Goal: Task Accomplishment & Management: Manage account settings

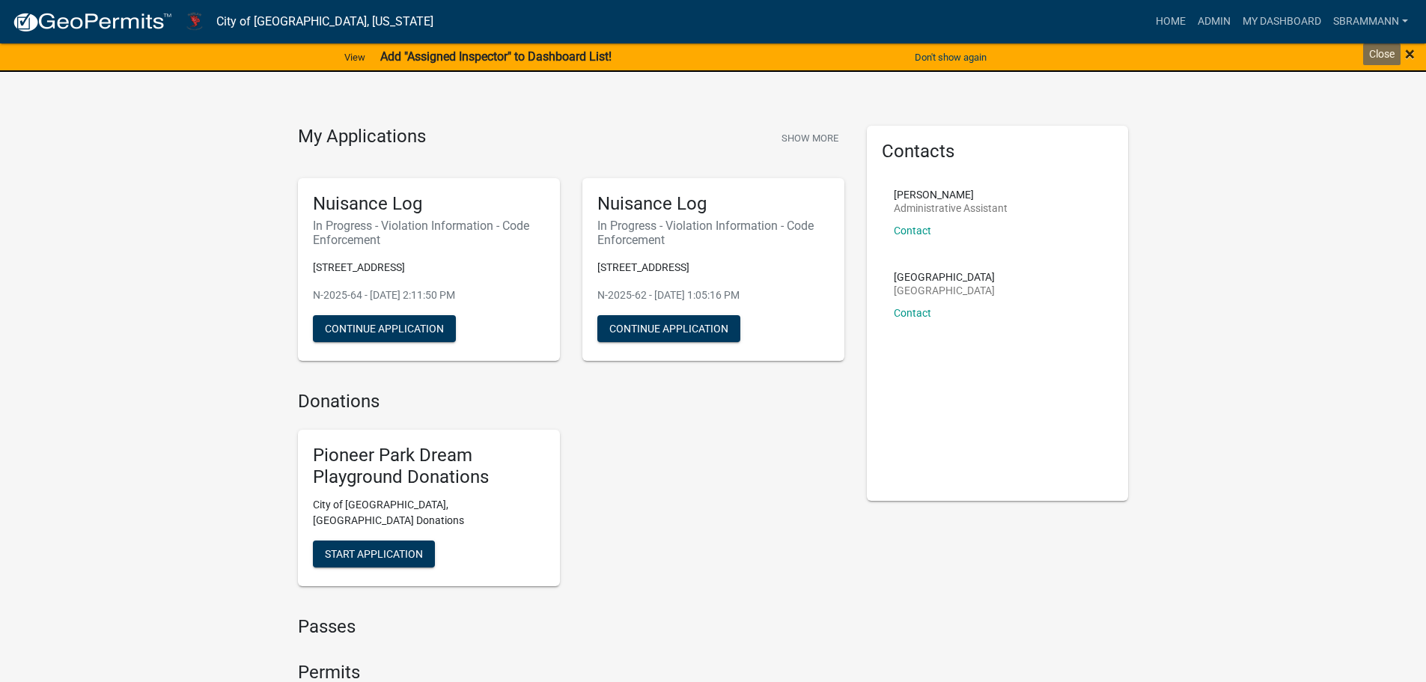
click at [1408, 55] on span "×" at bounding box center [1410, 53] width 10 height 21
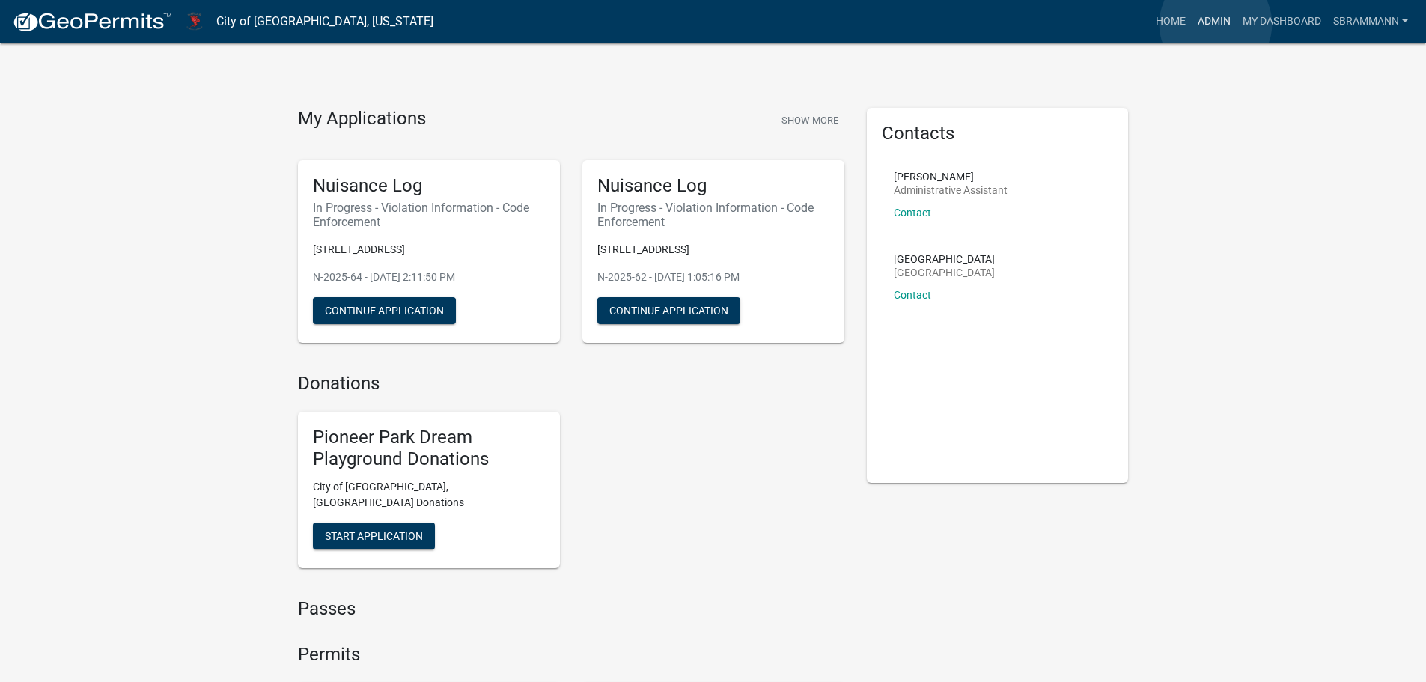
click at [1215, 24] on link "Admin" at bounding box center [1214, 21] width 45 height 28
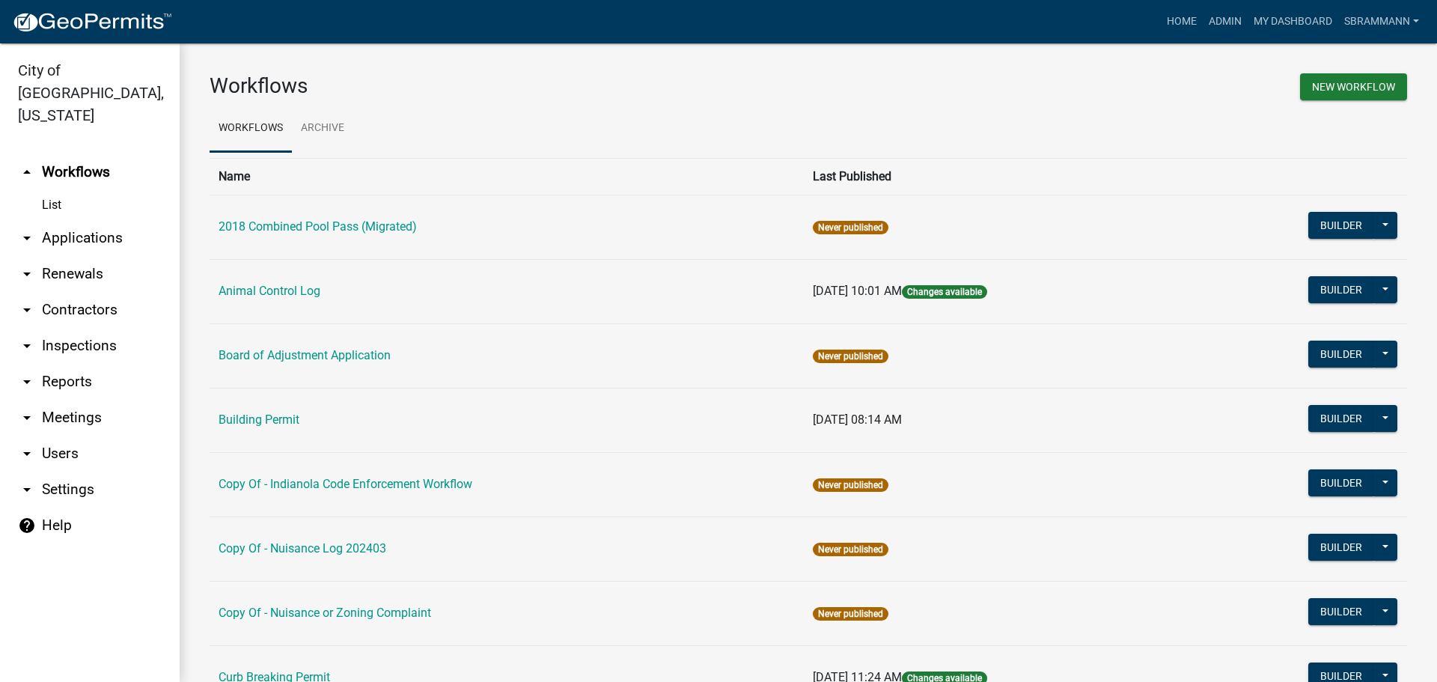
click at [84, 364] on link "arrow_drop_down Reports" at bounding box center [90, 382] width 180 height 36
select select "0: null"
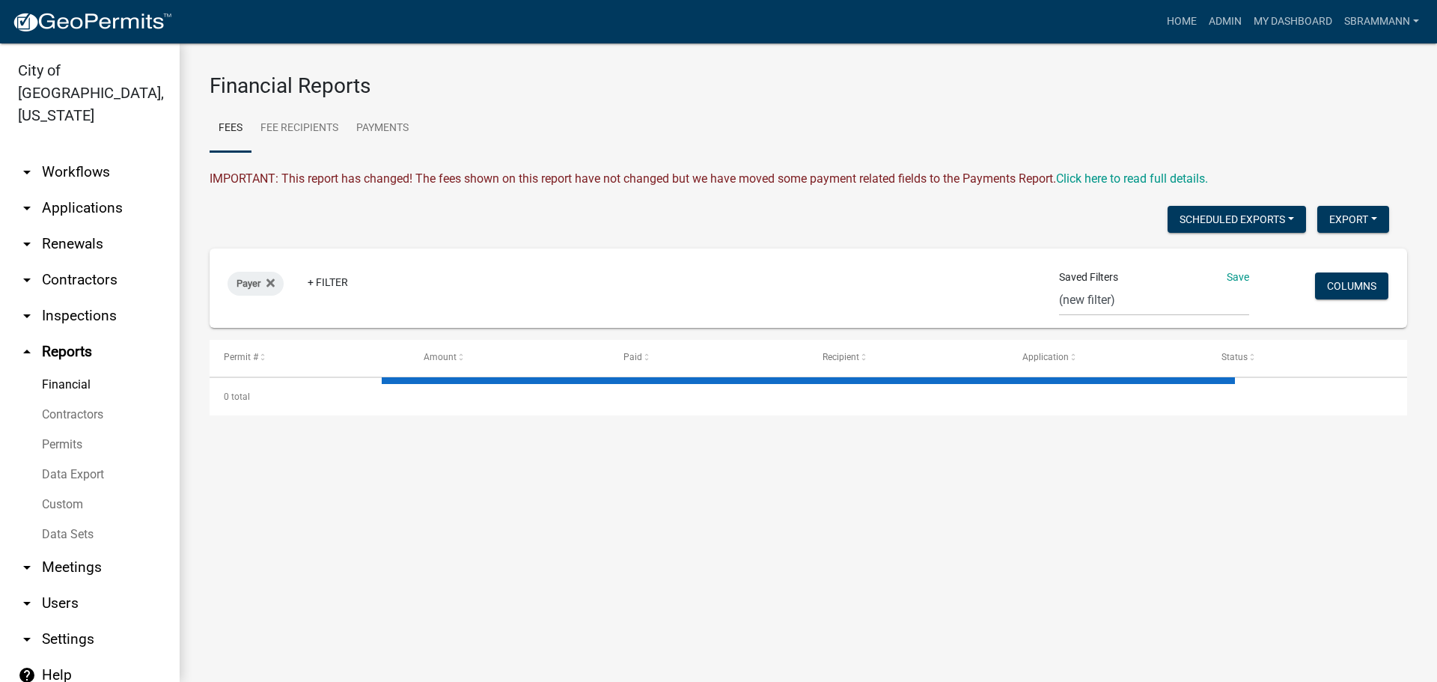
select select "3: 100"
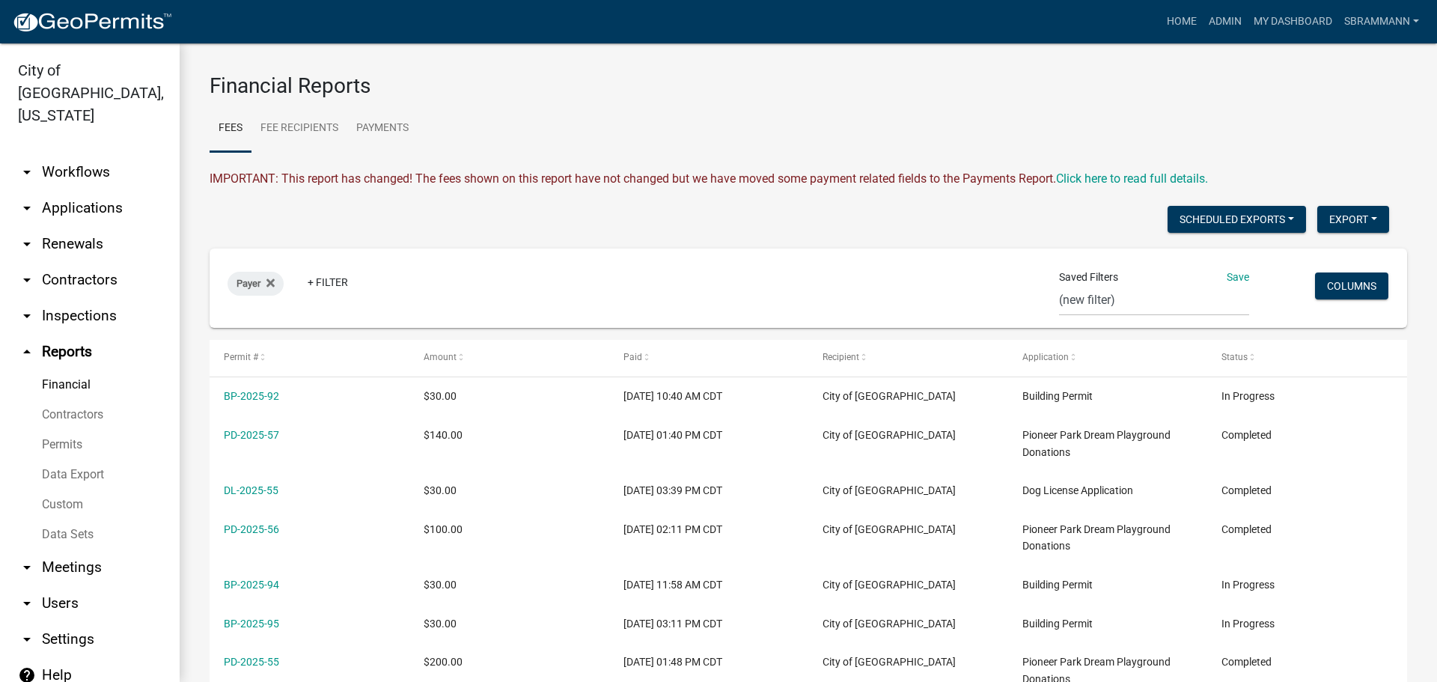
click at [69, 460] on link "Data Export" at bounding box center [90, 475] width 180 height 30
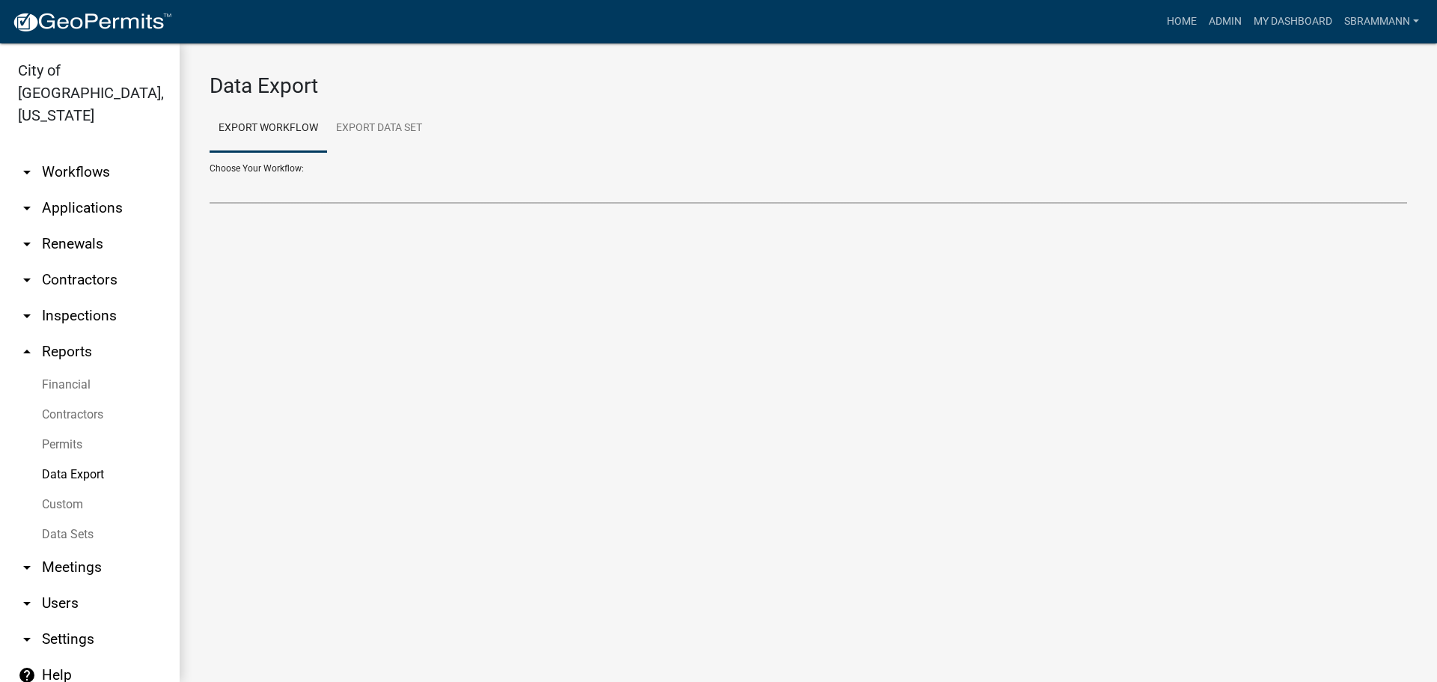
click at [263, 194] on select "2018 Combined Pool Pass (Migrated) Animal Control Log Building Permit Contracto…" at bounding box center [809, 188] width 1198 height 31
select select "3: Object"
click at [210, 173] on select "2018 Combined Pool Pass (Migrated) Animal Control Log Building Permit Contracto…" at bounding box center [809, 188] width 1198 height 31
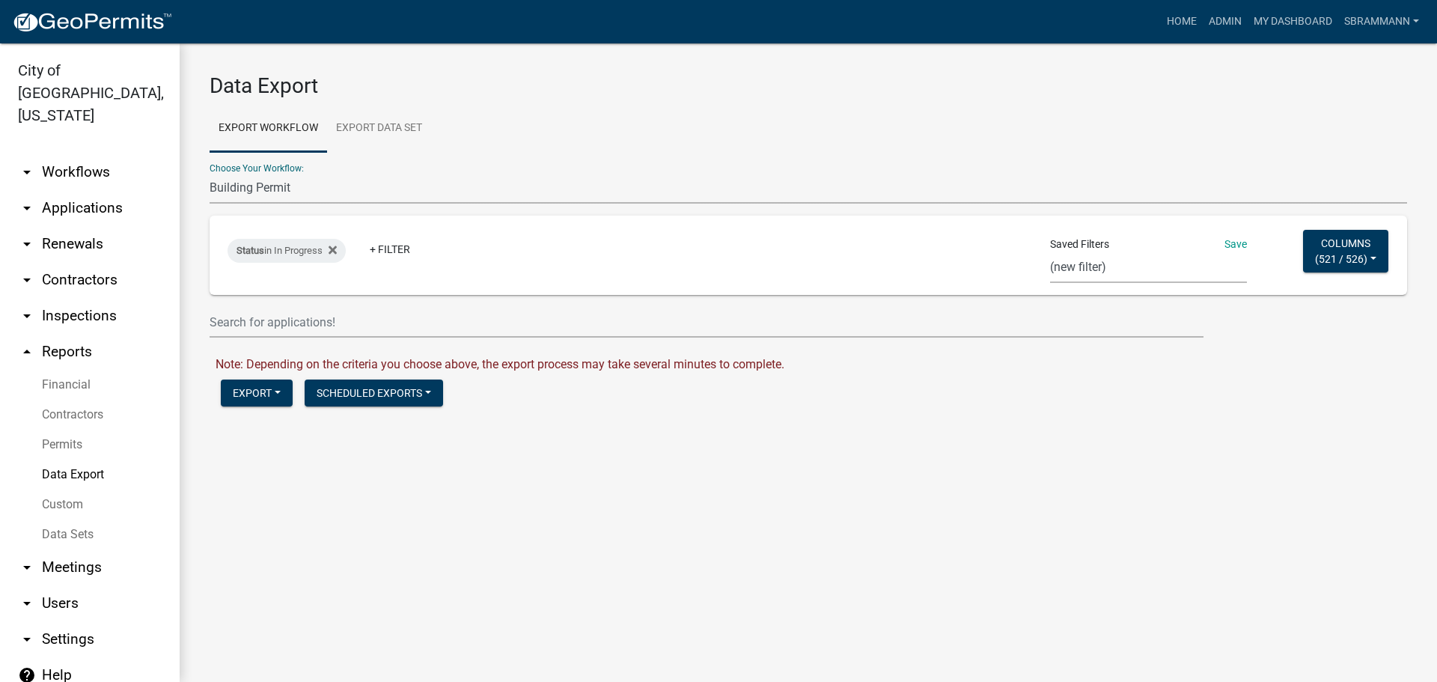
click at [1080, 274] on select "Single Pool Pass 2024 Dream Playground Donations Curb Permits Building Permits …" at bounding box center [1148, 267] width 197 height 31
select select "14: 3da71747-aeb2-4edb-88f9-2006df8b31cf"
click at [1050, 252] on select "Single Pool Pass 2024 Dream Playground Donations Curb Permits Building Permits …" at bounding box center [1148, 267] width 197 height 31
click at [256, 388] on button "Export" at bounding box center [257, 392] width 72 height 27
click at [267, 431] on button "Excel Format (.xlsx)" at bounding box center [297, 432] width 153 height 36
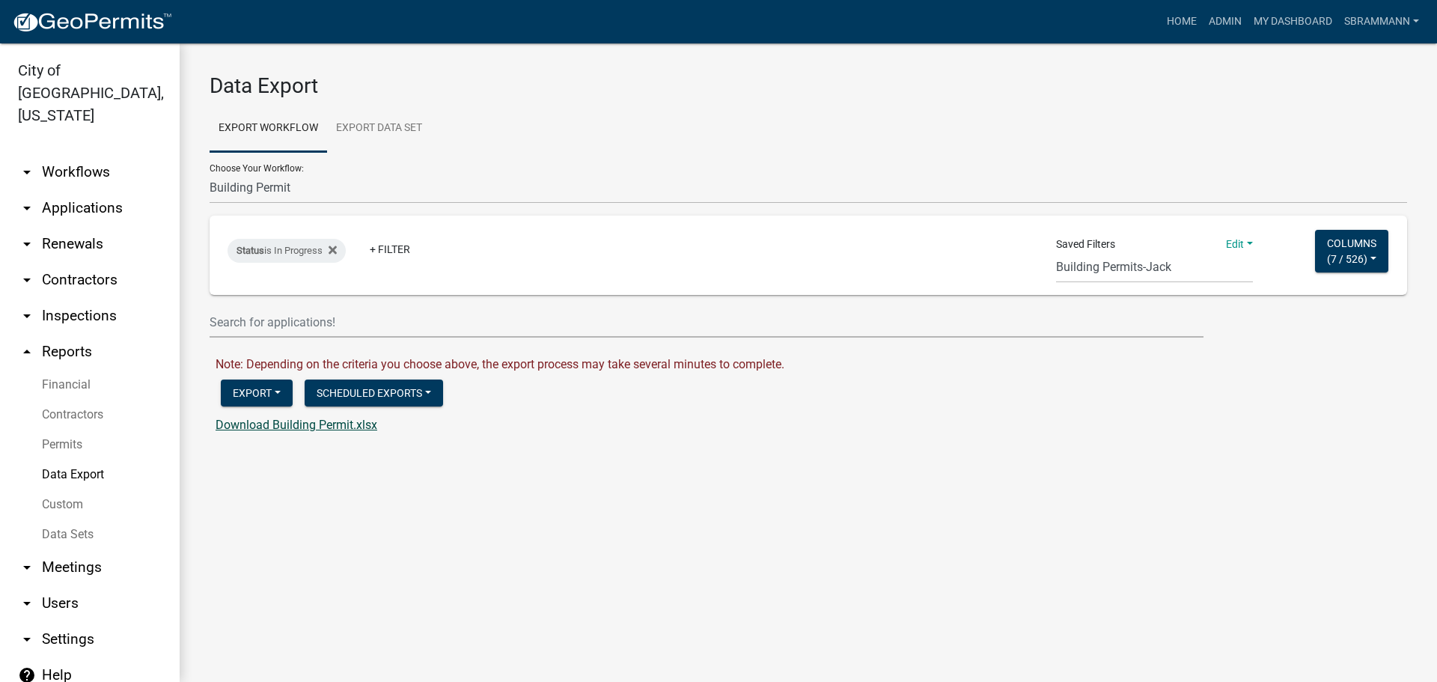
click at [273, 421] on link "Download Building Permit.xlsx" at bounding box center [297, 425] width 162 height 14
click at [269, 186] on select "2018 Combined Pool Pass (Migrated) Animal Control Log Building Permit Contracto…" at bounding box center [809, 188] width 1198 height 31
select select "5: Object"
click at [210, 173] on select "2018 Combined Pool Pass (Migrated) Animal Control Log Building Permit Contracto…" at bounding box center [809, 188] width 1198 height 31
click at [1108, 275] on select "Single Pool Pass 2024 Dream Playground Donations Curb Permits Building Permits …" at bounding box center [1154, 267] width 197 height 31
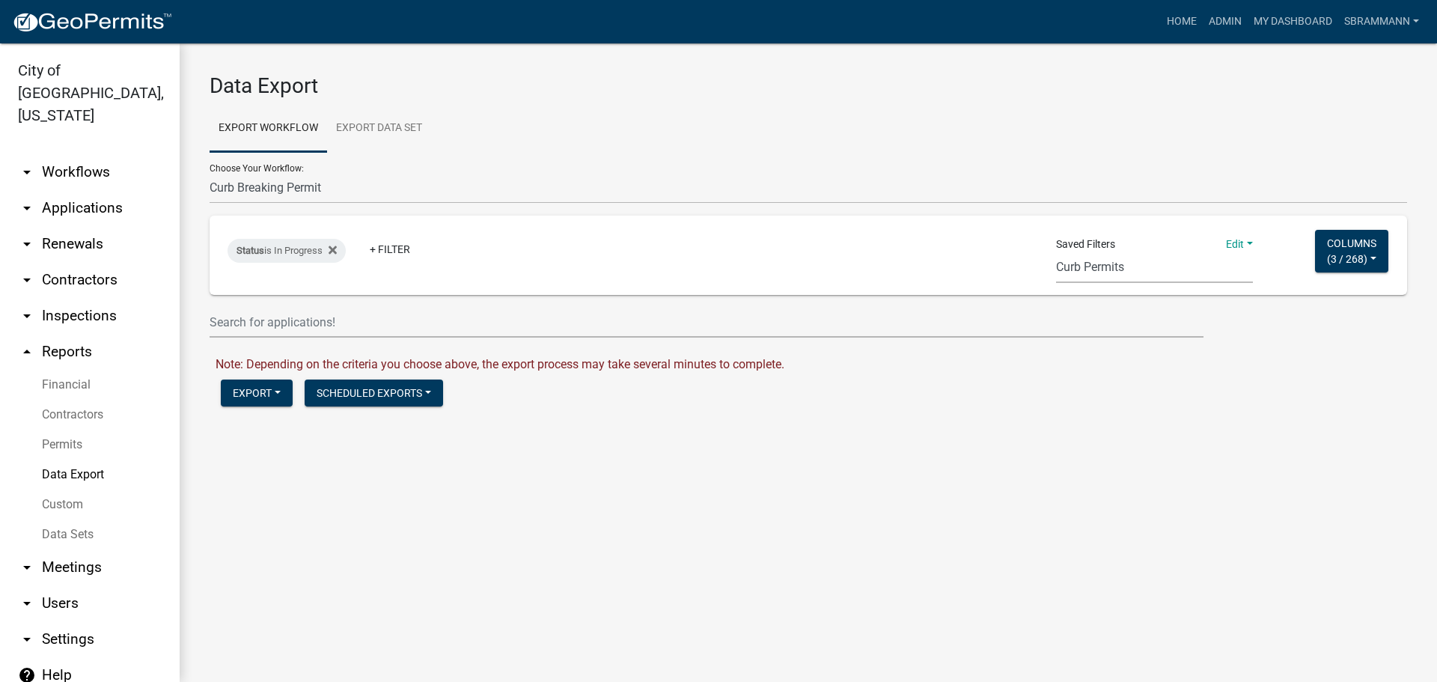
click at [1056, 252] on select "Single Pool Pass 2024 Dream Playground Donations Curb Permits Building Permits …" at bounding box center [1154, 267] width 197 height 31
click at [1082, 268] on select "Single Pool Pass 2024 Dream Playground Donations Curb Permits Building Permits …" at bounding box center [1154, 267] width 197 height 31
select select "5: ed49d755-5dd9-4f40-b8ae-083f1ac3d69b"
click at [1056, 252] on select "Single Pool Pass 2024 Dream Playground Donations Curb Permits Building Permits …" at bounding box center [1154, 267] width 197 height 31
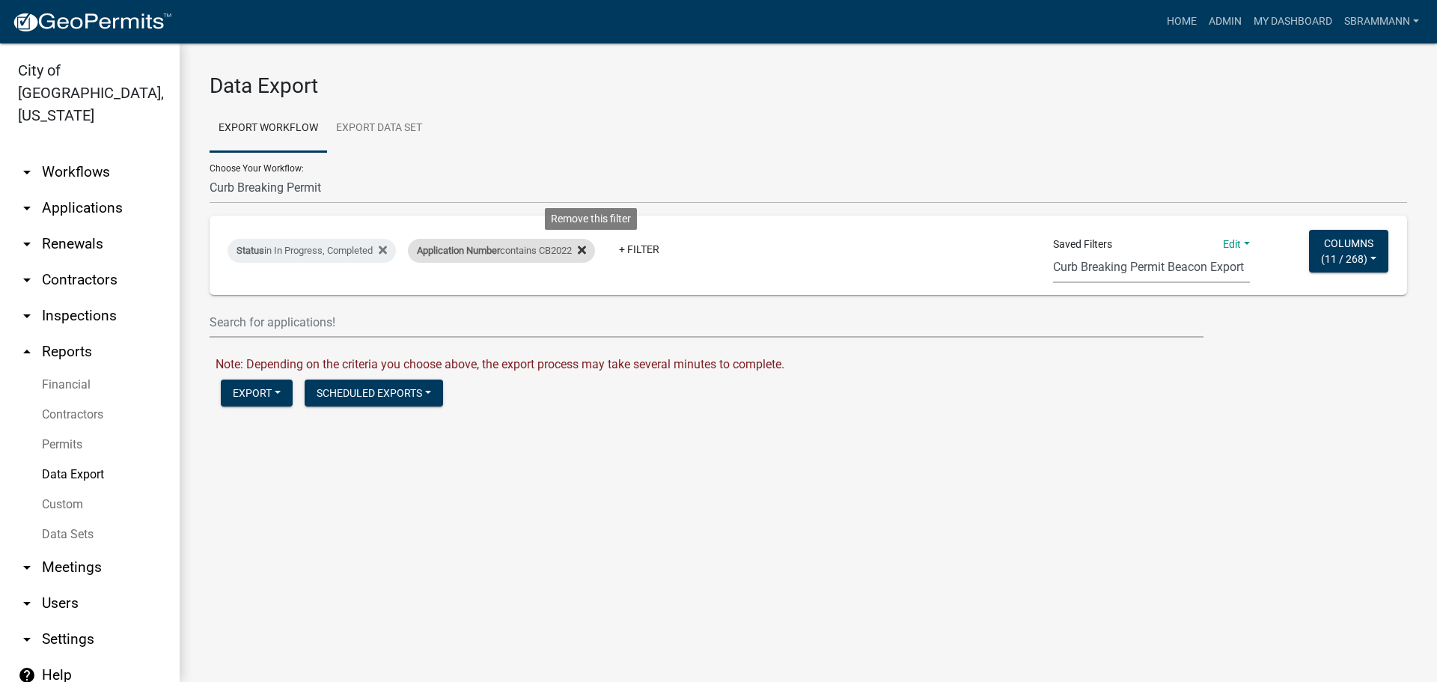
click at [586, 249] on icon at bounding box center [582, 250] width 8 height 8
click at [249, 395] on button "Export" at bounding box center [257, 392] width 72 height 27
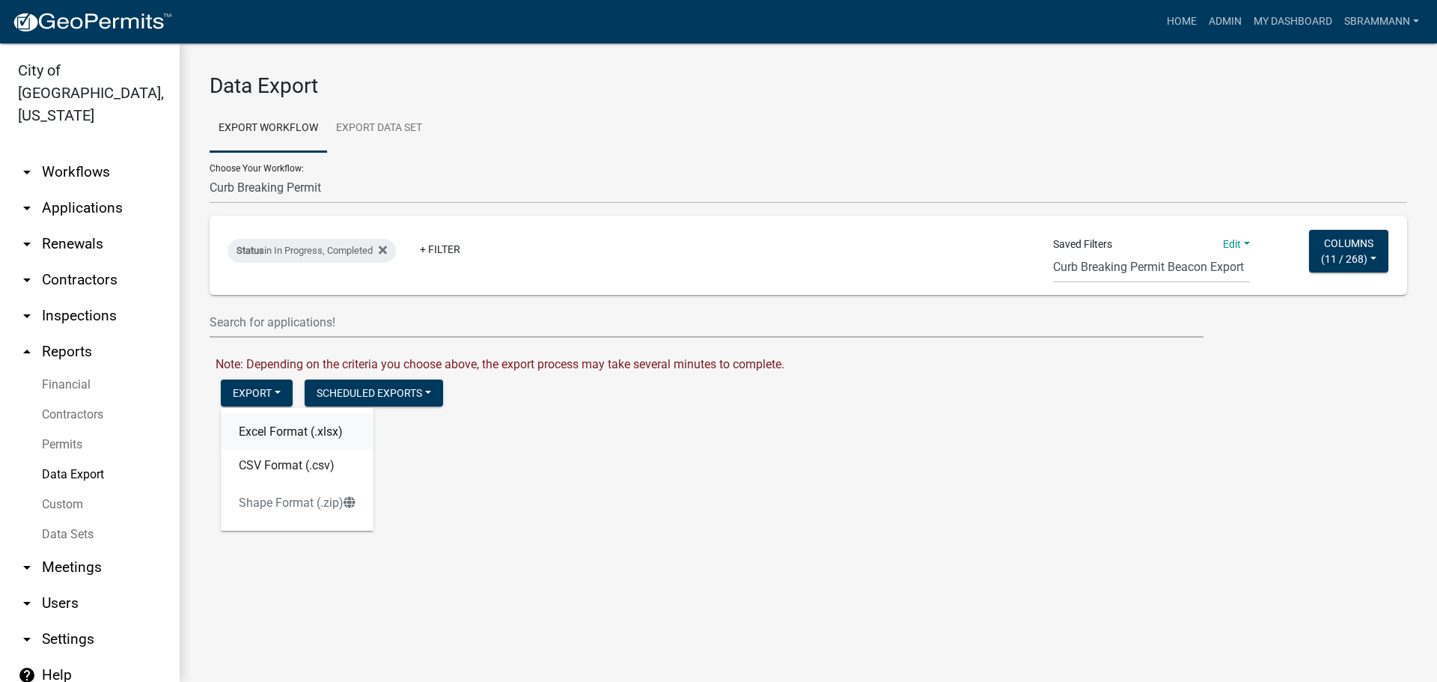
click at [257, 437] on button "Excel Format (.xlsx)" at bounding box center [297, 432] width 153 height 36
click at [267, 424] on link "Download Curb Breaking Permit.xlsx" at bounding box center [312, 425] width 192 height 14
click at [259, 189] on select "2018 Combined Pool Pass (Migrated) Animal Control Log Building Permit Contracto…" at bounding box center [809, 188] width 1198 height 31
select select "13: Object"
click at [210, 173] on select "2018 Combined Pool Pass (Migrated) Animal Control Log Building Permit Contracto…" at bounding box center [809, 188] width 1198 height 31
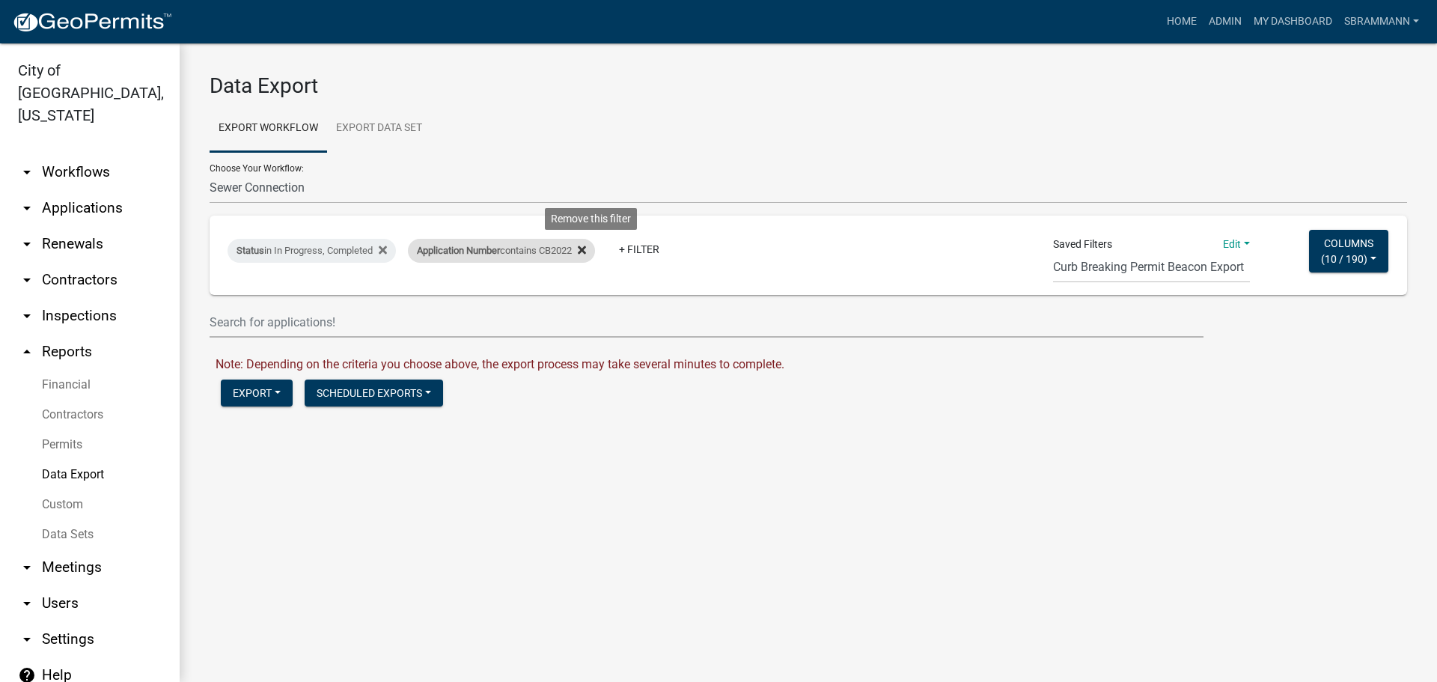
click at [586, 246] on icon at bounding box center [582, 250] width 8 height 12
click at [1119, 273] on select "Single Pool Pass 2024 Dream Playground Donations Curb Permits Building Permits …" at bounding box center [1151, 267] width 197 height 31
select select "6: 14255e19-0e22-498b-a9e9-4ca98e24b85c"
click at [1053, 252] on select "Single Pool Pass 2024 Dream Playground Donations Curb Permits Building Permits …" at bounding box center [1151, 267] width 197 height 31
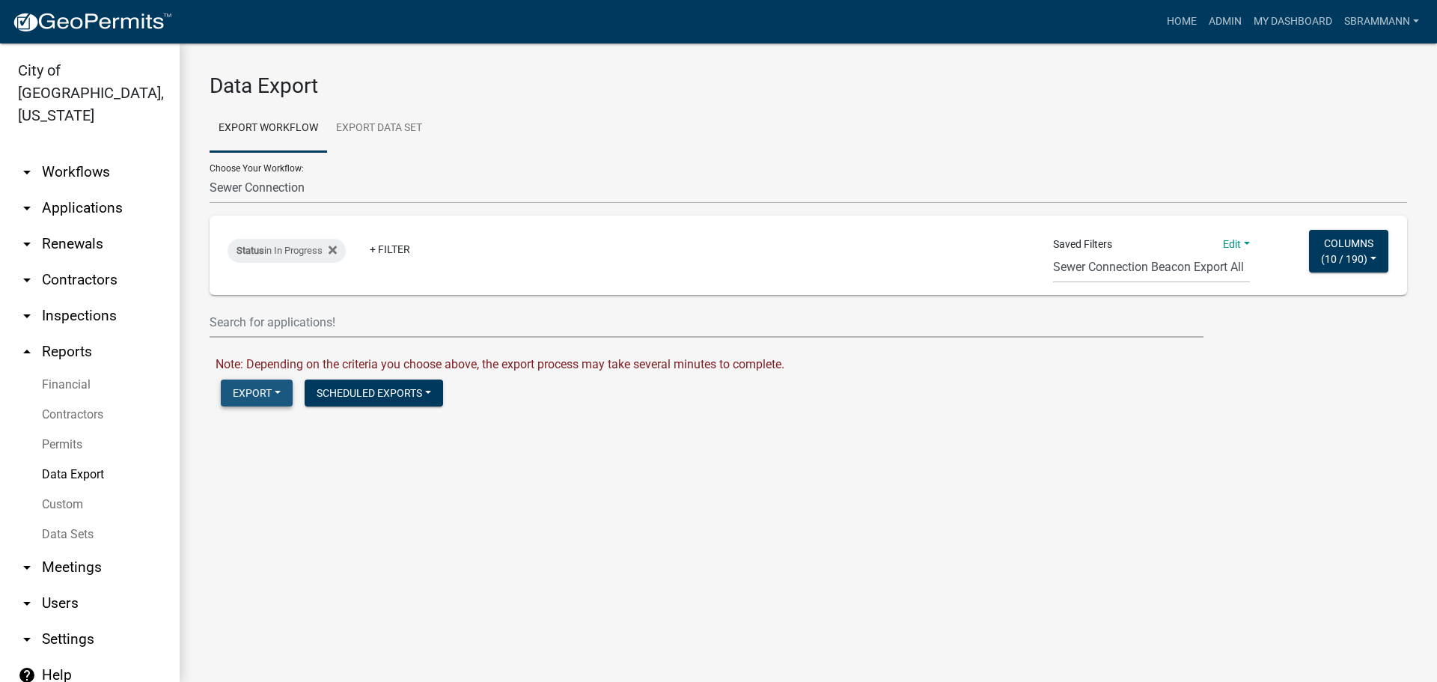
click at [254, 387] on button "Export" at bounding box center [257, 392] width 72 height 27
click at [248, 433] on button "Excel Format (.xlsx)" at bounding box center [297, 432] width 153 height 36
click at [249, 424] on link "Download Sewer Connection.xlsx" at bounding box center [304, 425] width 176 height 14
click at [1298, 19] on link "My Dashboard" at bounding box center [1293, 21] width 91 height 28
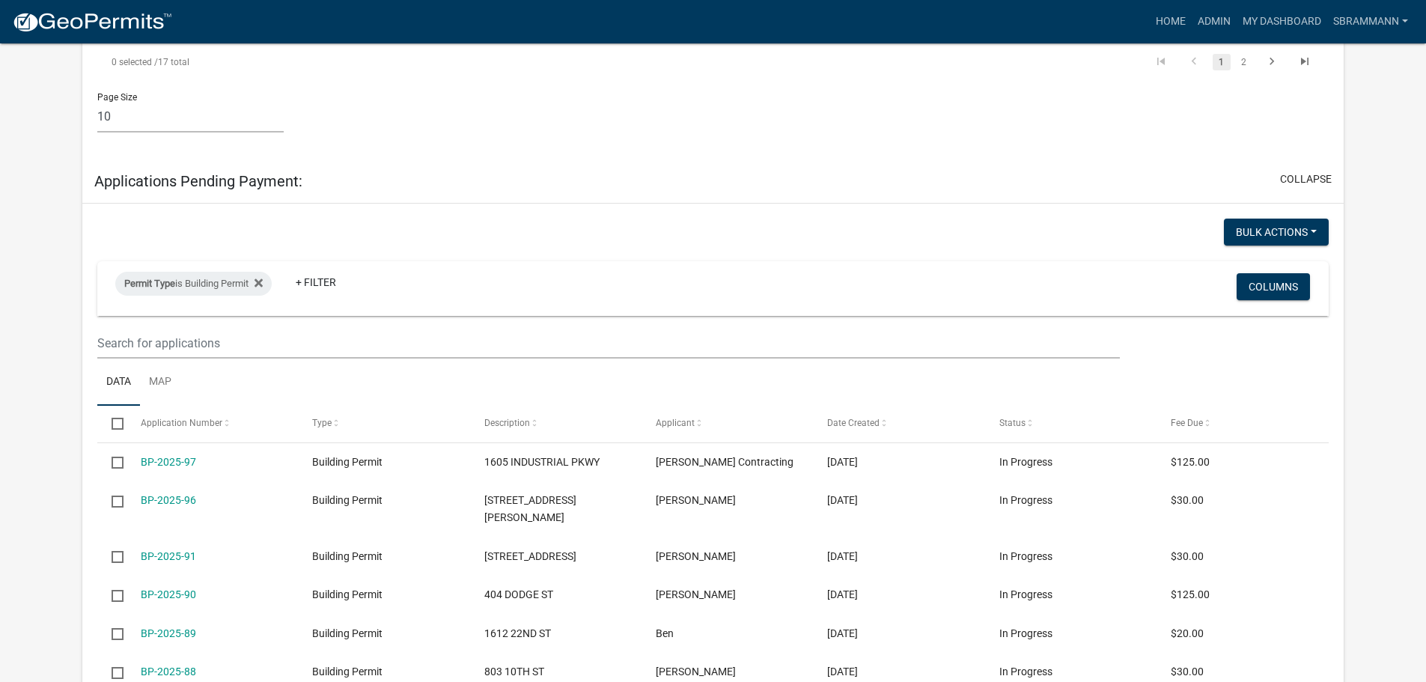
scroll to position [2171, 0]
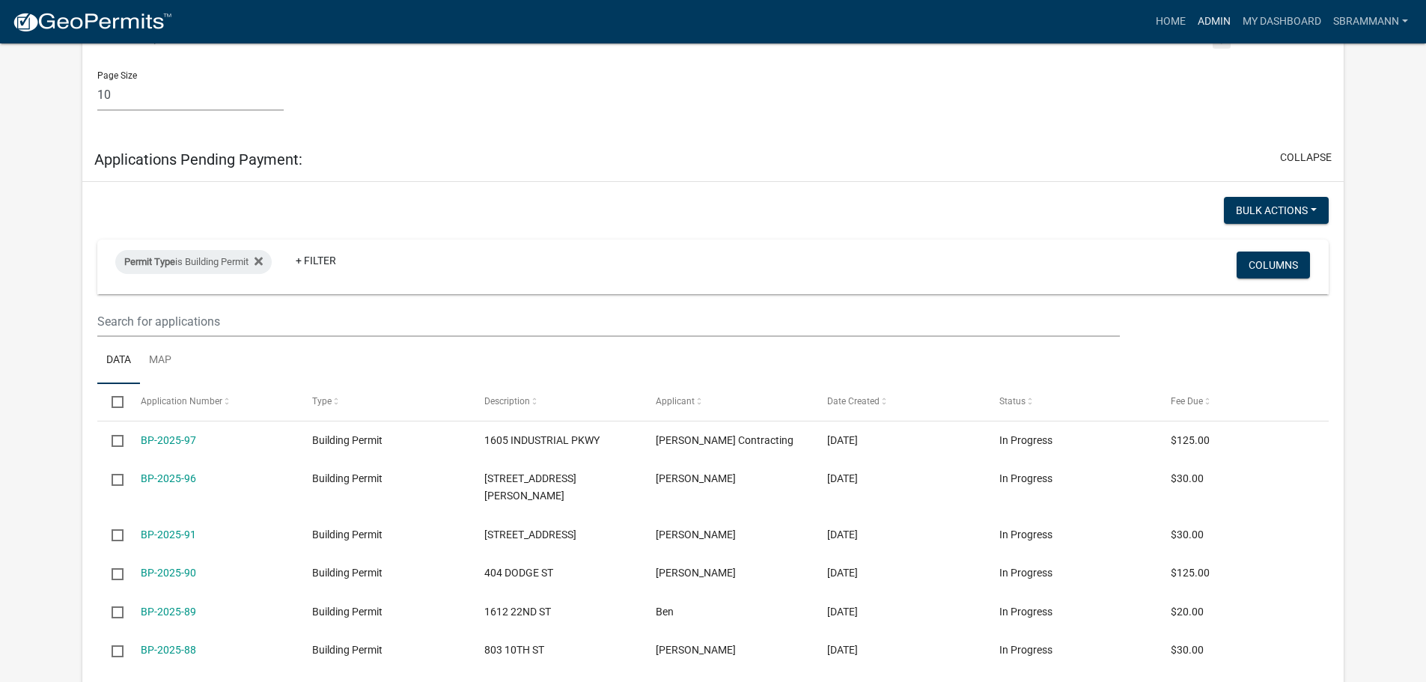
click at [1217, 18] on link "Admin" at bounding box center [1214, 21] width 45 height 28
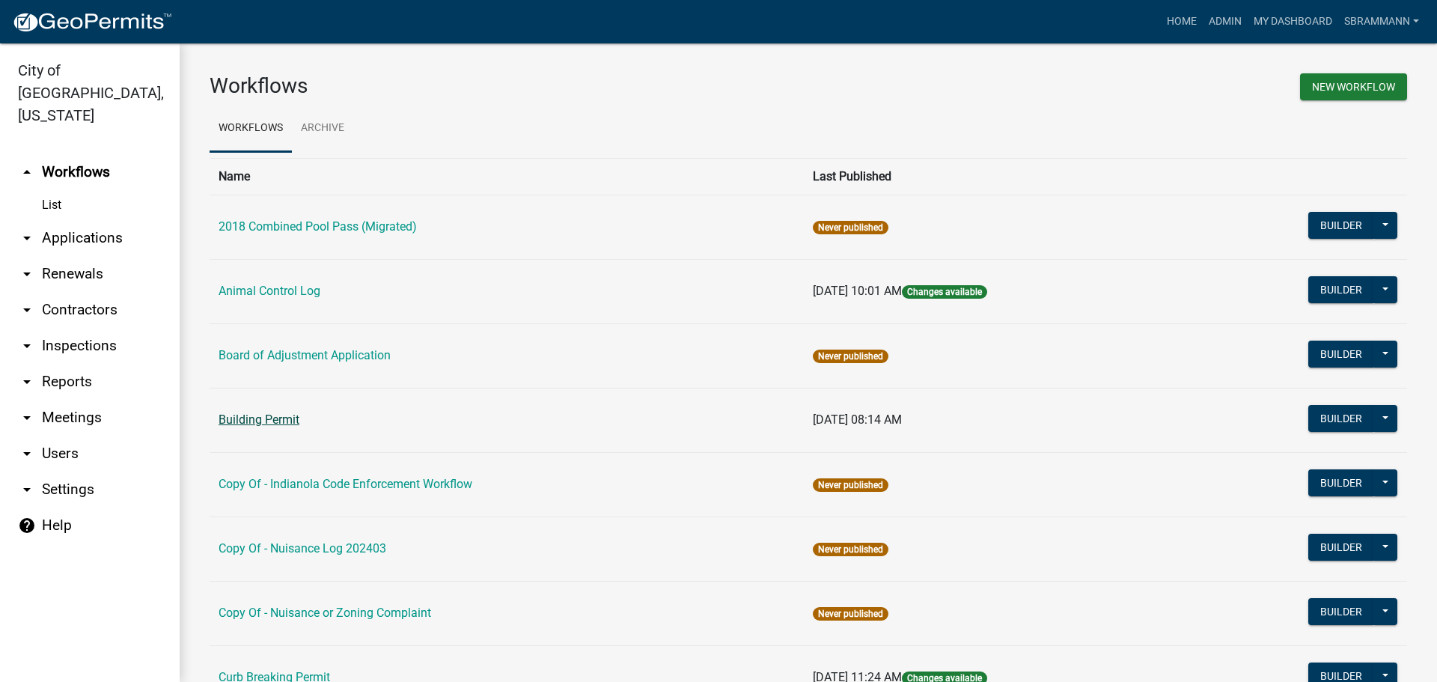
click at [261, 418] on link "Building Permit" at bounding box center [259, 419] width 81 height 14
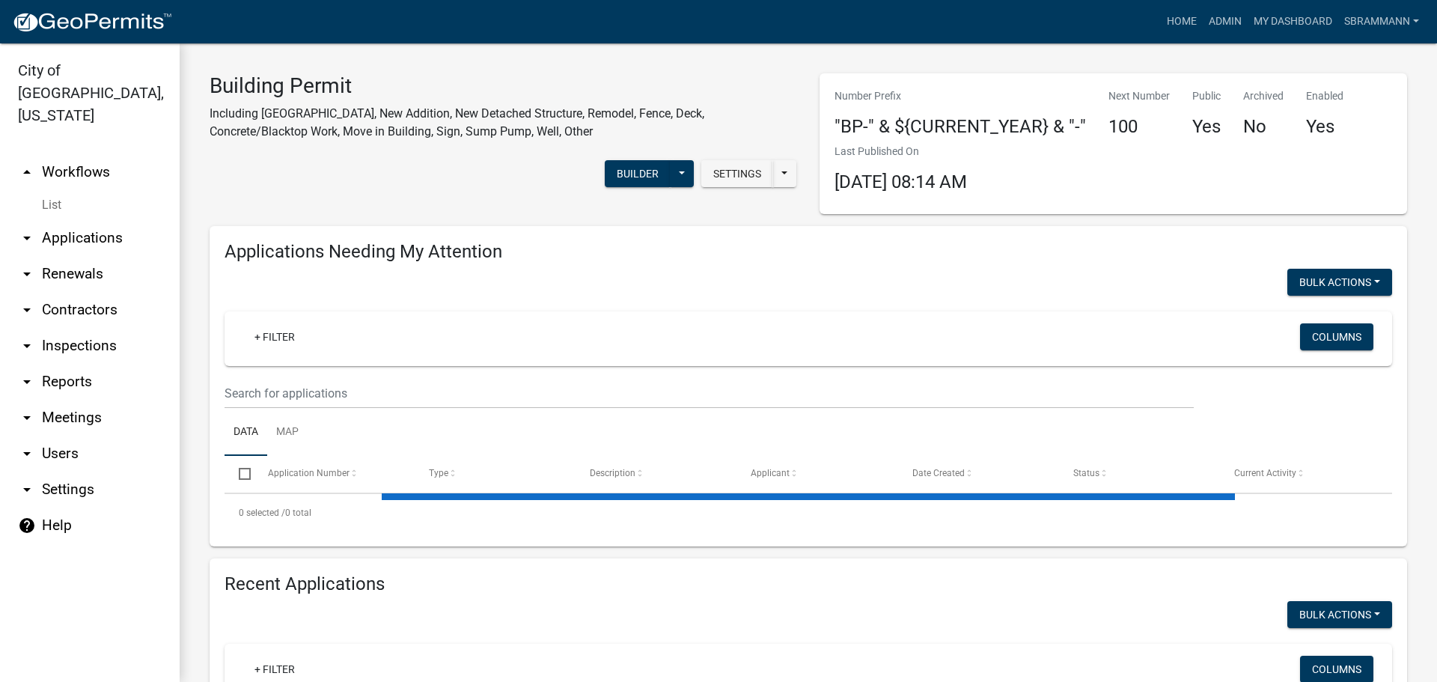
select select "3: 100"
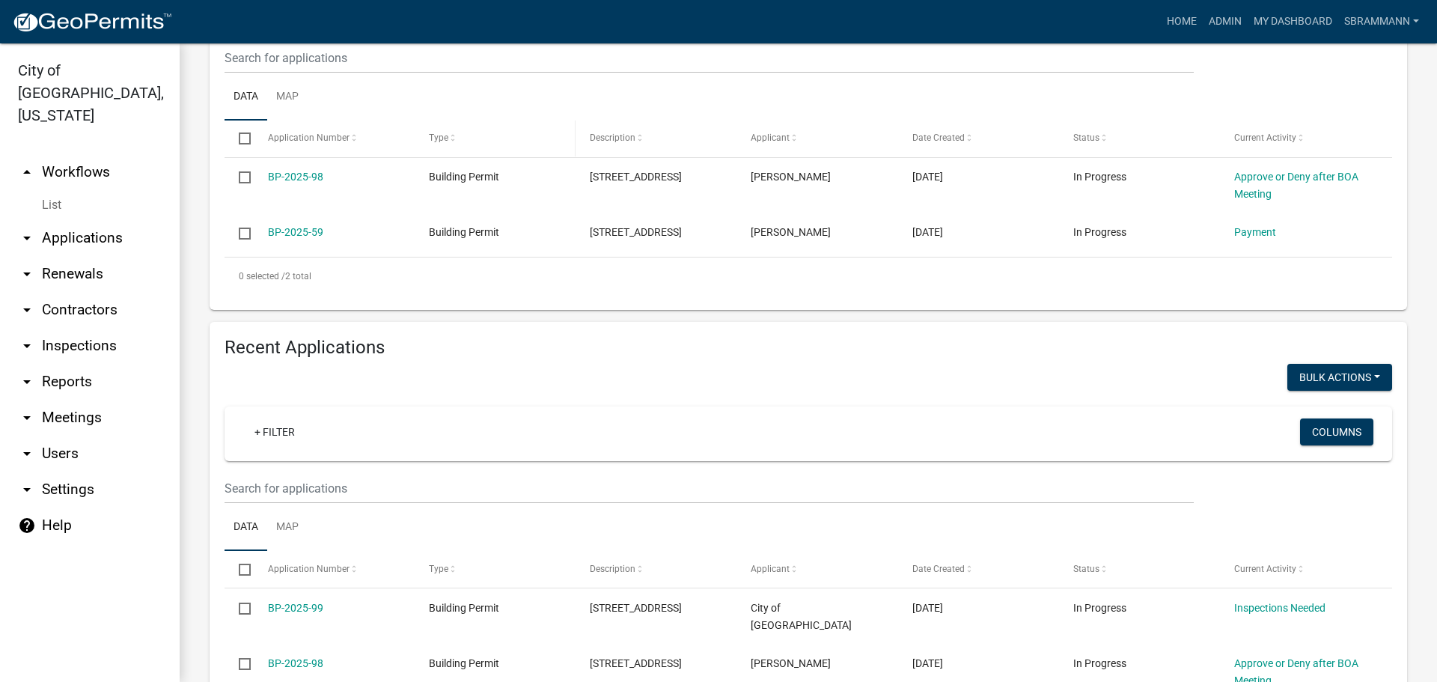
scroll to position [449, 0]
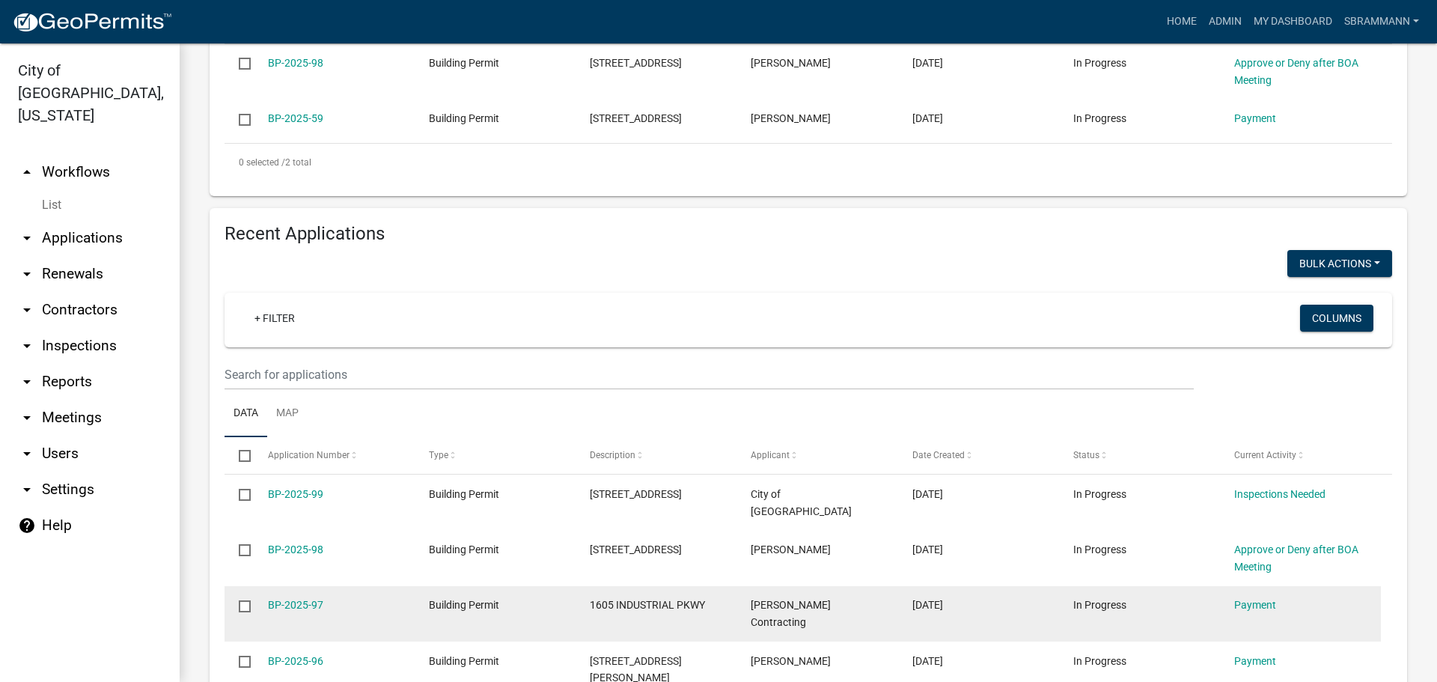
click at [297, 597] on div "BP-2025-97" at bounding box center [334, 605] width 132 height 17
click at [297, 599] on link "BP-2025-97" at bounding box center [295, 605] width 55 height 12
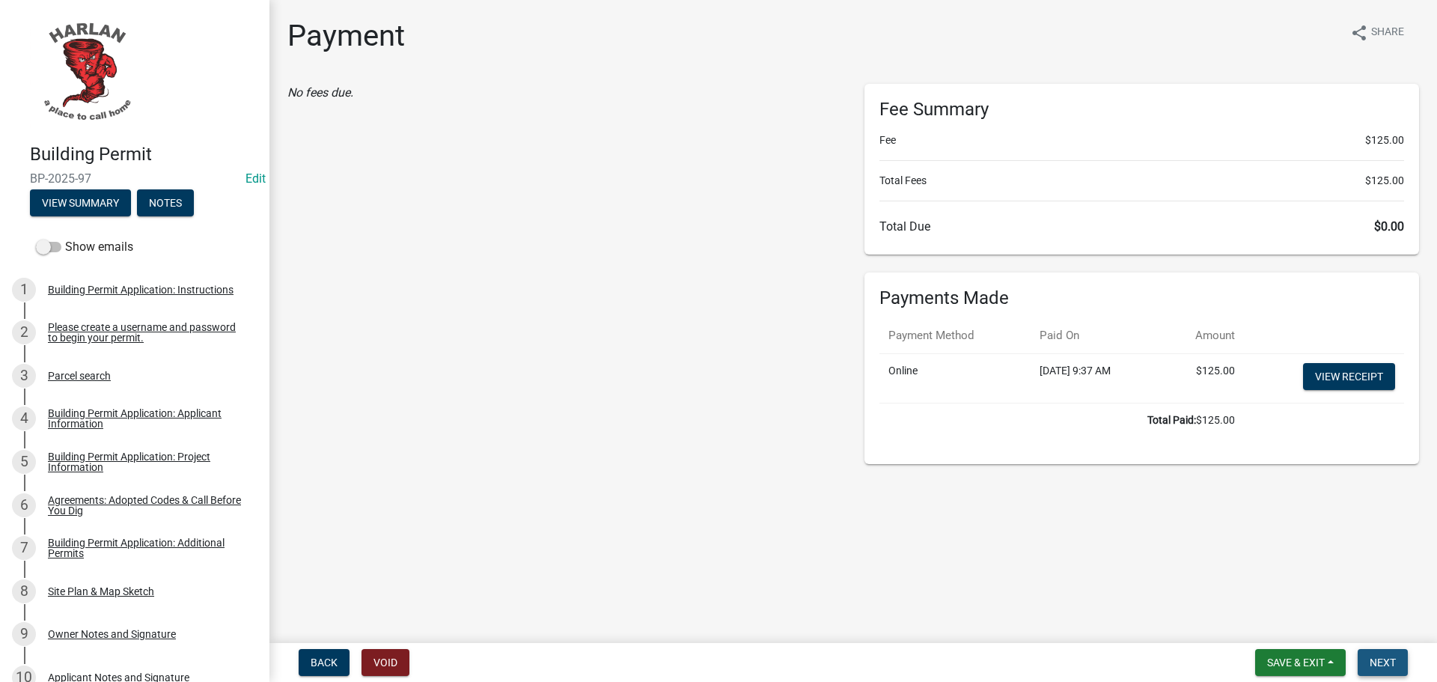
click at [1381, 660] on span "Next" at bounding box center [1383, 662] width 26 height 12
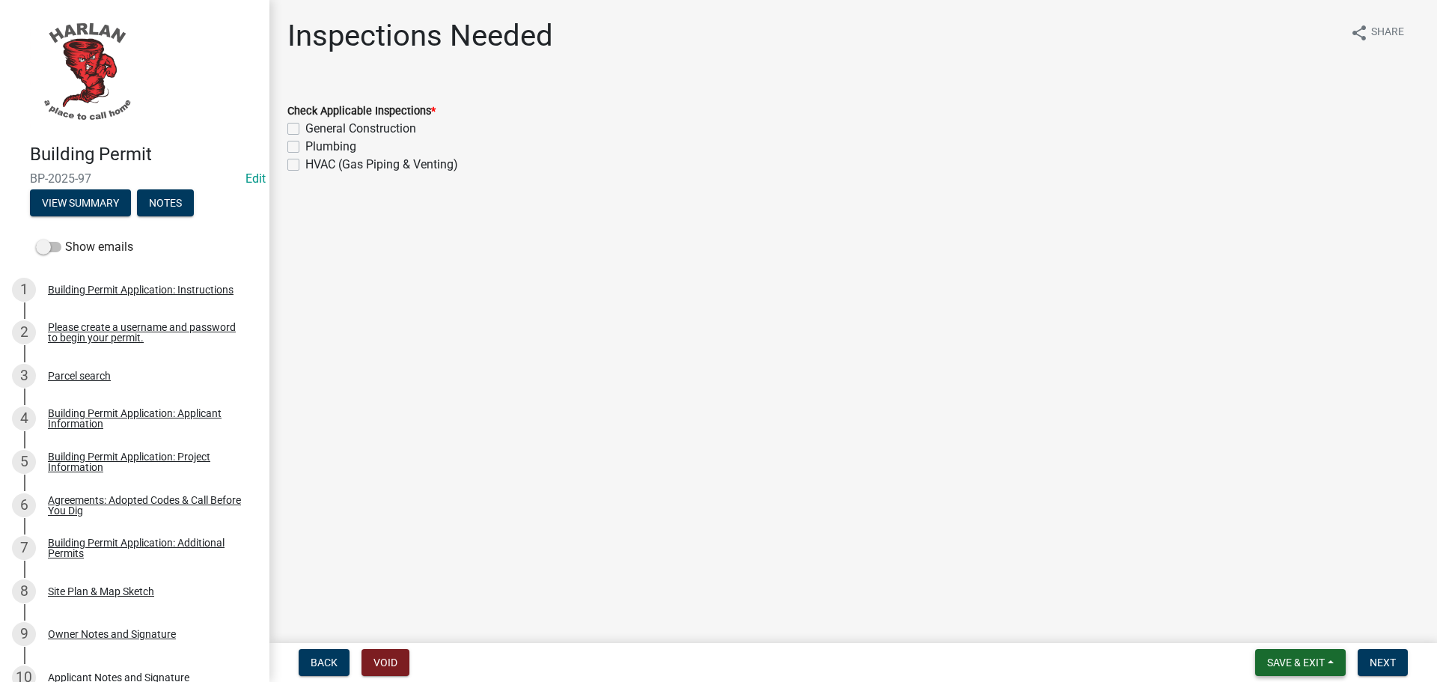
click at [1287, 660] on span "Save & Exit" at bounding box center [1296, 662] width 58 height 12
click at [1278, 628] on button "Save & Exit" at bounding box center [1286, 623] width 120 height 36
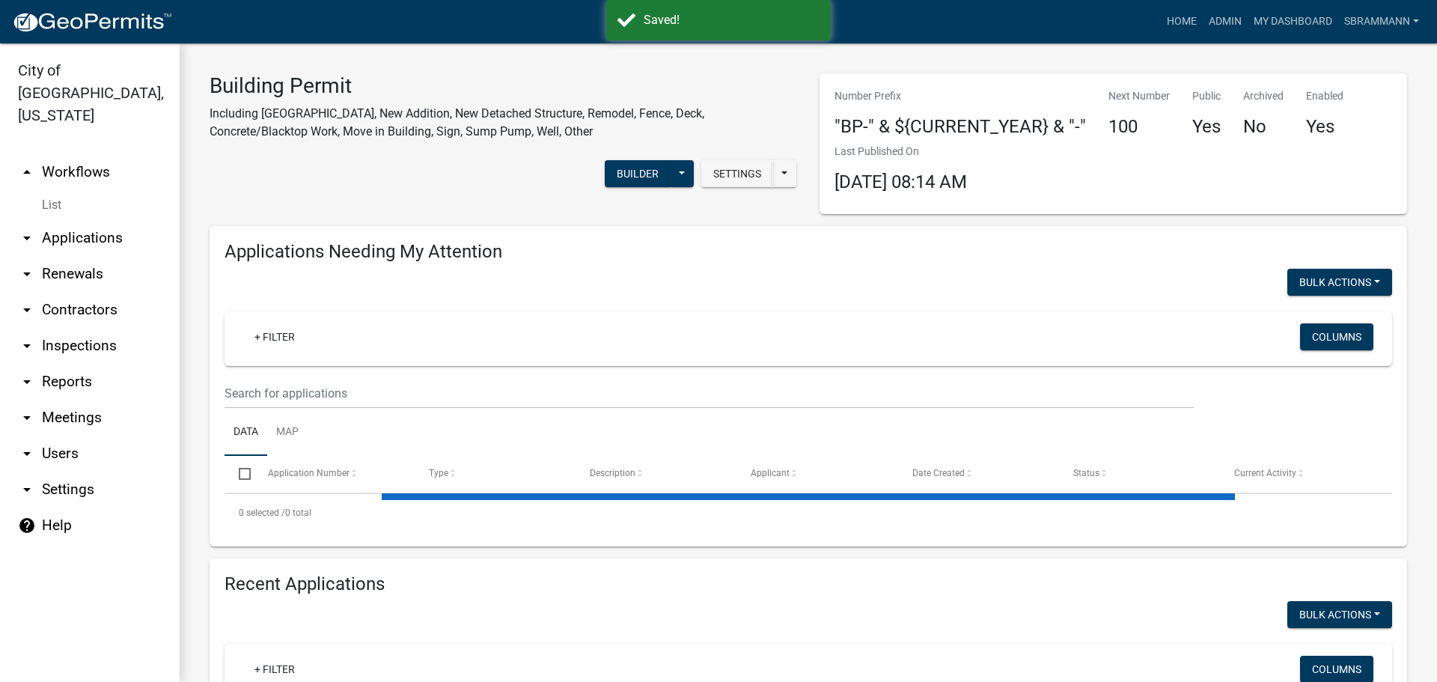
select select "3: 100"
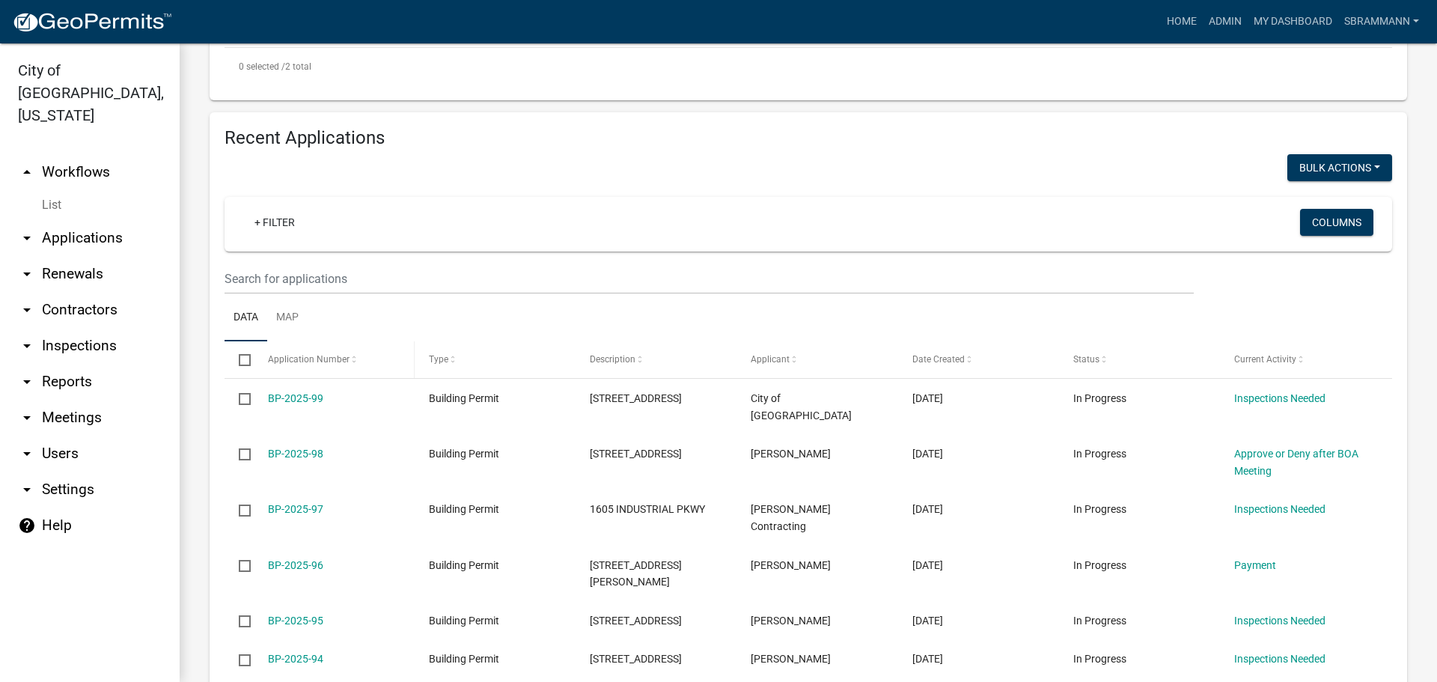
scroll to position [599, 0]
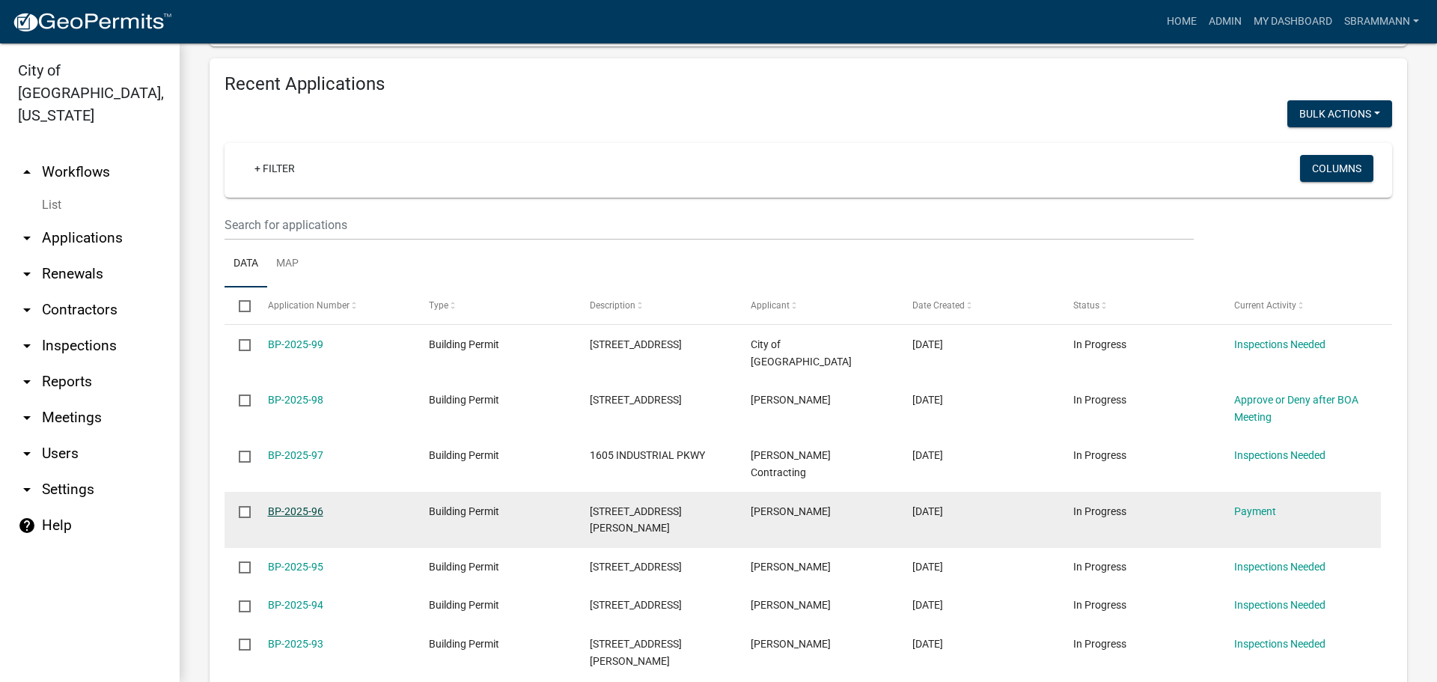
click at [308, 505] on link "BP-2025-96" at bounding box center [295, 511] width 55 height 12
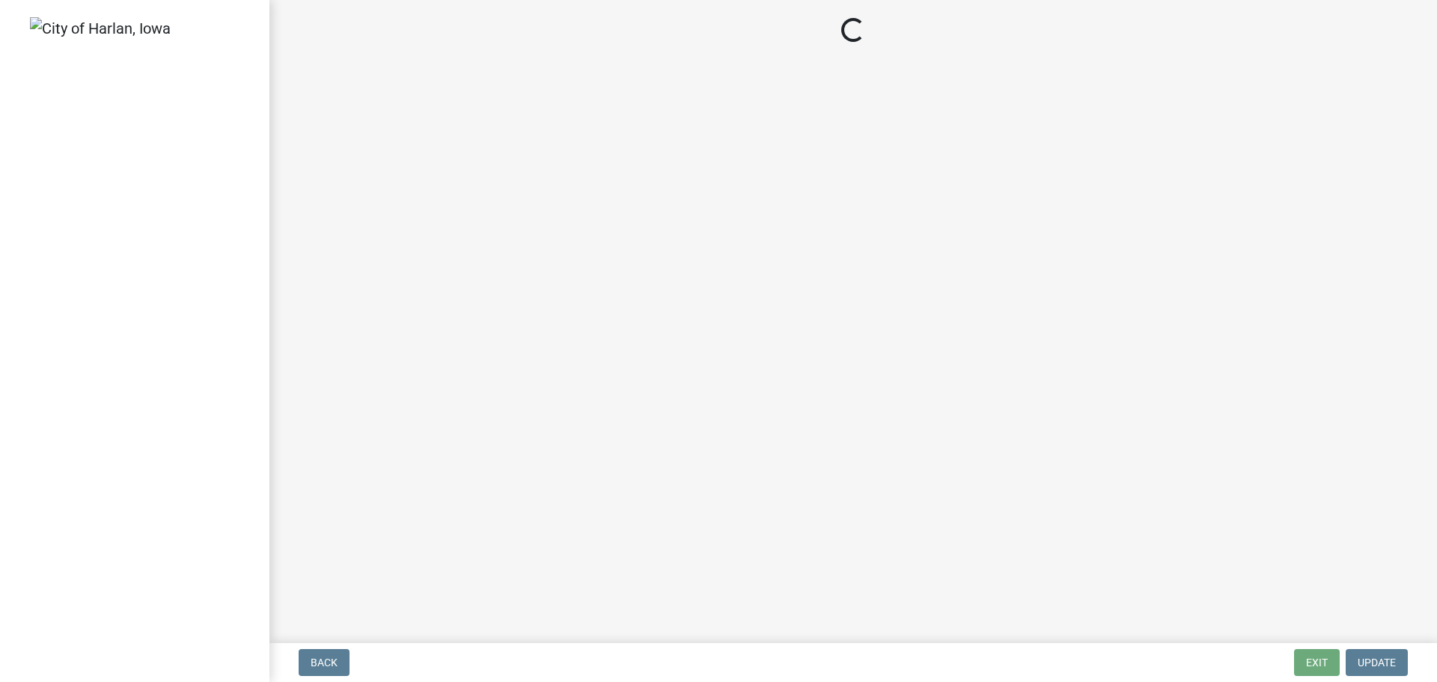
select select "3: 3"
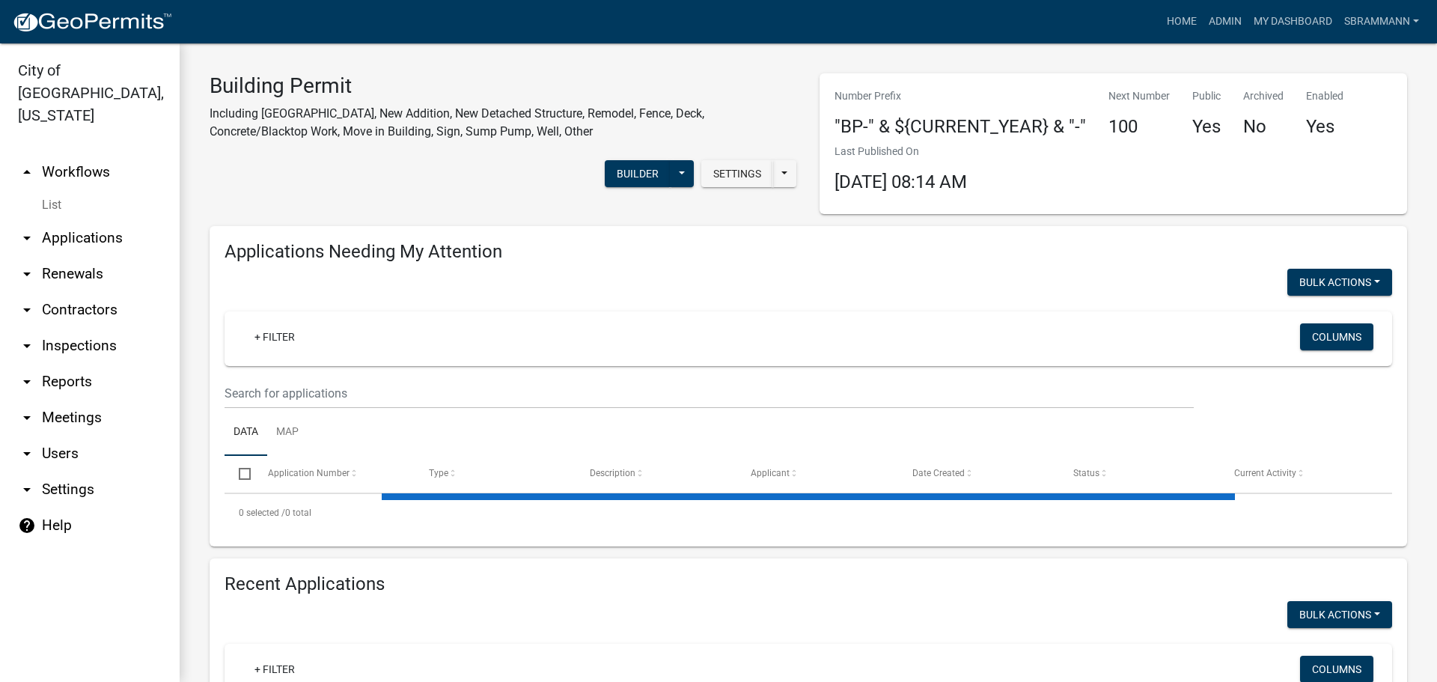
select select "3: 100"
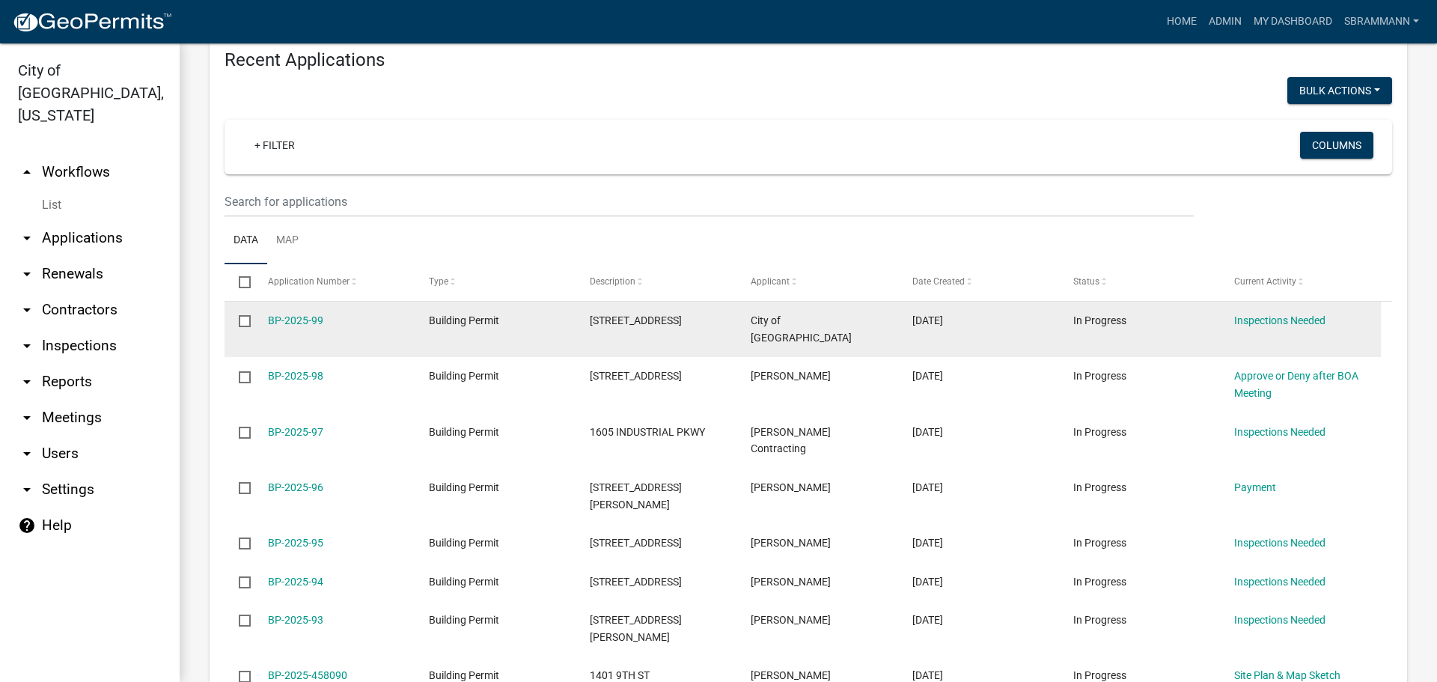
scroll to position [674, 0]
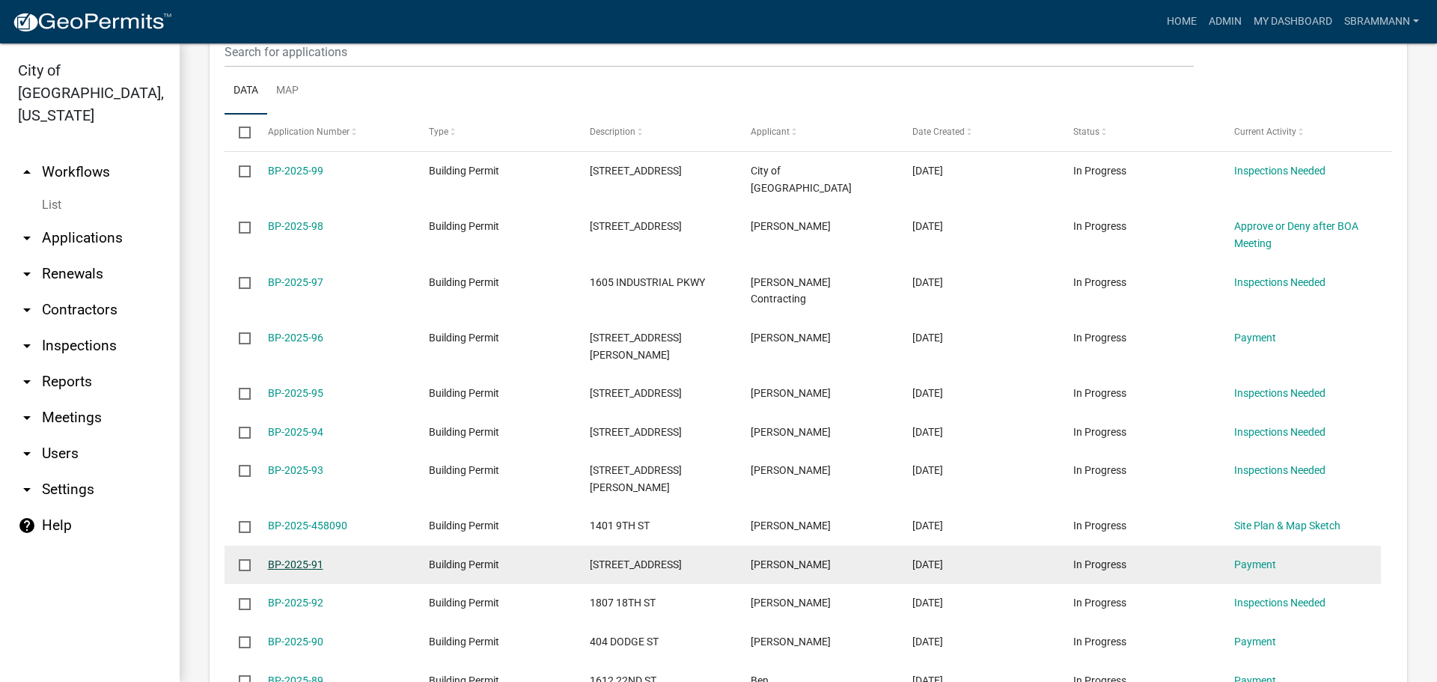
click at [302, 558] on link "BP-2025-91" at bounding box center [295, 564] width 55 height 12
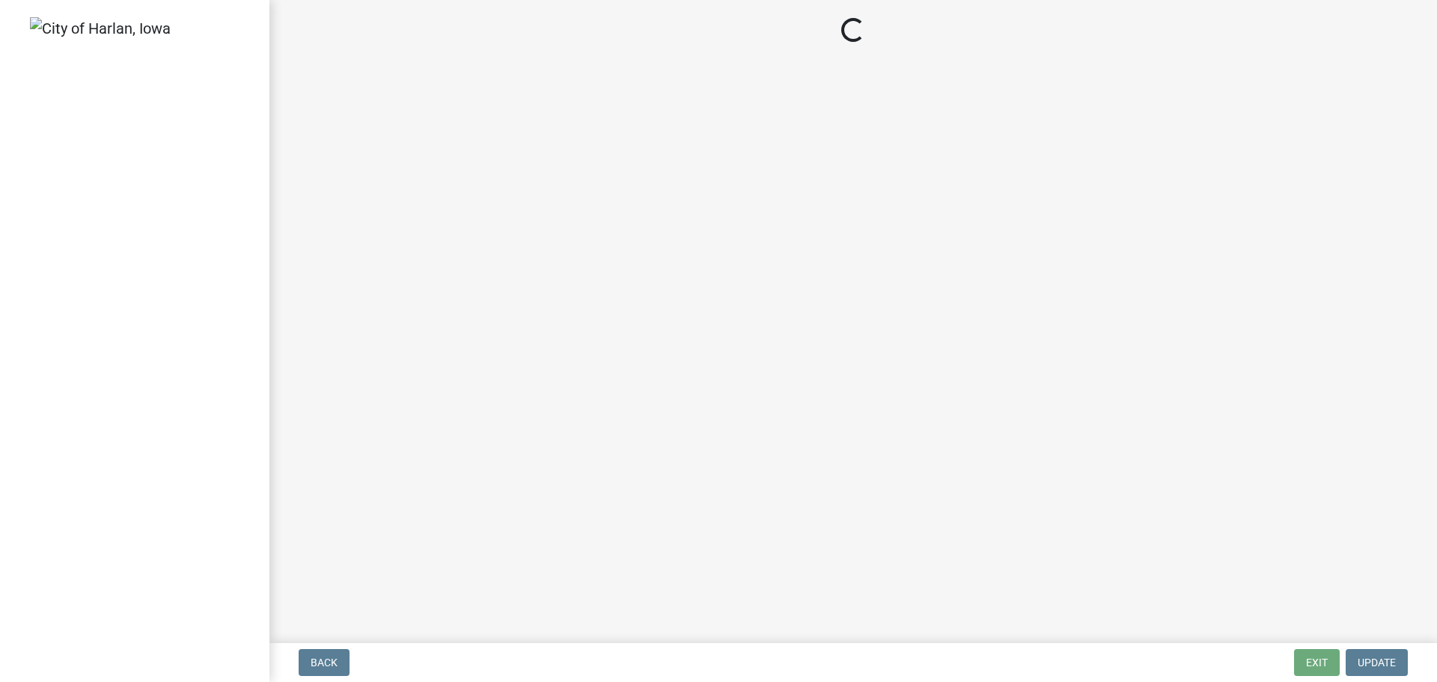
select select "3: 3"
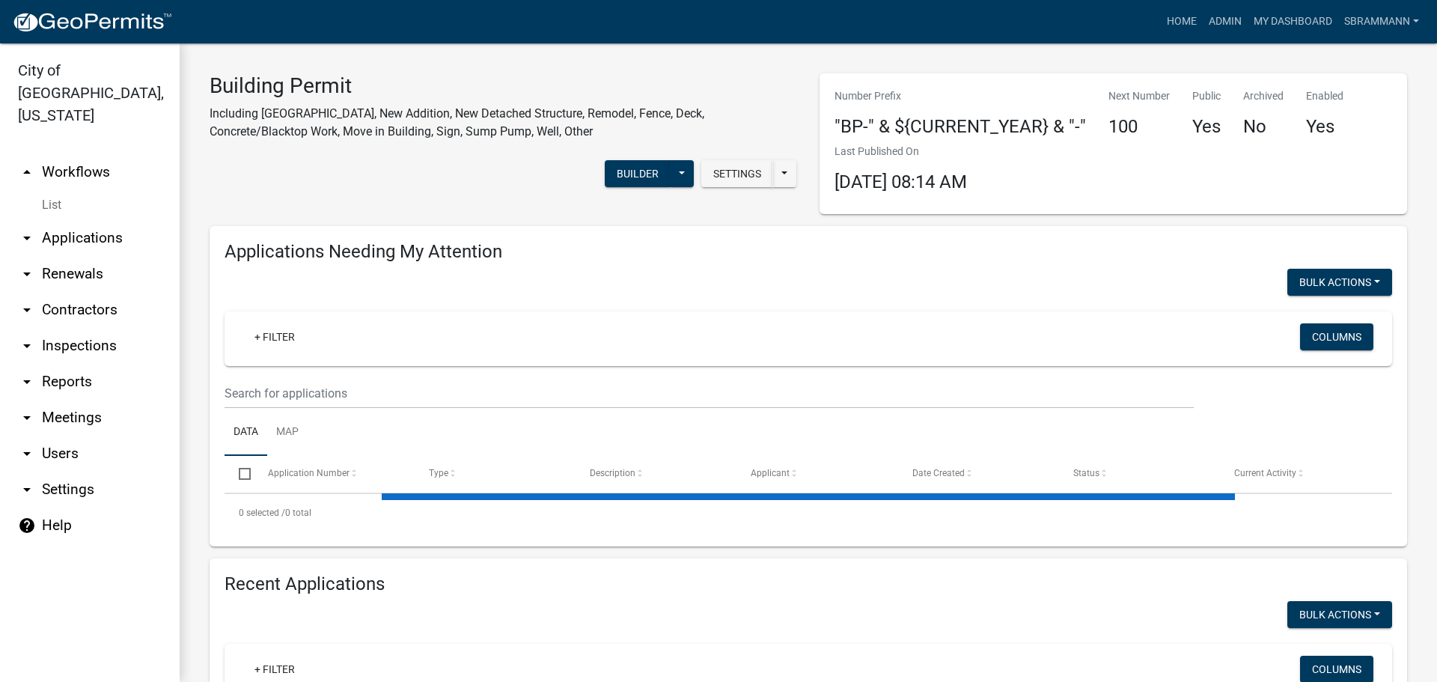
select select "3: 100"
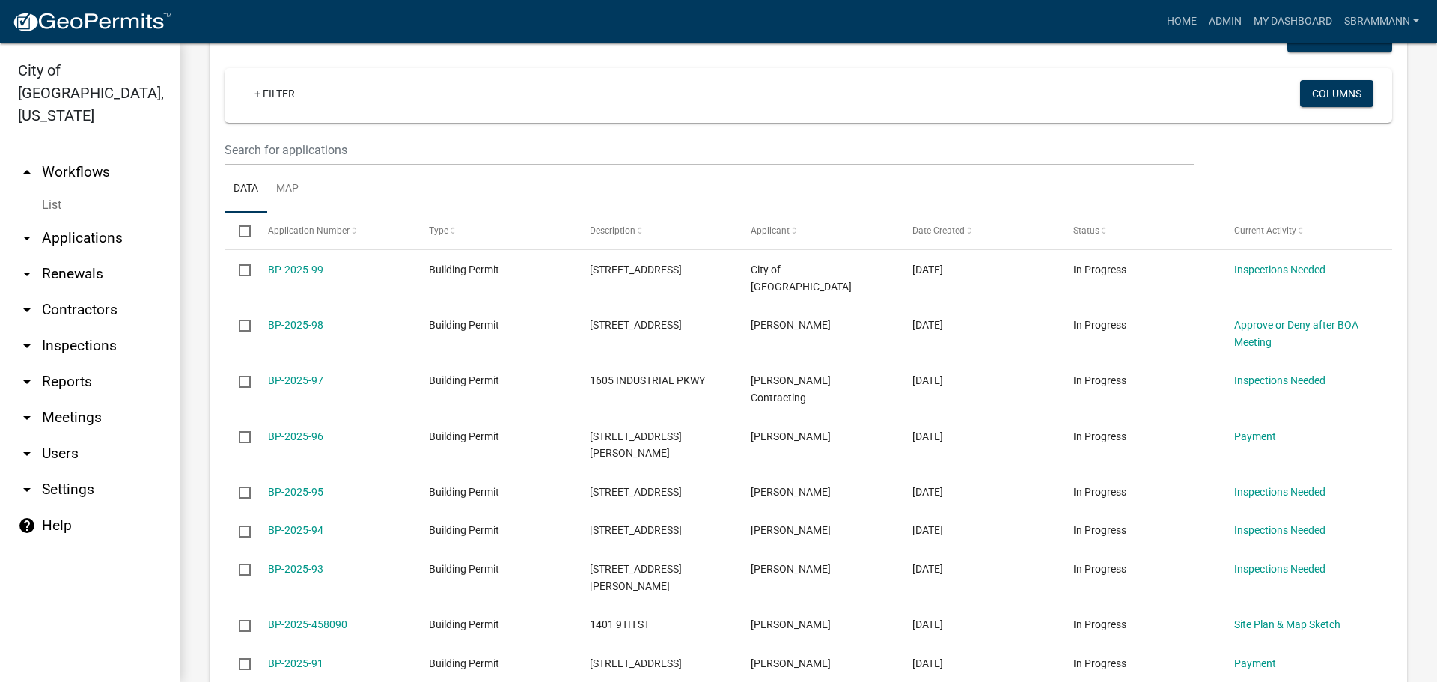
scroll to position [772, 0]
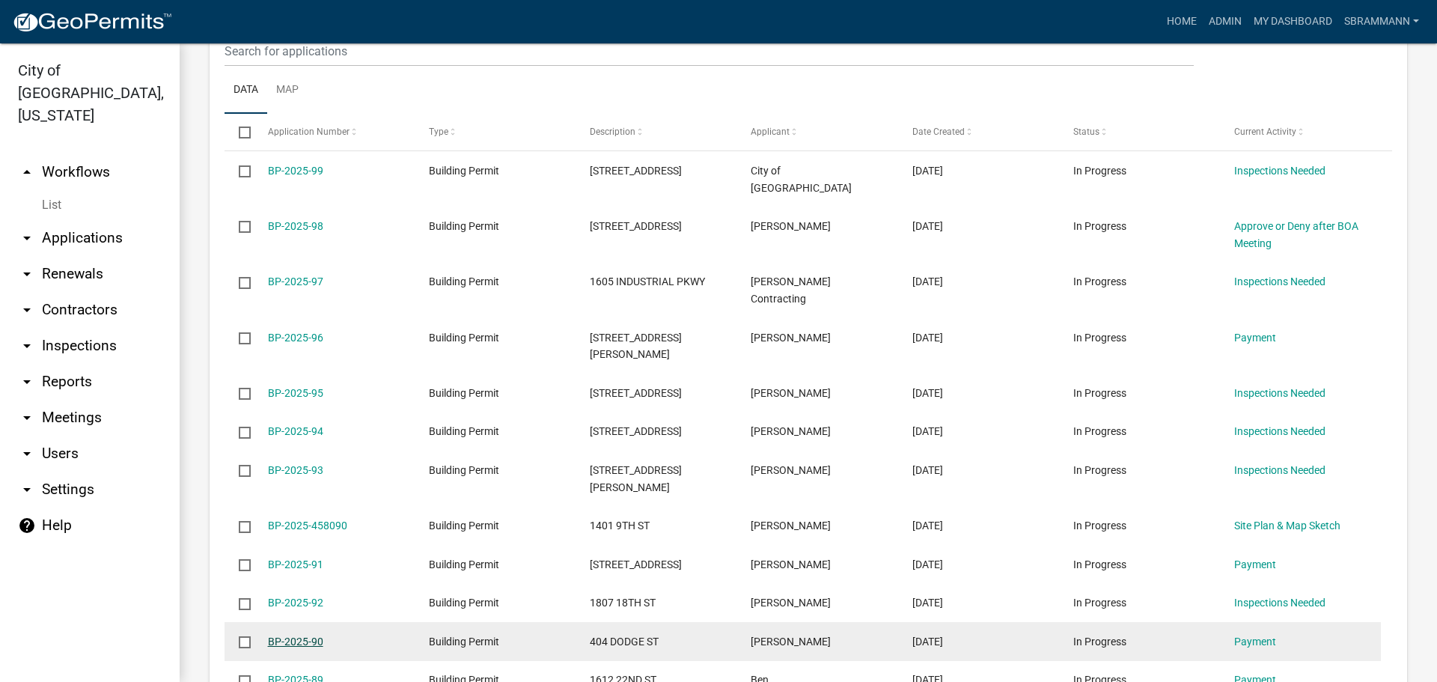
click at [282, 635] on link "BP-2025-90" at bounding box center [295, 641] width 55 height 12
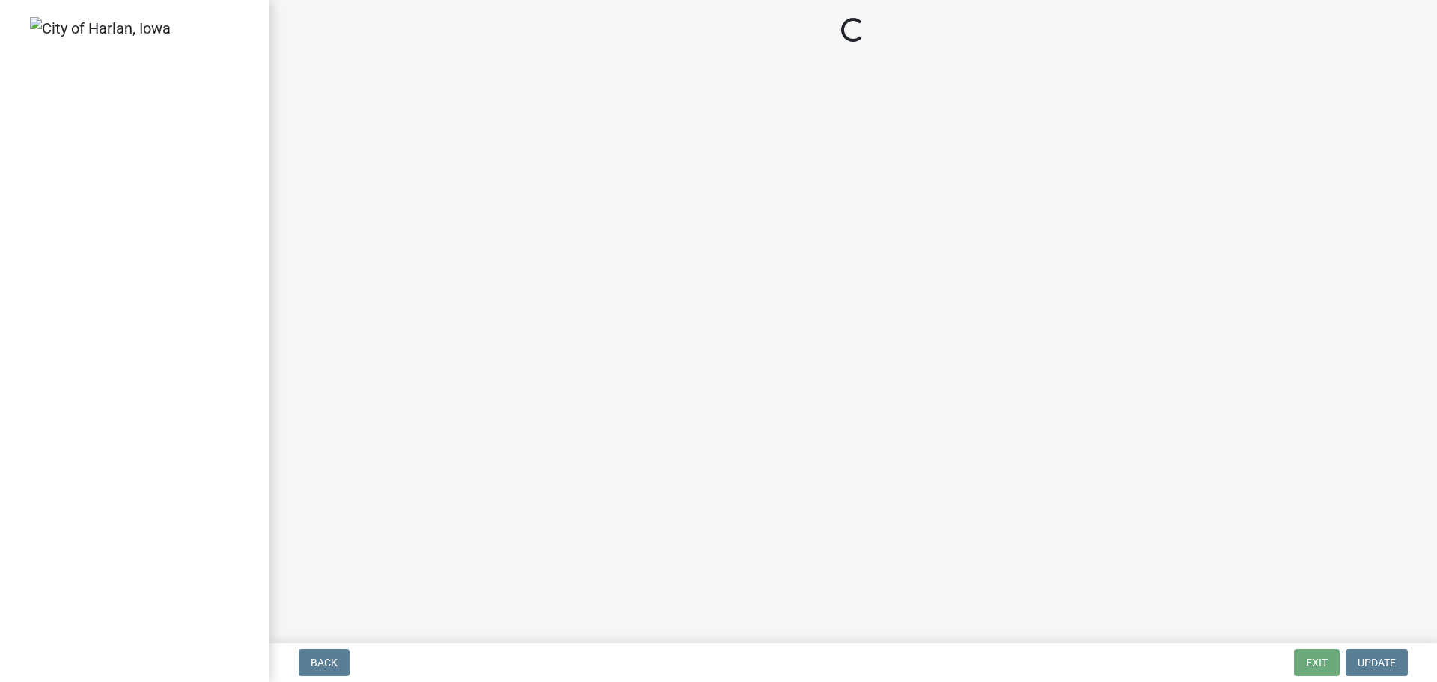
select select "3: 3"
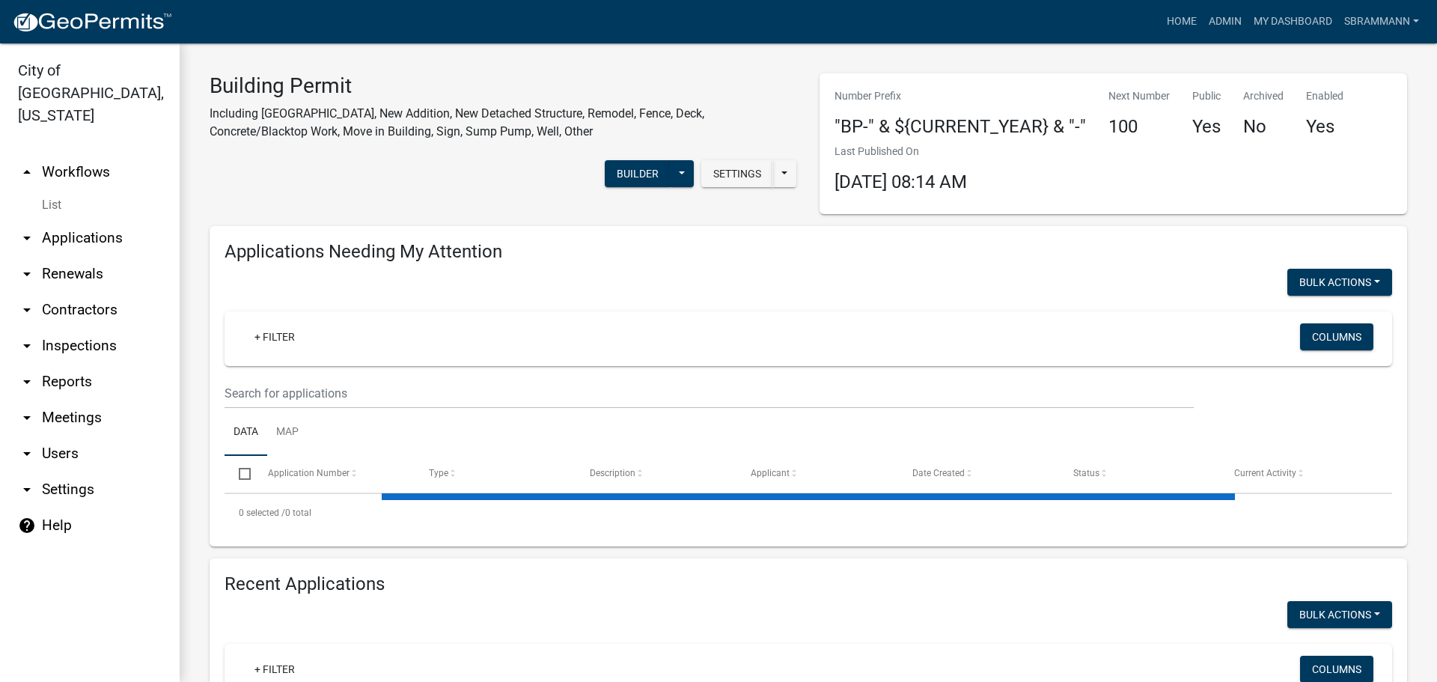
select select "3: 100"
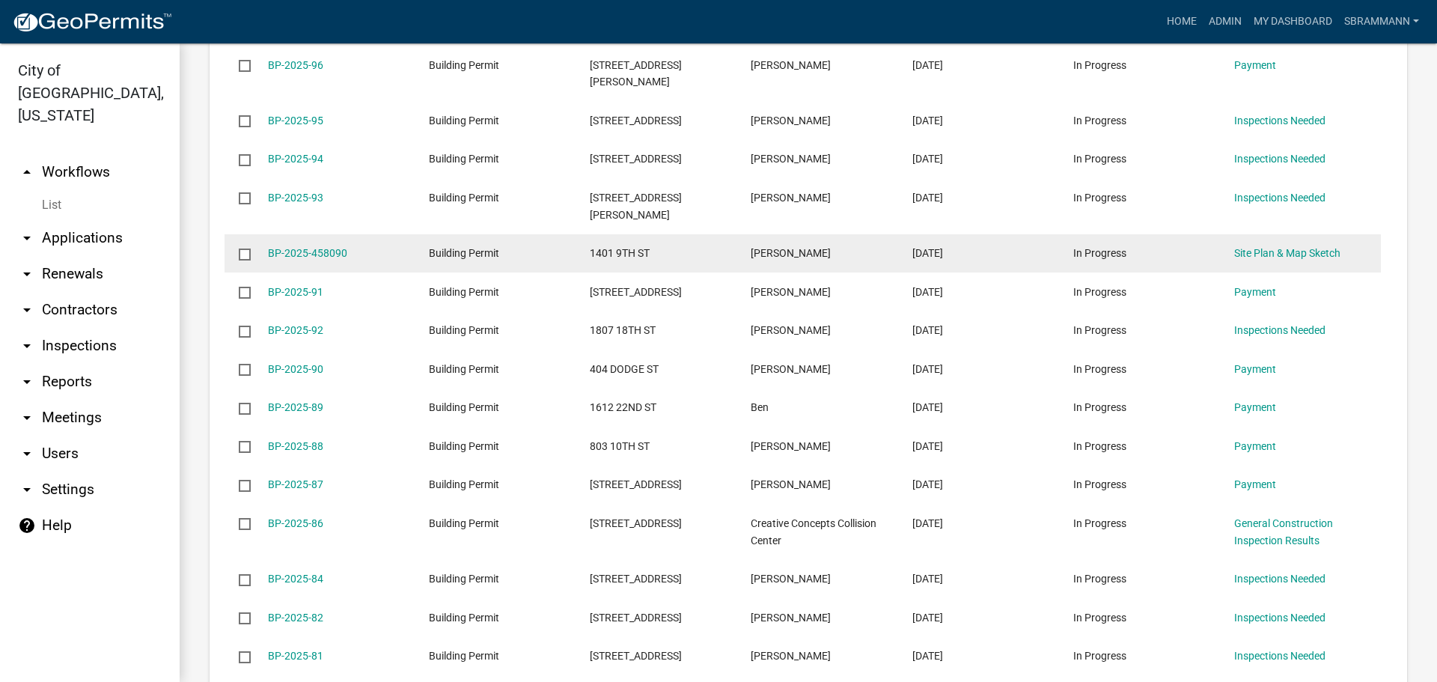
scroll to position [1048, 0]
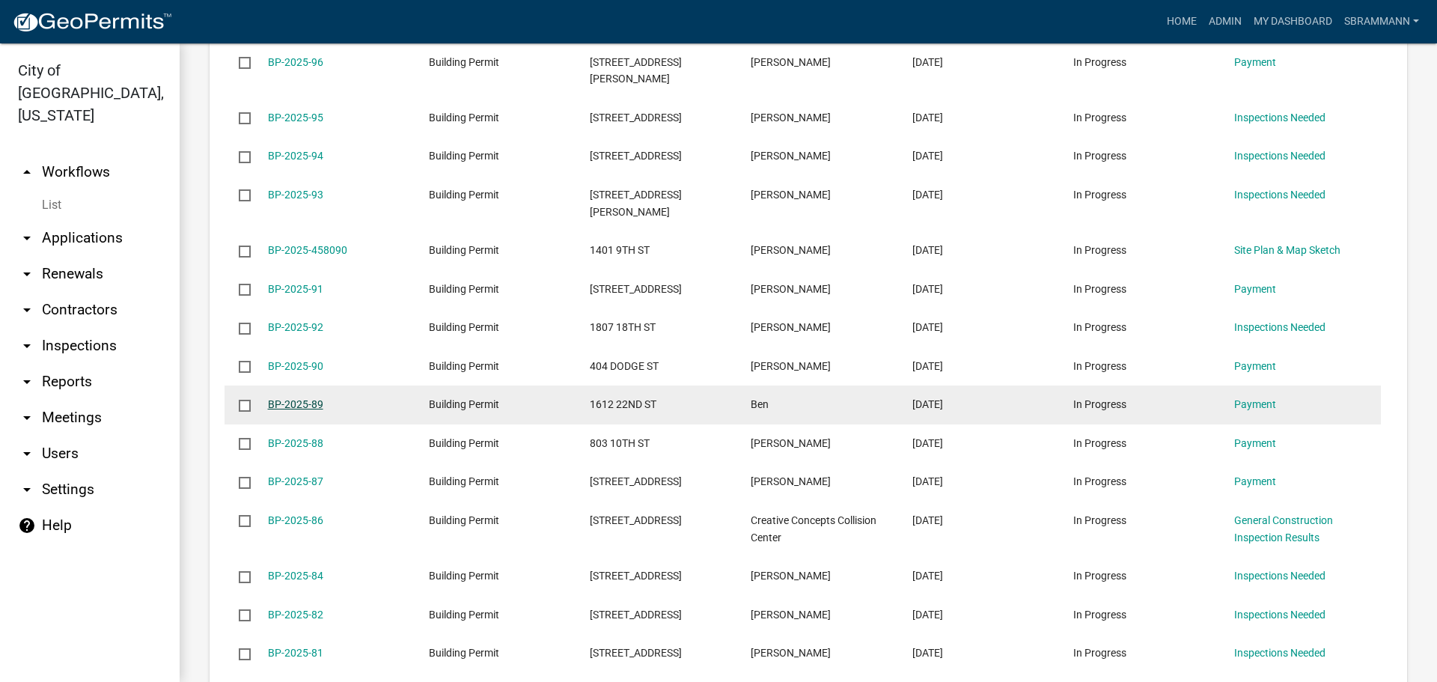
click at [290, 398] on link "BP-2025-89" at bounding box center [295, 404] width 55 height 12
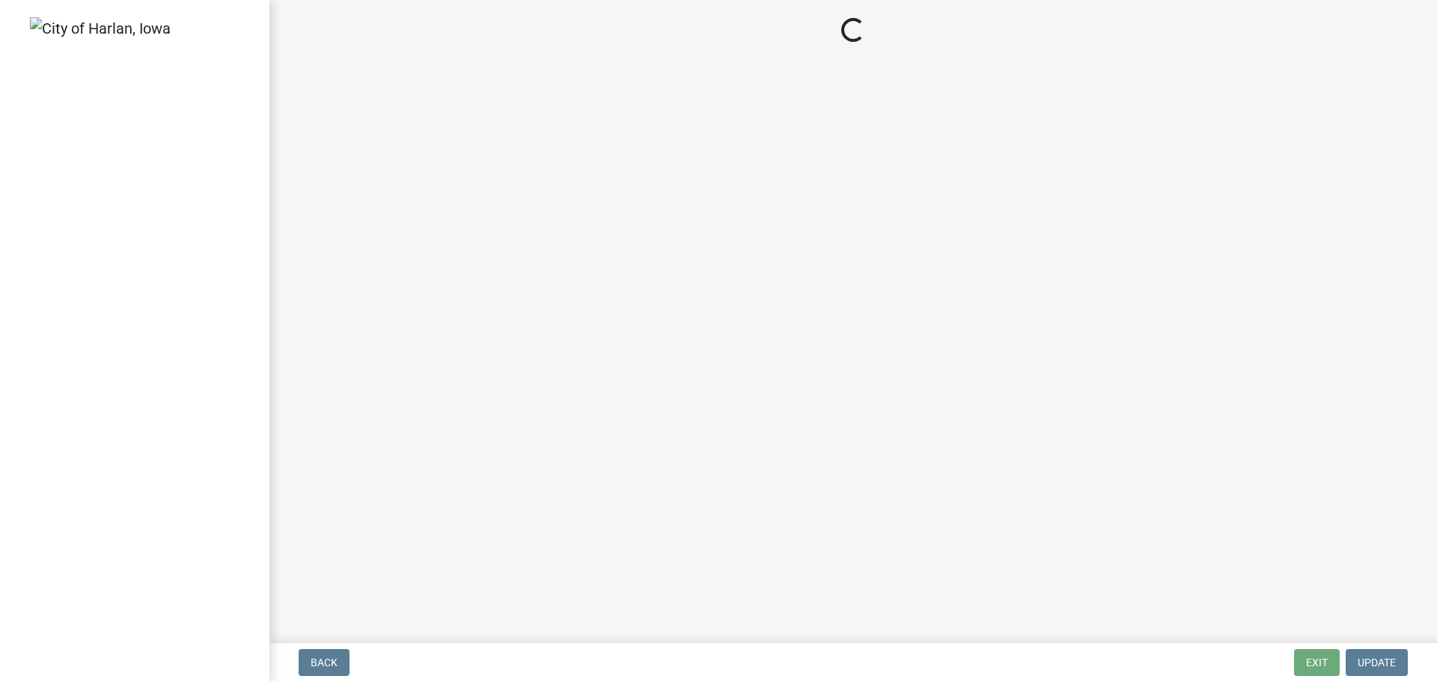
select select "3: 3"
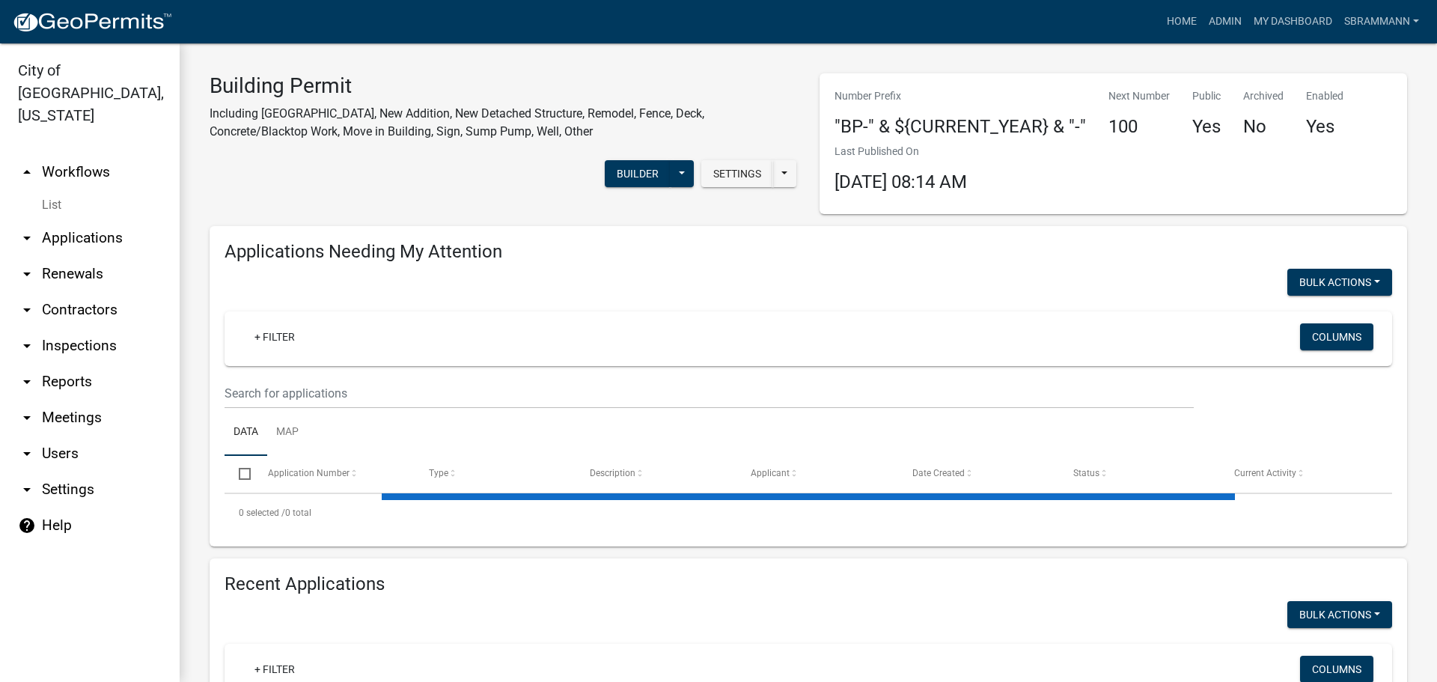
select select "3: 100"
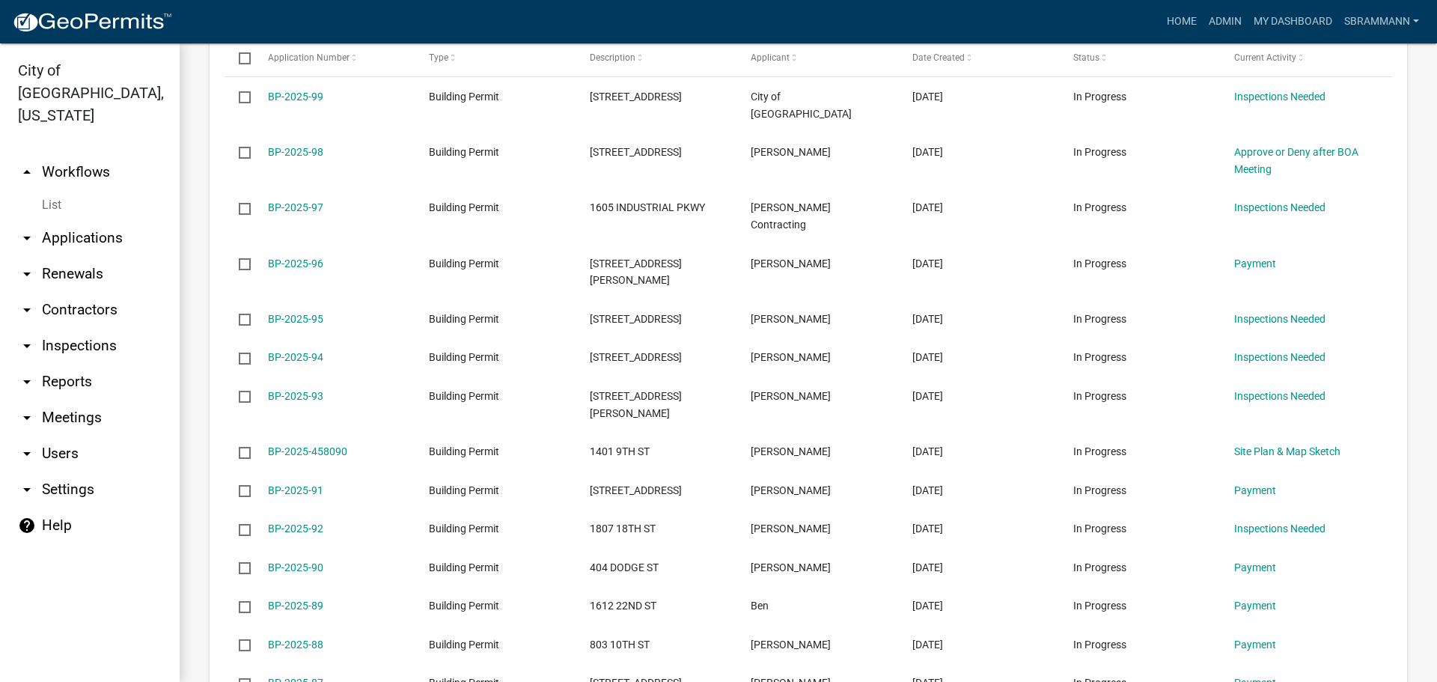
scroll to position [898, 0]
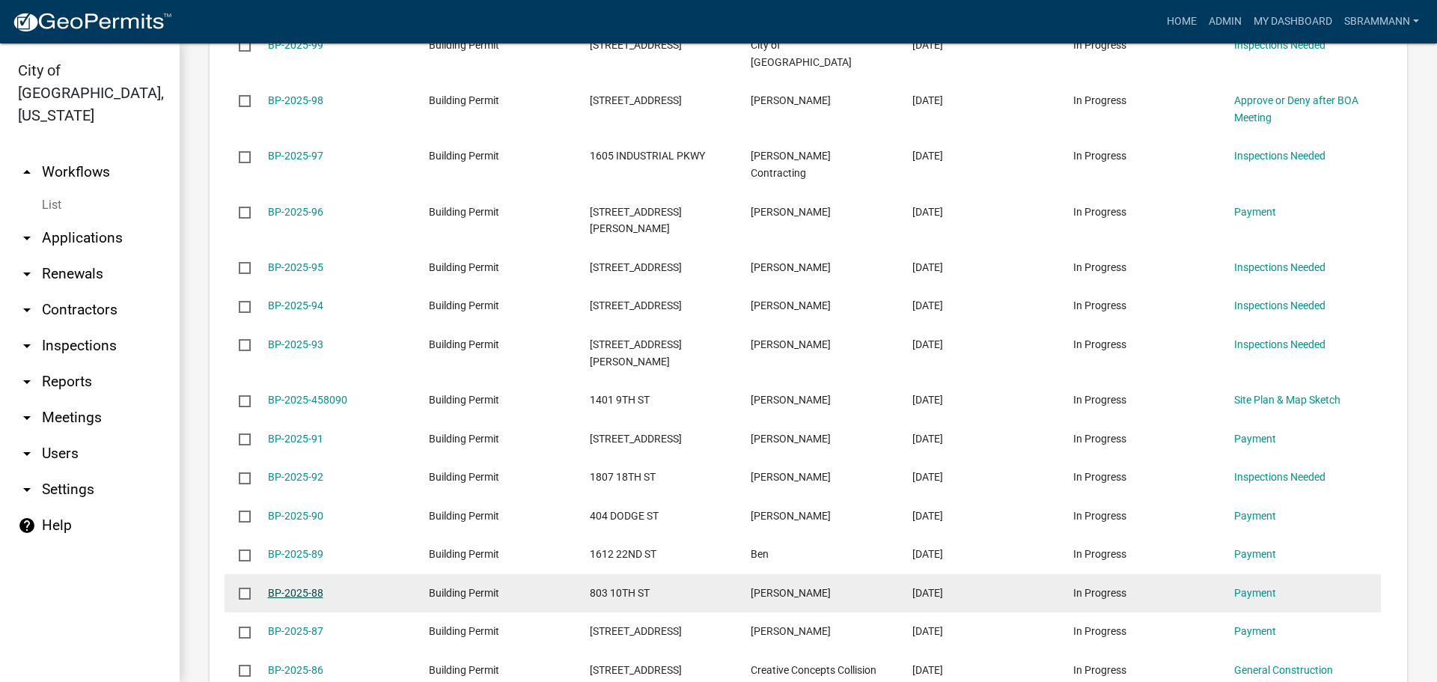
click at [293, 587] on link "BP-2025-88" at bounding box center [295, 593] width 55 height 12
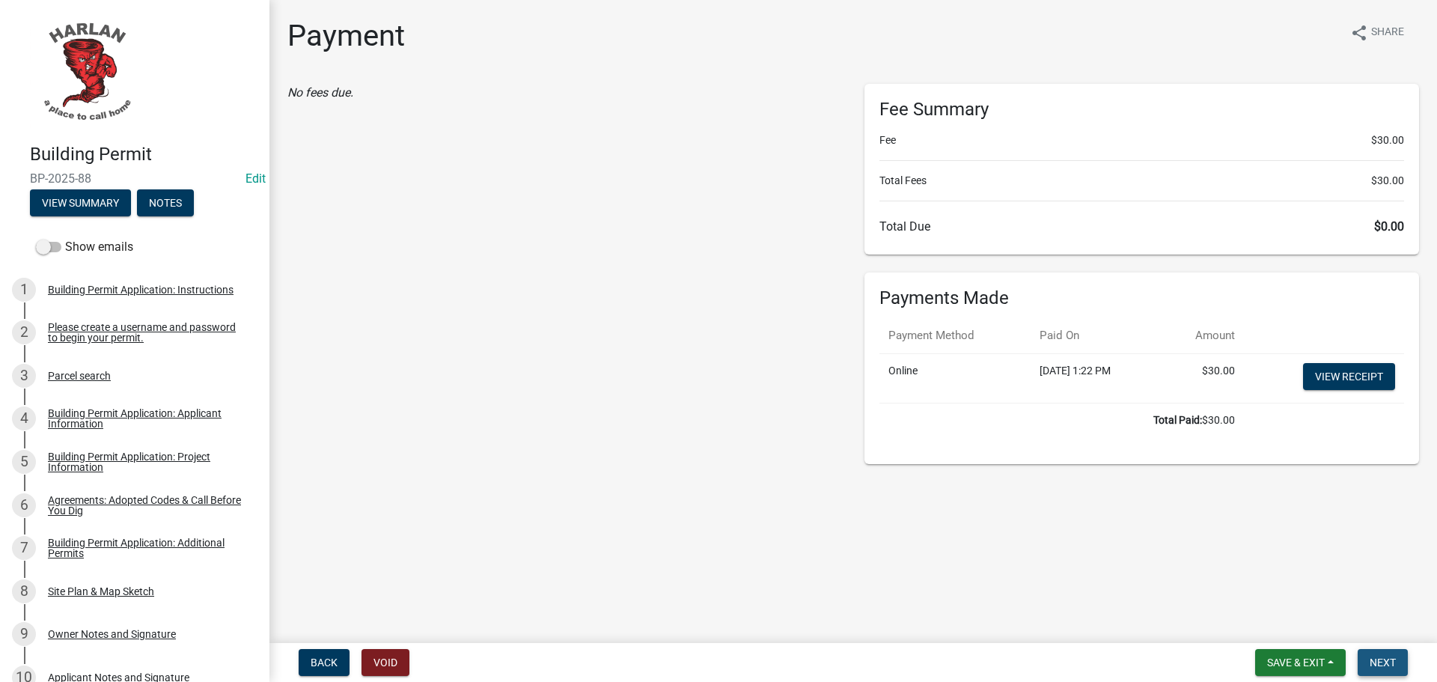
click at [1395, 659] on span "Next" at bounding box center [1383, 662] width 26 height 12
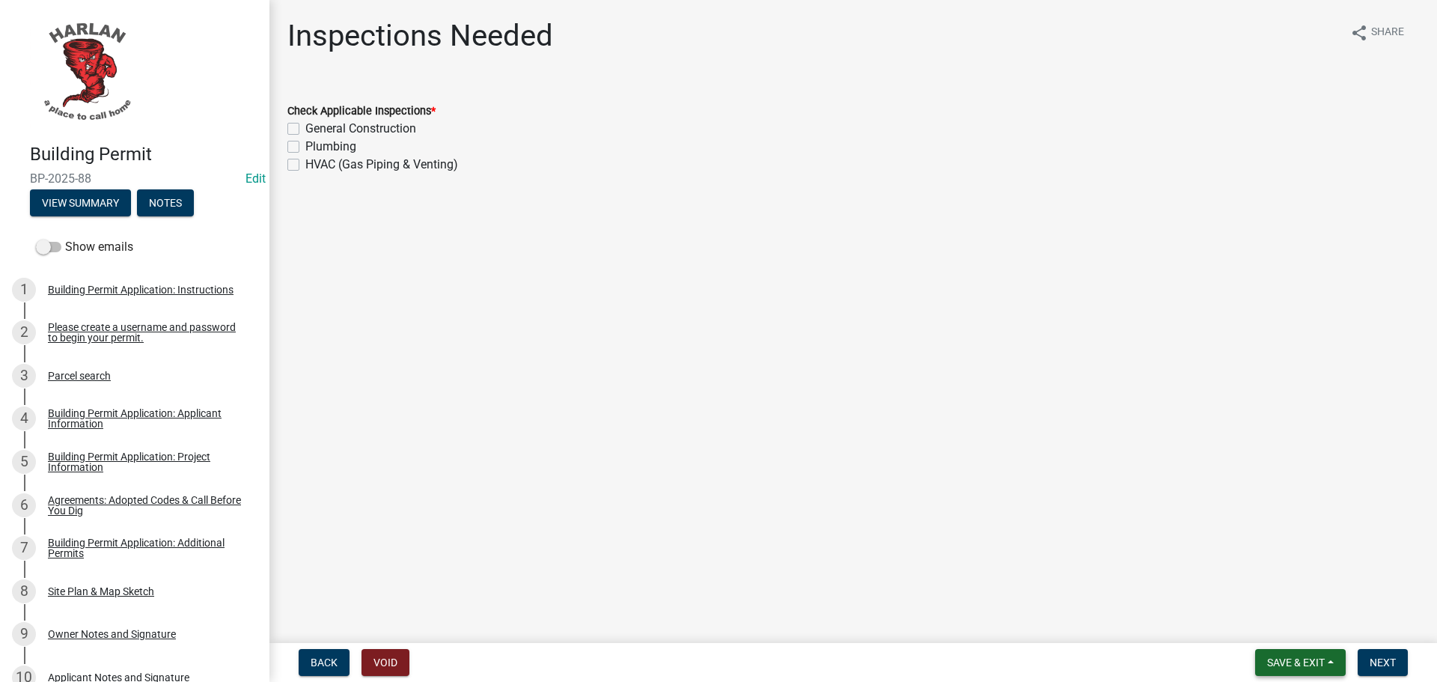
click at [1280, 661] on span "Save & Exit" at bounding box center [1296, 662] width 58 height 12
click at [1281, 629] on button "Save & Exit" at bounding box center [1286, 623] width 120 height 36
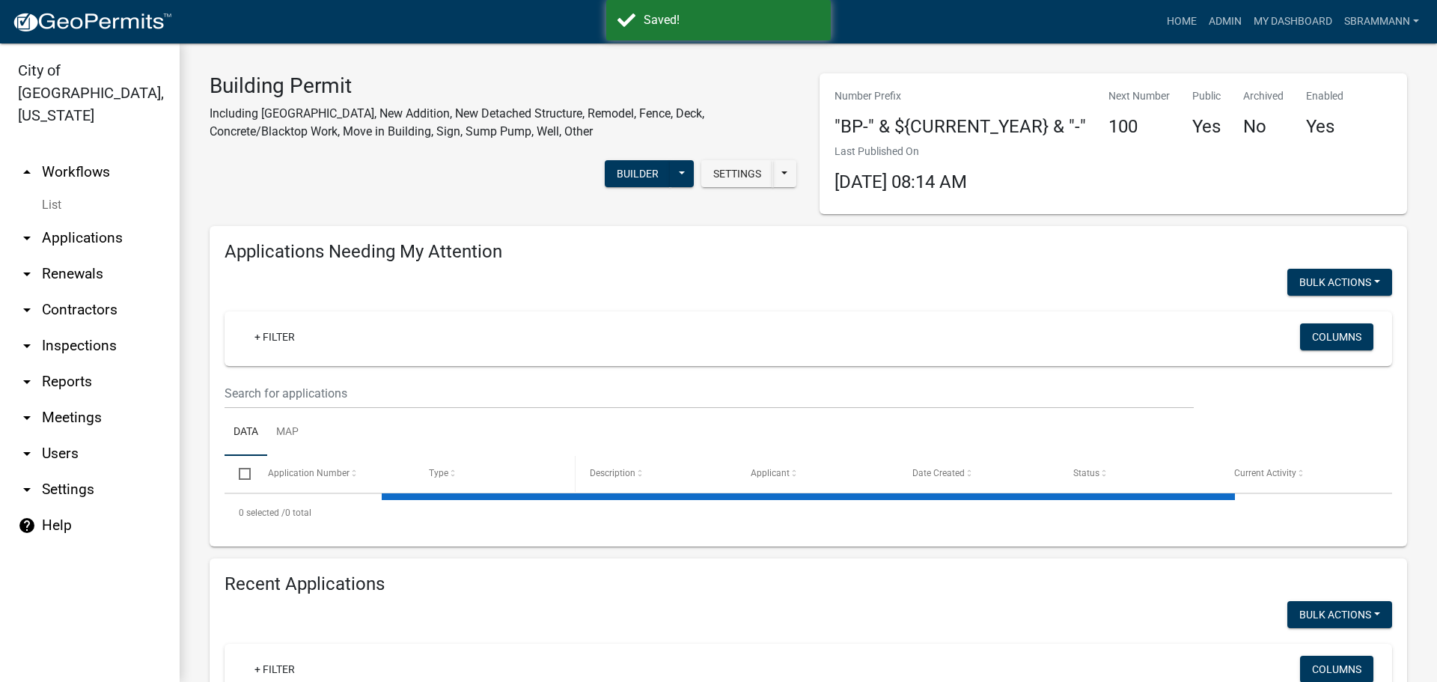
select select "3: 100"
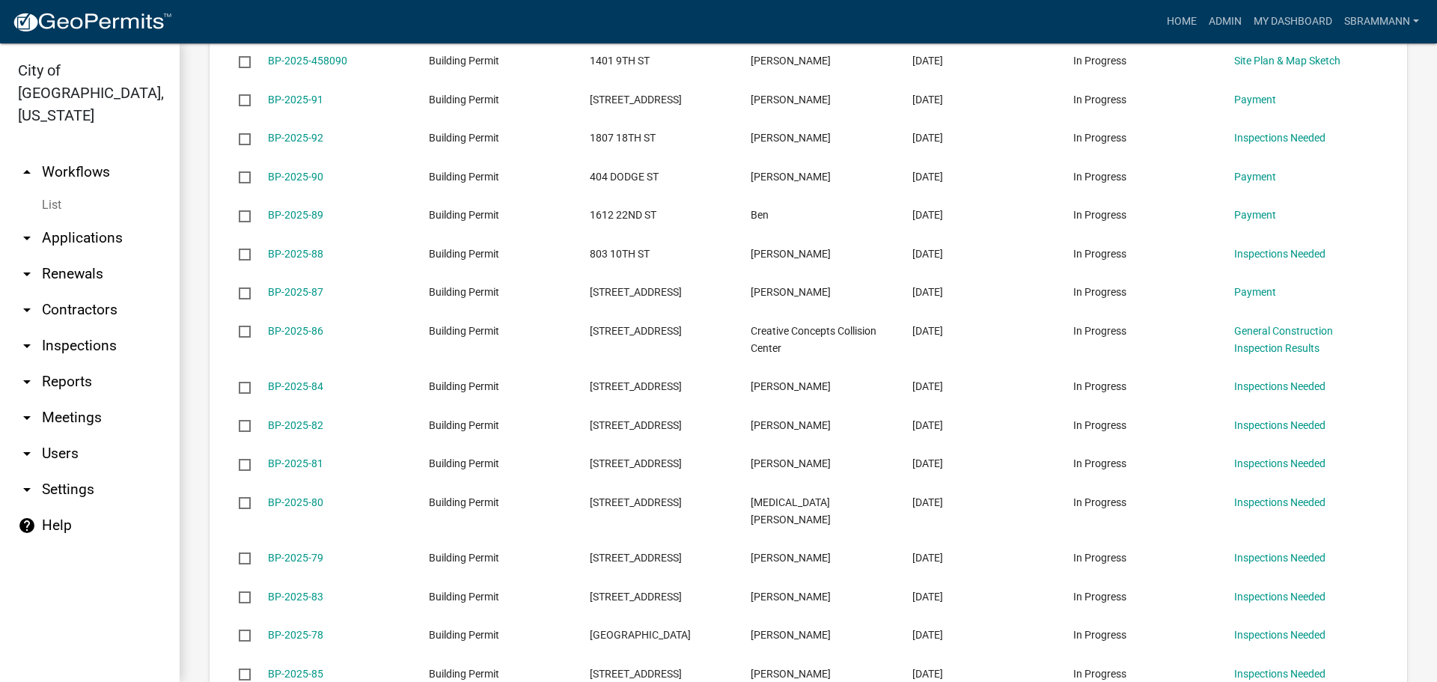
scroll to position [1272, 0]
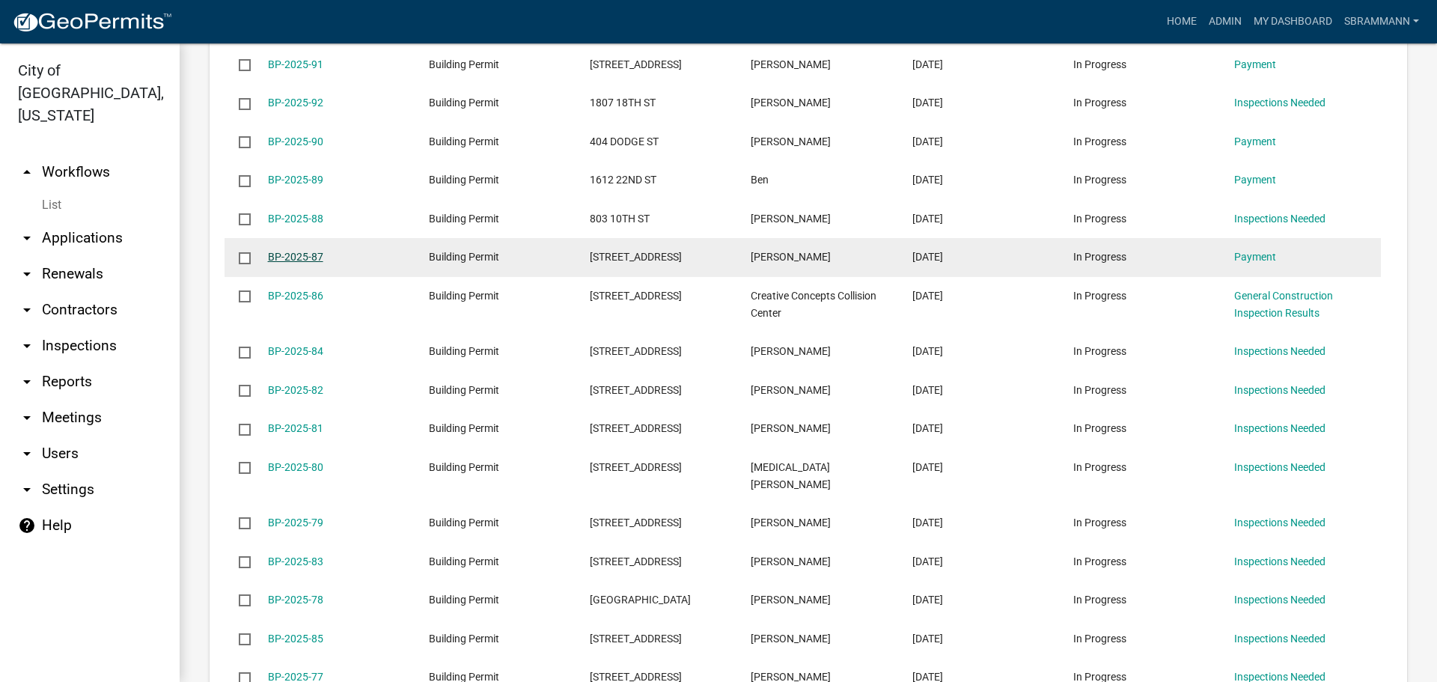
click at [292, 251] on link "BP-2025-87" at bounding box center [295, 257] width 55 height 12
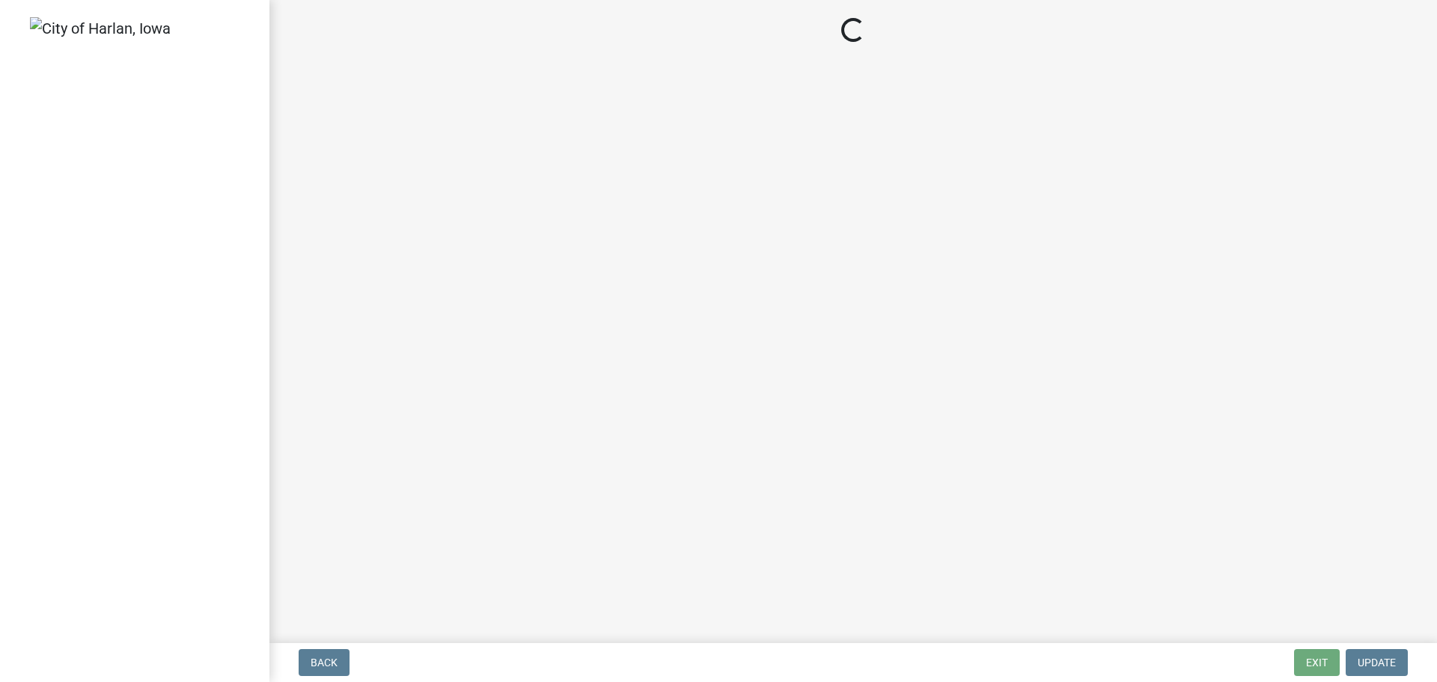
select select "3: 3"
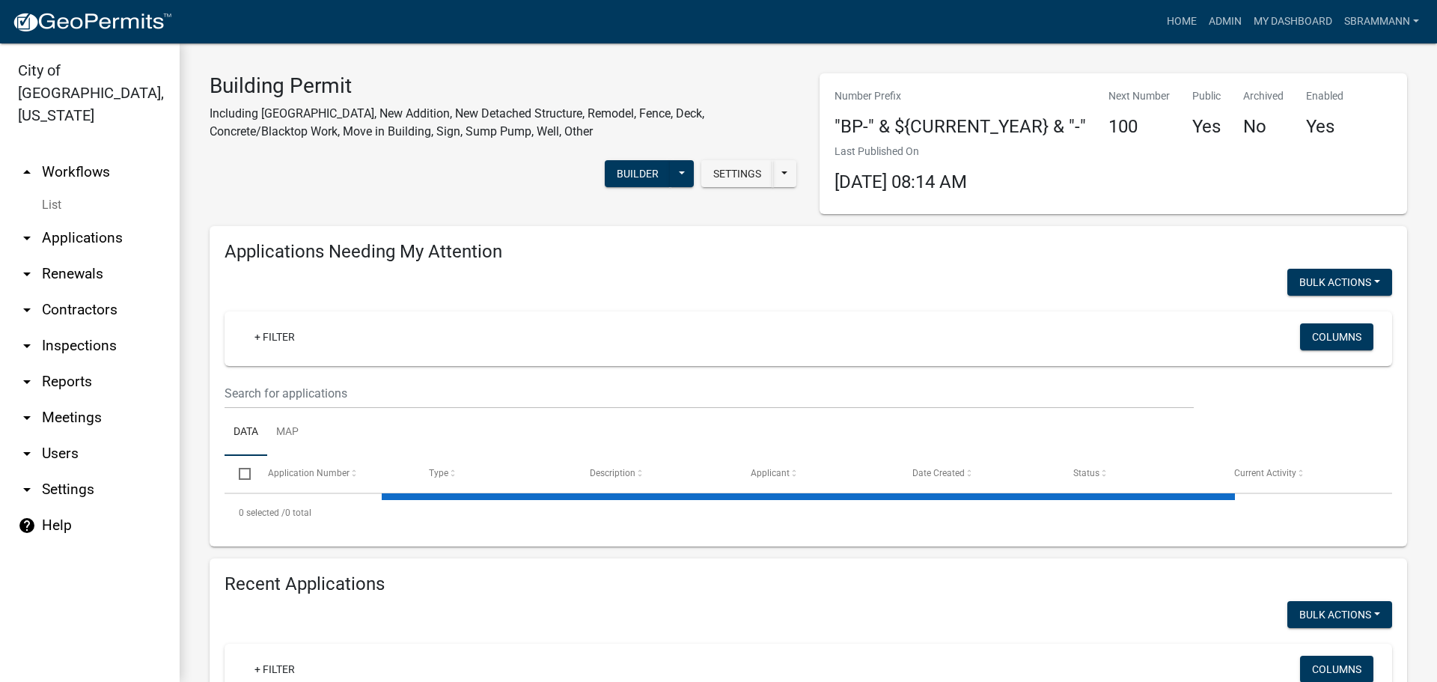
select select "3: 100"
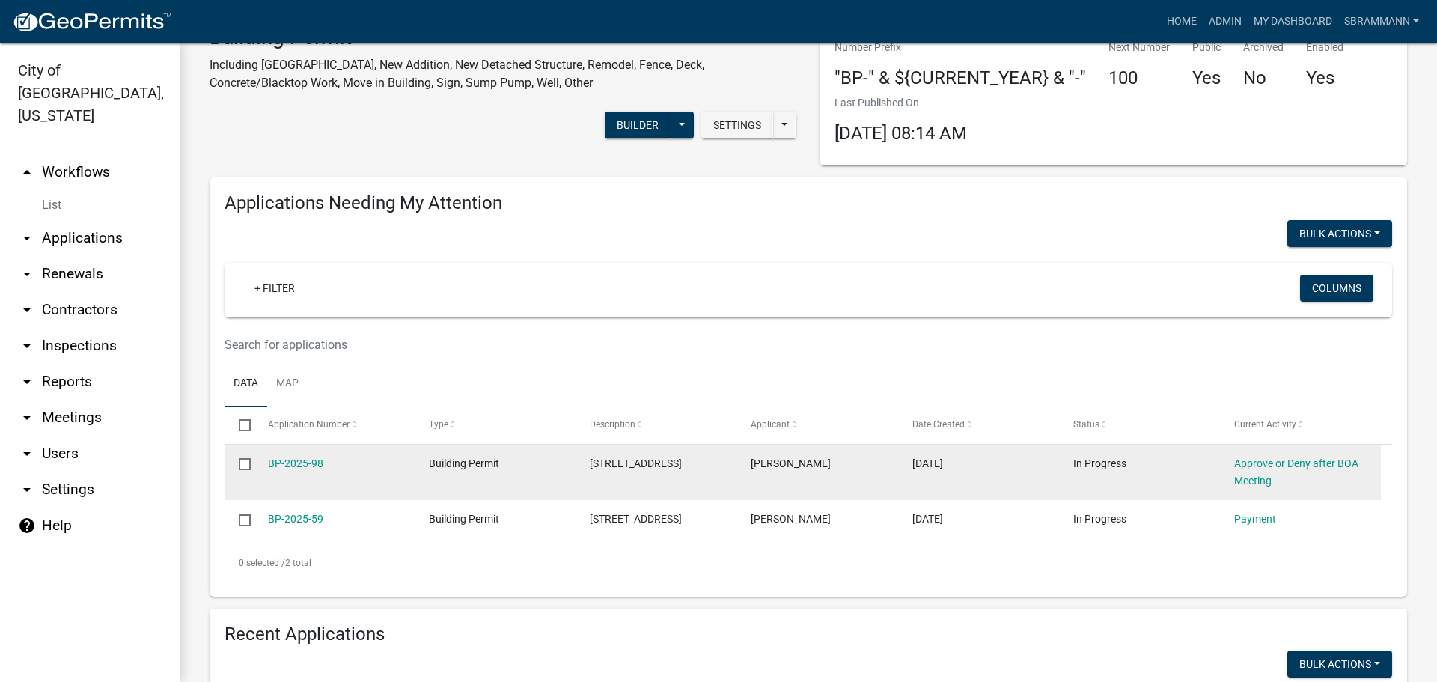
scroll to position [75, 0]
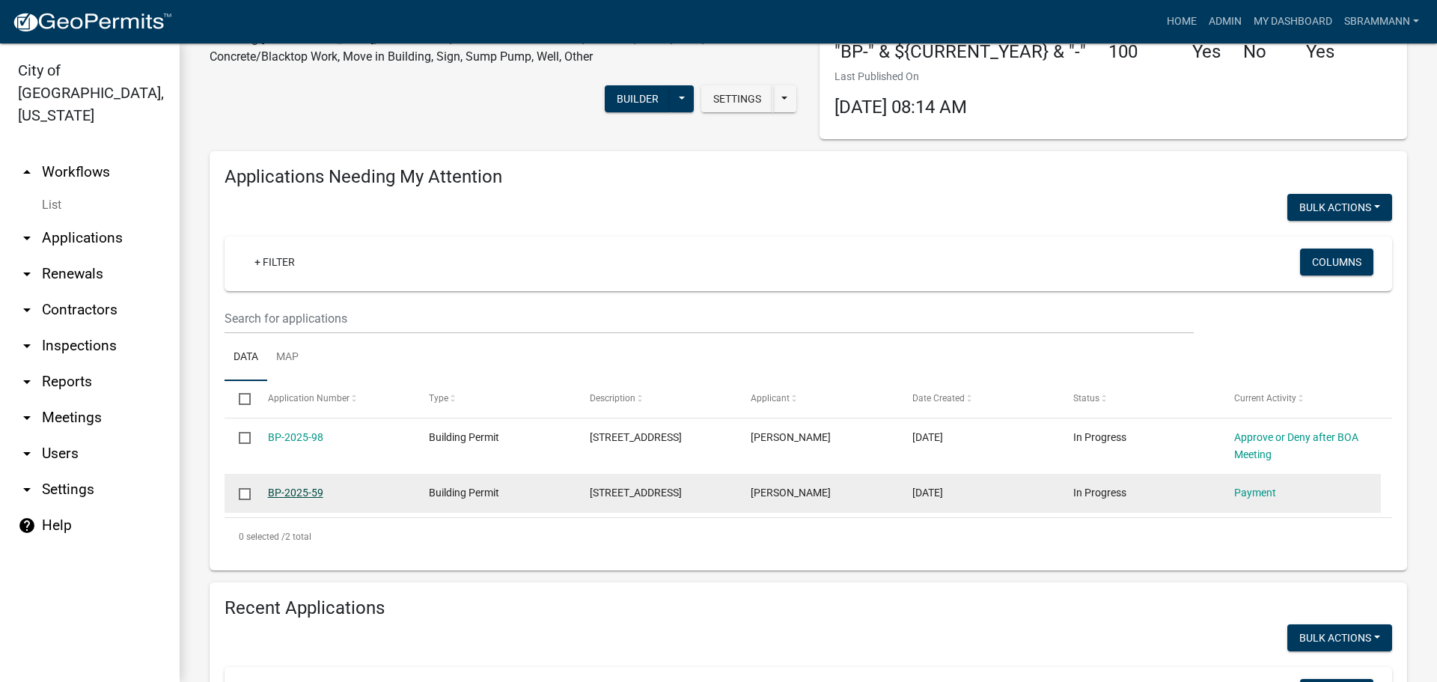
click at [296, 492] on link "BP-2025-59" at bounding box center [295, 492] width 55 height 12
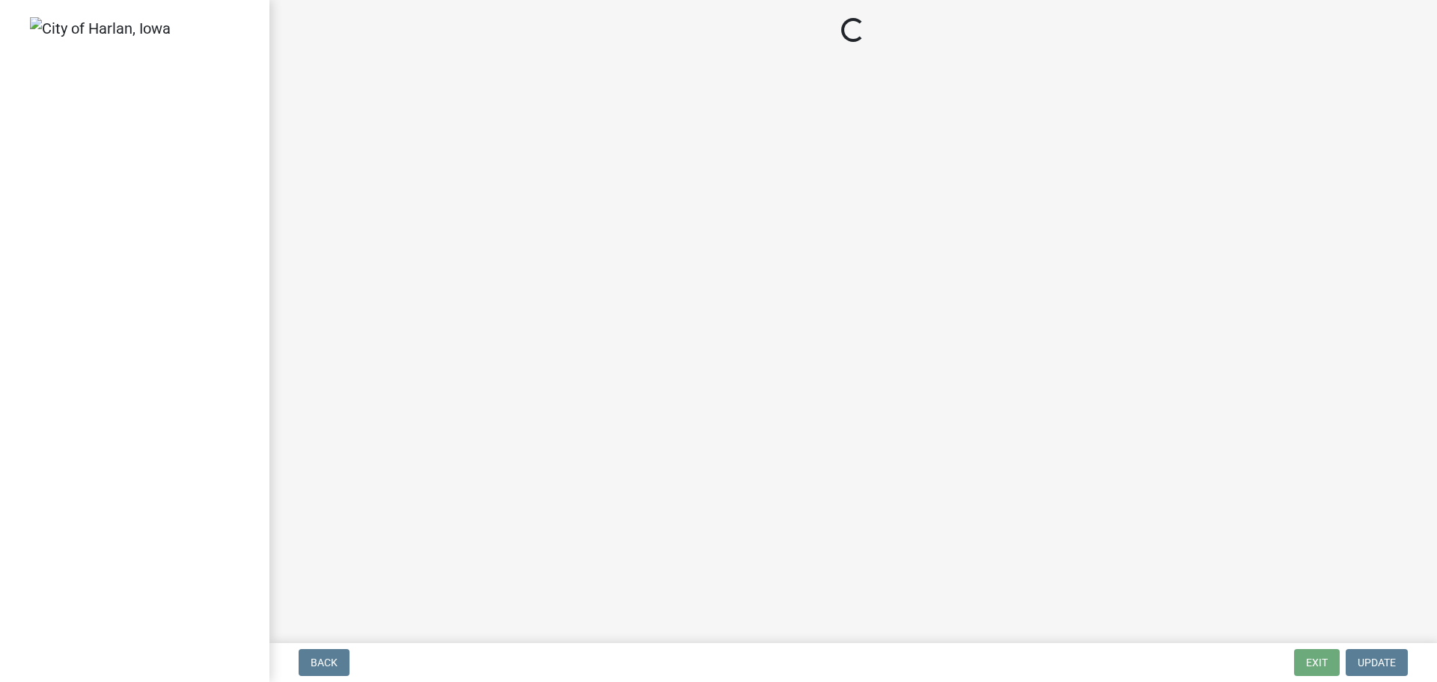
select select "3: 3"
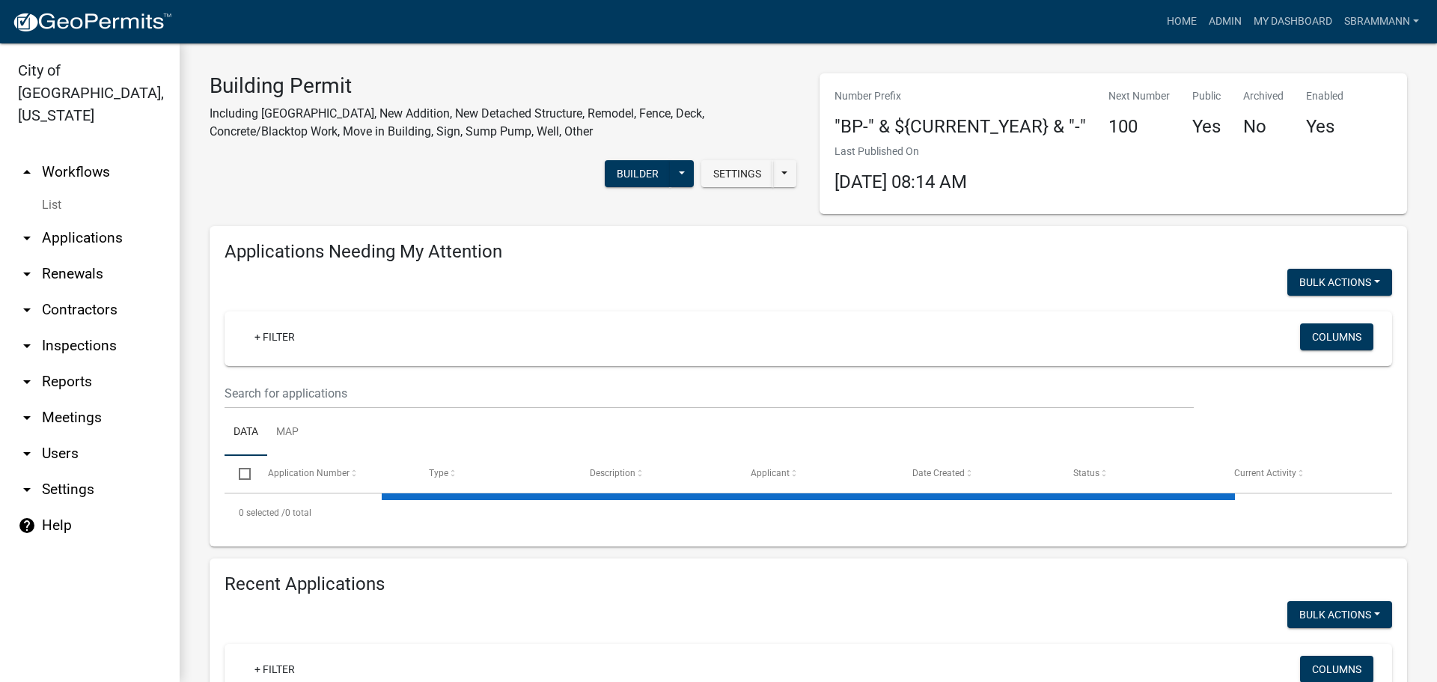
select select "3: 100"
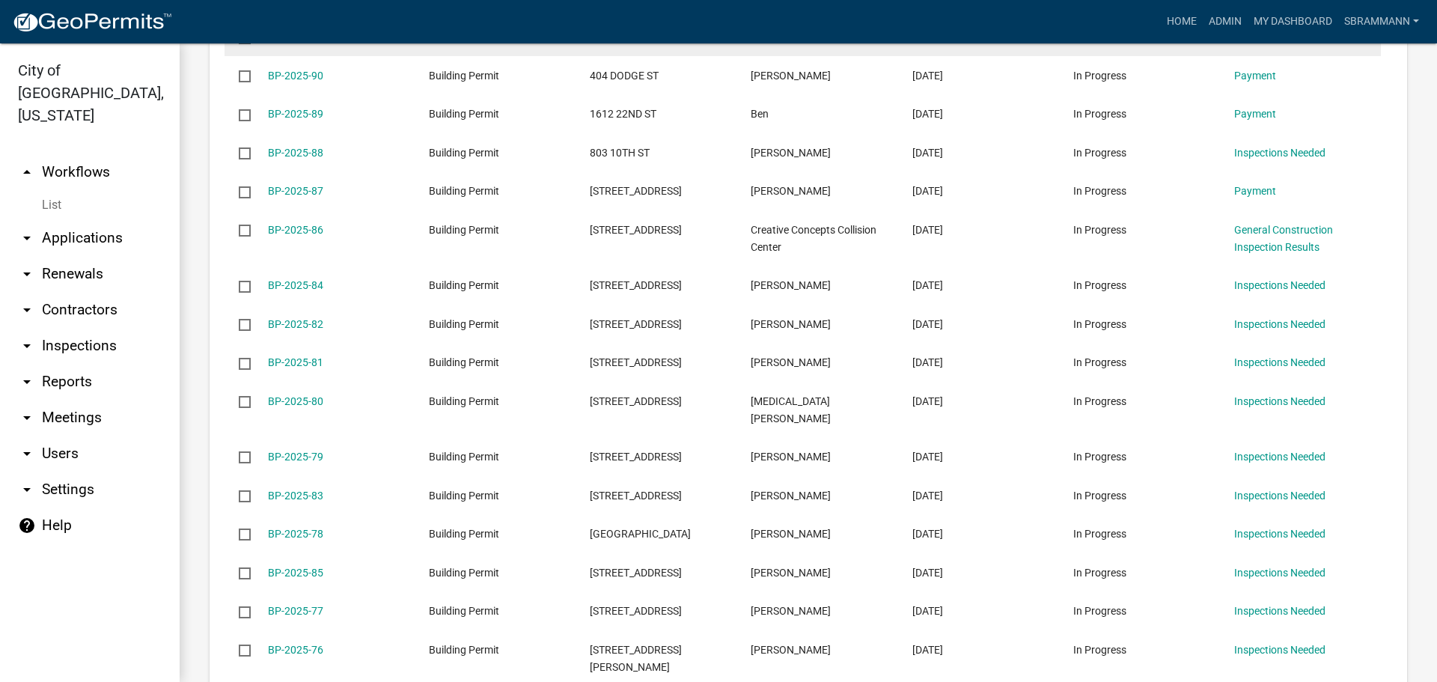
scroll to position [1371, 0]
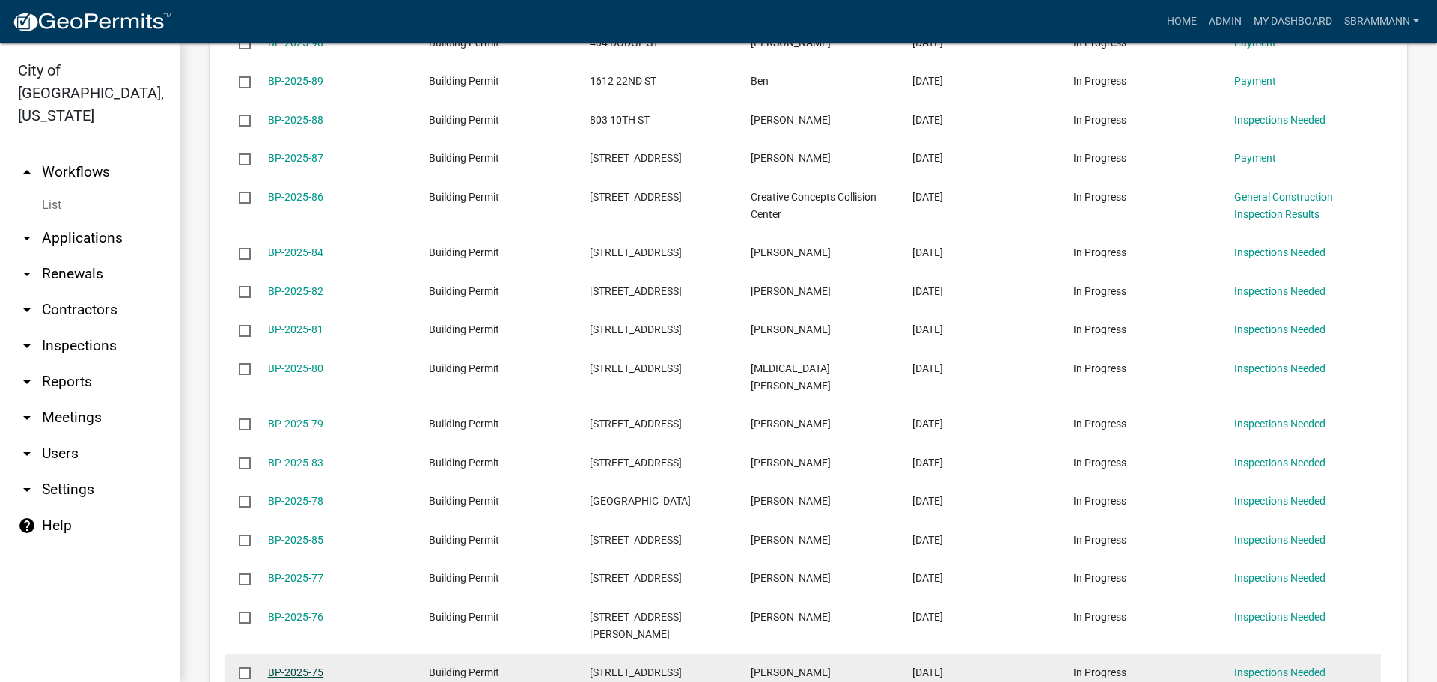
click at [301, 666] on link "BP-2025-75" at bounding box center [295, 672] width 55 height 12
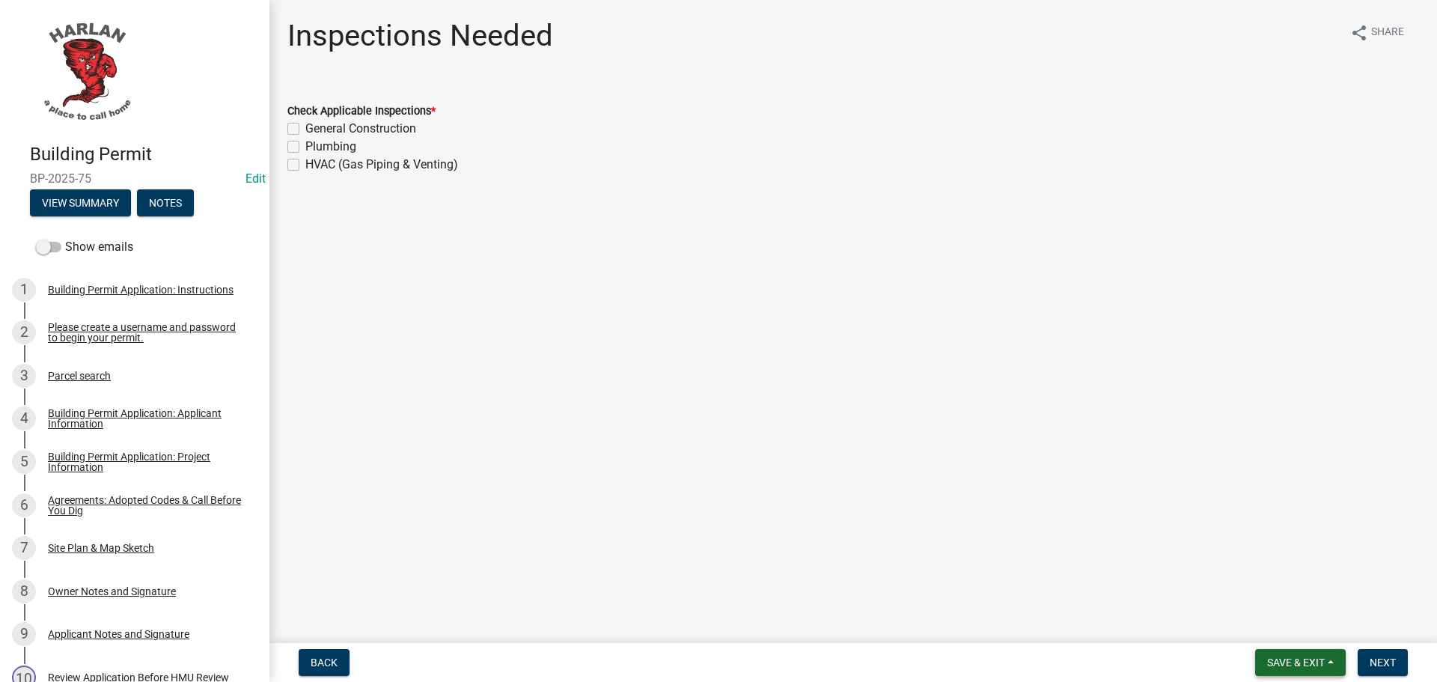
click at [1276, 662] on span "Save & Exit" at bounding box center [1296, 662] width 58 height 12
click at [1266, 625] on button "Save & Exit" at bounding box center [1286, 623] width 120 height 36
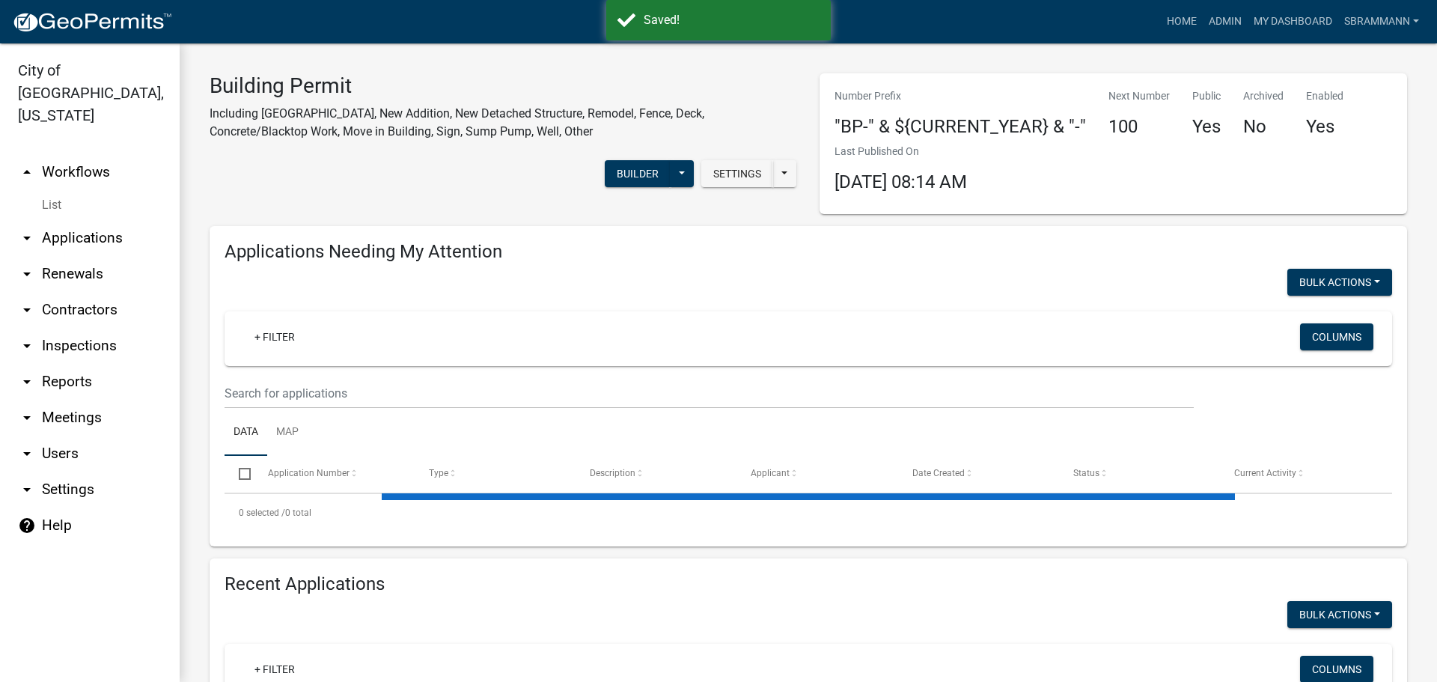
select select "3: 100"
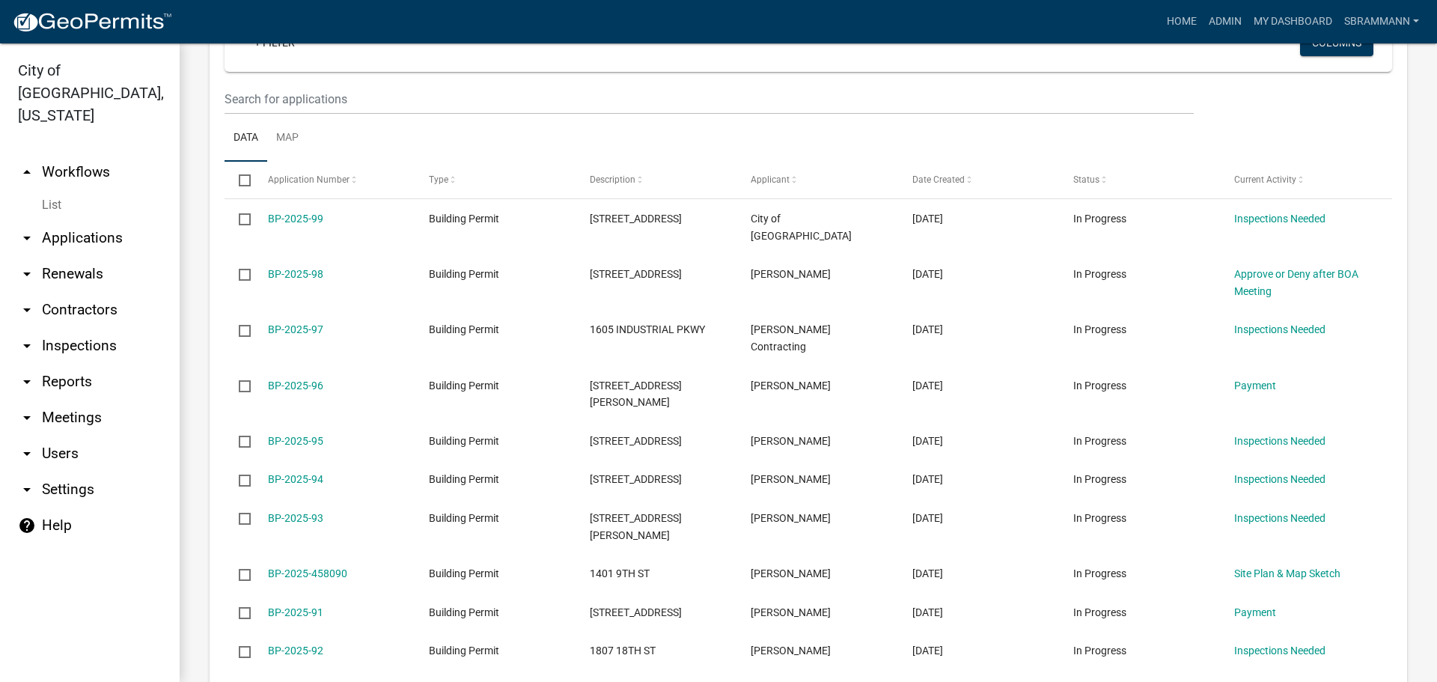
scroll to position [698, 0]
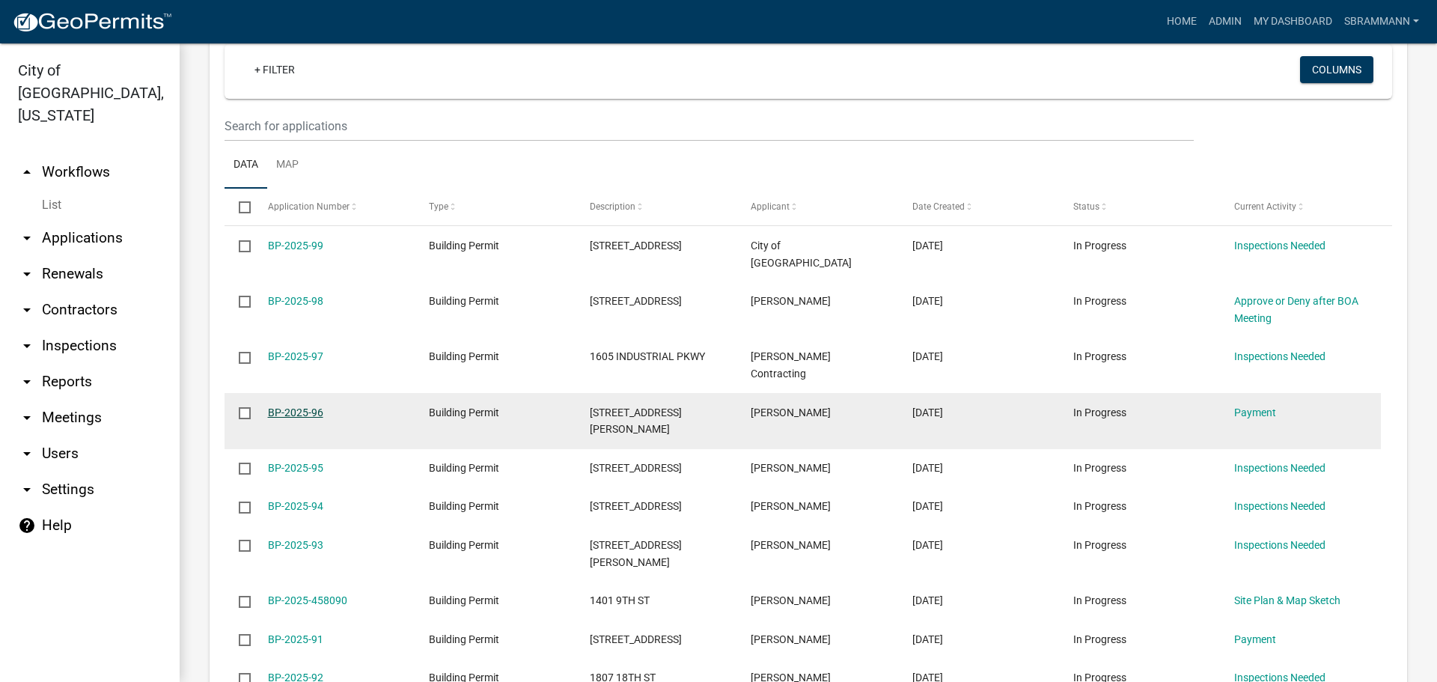
click at [301, 406] on link "BP-2025-96" at bounding box center [295, 412] width 55 height 12
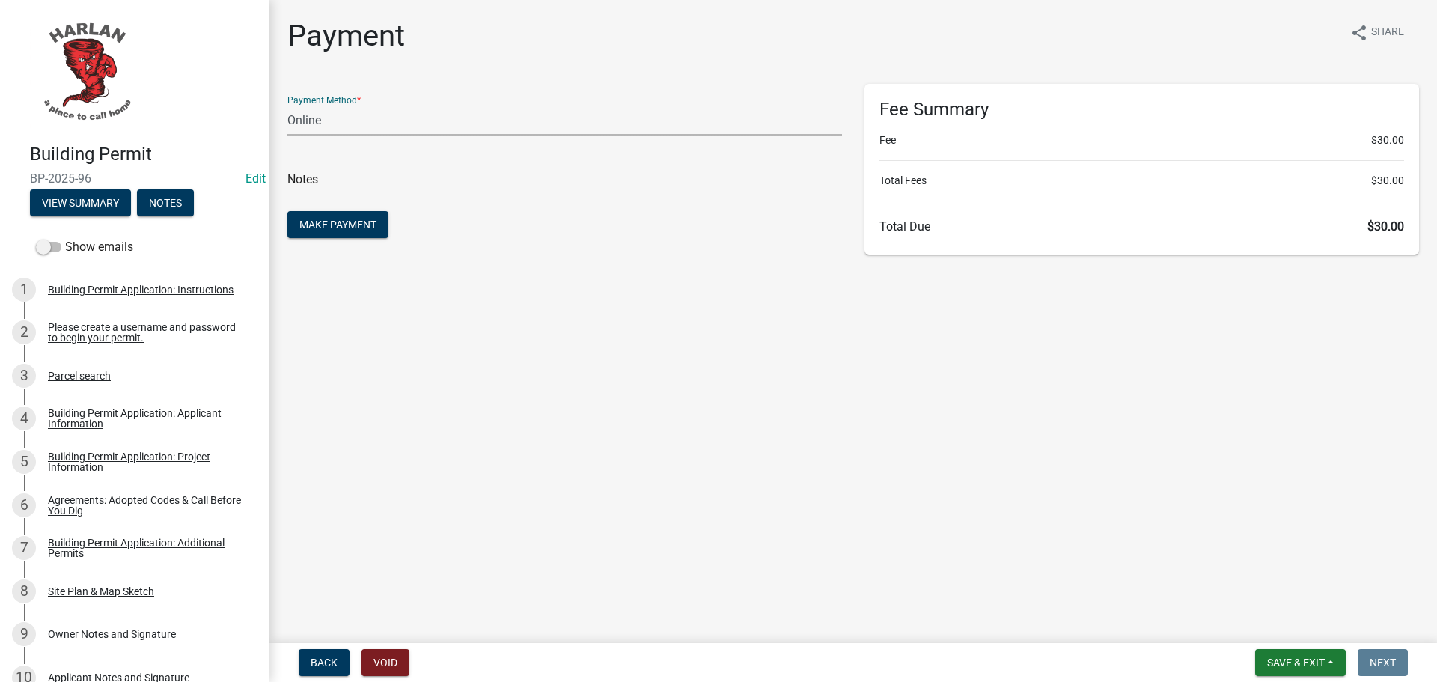
click at [313, 120] on select "Credit Card POS Check Cash Online" at bounding box center [564, 120] width 555 height 31
select select "2: 1"
click at [287, 105] on select "Credit Card POS Check Cash Online" at bounding box center [564, 120] width 555 height 31
click at [340, 227] on span "Make Payment" at bounding box center [337, 225] width 77 height 12
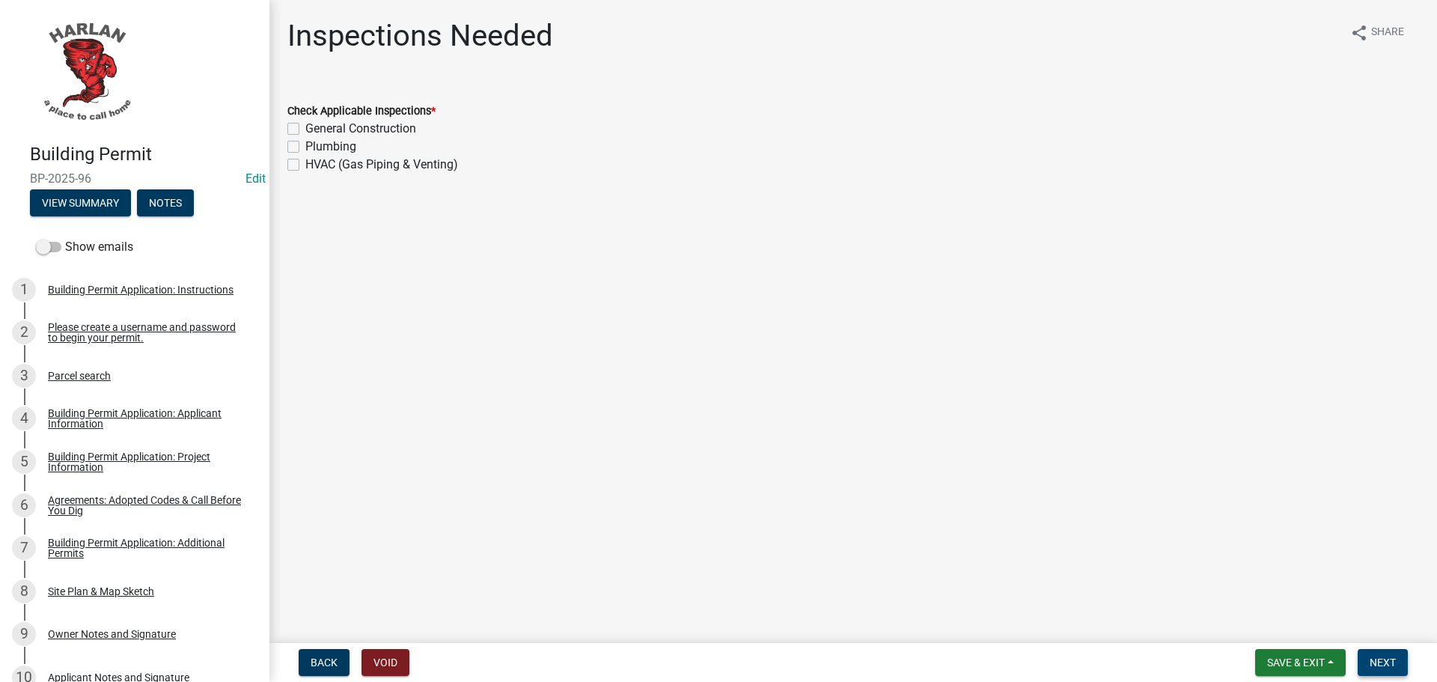
click at [1384, 664] on span "Next" at bounding box center [1383, 662] width 26 height 12
click at [1296, 662] on span "Save & Exit" at bounding box center [1296, 662] width 58 height 12
click at [1277, 623] on button "Save & Exit" at bounding box center [1286, 623] width 120 height 36
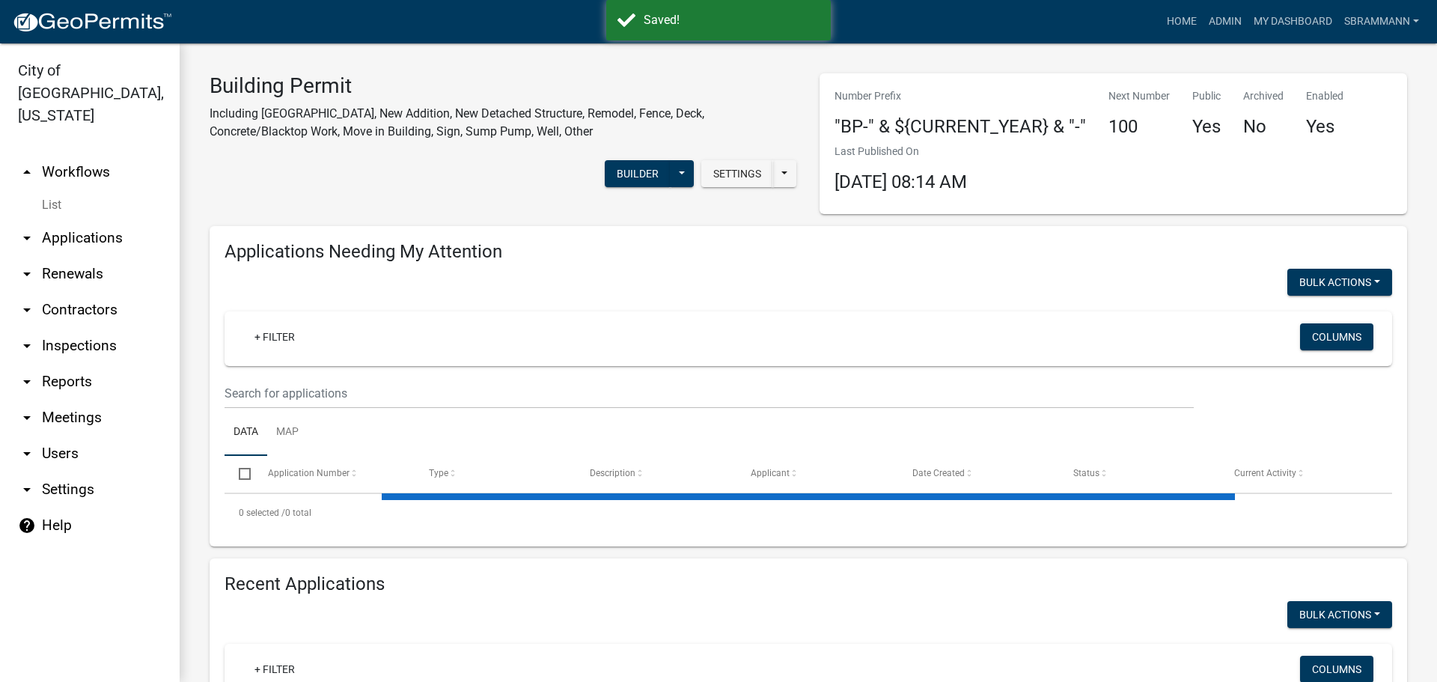
select select "3: 100"
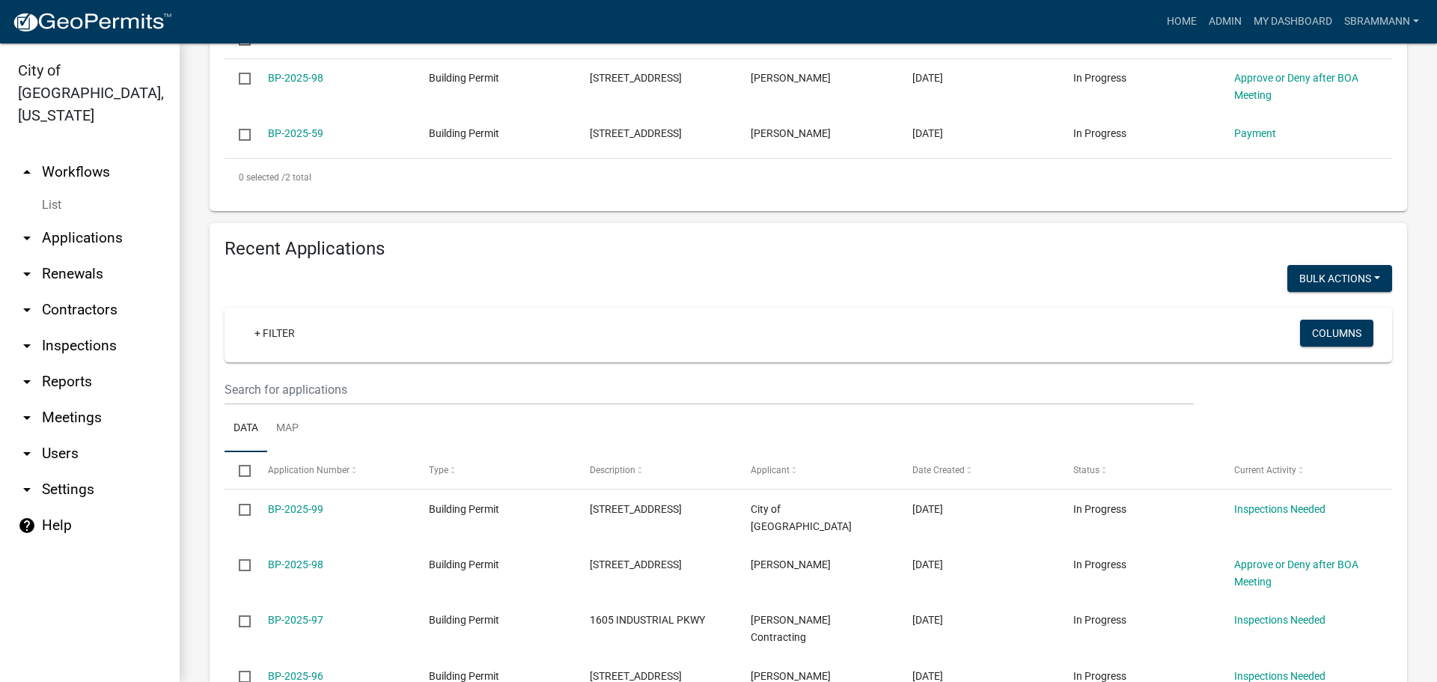
scroll to position [599, 0]
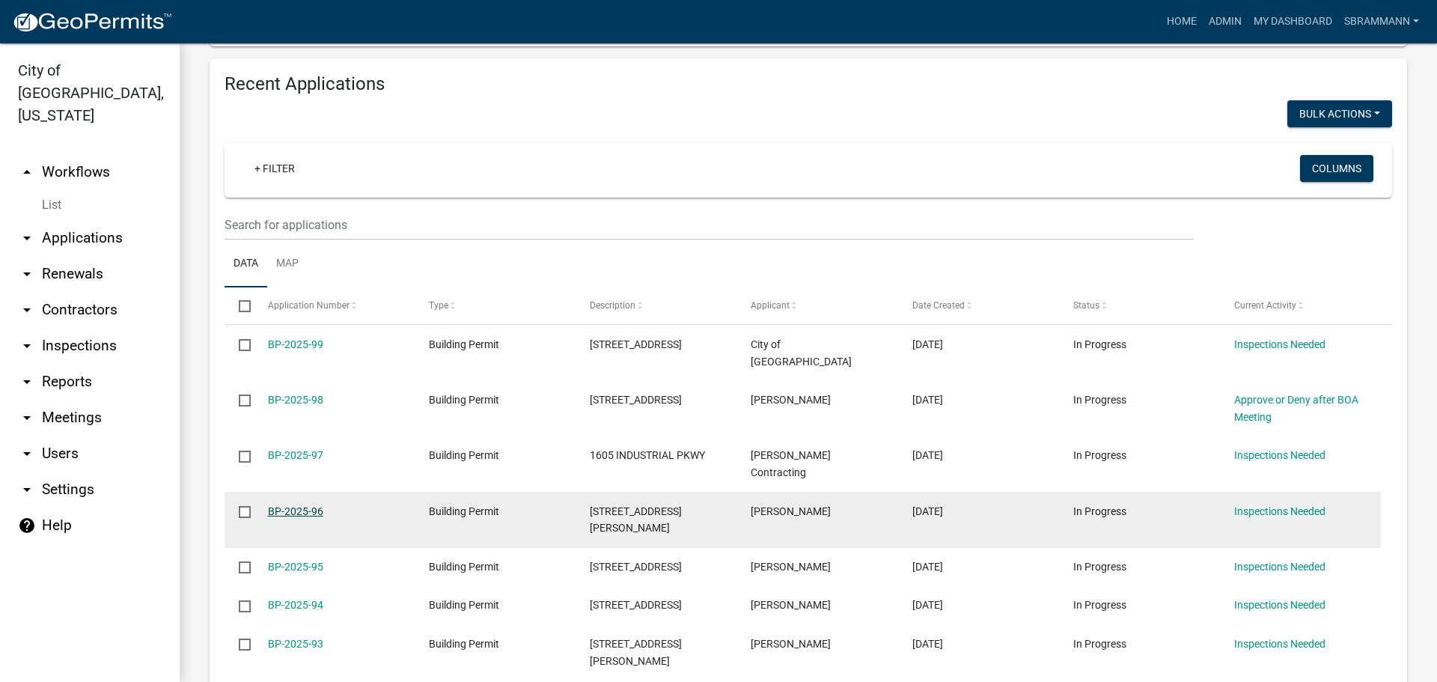
click at [299, 505] on link "BP-2025-96" at bounding box center [295, 511] width 55 height 12
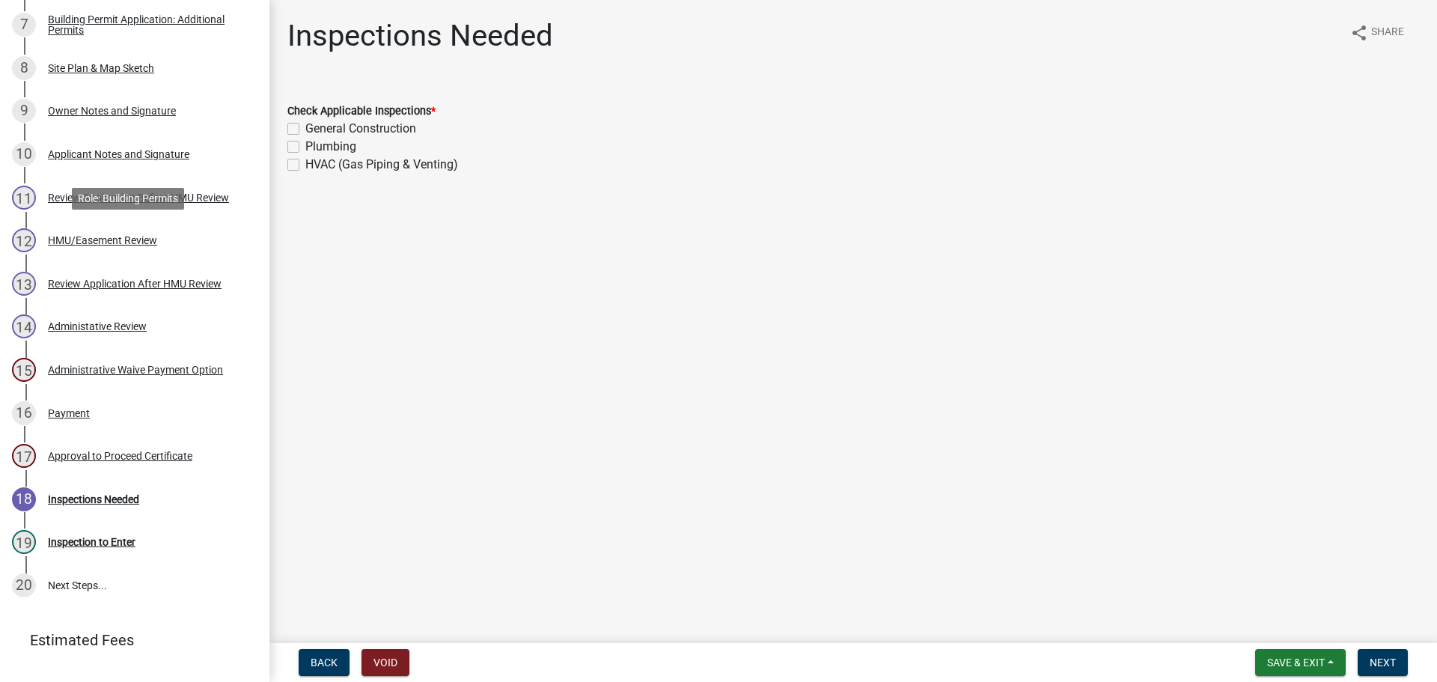
scroll to position [524, 0]
click at [69, 412] on div "Payment" at bounding box center [69, 412] width 42 height 10
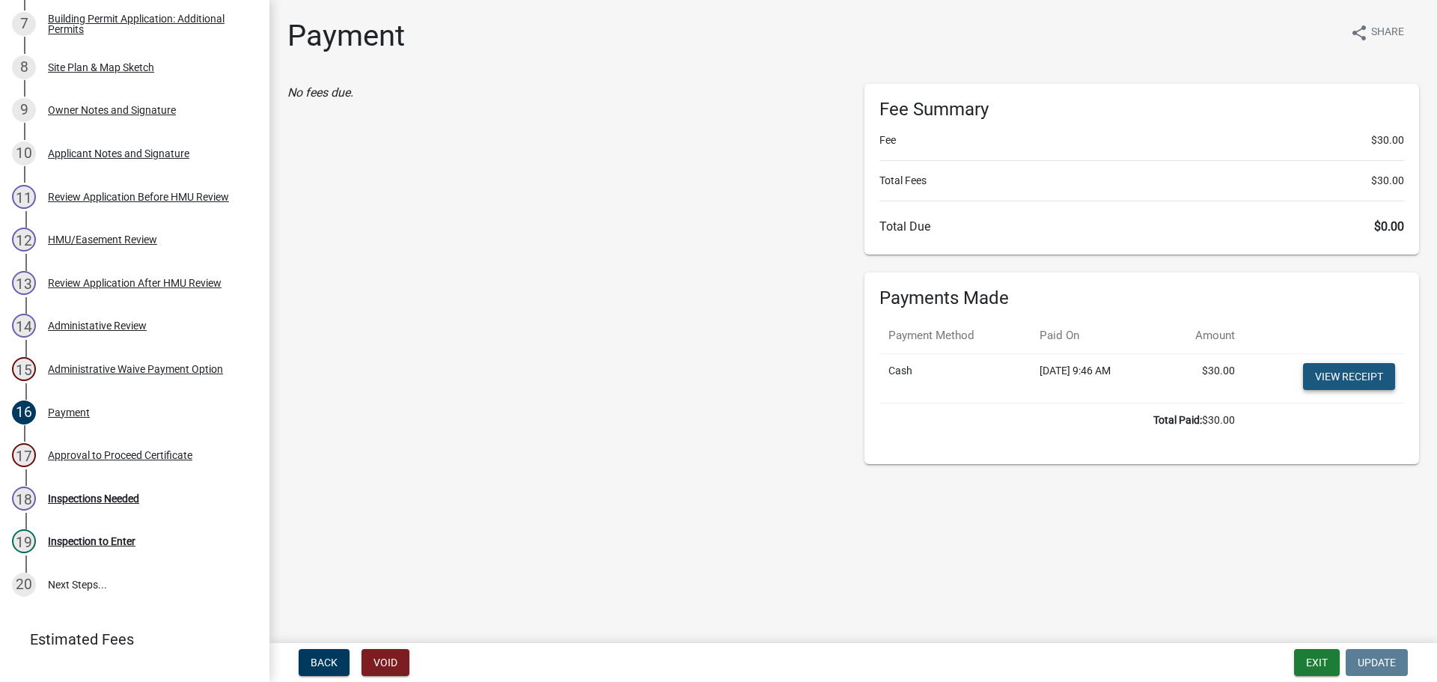
click at [1343, 379] on link "View receipt" at bounding box center [1349, 376] width 92 height 27
click at [1311, 661] on button "Exit" at bounding box center [1317, 662] width 46 height 27
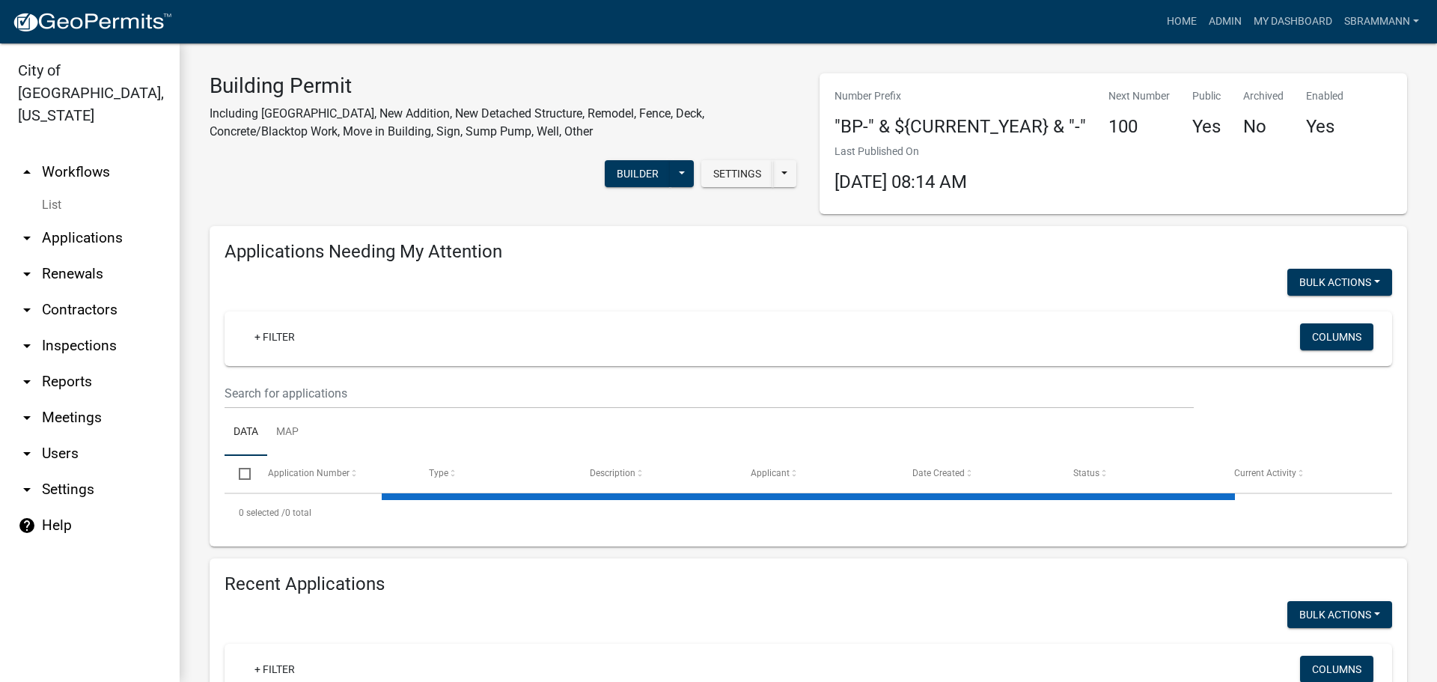
select select "3: 100"
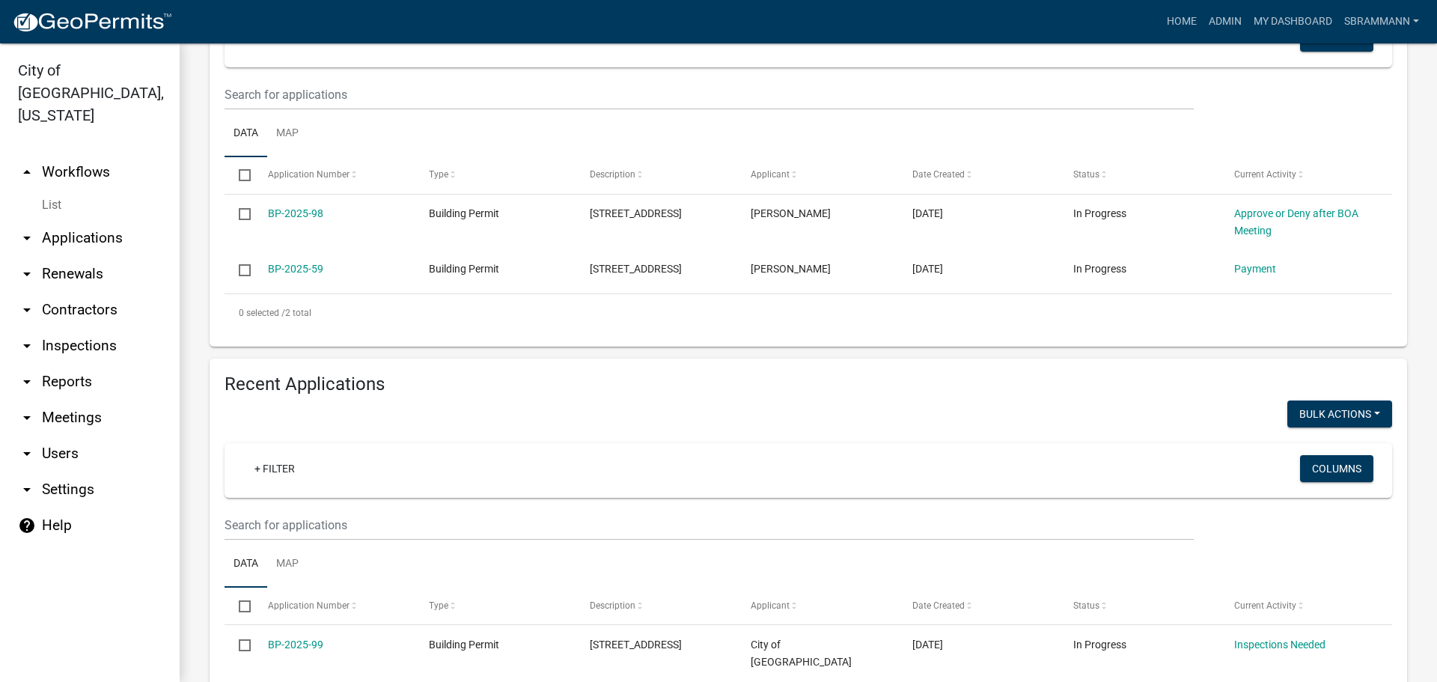
scroll to position [402, 0]
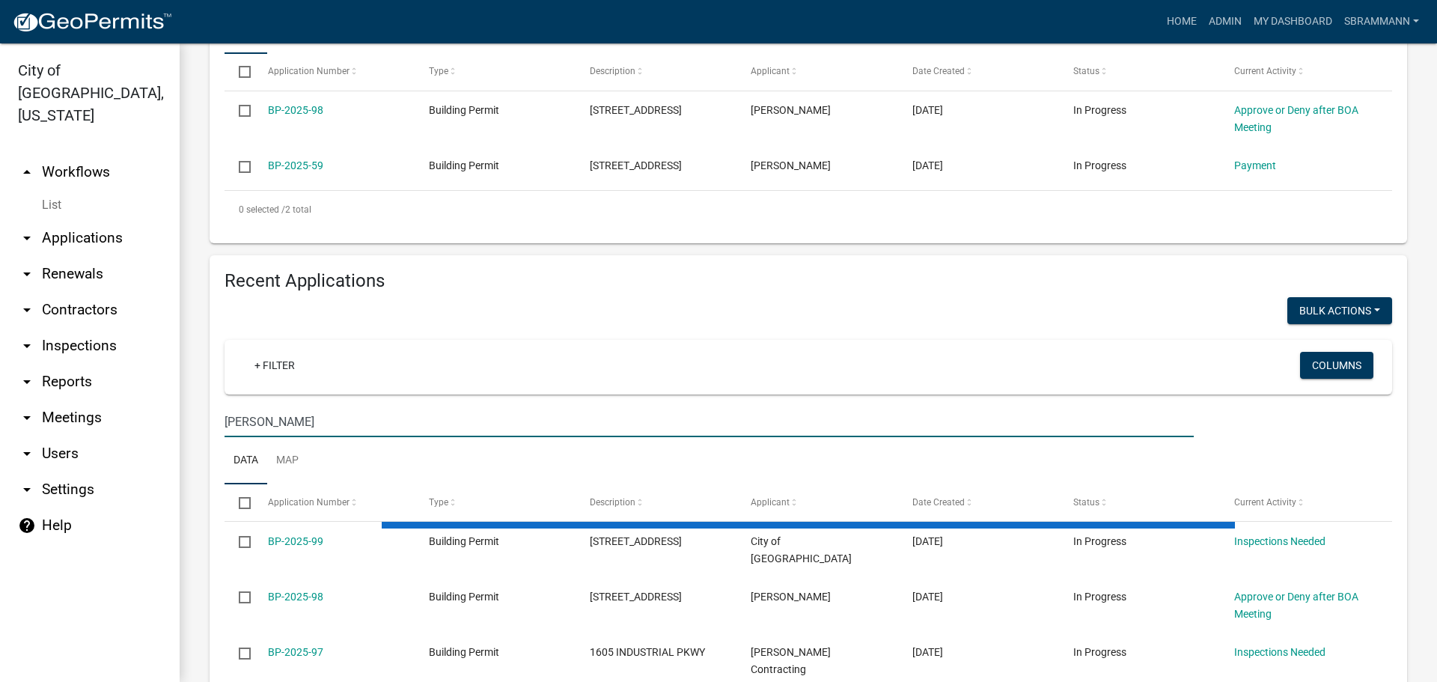
scroll to position [368, 0]
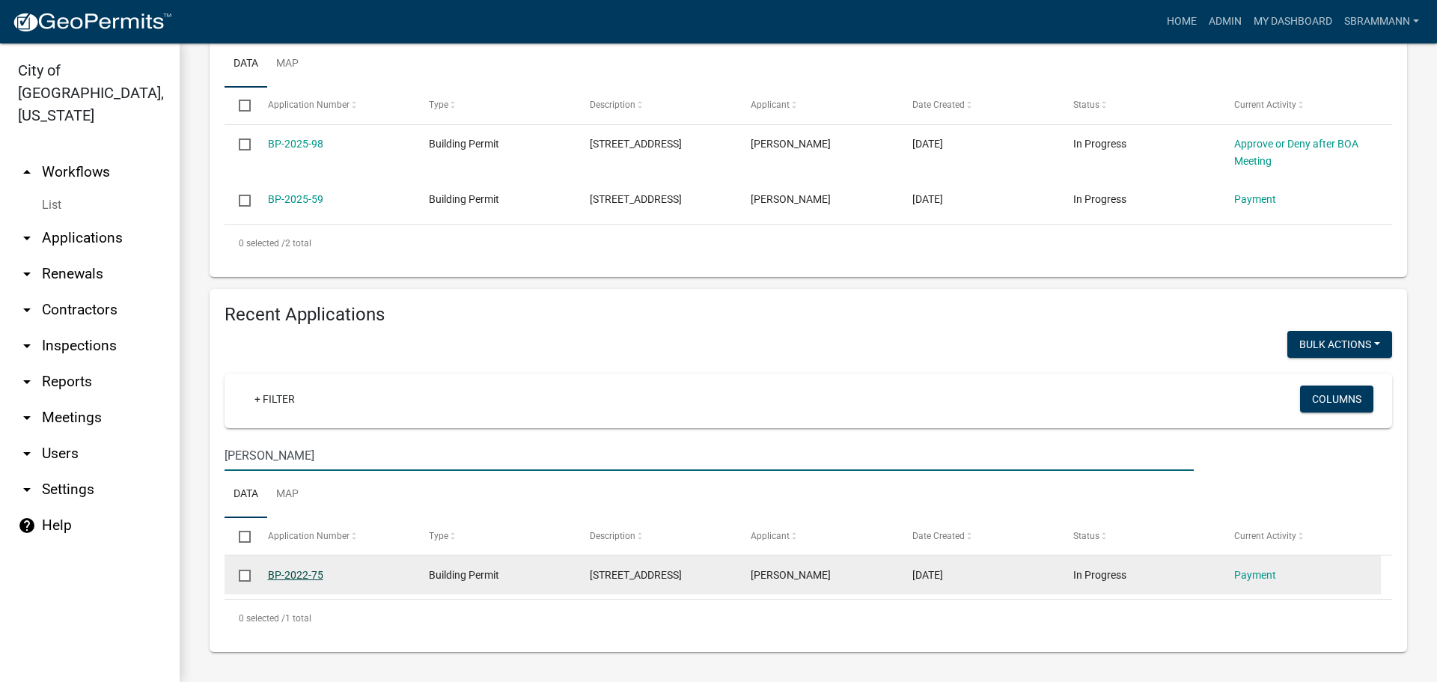
type input "[PERSON_NAME]"
click at [309, 573] on link "BP-2022-75" at bounding box center [295, 575] width 55 height 12
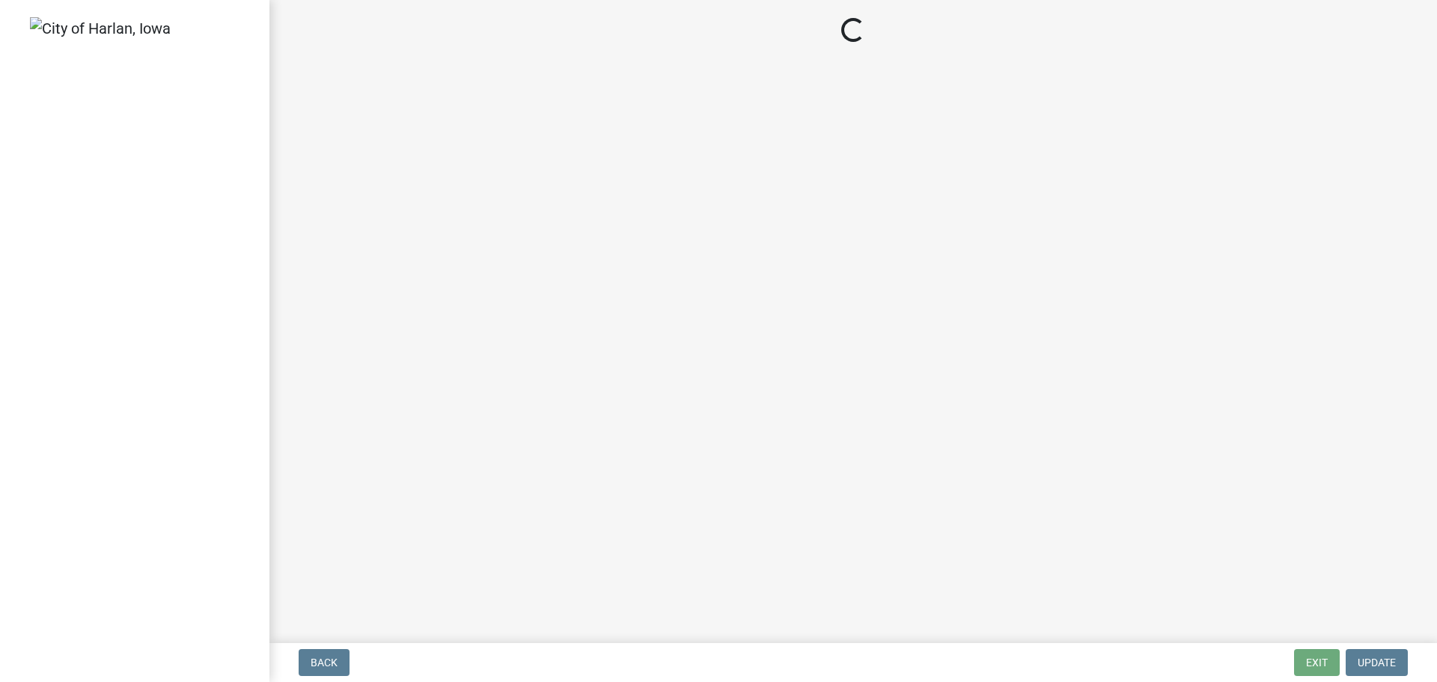
select select "3: 3"
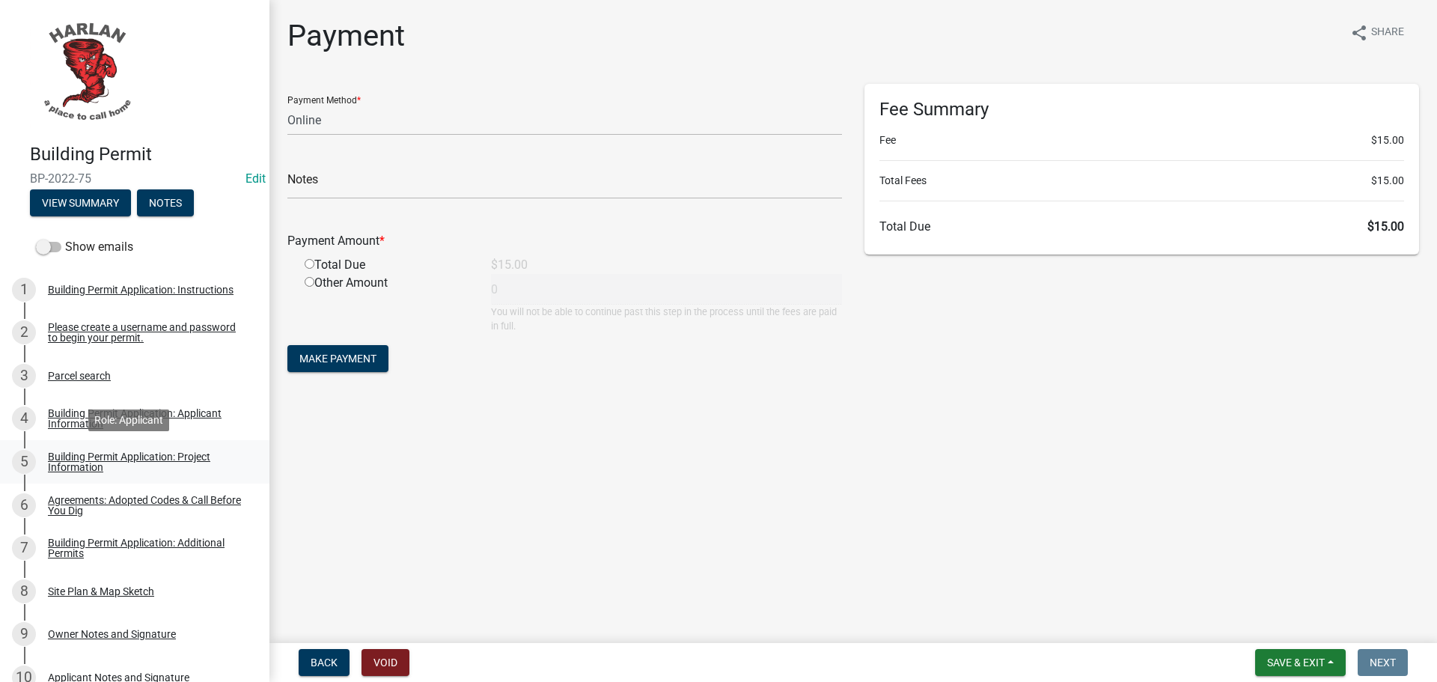
click at [78, 469] on div "Building Permit Application: Project Information" at bounding box center [147, 461] width 198 height 21
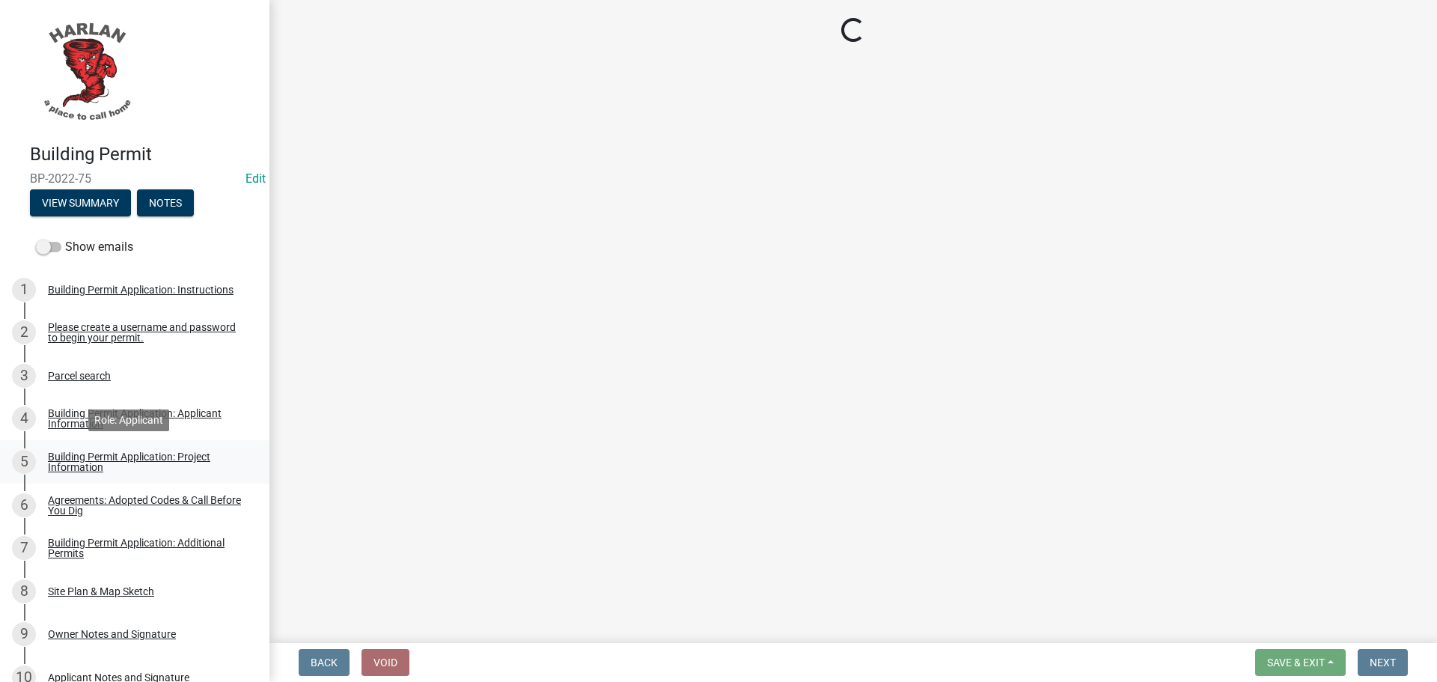
select select "44c2b514-5af7-47f9-a52a-46f06f30c7c0"
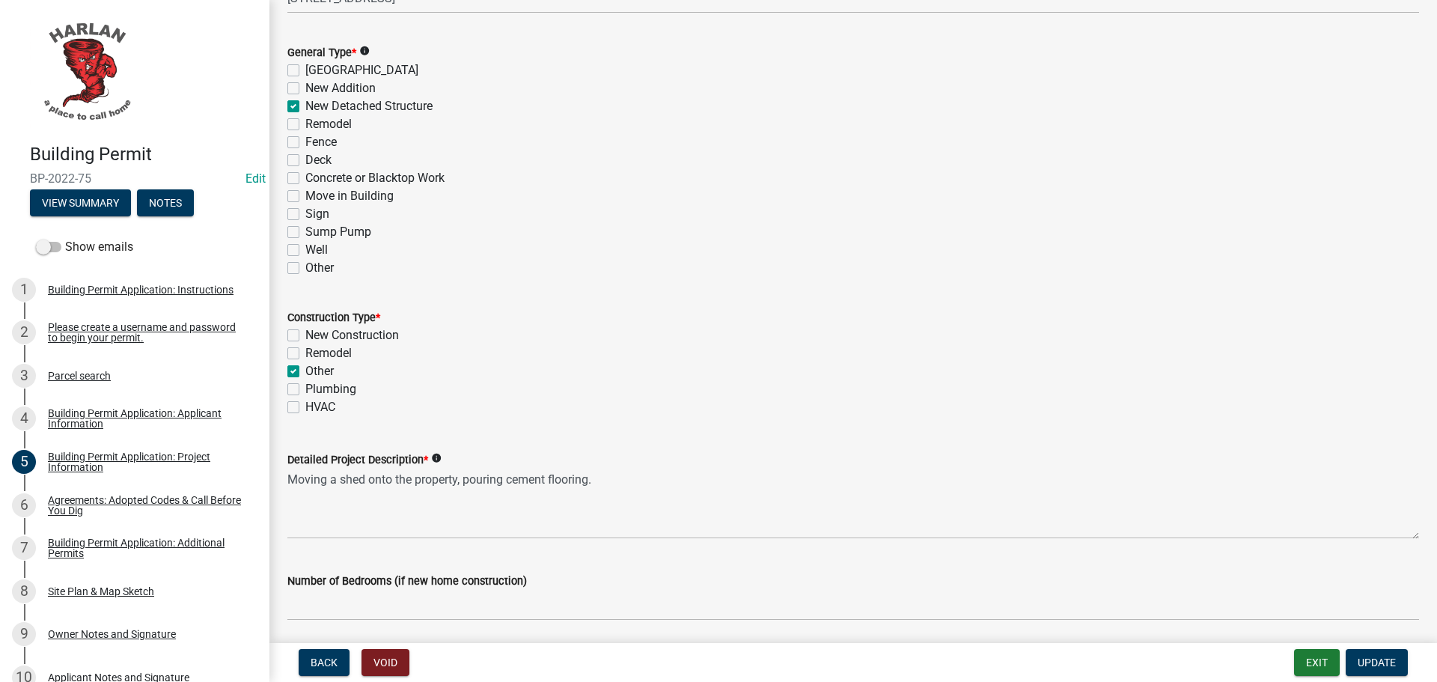
scroll to position [449, 0]
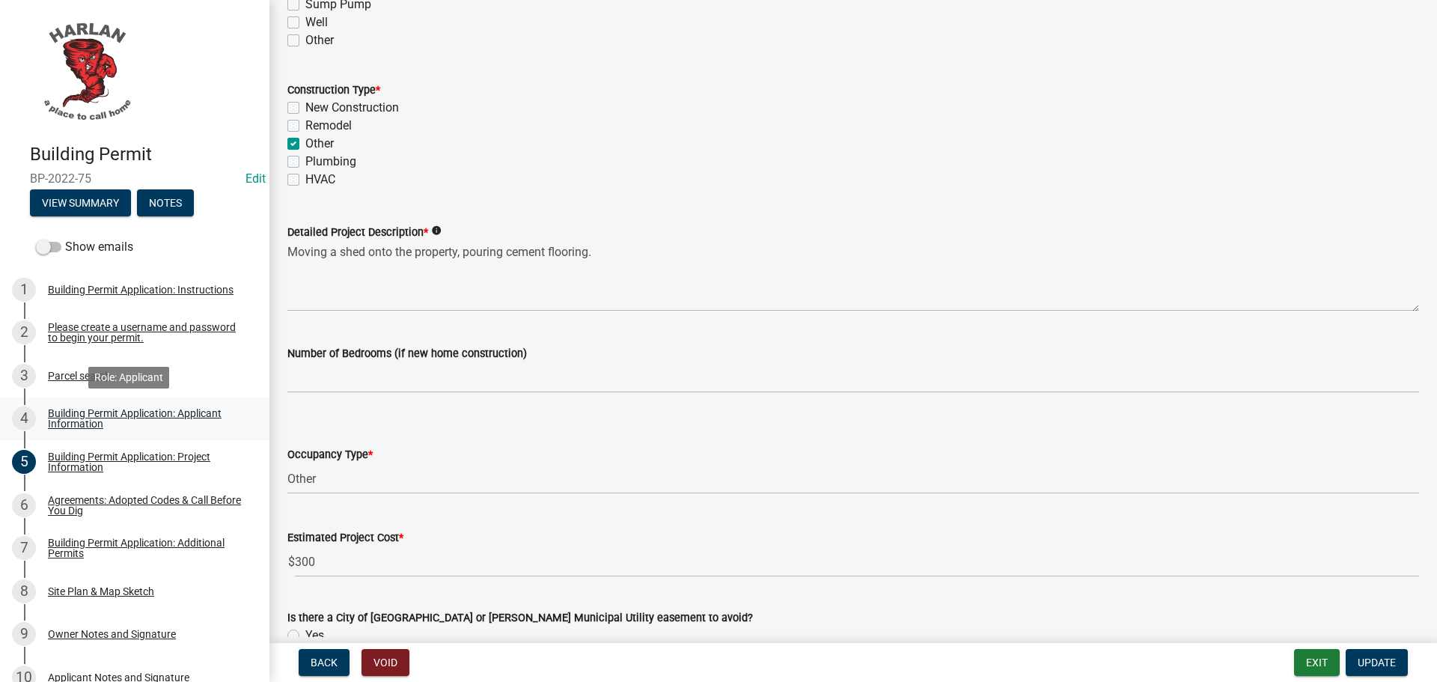
click at [68, 412] on div "Building Permit Application: Applicant Information" at bounding box center [147, 418] width 198 height 21
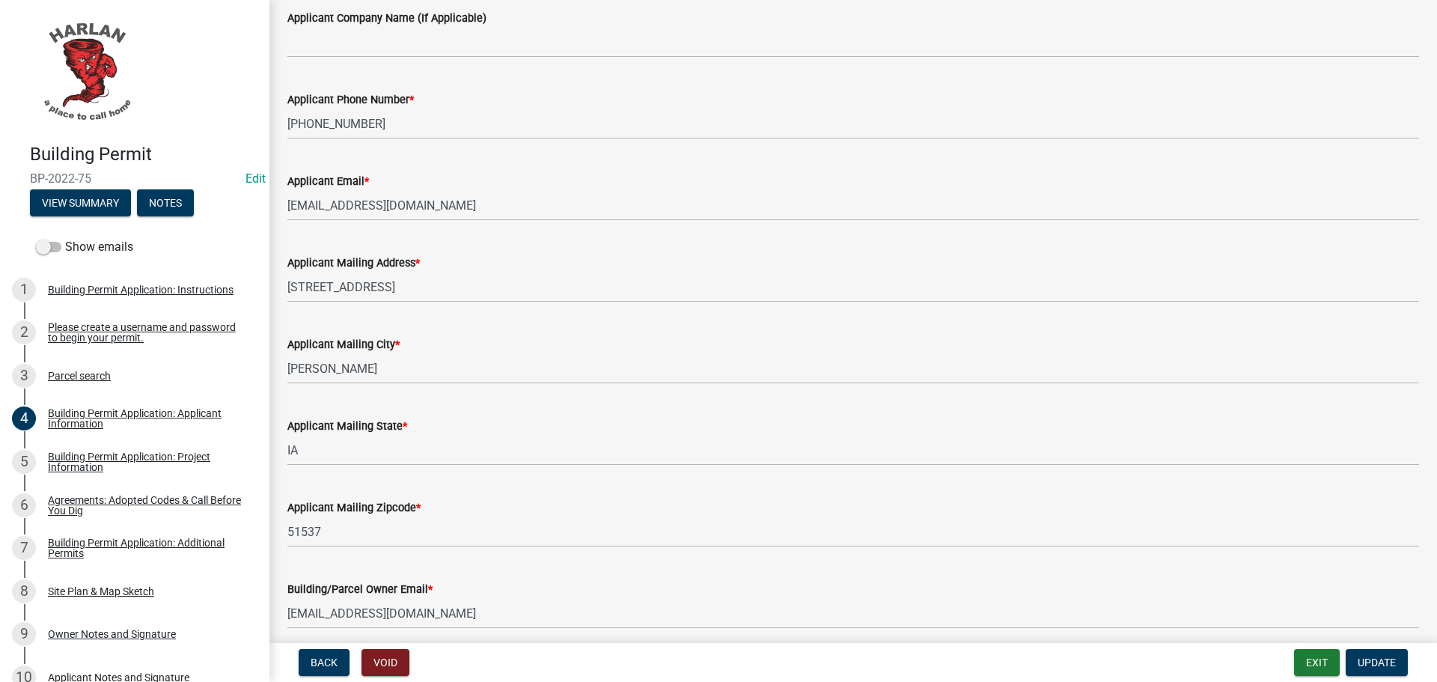
scroll to position [15, 0]
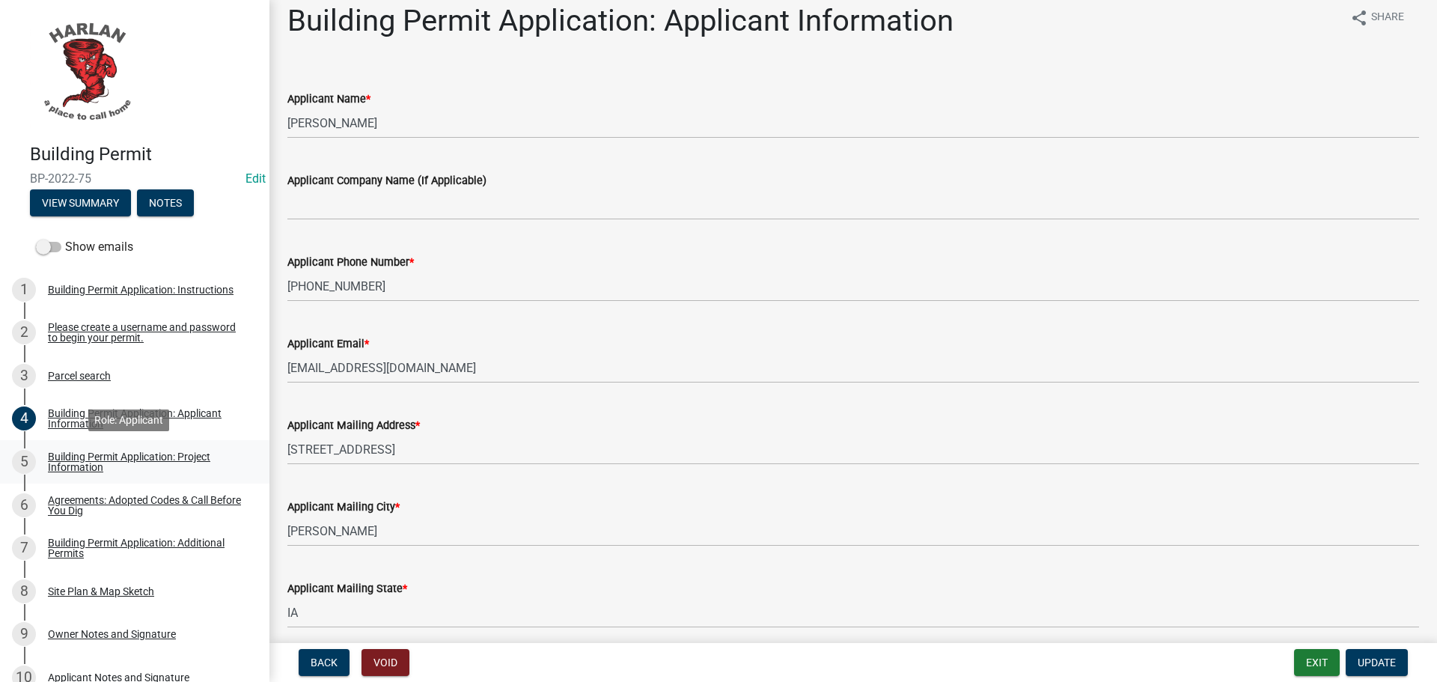
click at [88, 465] on div "Building Permit Application: Project Information" at bounding box center [147, 461] width 198 height 21
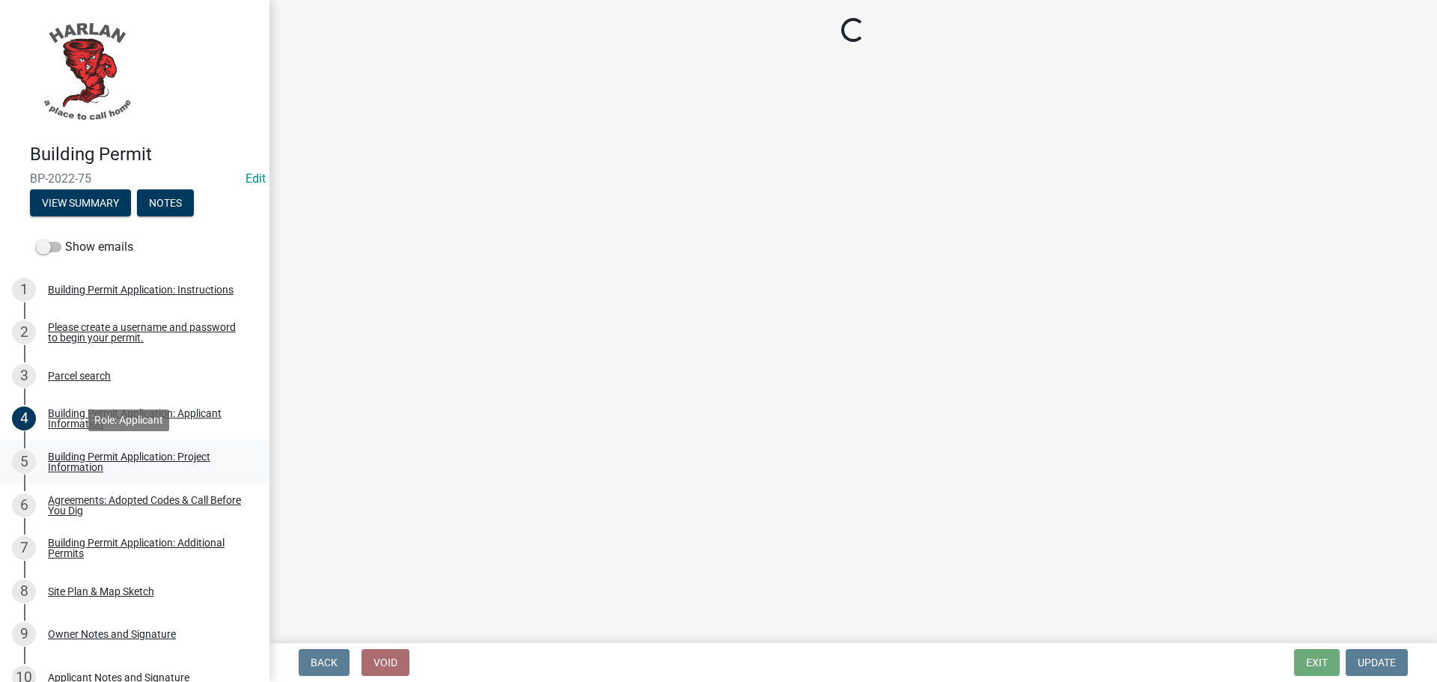
scroll to position [0, 0]
select select "44c2b514-5af7-47f9-a52a-46f06f30c7c0"
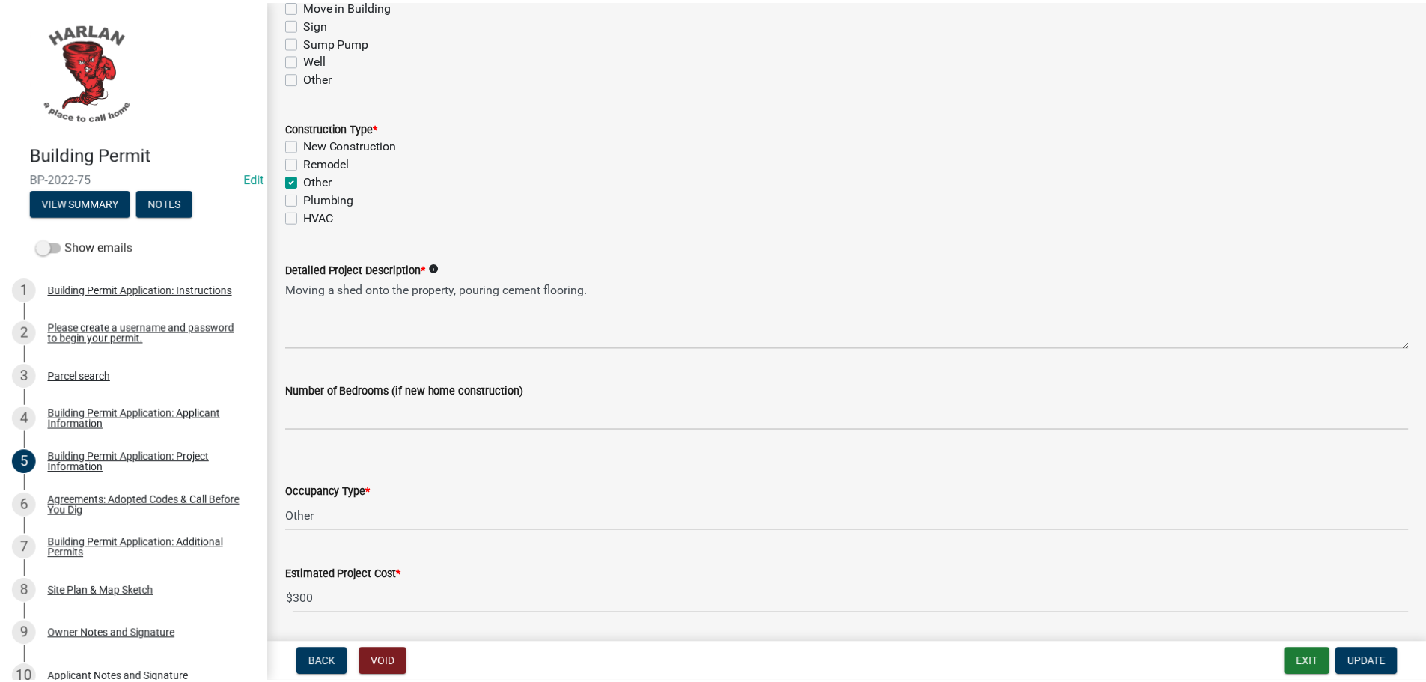
scroll to position [449, 0]
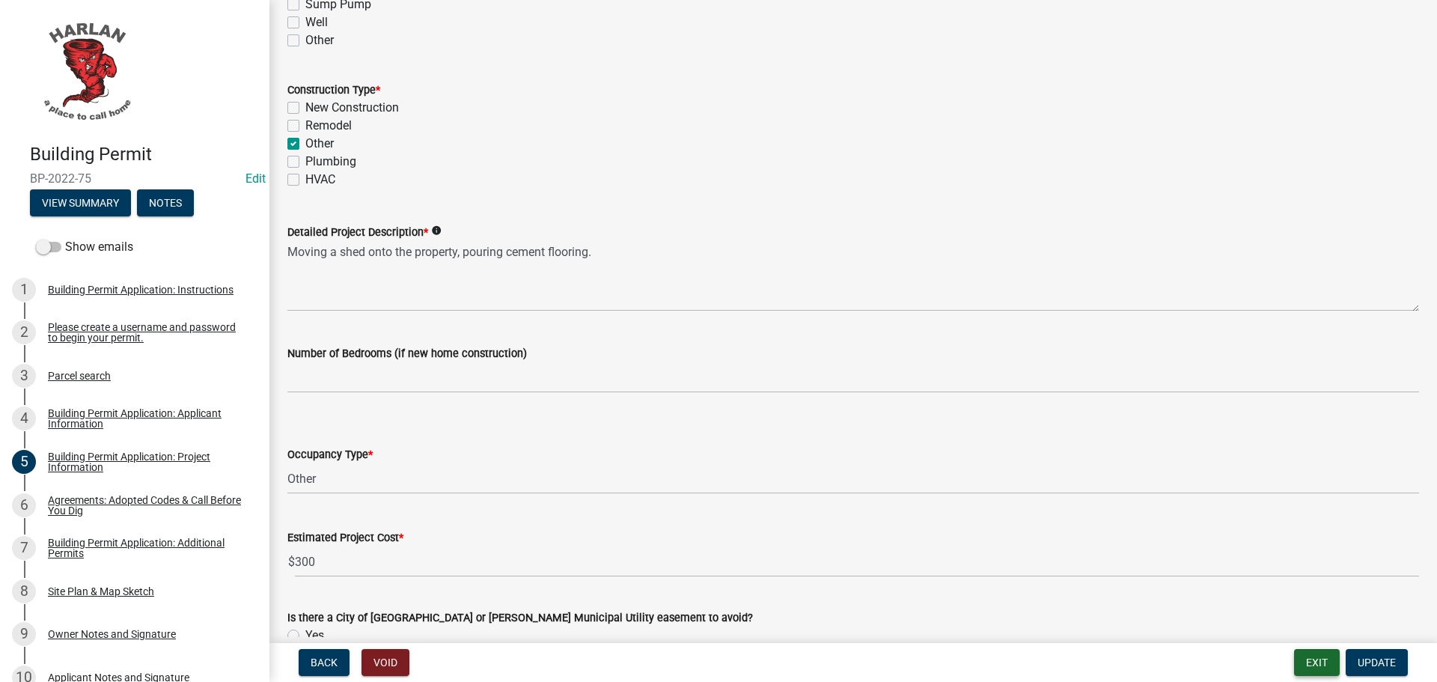
click at [1310, 664] on button "Exit" at bounding box center [1317, 662] width 46 height 27
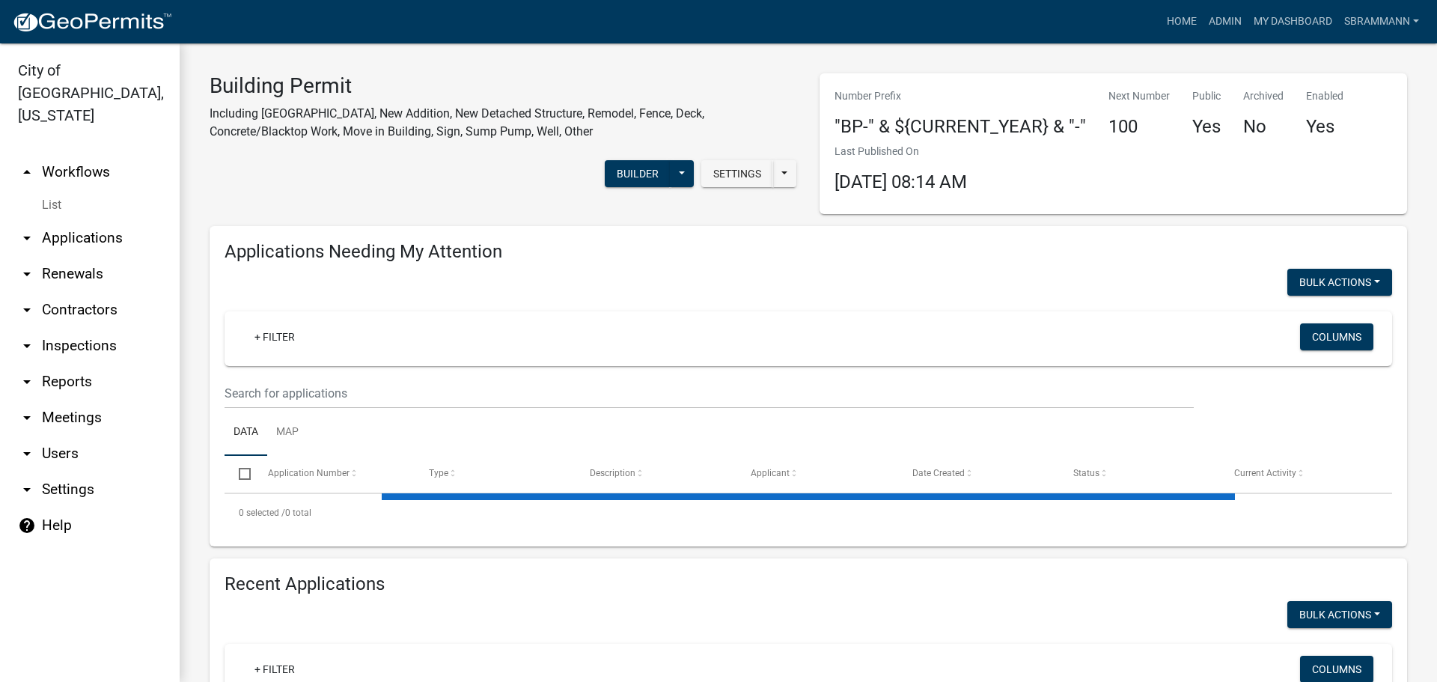
select select "3: 100"
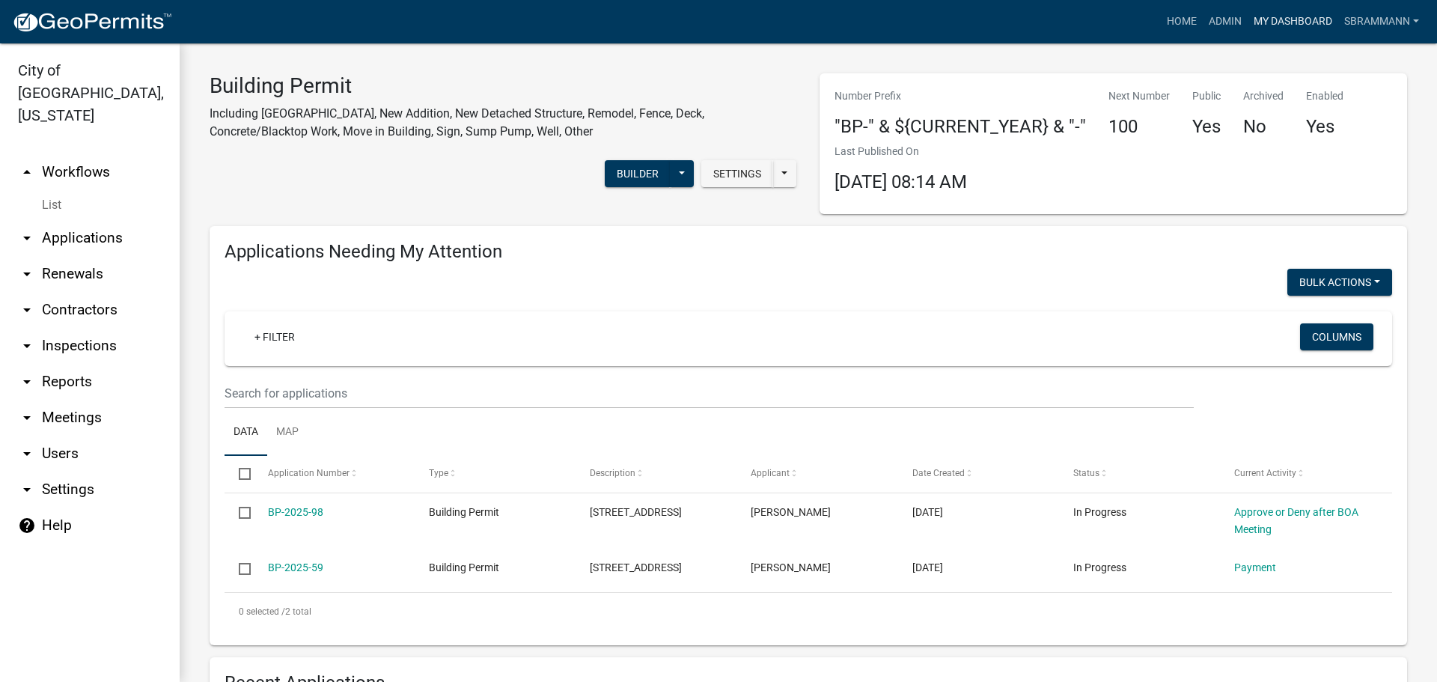
click at [1274, 19] on link "My Dashboard" at bounding box center [1293, 21] width 91 height 28
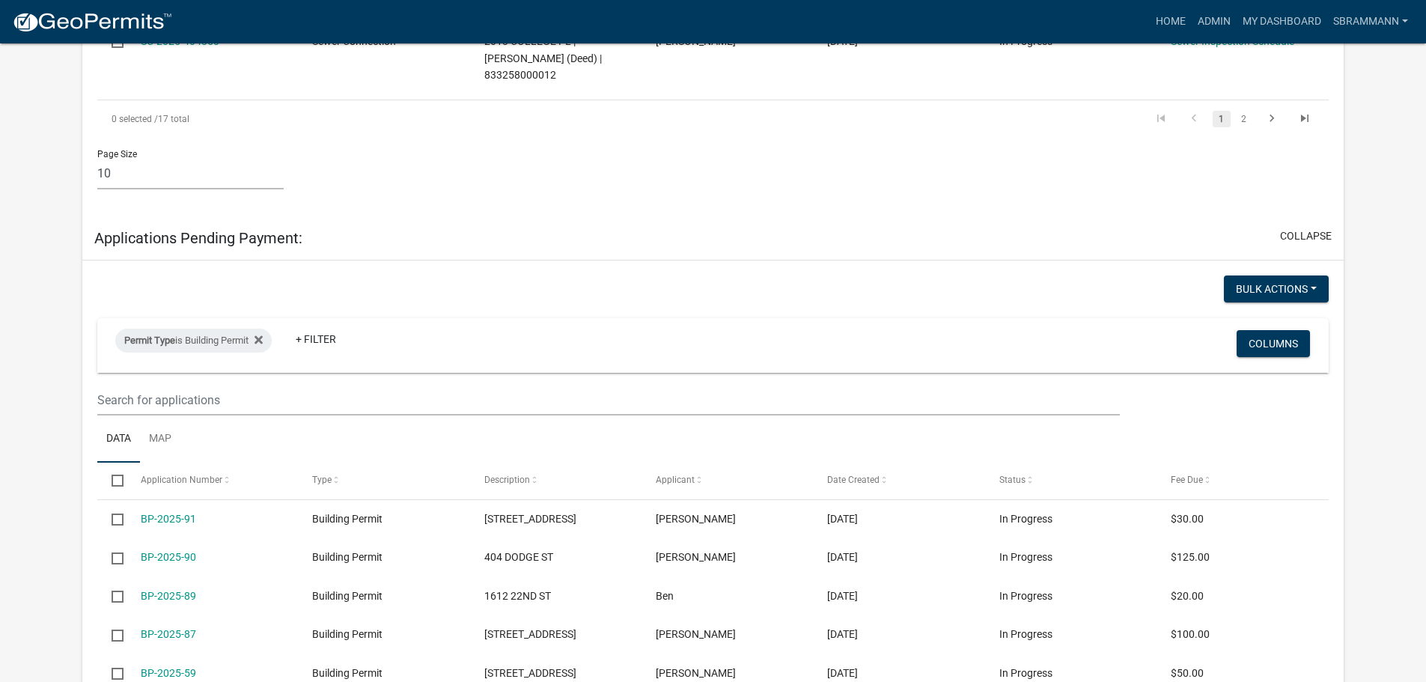
scroll to position [2096, 0]
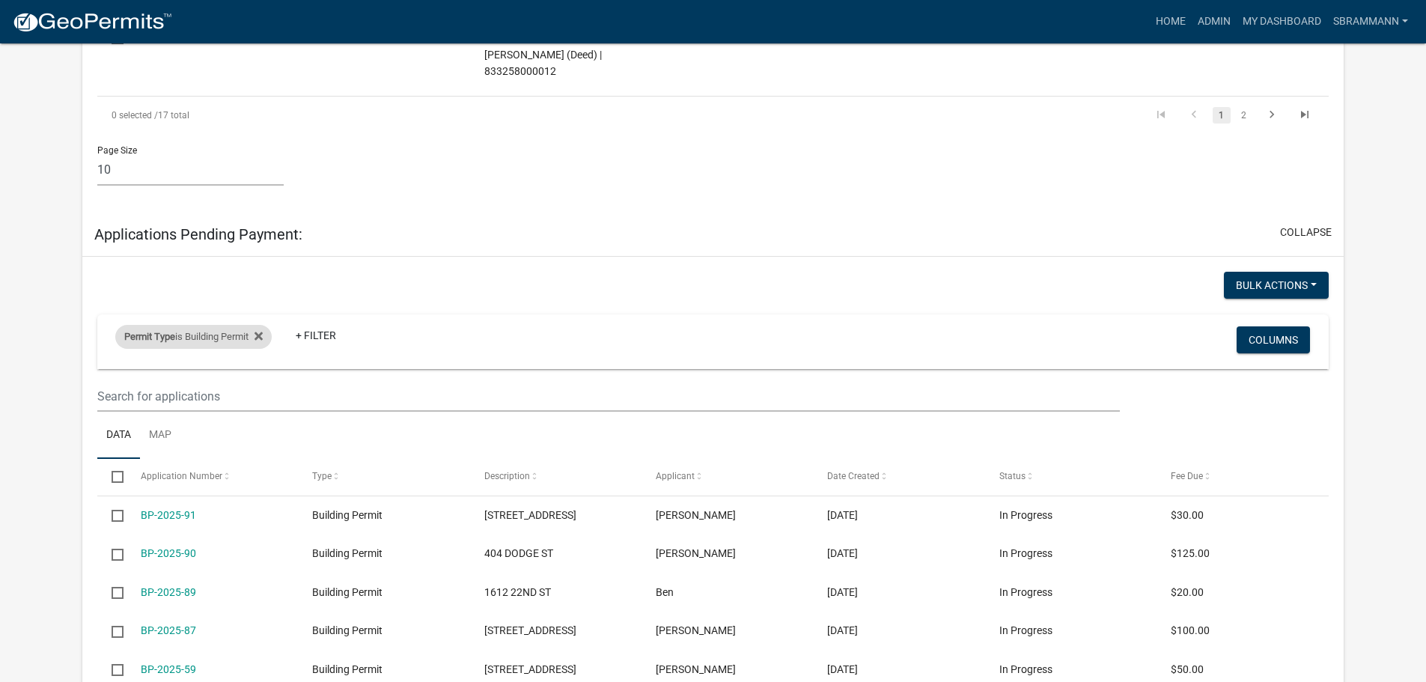
click at [181, 325] on div "Permit Type is Building Permit" at bounding box center [193, 337] width 156 height 24
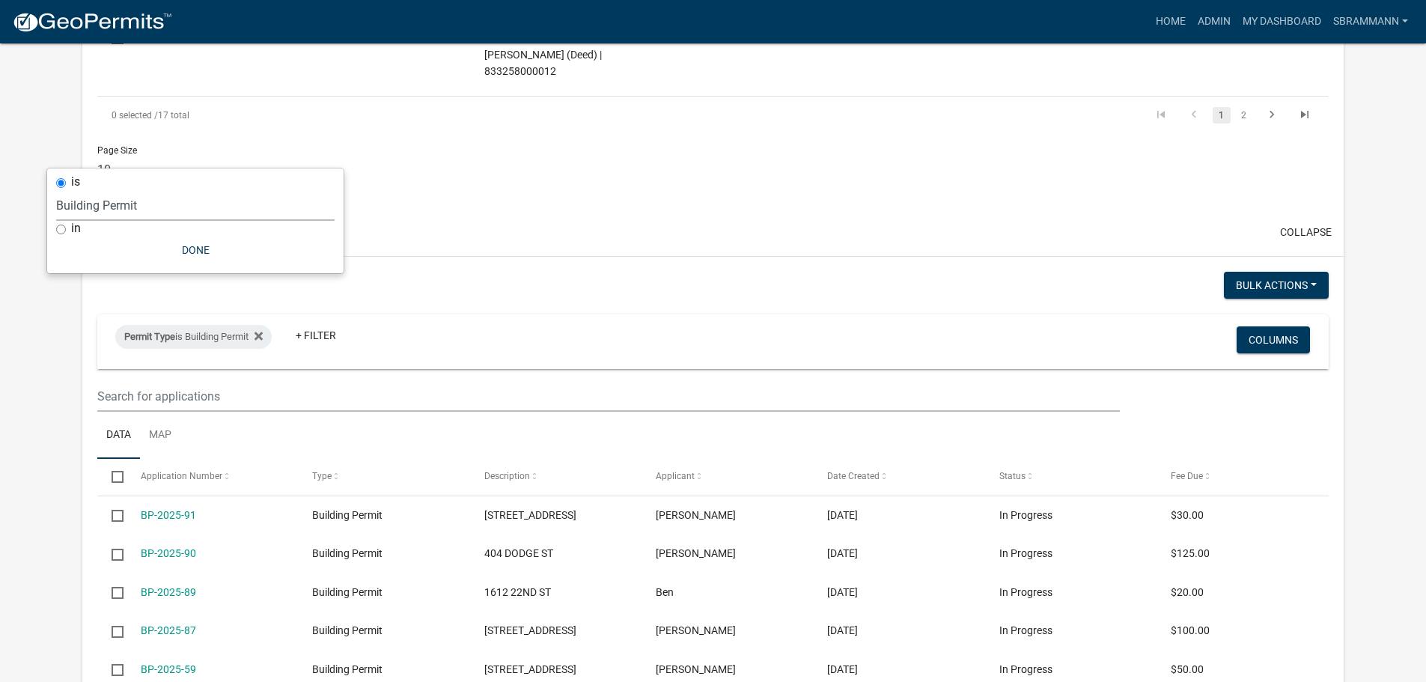
click at [135, 207] on select "Select an option 2018 Combined Pool Pass (Migrated) Animal Control Log Board of…" at bounding box center [195, 205] width 278 height 31
select select "7a67bb44-5cb1-40ac-b721-77a11f26eb40"
click at [63, 190] on select "Select an option 2018 Combined Pool Pass (Migrated) Animal Control Log Board of…" at bounding box center [195, 205] width 278 height 31
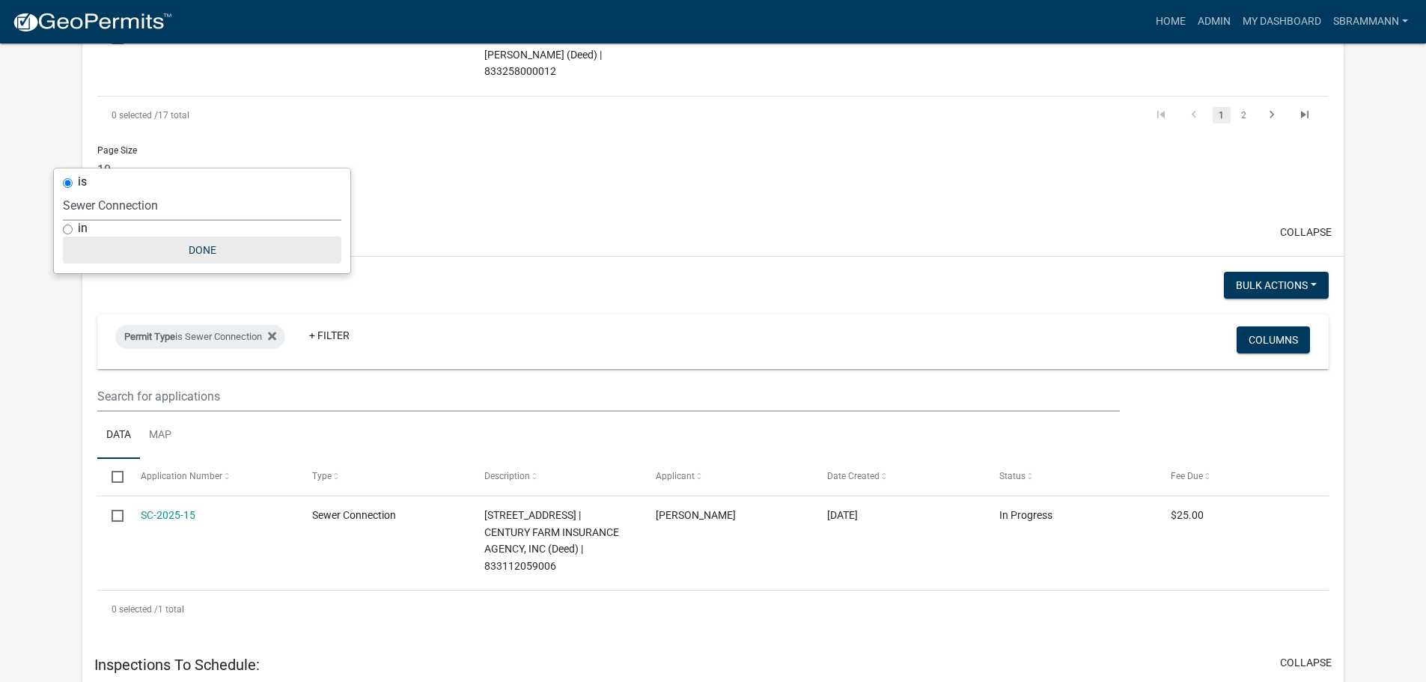
click at [223, 251] on button "Done" at bounding box center [202, 250] width 278 height 27
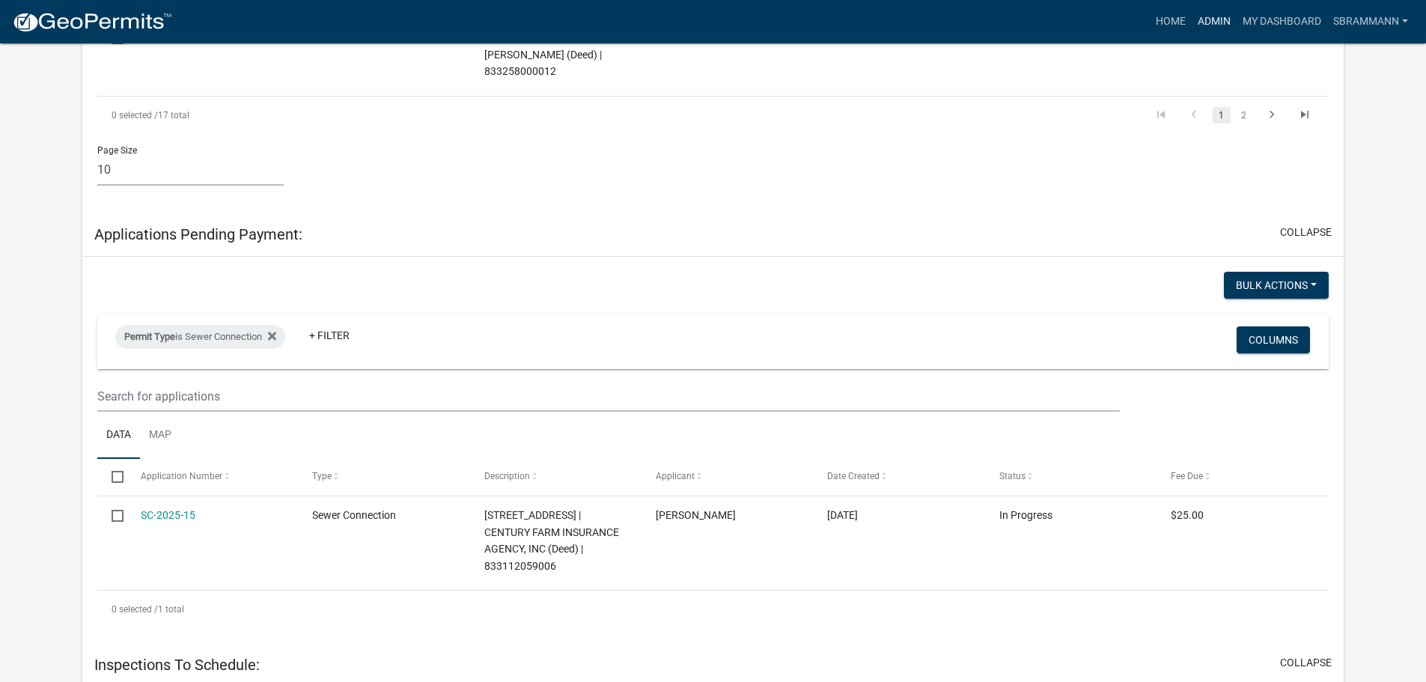
click at [1220, 22] on link "Admin" at bounding box center [1214, 21] width 45 height 28
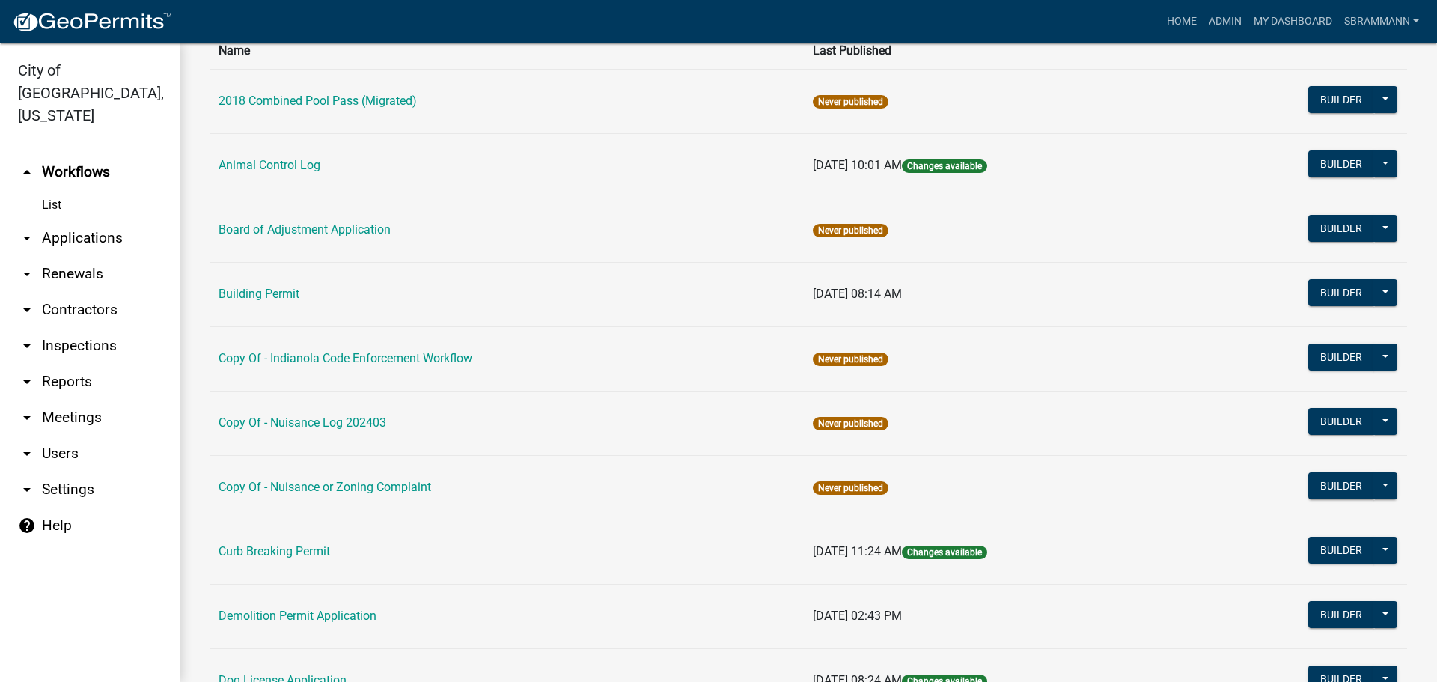
scroll to position [299, 0]
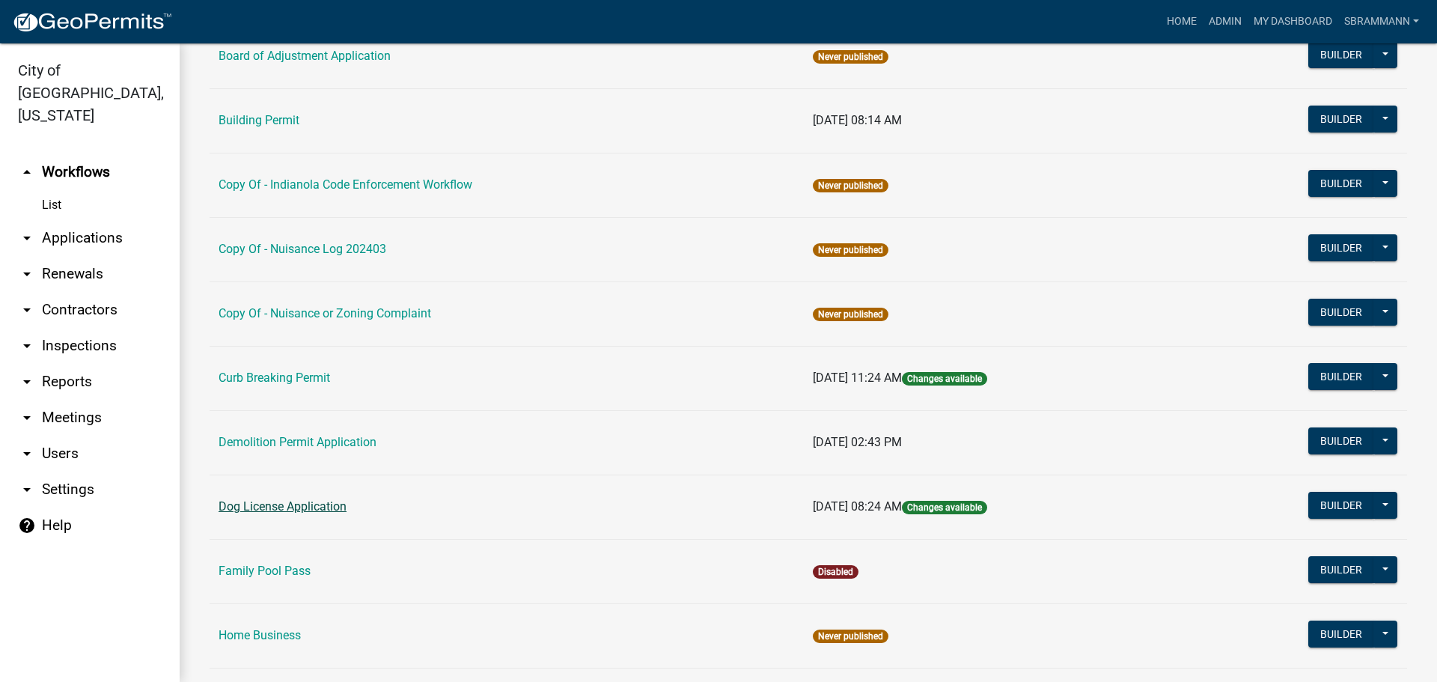
click at [277, 510] on link "Dog License Application" at bounding box center [283, 506] width 128 height 14
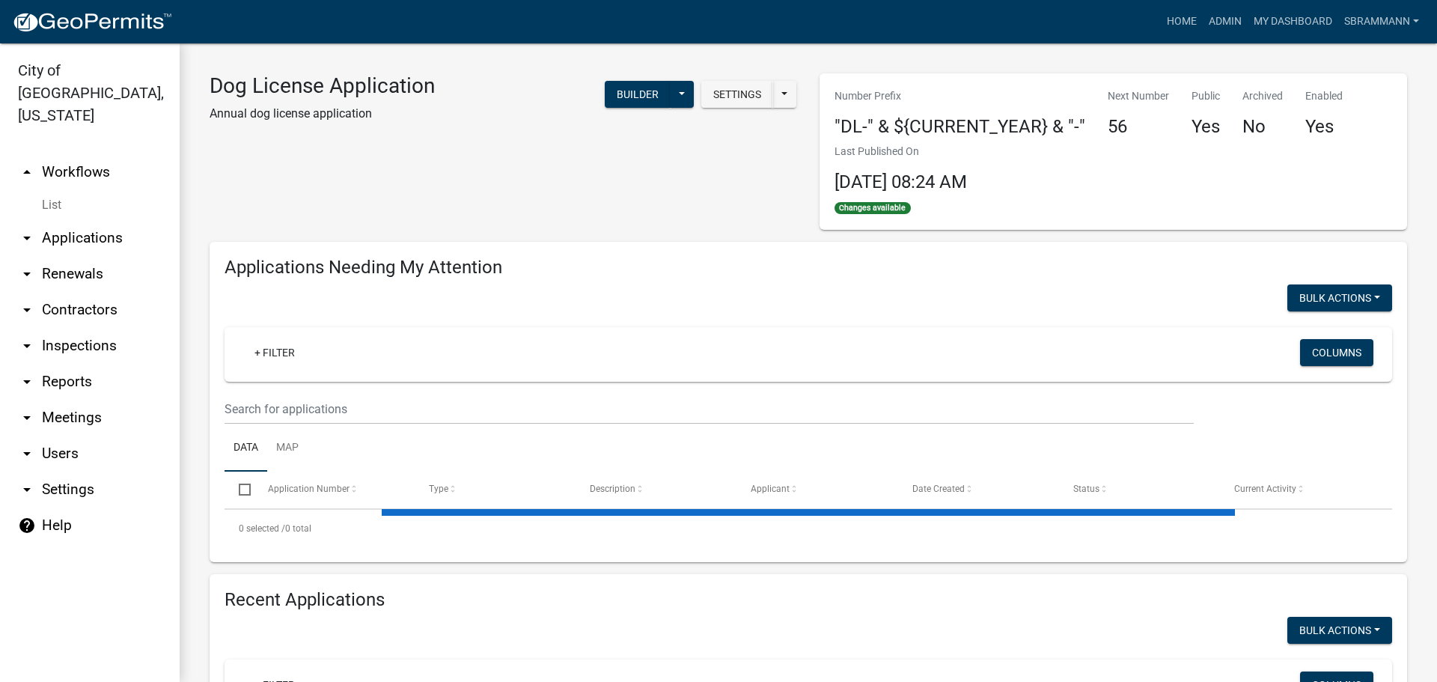
select select "3: 100"
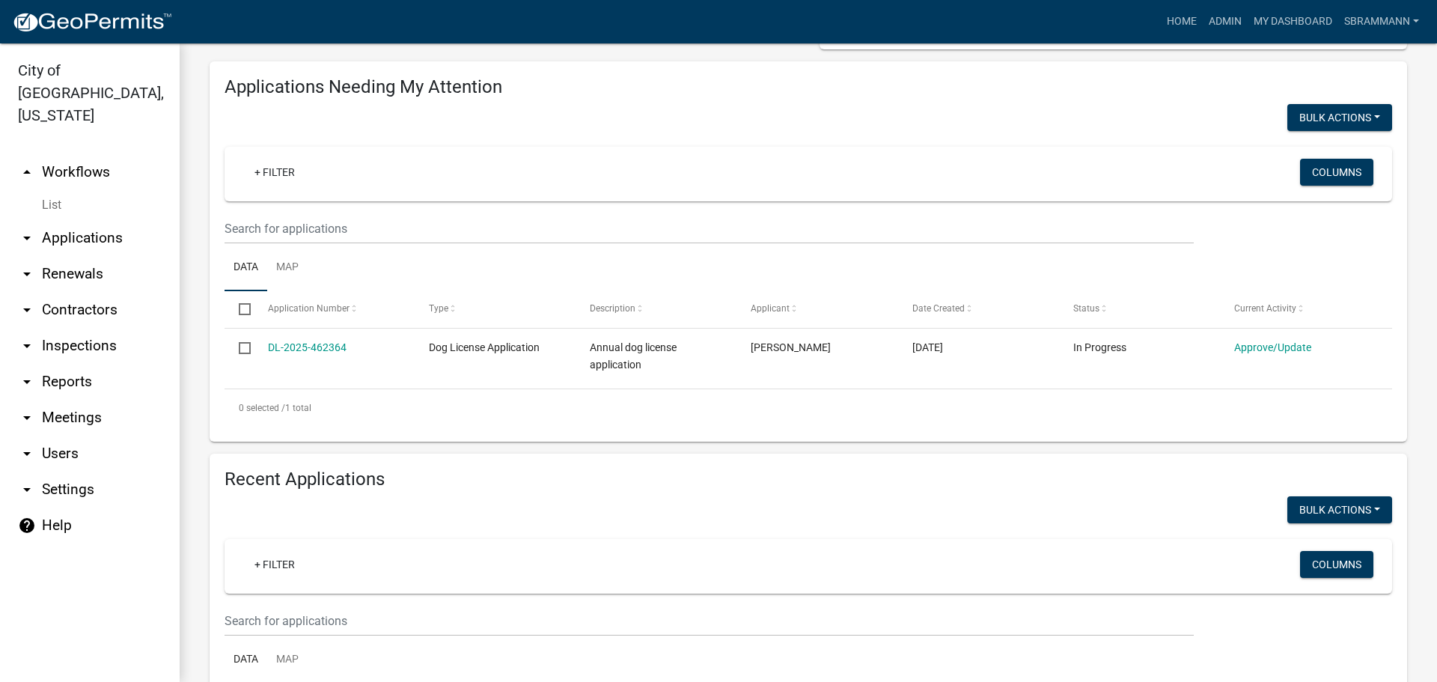
scroll to position [225, 0]
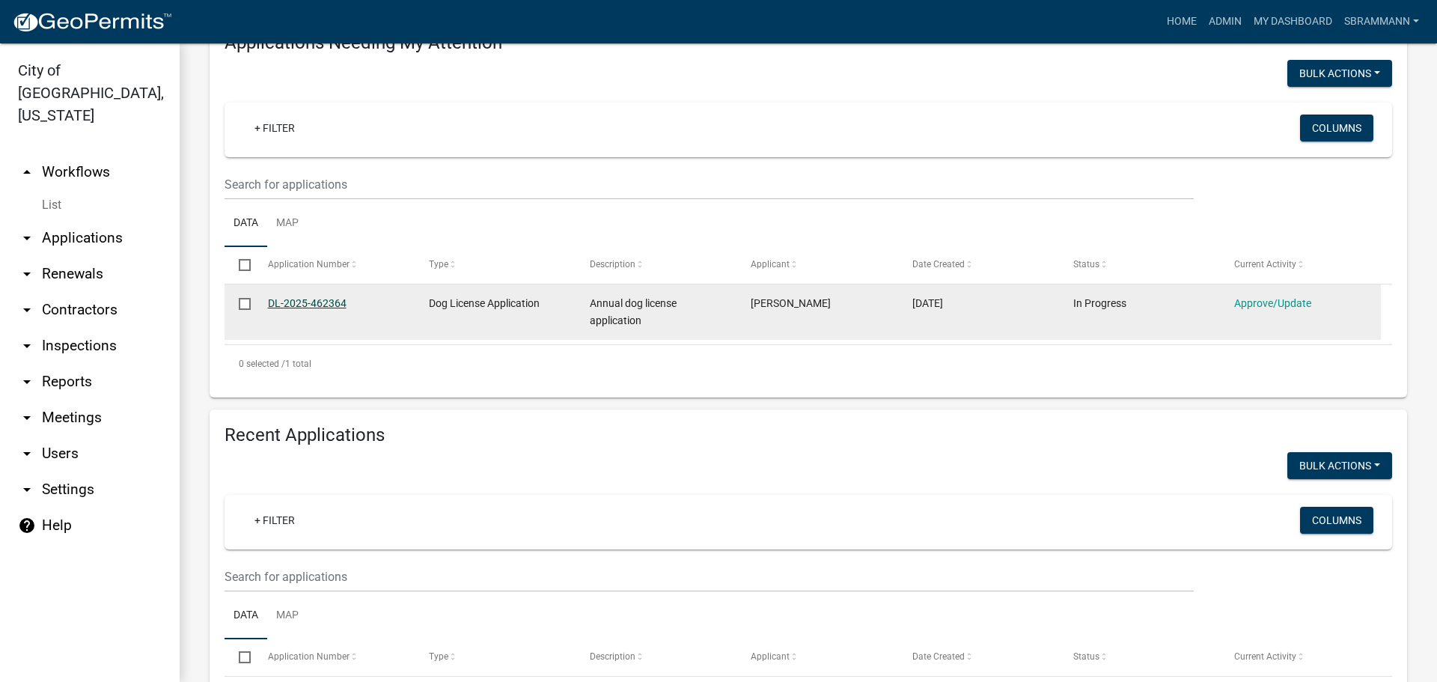
click at [305, 301] on link "DL-2025-462364" at bounding box center [307, 303] width 79 height 12
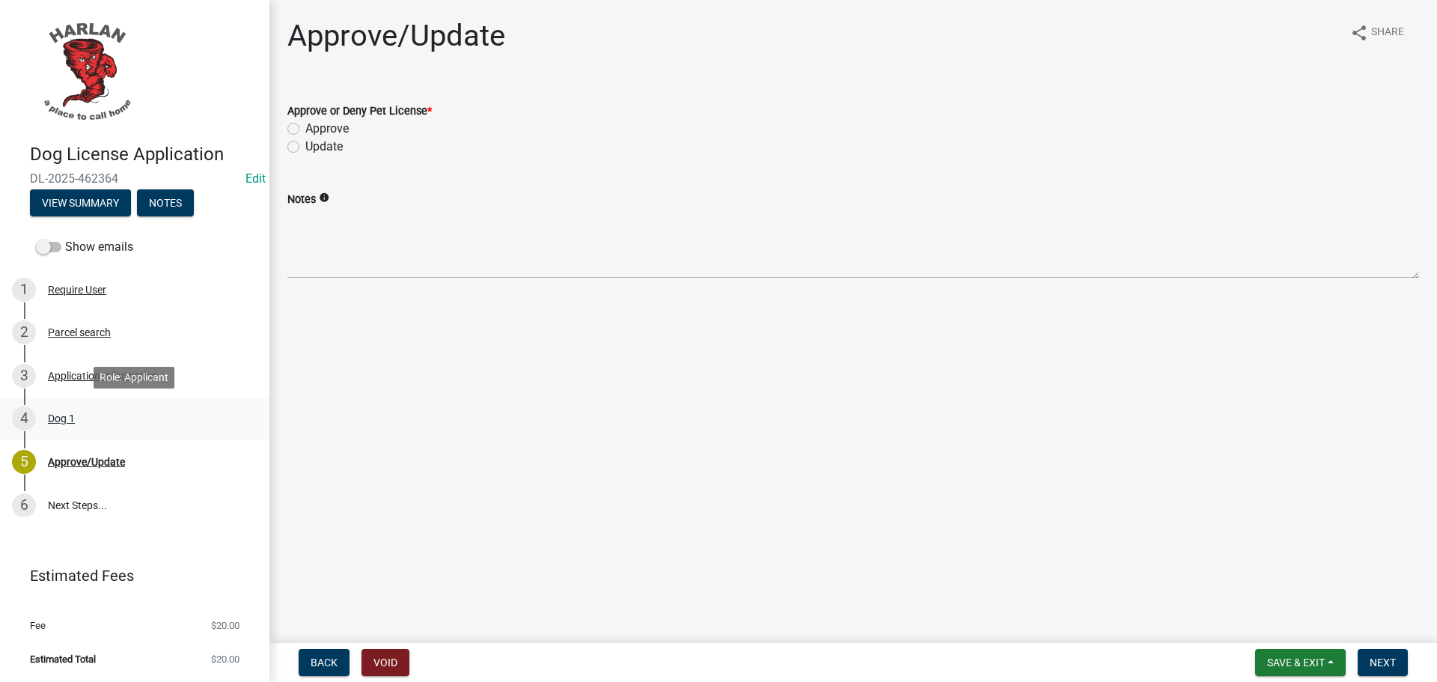
click at [57, 414] on div "Dog 1" at bounding box center [61, 418] width 27 height 10
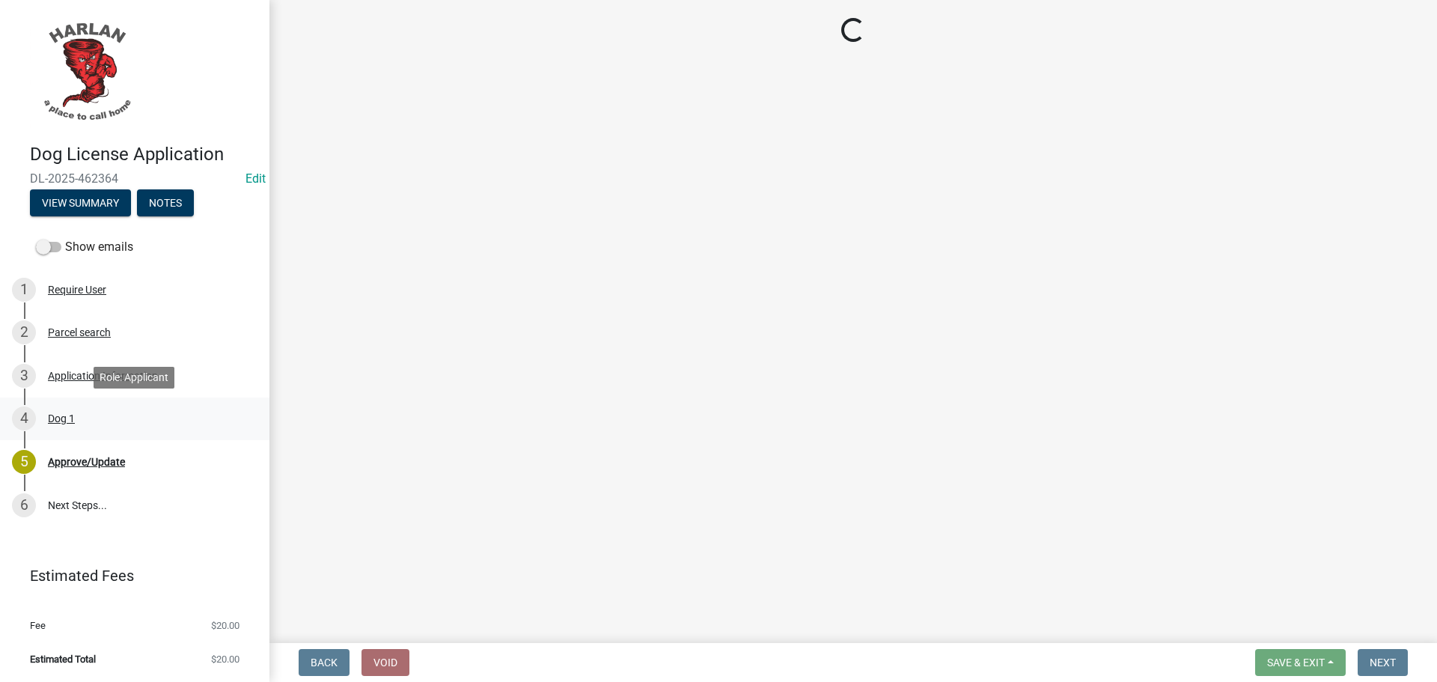
select select "5e556287-47b8-4bfe-b9a4-40a19fd3fdad"
select select "cd113fe9-e646-4433-9d34-91f315b00d0c"
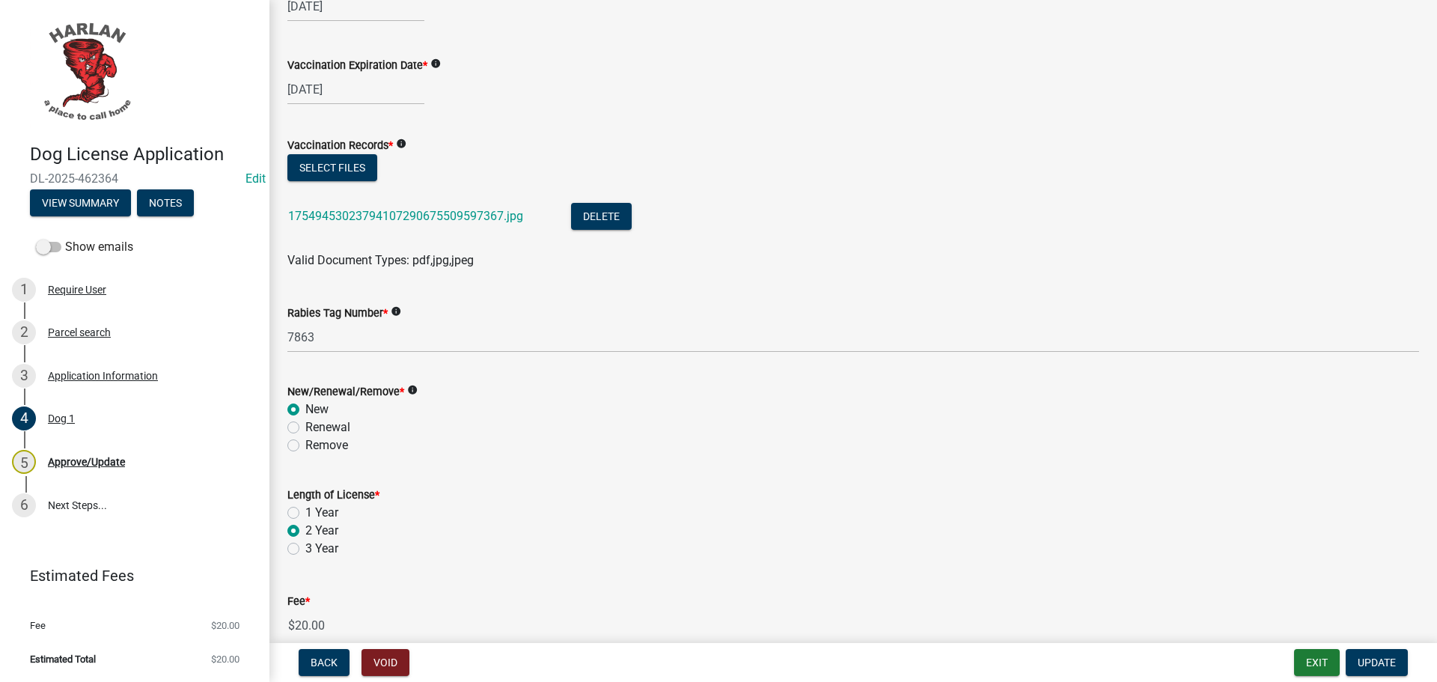
scroll to position [524, 0]
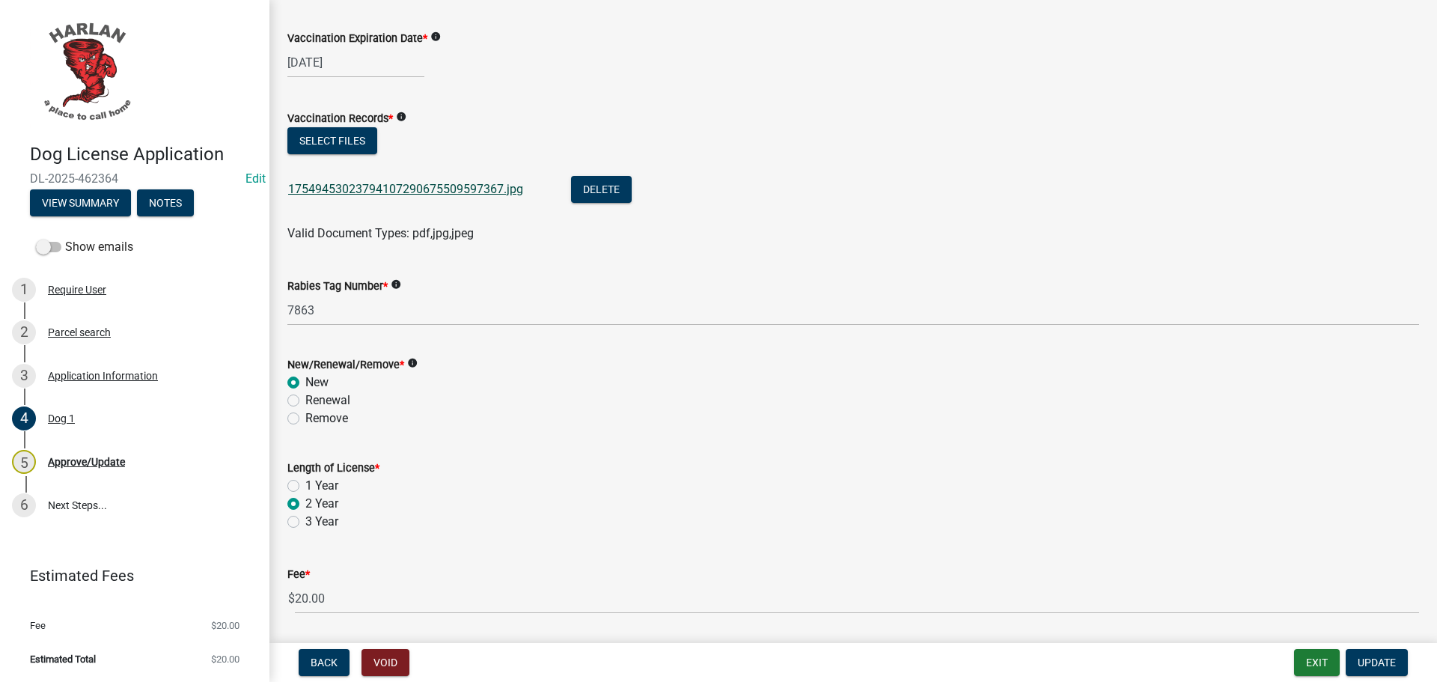
click at [394, 187] on link "17549453023794107290675509597367.jpg" at bounding box center [405, 189] width 235 height 14
click at [305, 484] on label "1 Year" at bounding box center [321, 486] width 33 height 18
click at [305, 484] on input "1 Year" at bounding box center [310, 482] width 10 height 10
radio input "true"
click at [1371, 662] on span "Update" at bounding box center [1377, 662] width 38 height 12
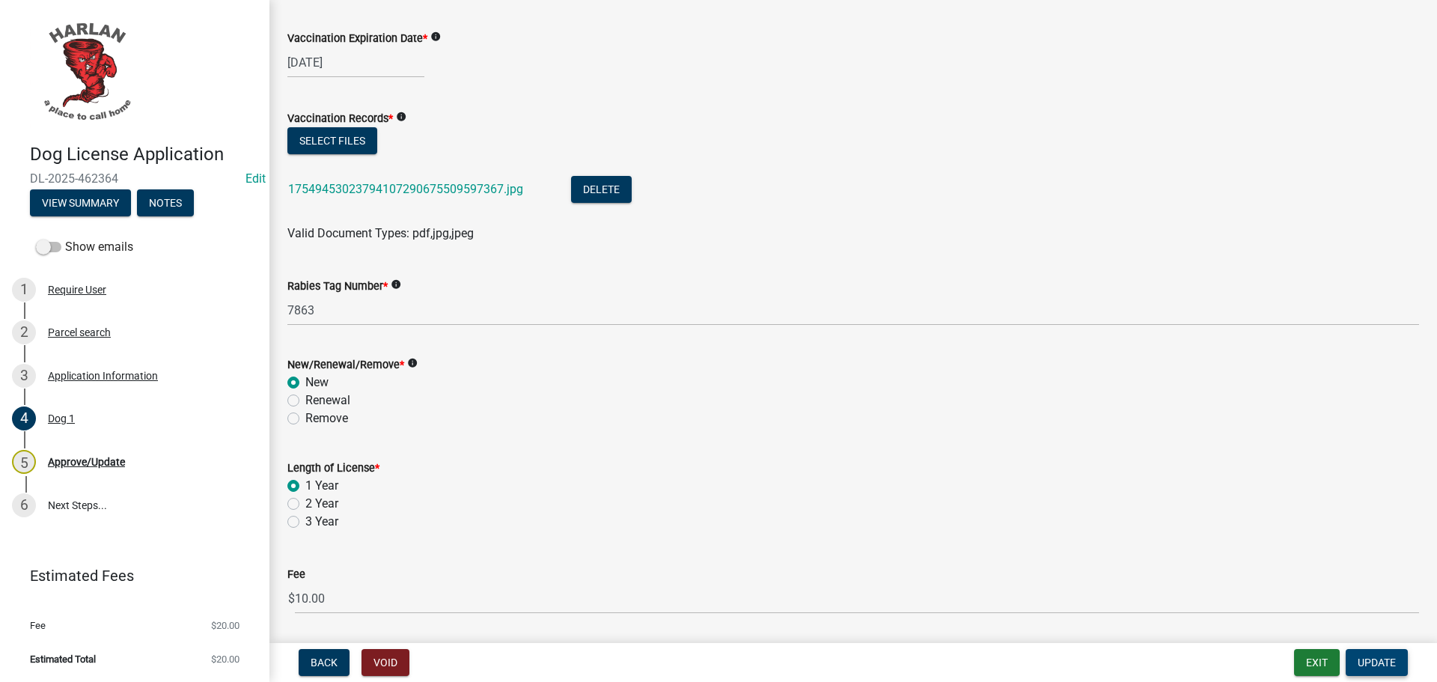
scroll to position [0, 0]
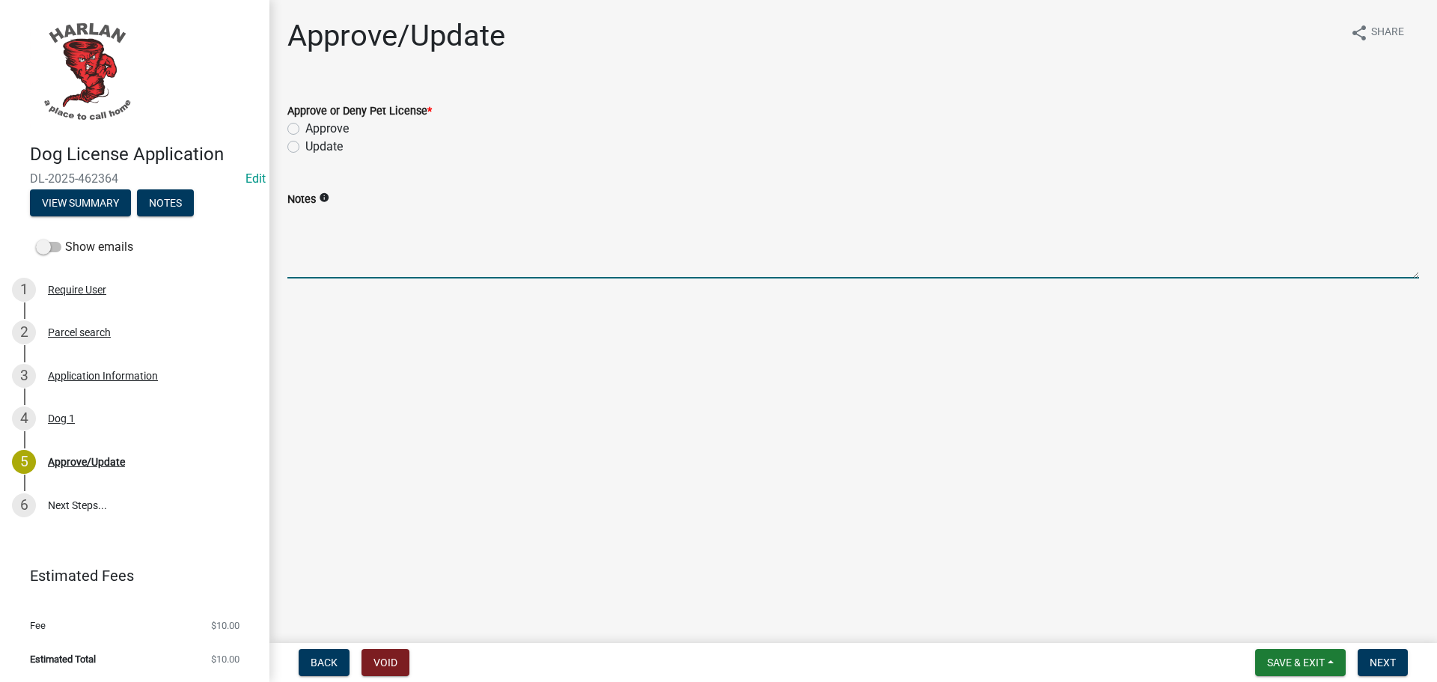
click at [343, 256] on textarea "Notes" at bounding box center [853, 243] width 1132 height 70
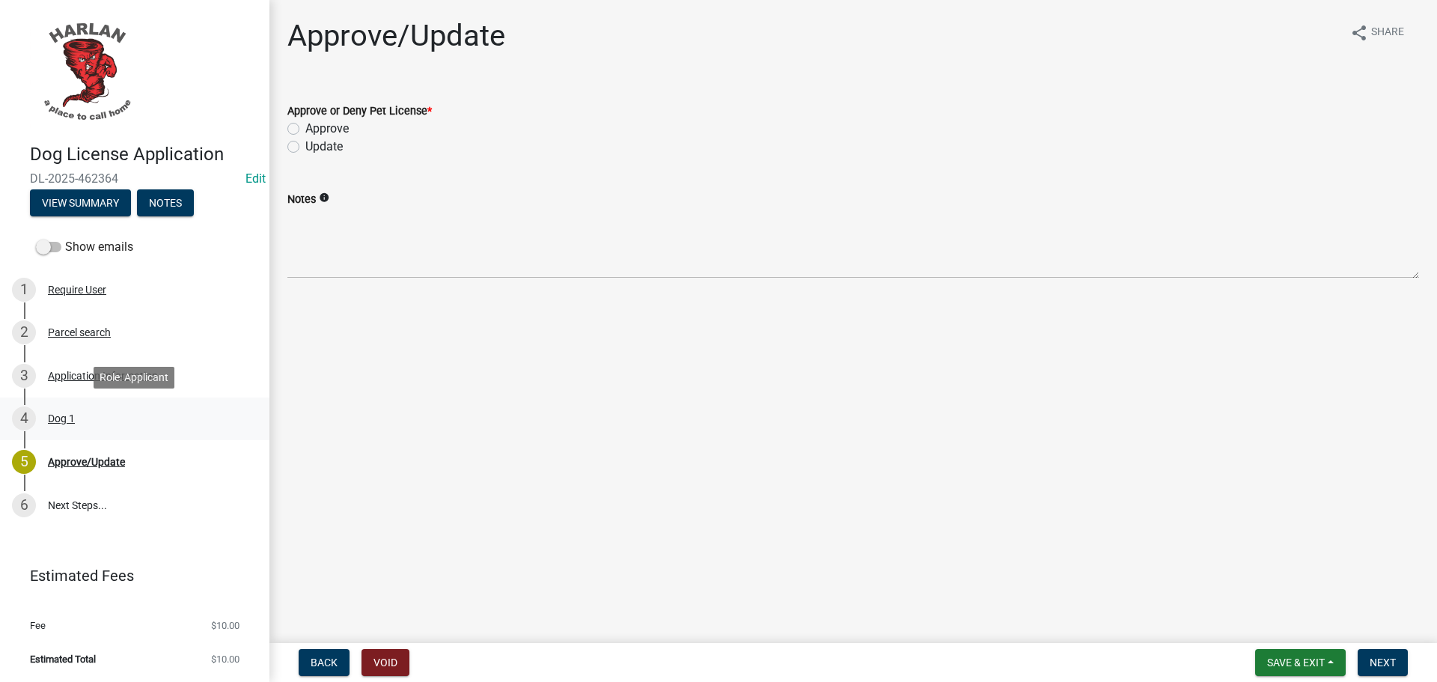
click at [67, 416] on div "Dog 1" at bounding box center [61, 418] width 27 height 10
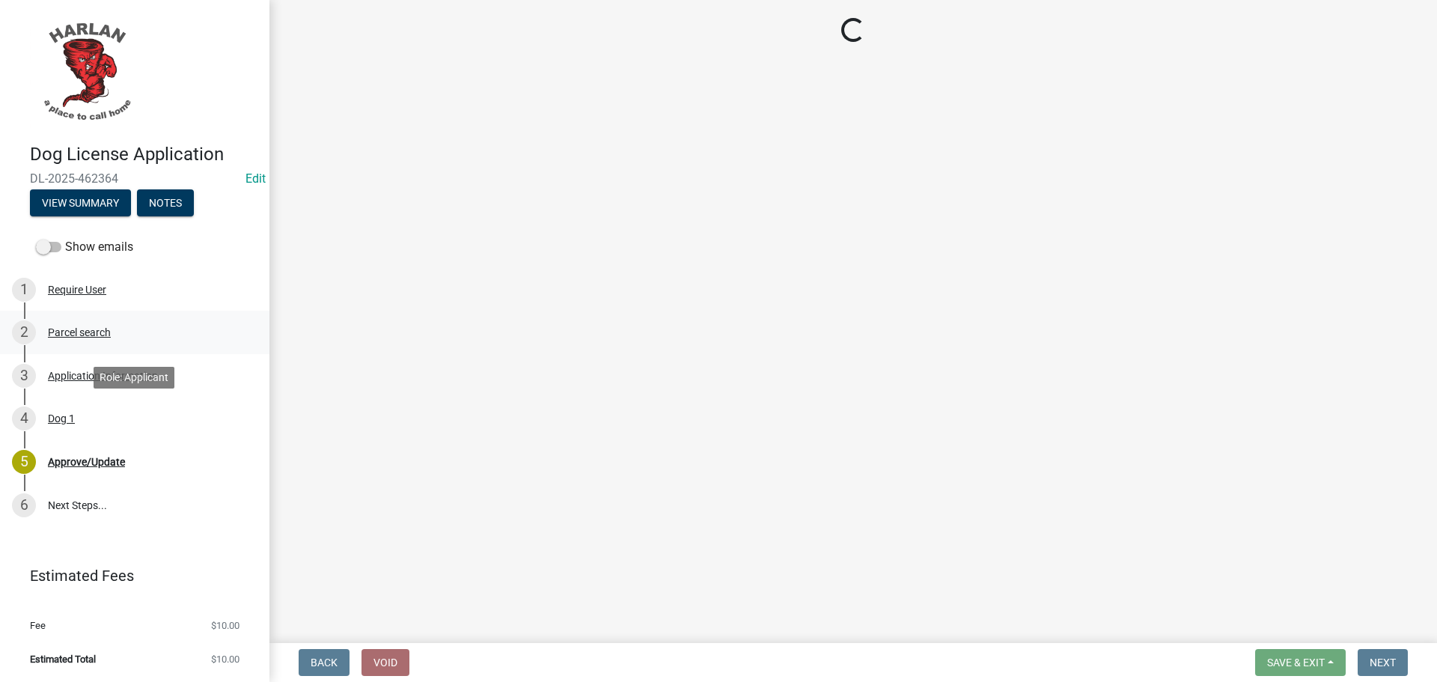
select select "5e556287-47b8-4bfe-b9a4-40a19fd3fdad"
select select "cd113fe9-e646-4433-9d34-91f315b00d0c"
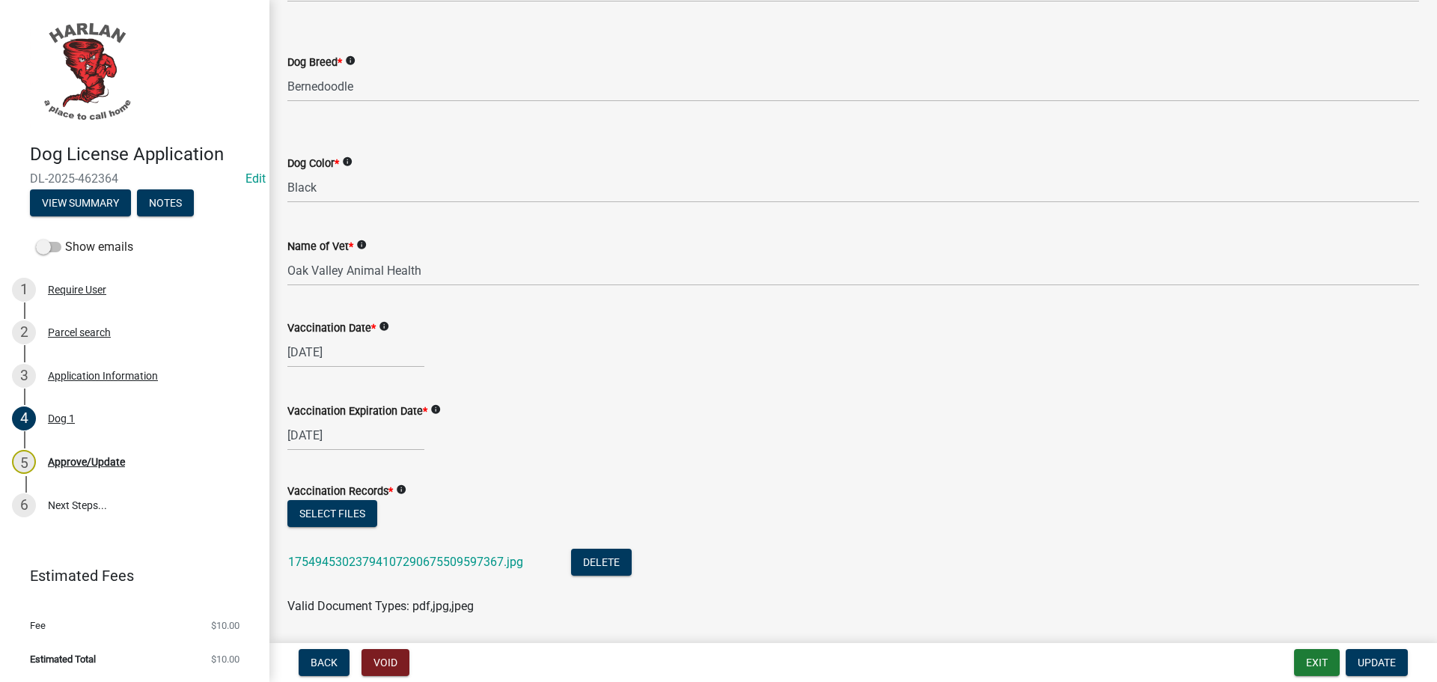
scroll to position [299, 0]
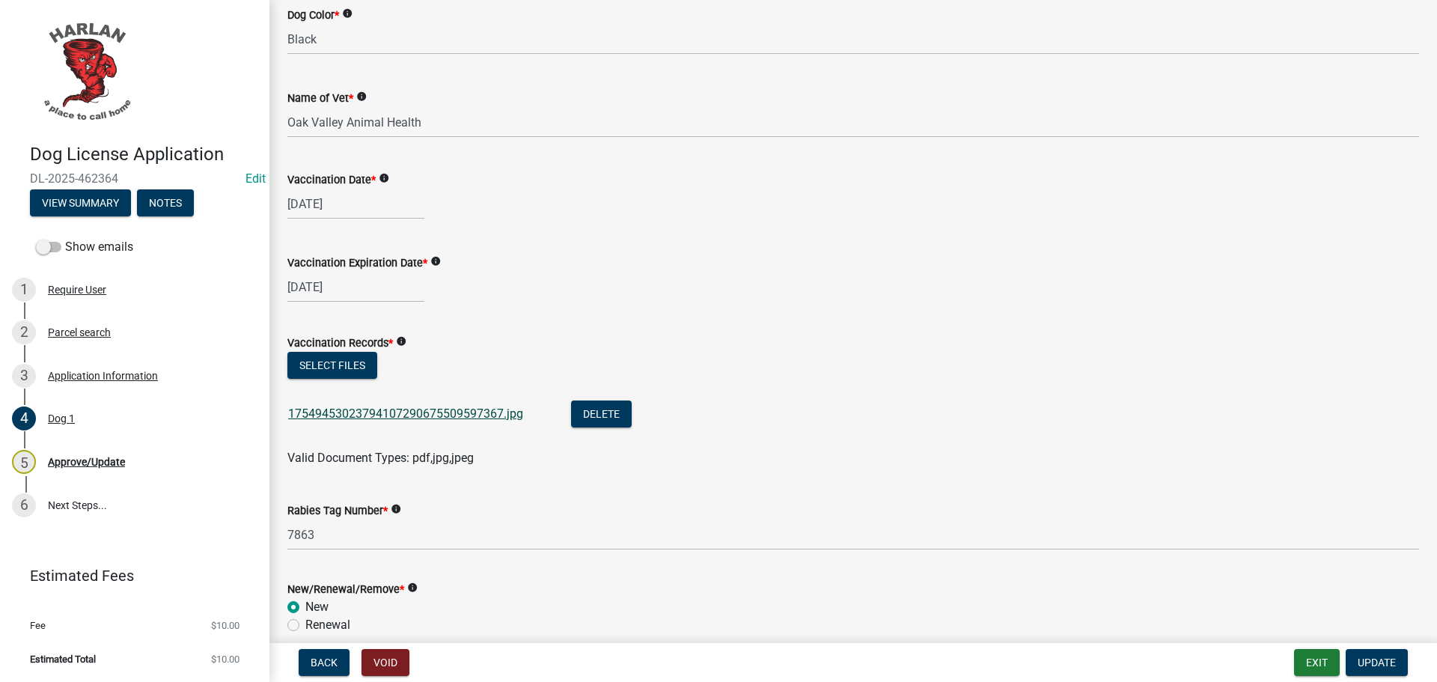
click at [358, 412] on link "17549453023794107290675509597367.jpg" at bounding box center [405, 413] width 235 height 14
click at [70, 462] on div "Approve/Update" at bounding box center [86, 462] width 77 height 10
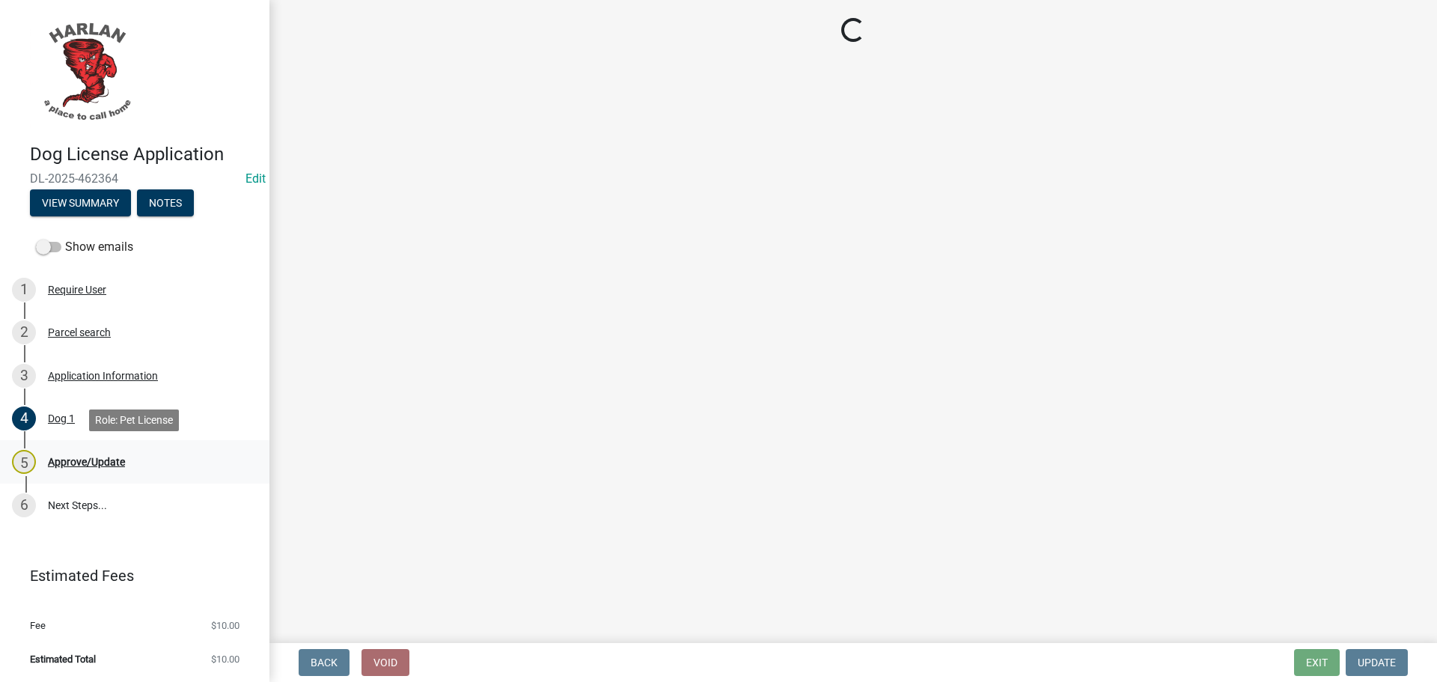
scroll to position [0, 0]
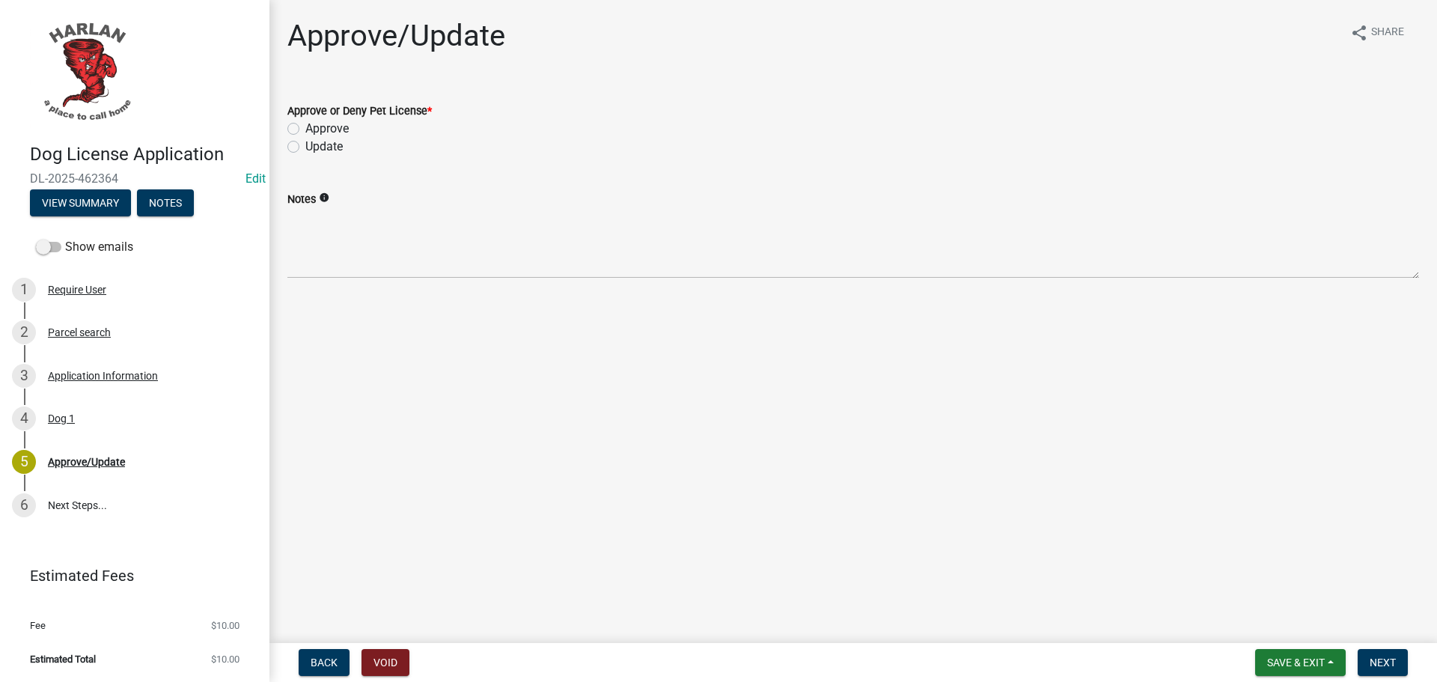
click at [305, 125] on label "Approve" at bounding box center [326, 129] width 43 height 18
click at [305, 125] on input "Approve" at bounding box center [310, 125] width 10 height 10
radio input "true"
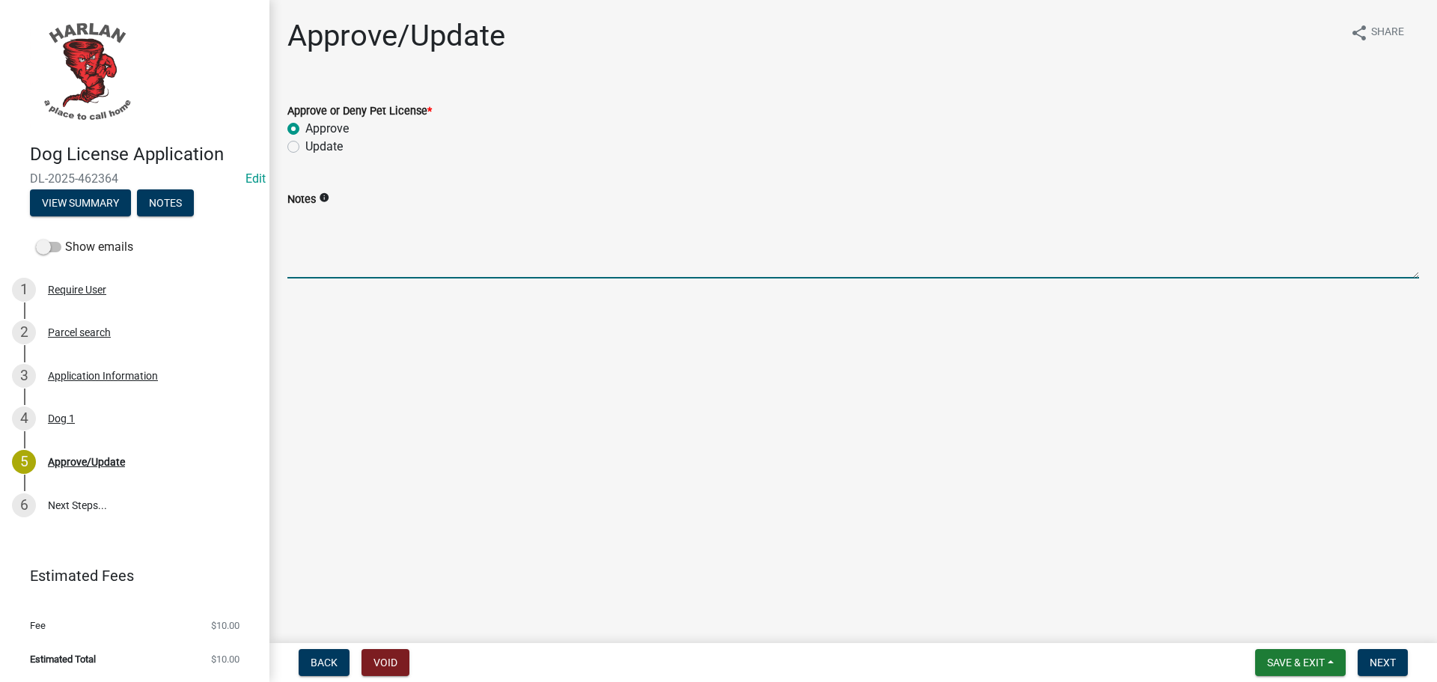
click at [307, 253] on textarea "Notes" at bounding box center [853, 243] width 1132 height 70
type textarea "Your dog's vaccination was actually a 1 year vaccine. You only owe $10.00 Thank…"
click at [1386, 656] on span "Next" at bounding box center [1383, 662] width 26 height 12
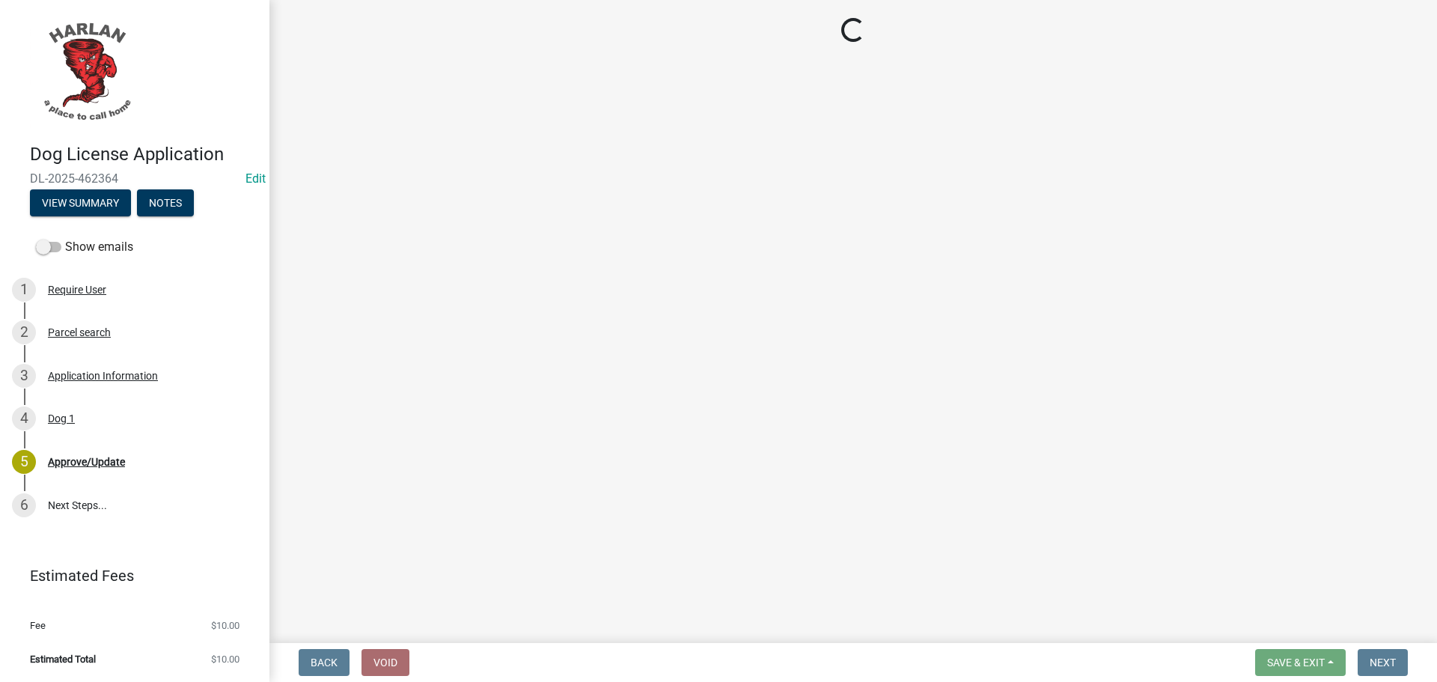
select select "3: 3"
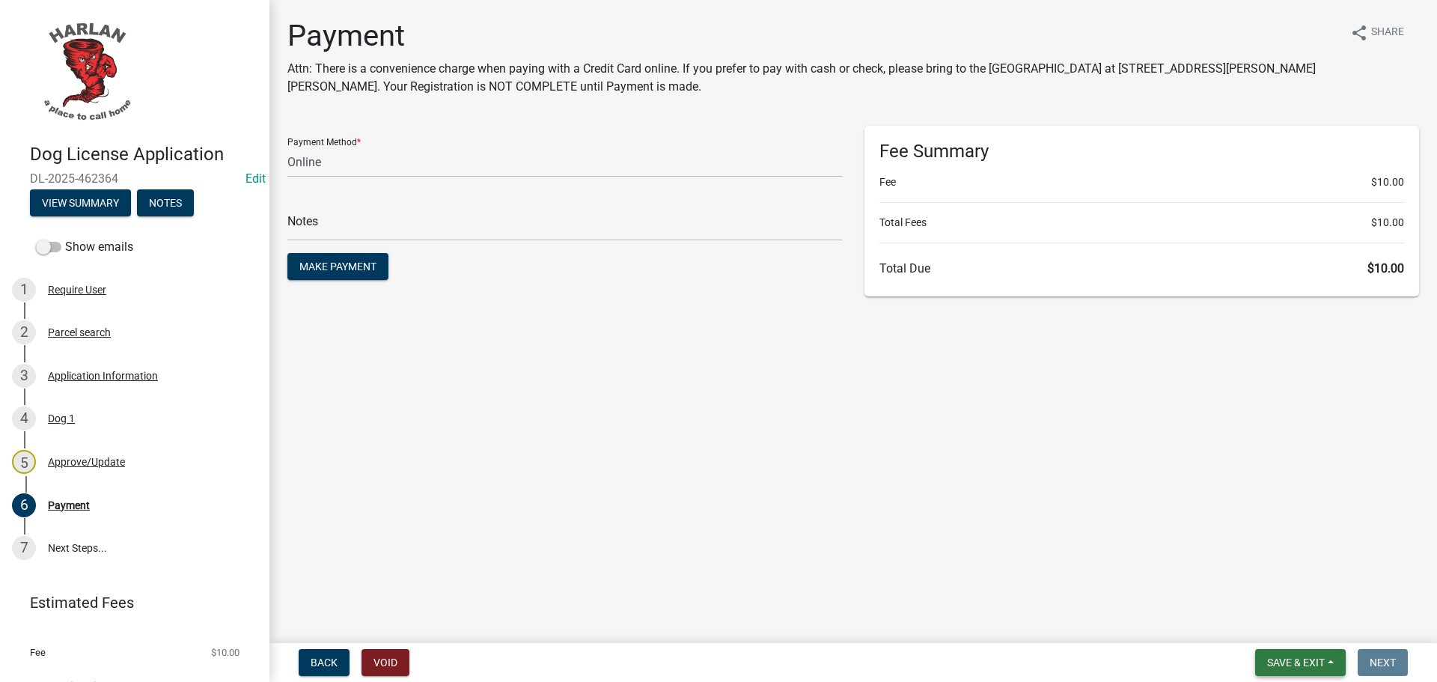
click at [1300, 665] on span "Save & Exit" at bounding box center [1296, 662] width 58 height 12
click at [1278, 623] on button "Save & Exit" at bounding box center [1286, 623] width 120 height 36
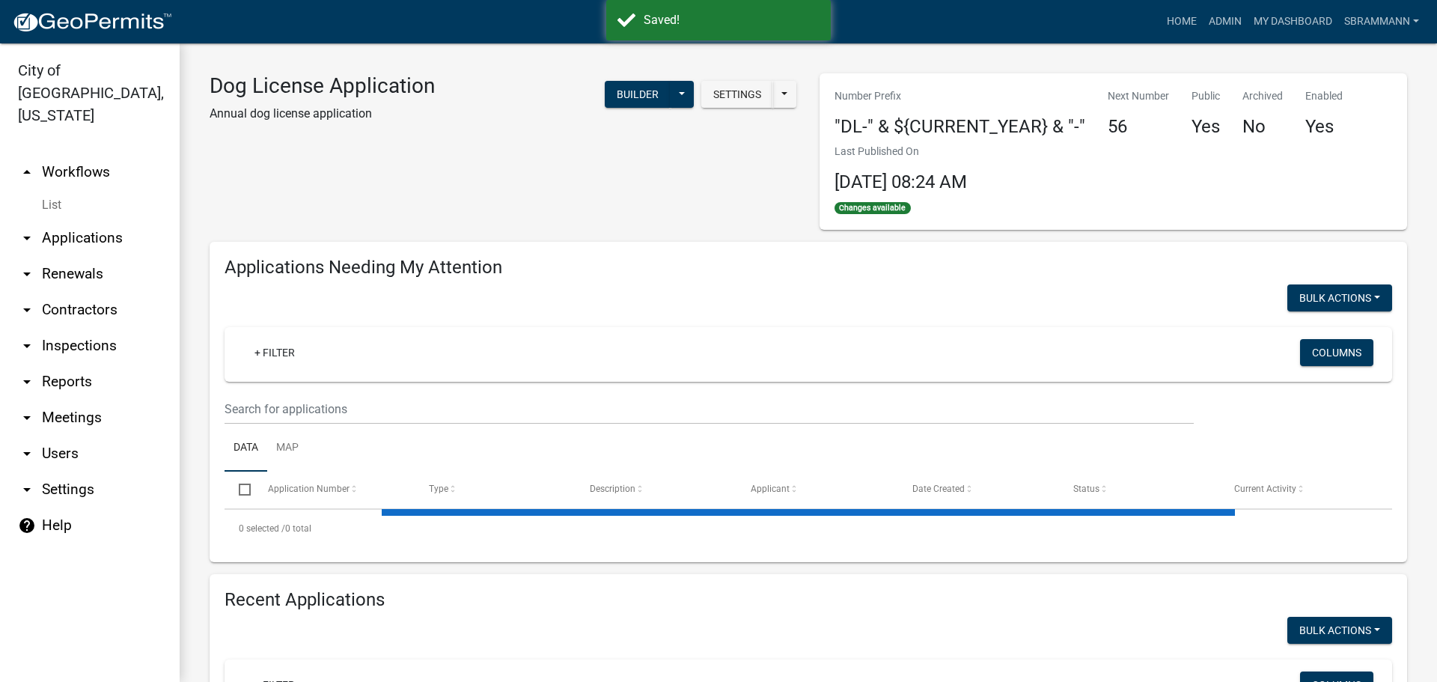
select select "3: 100"
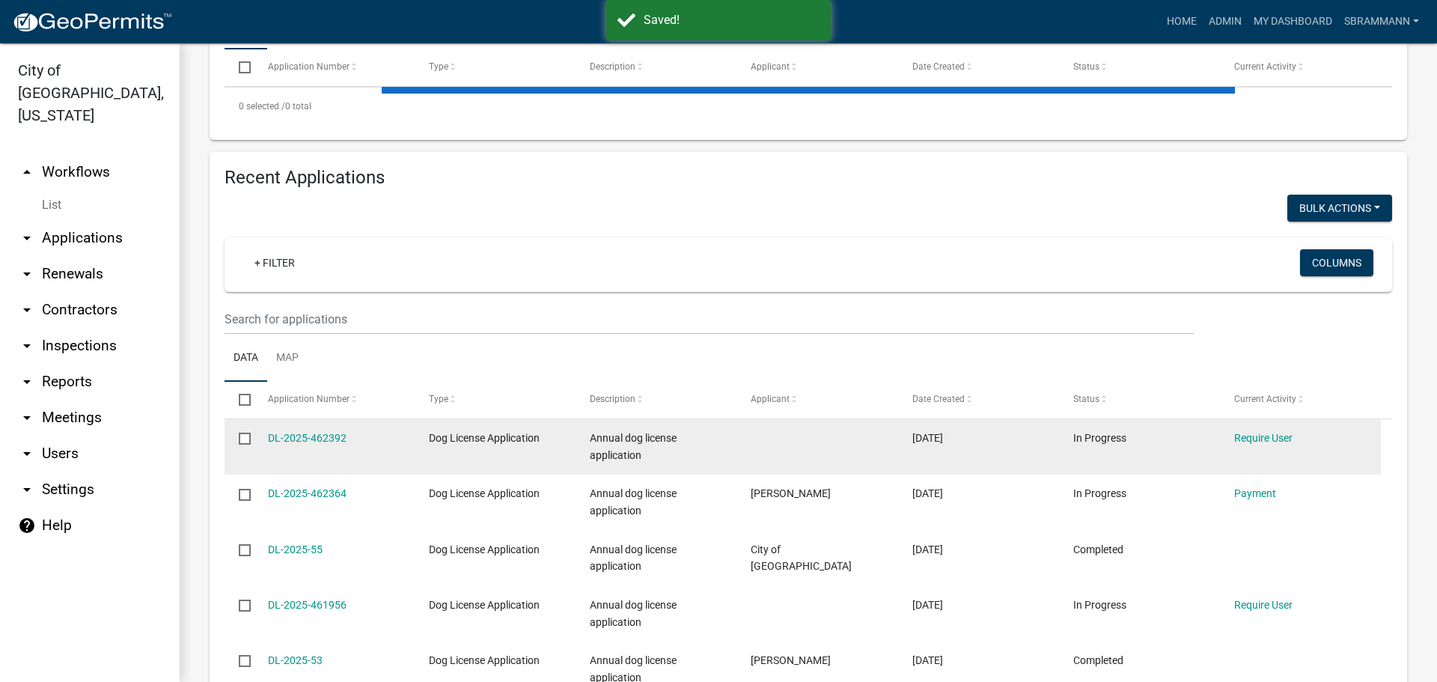
scroll to position [449, 0]
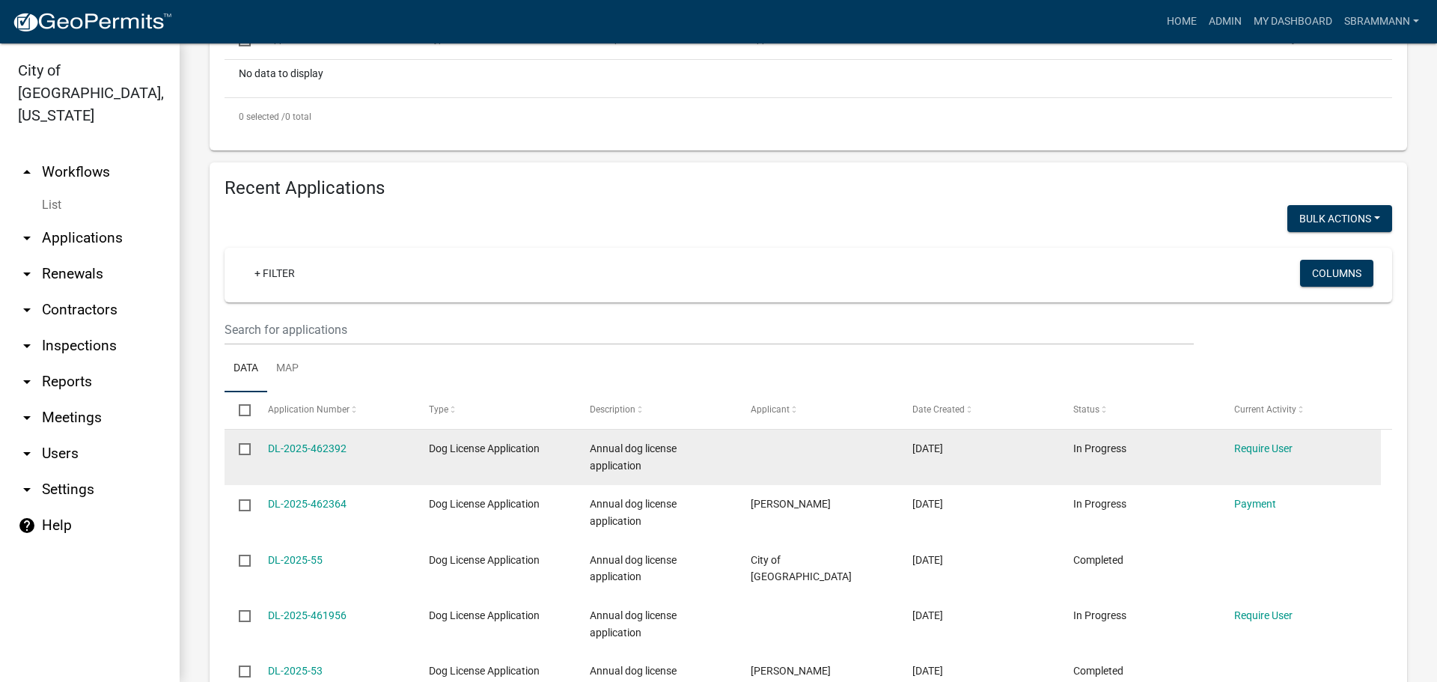
click at [245, 443] on input "checkbox" at bounding box center [244, 448] width 10 height 10
checkbox input "true"
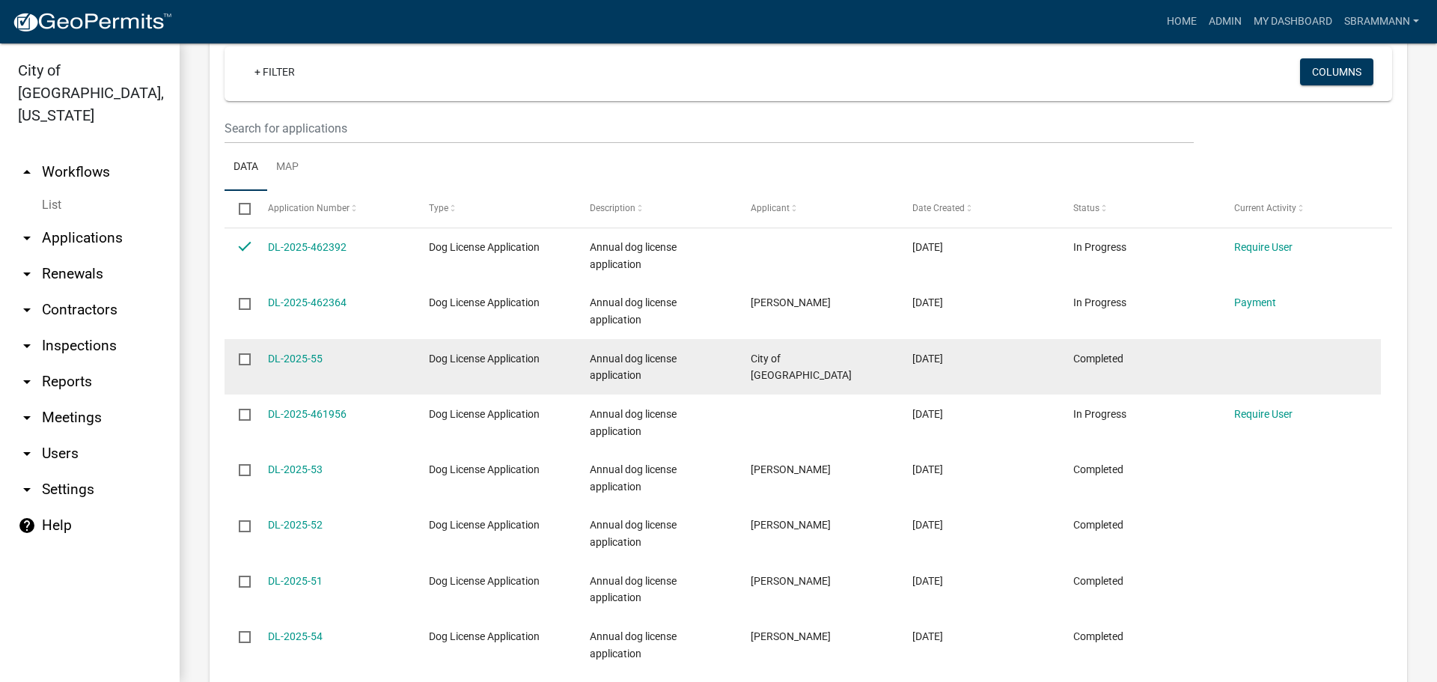
scroll to position [674, 0]
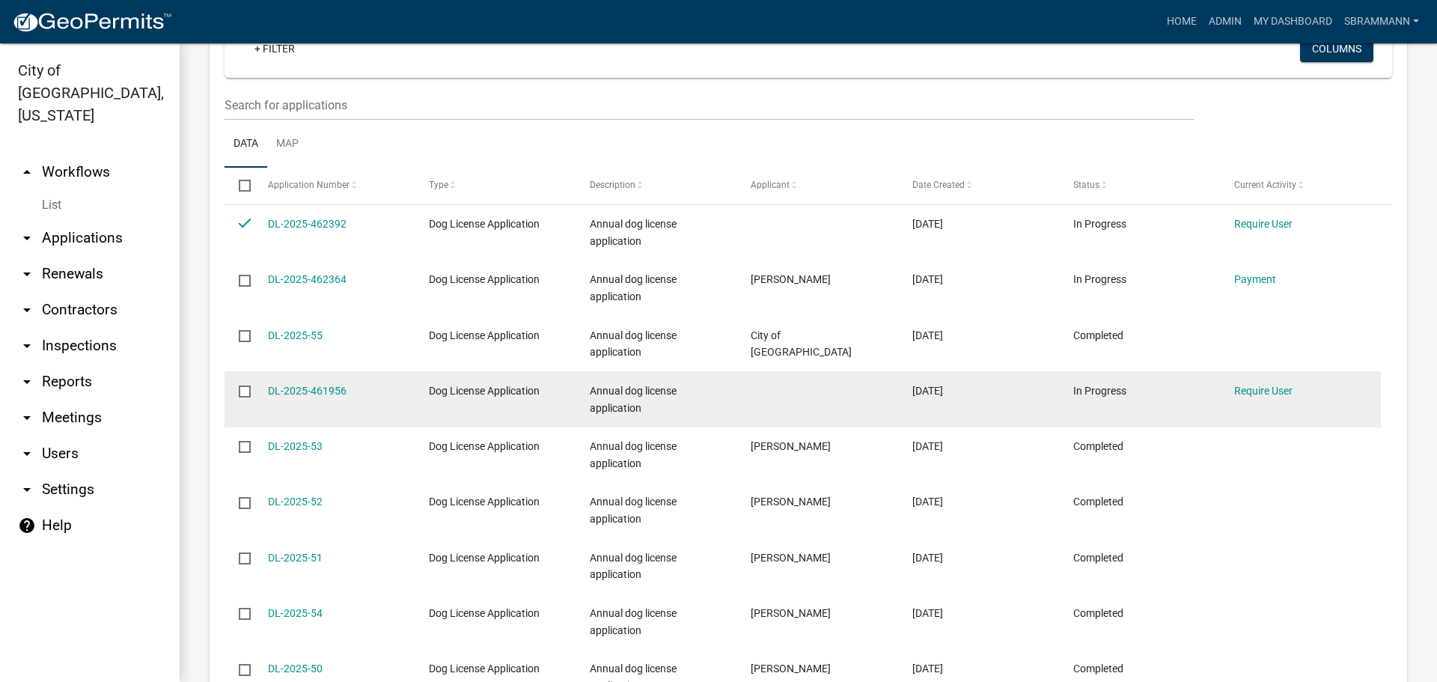
click at [245, 389] on input "checkbox" at bounding box center [244, 390] width 10 height 10
checkbox input "true"
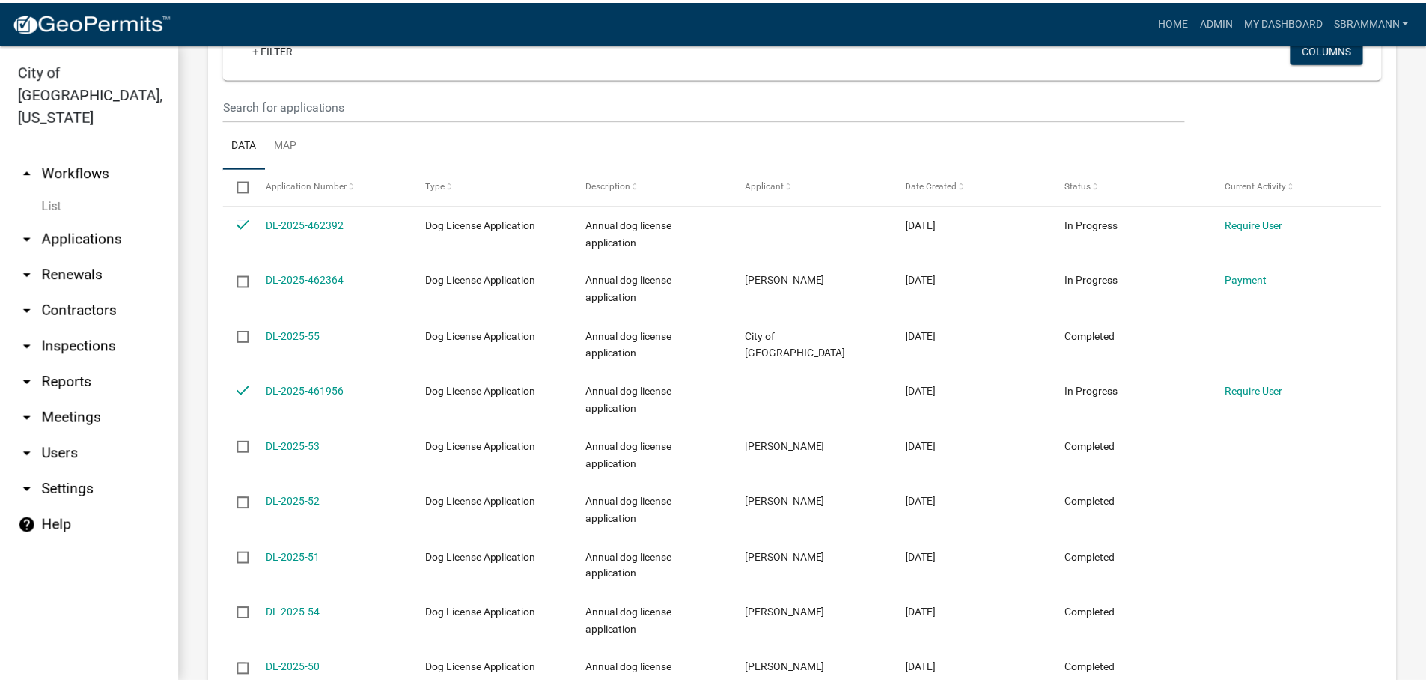
scroll to position [599, 0]
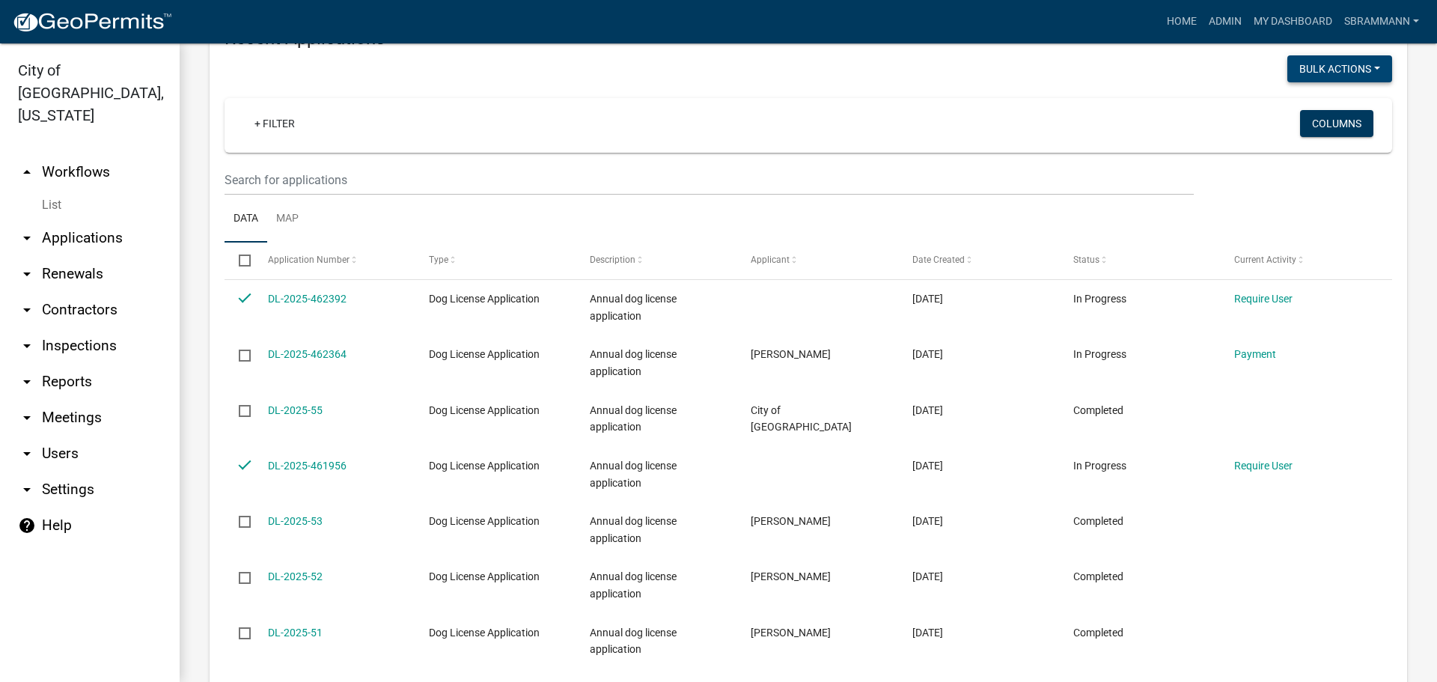
click at [1300, 105] on button "Void" at bounding box center [1332, 108] width 120 height 36
checkbox input "false"
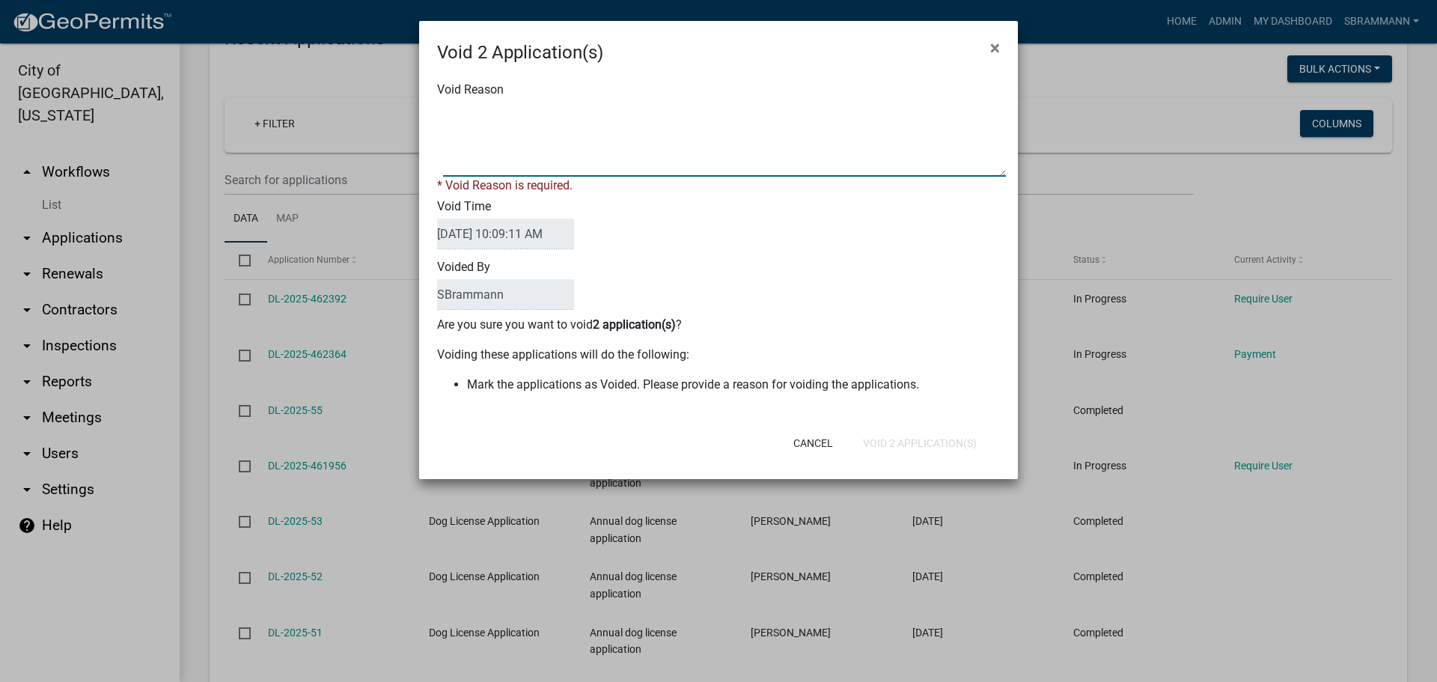
click at [495, 112] on textarea "Void Reason" at bounding box center [724, 139] width 563 height 75
type textarea "Incomplete Application"
click at [909, 447] on form "Void 2 Application(s) × Void Reason * Void Reason is required. Void Time [DATE]…" at bounding box center [718, 243] width 599 height 445
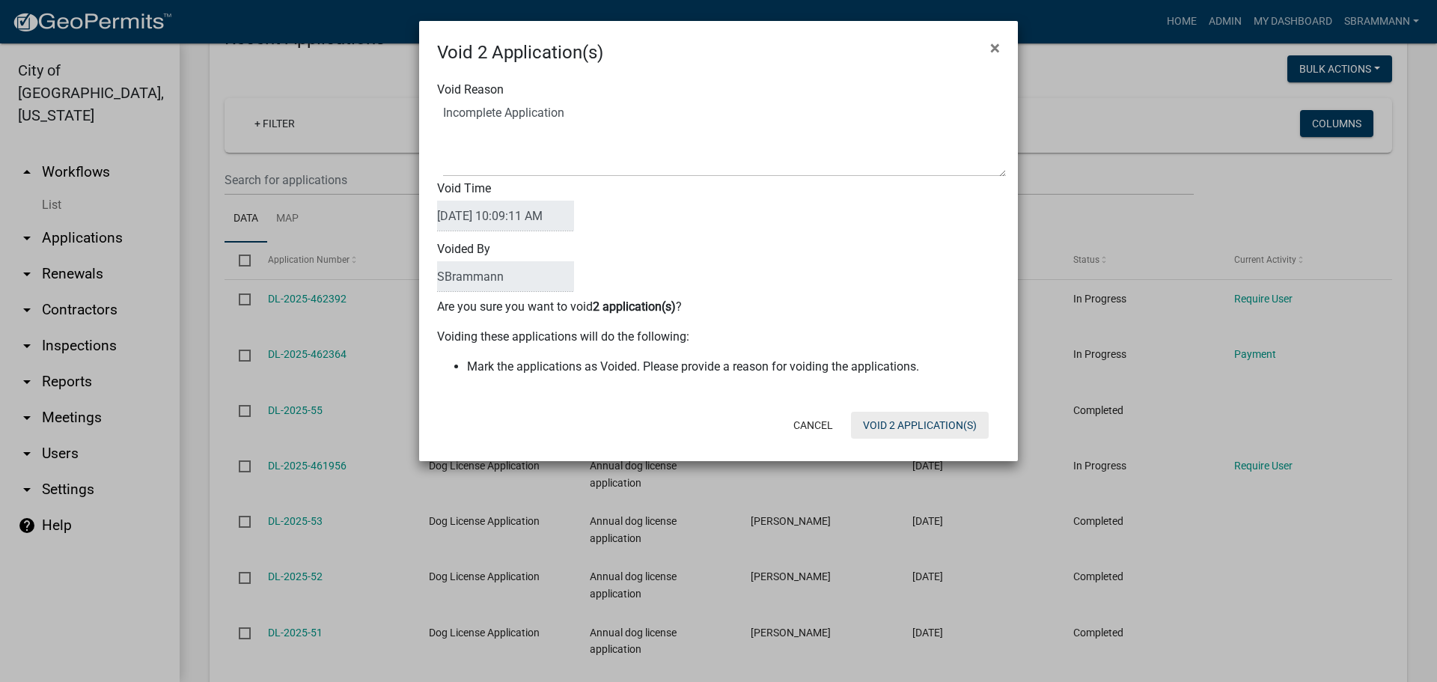
click at [911, 426] on button "Void 2 Application(s)" at bounding box center [920, 425] width 138 height 27
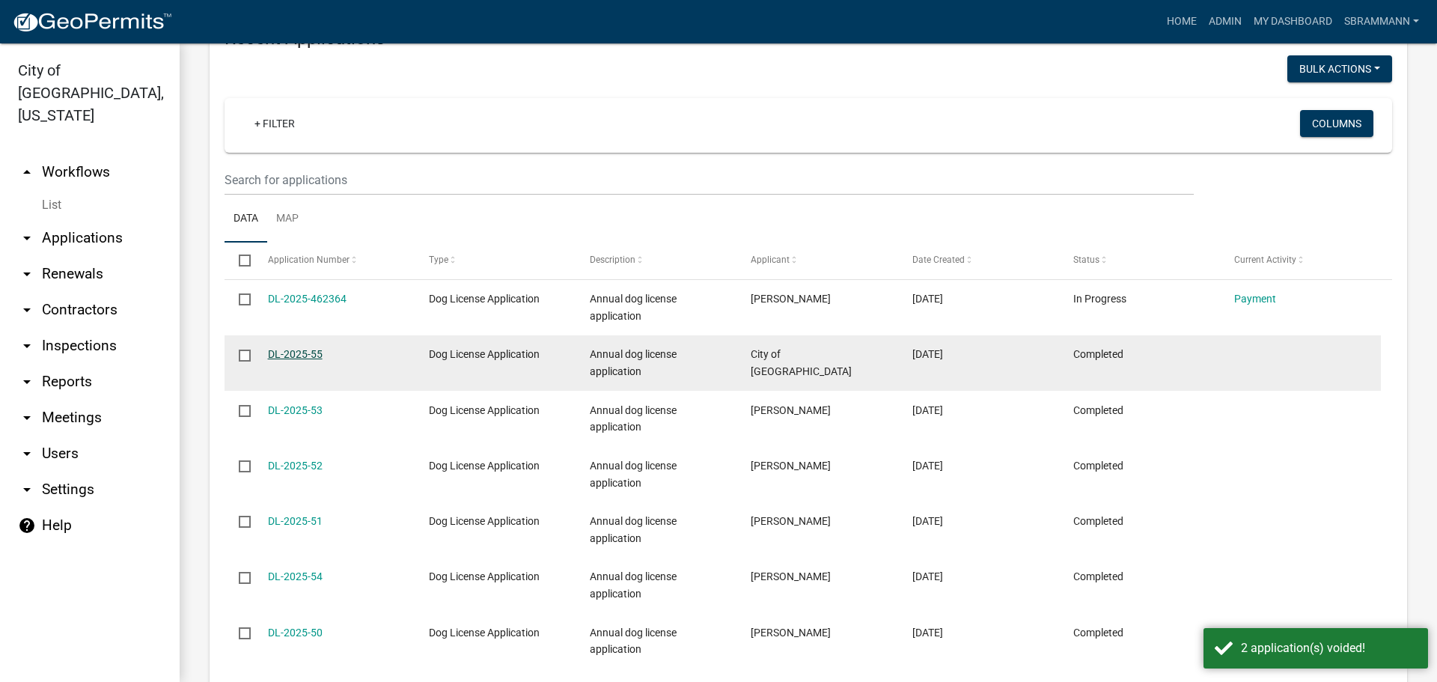
click at [311, 348] on link "DL-2025-55" at bounding box center [295, 354] width 55 height 12
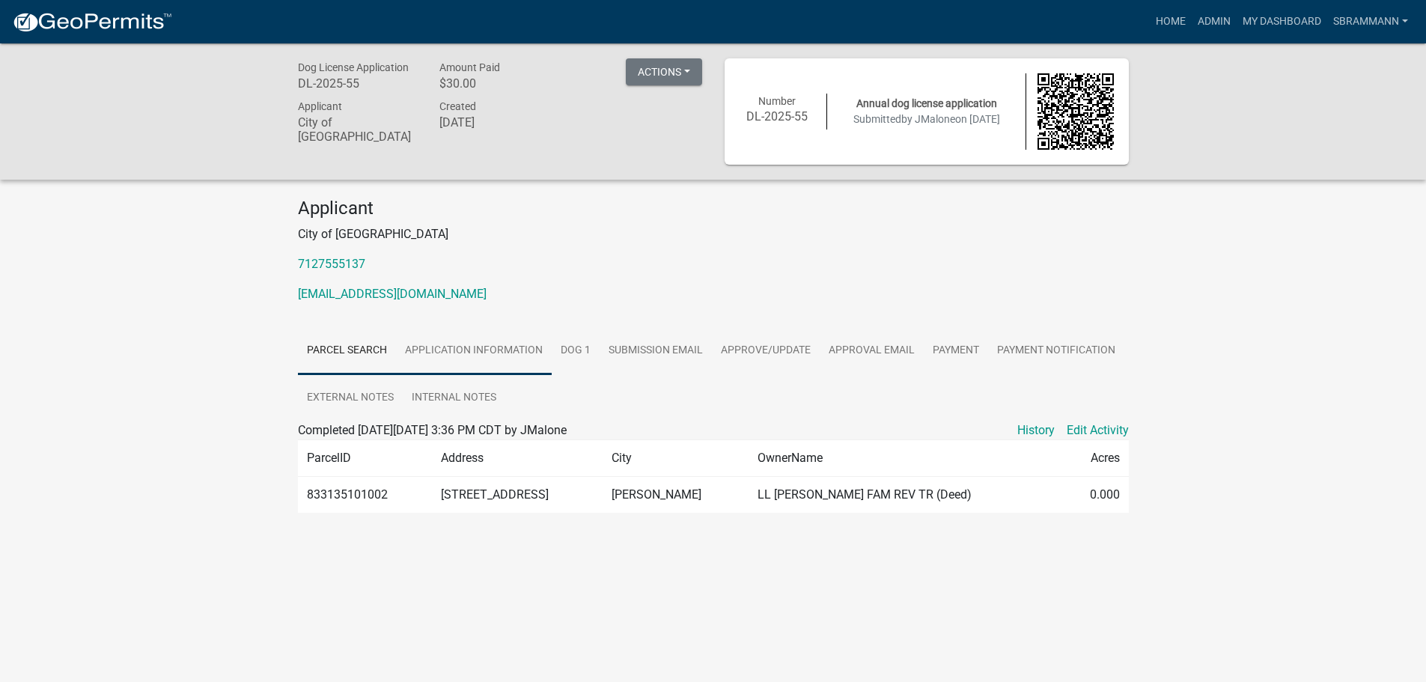
click at [478, 349] on link "Application Information" at bounding box center [474, 351] width 156 height 48
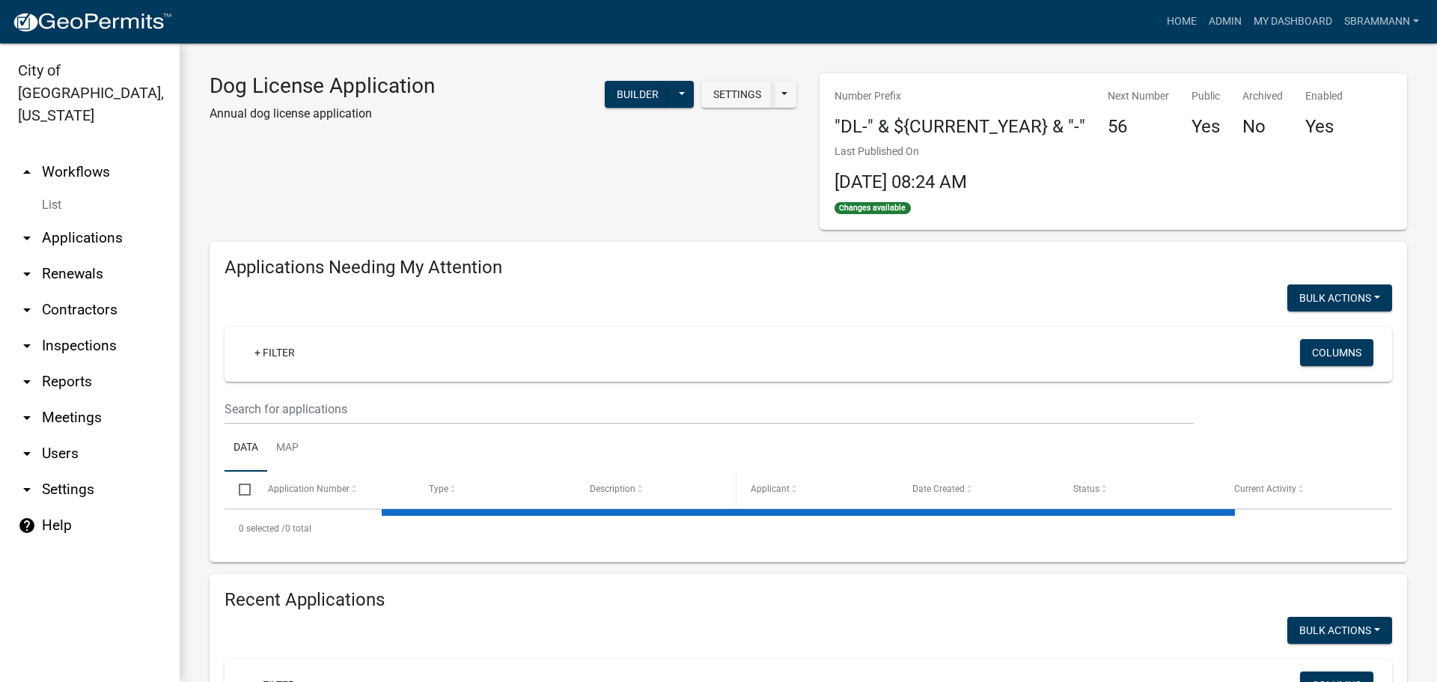
select select "3: 100"
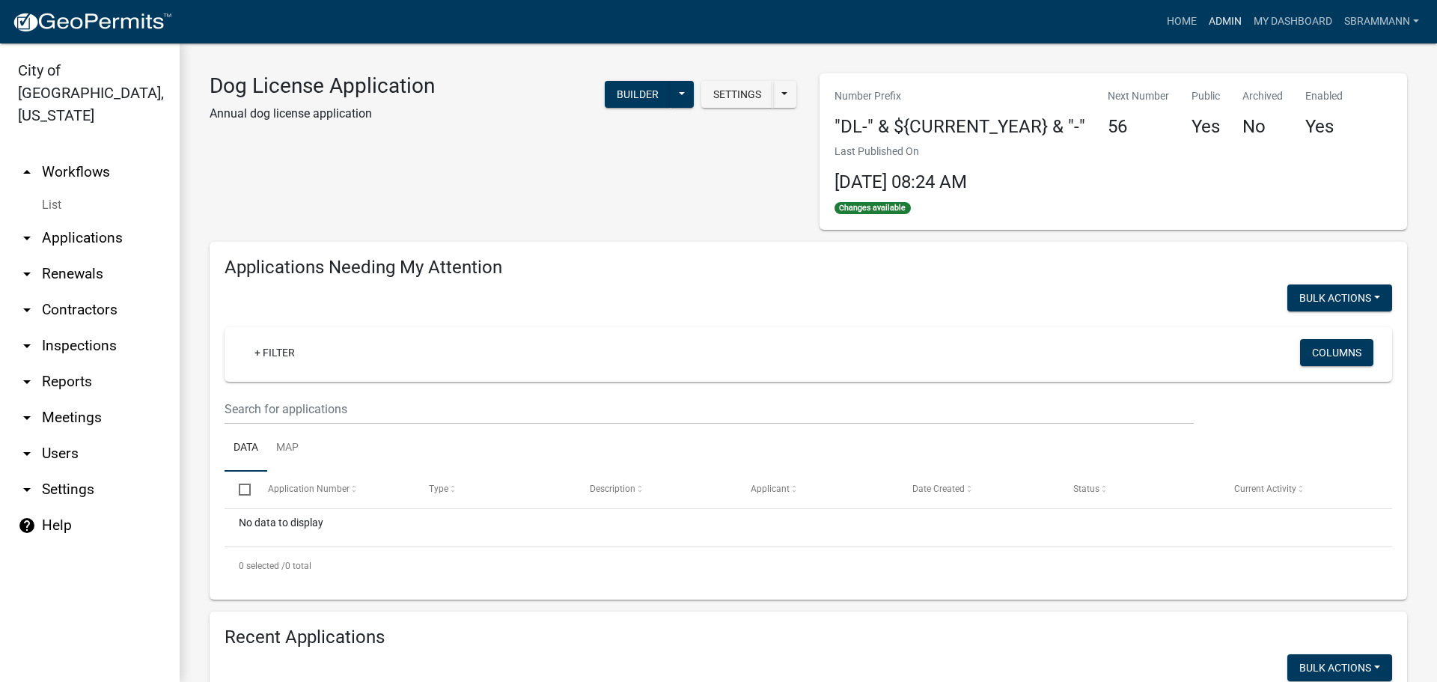
click at [1219, 18] on link "Admin" at bounding box center [1225, 21] width 45 height 28
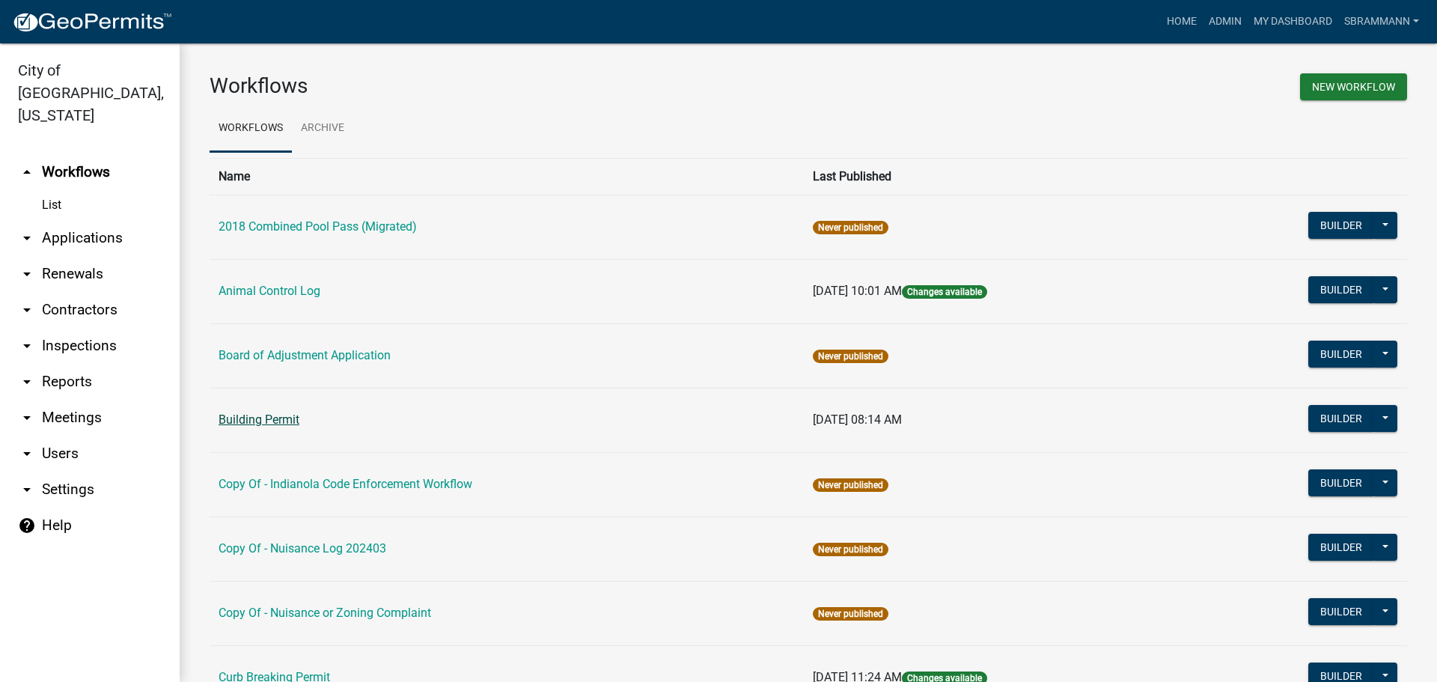
click at [240, 421] on link "Building Permit" at bounding box center [259, 419] width 81 height 14
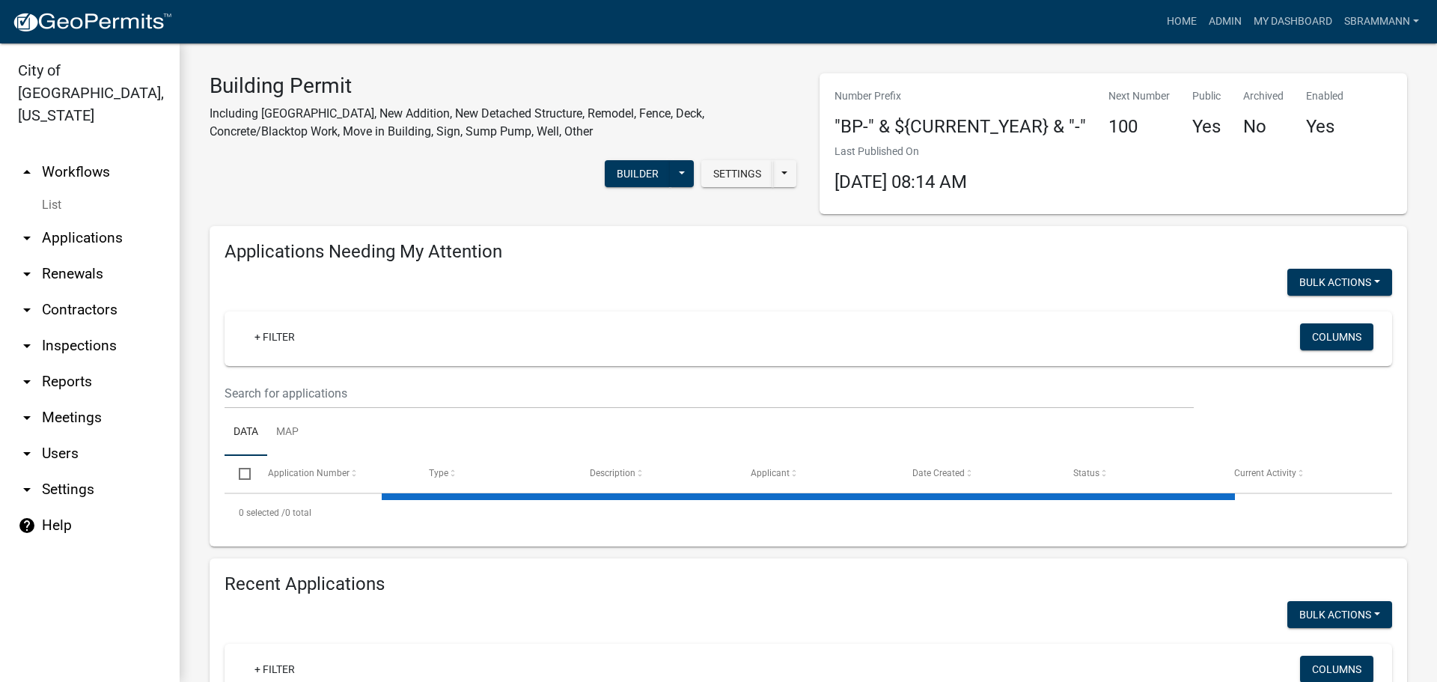
select select "3: 100"
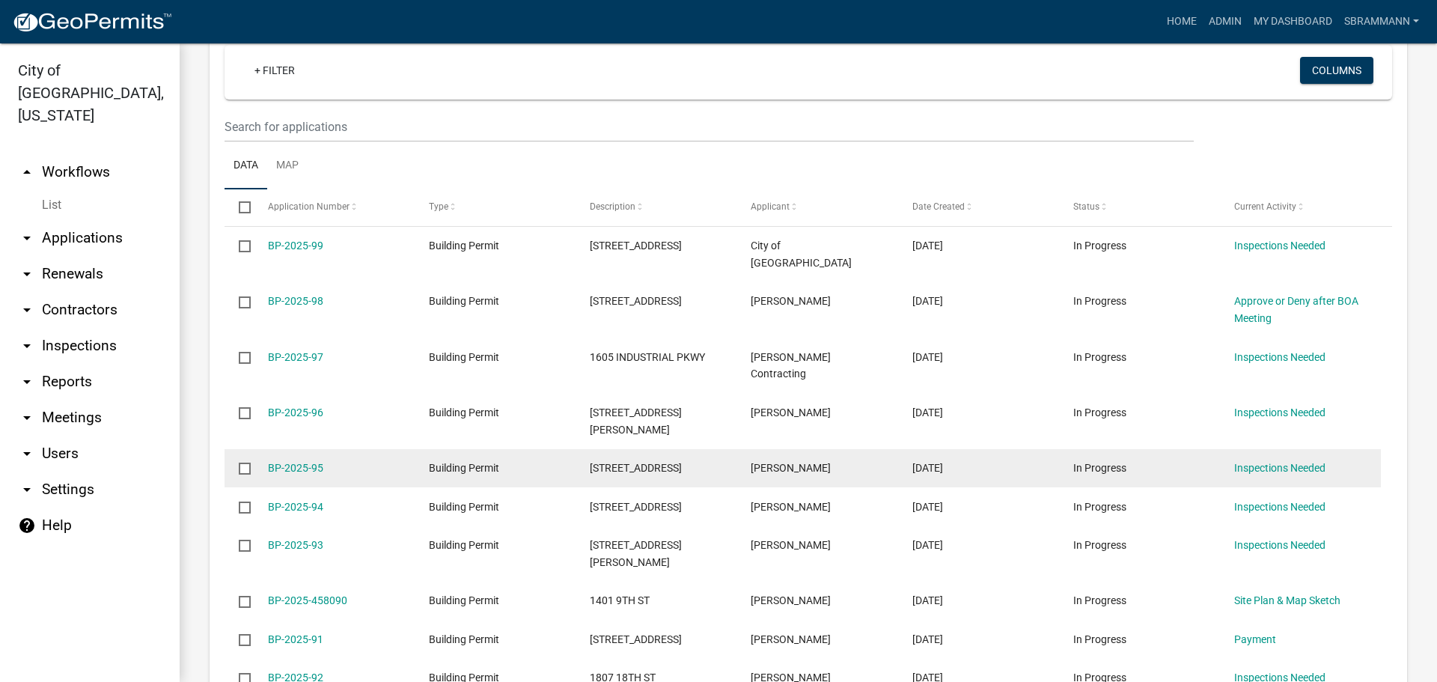
scroll to position [698, 0]
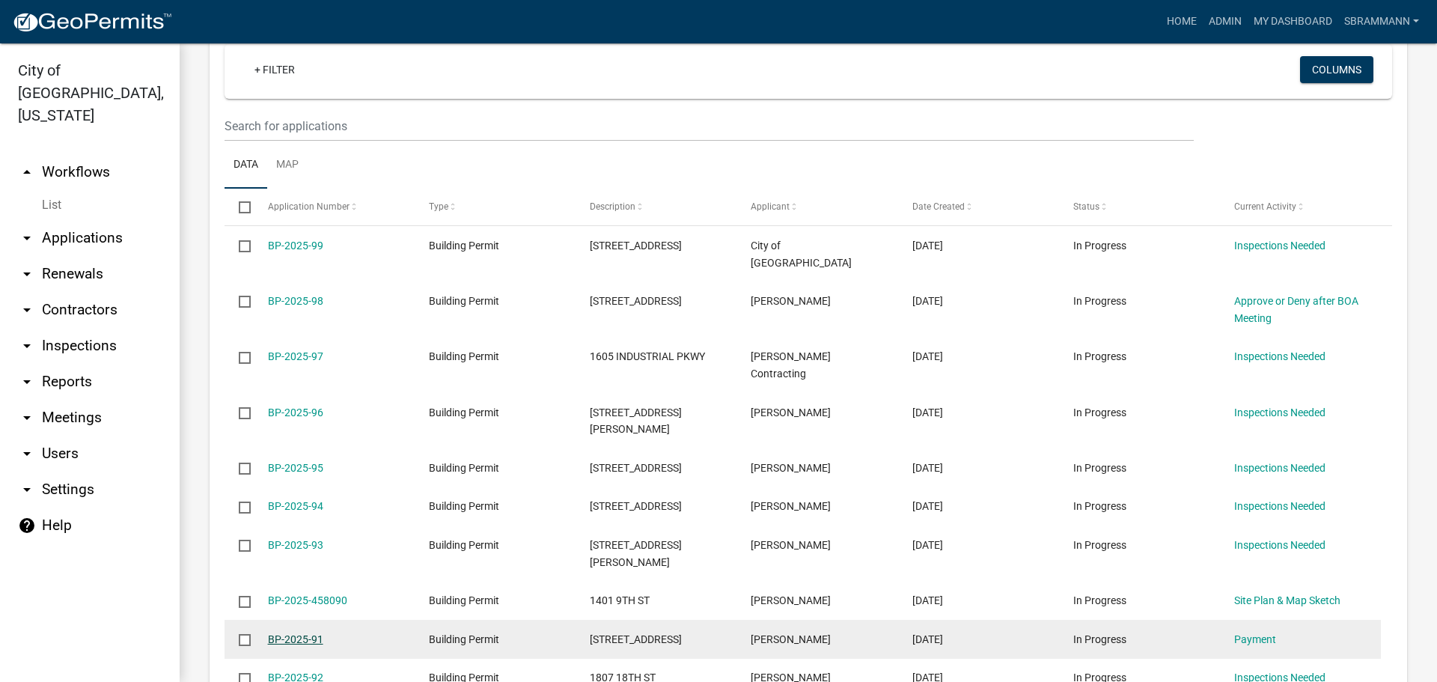
click at [303, 633] on link "BP-2025-91" at bounding box center [295, 639] width 55 height 12
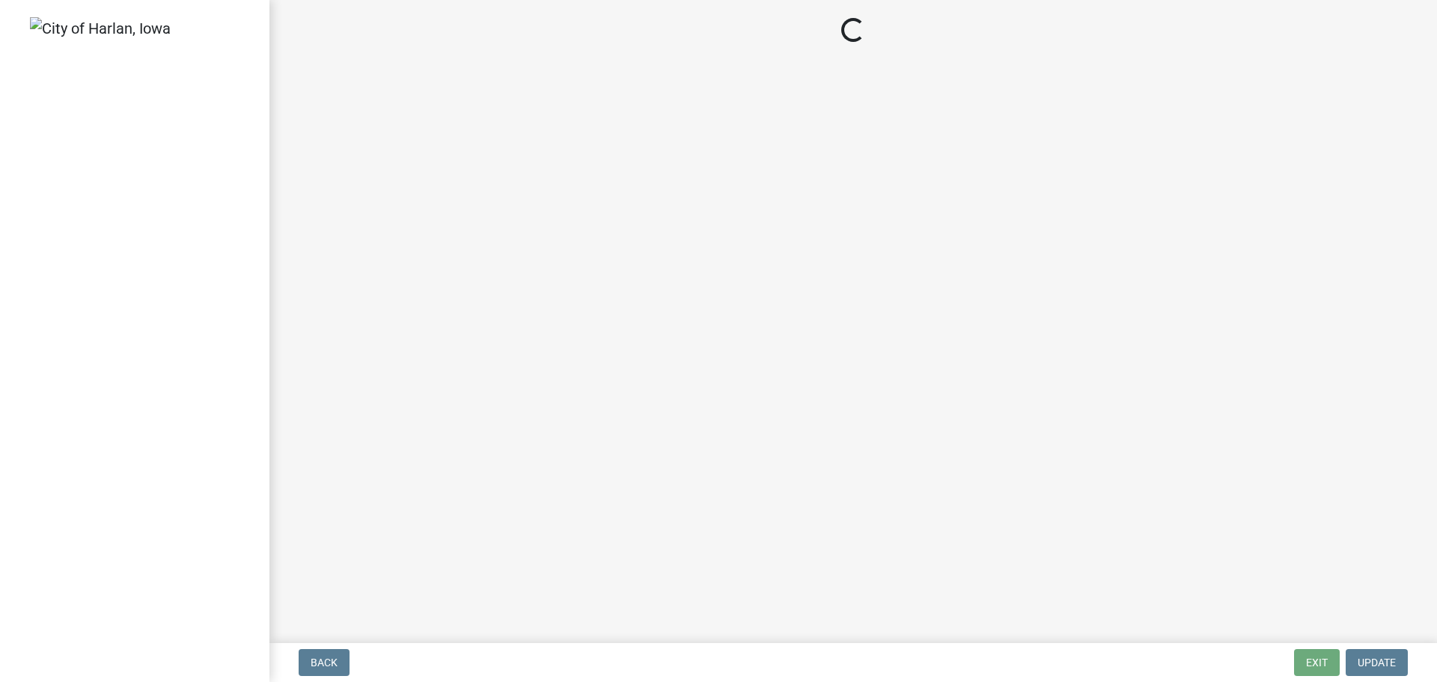
select select "3: 3"
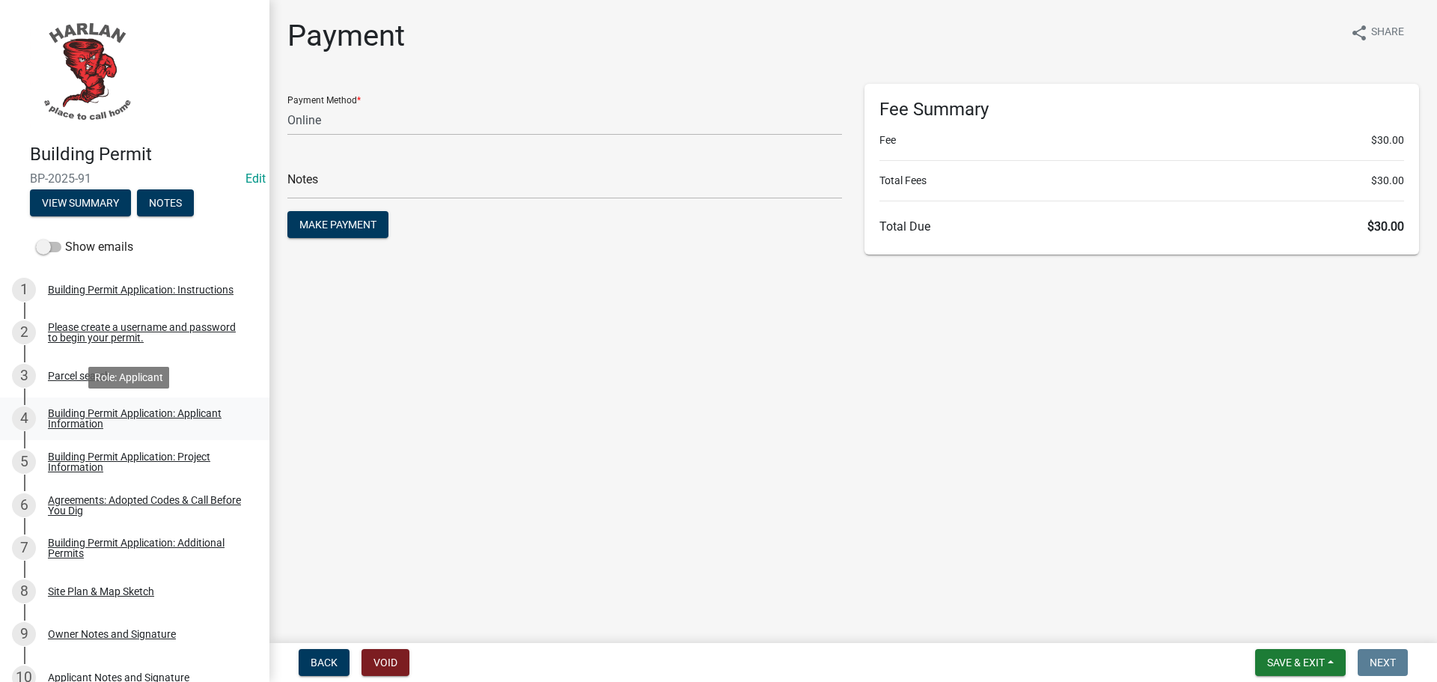
click at [76, 418] on div "Building Permit Application: Applicant Information" at bounding box center [147, 418] width 198 height 21
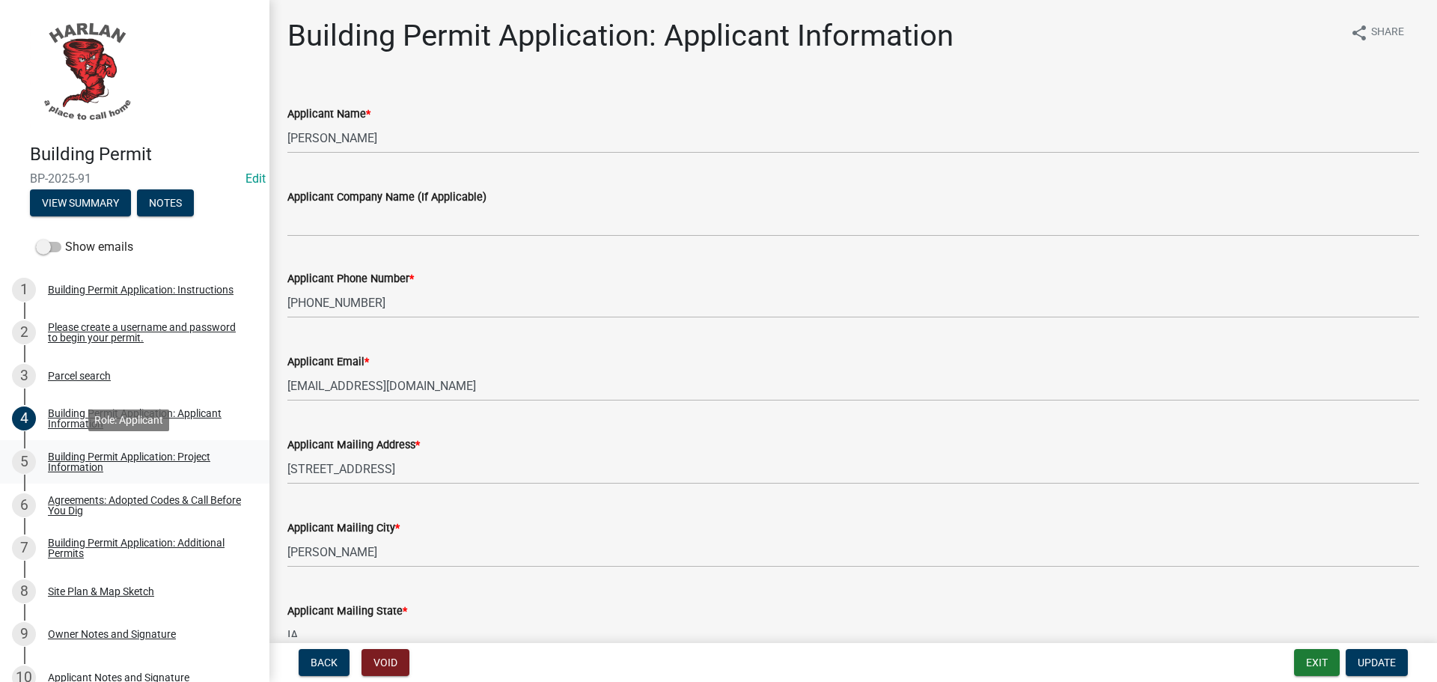
click at [101, 460] on div "Building Permit Application: Project Information" at bounding box center [147, 461] width 198 height 21
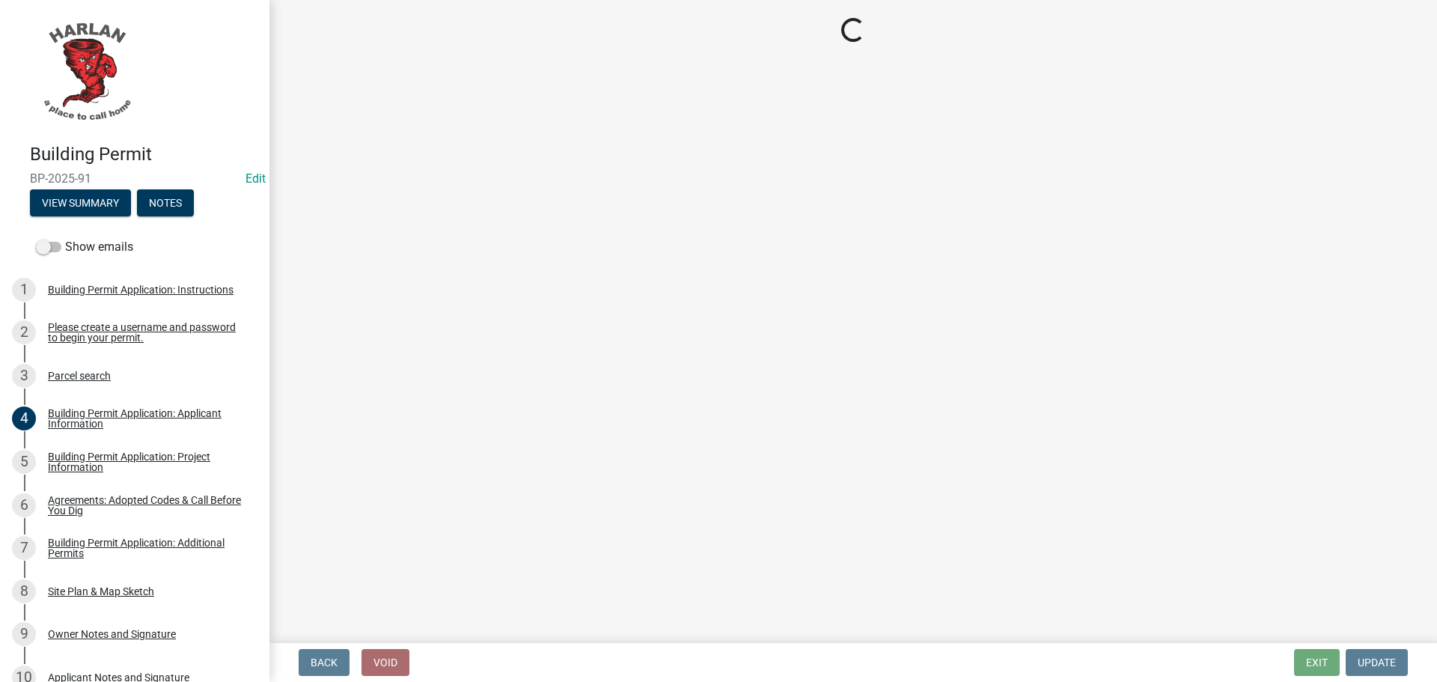
select select "57c12fbf-2104-401b-a871-4062d0a56bab"
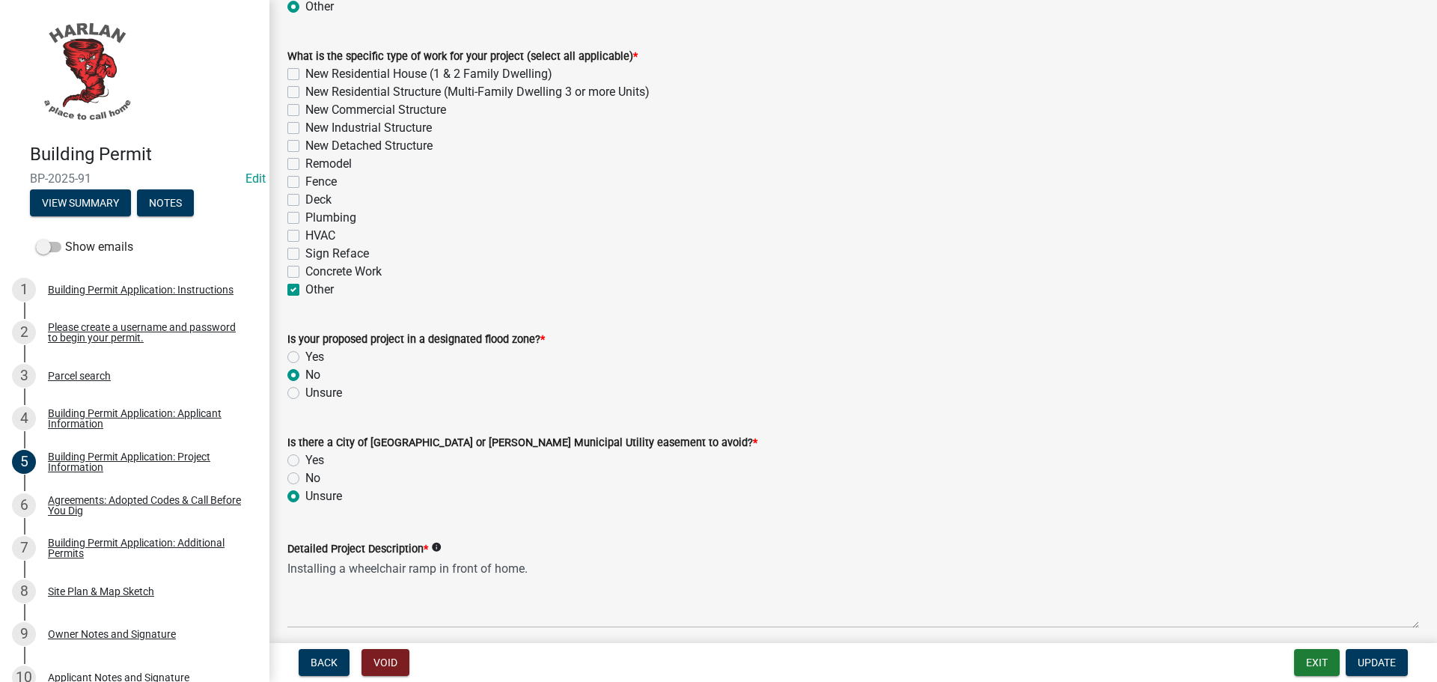
scroll to position [599, 0]
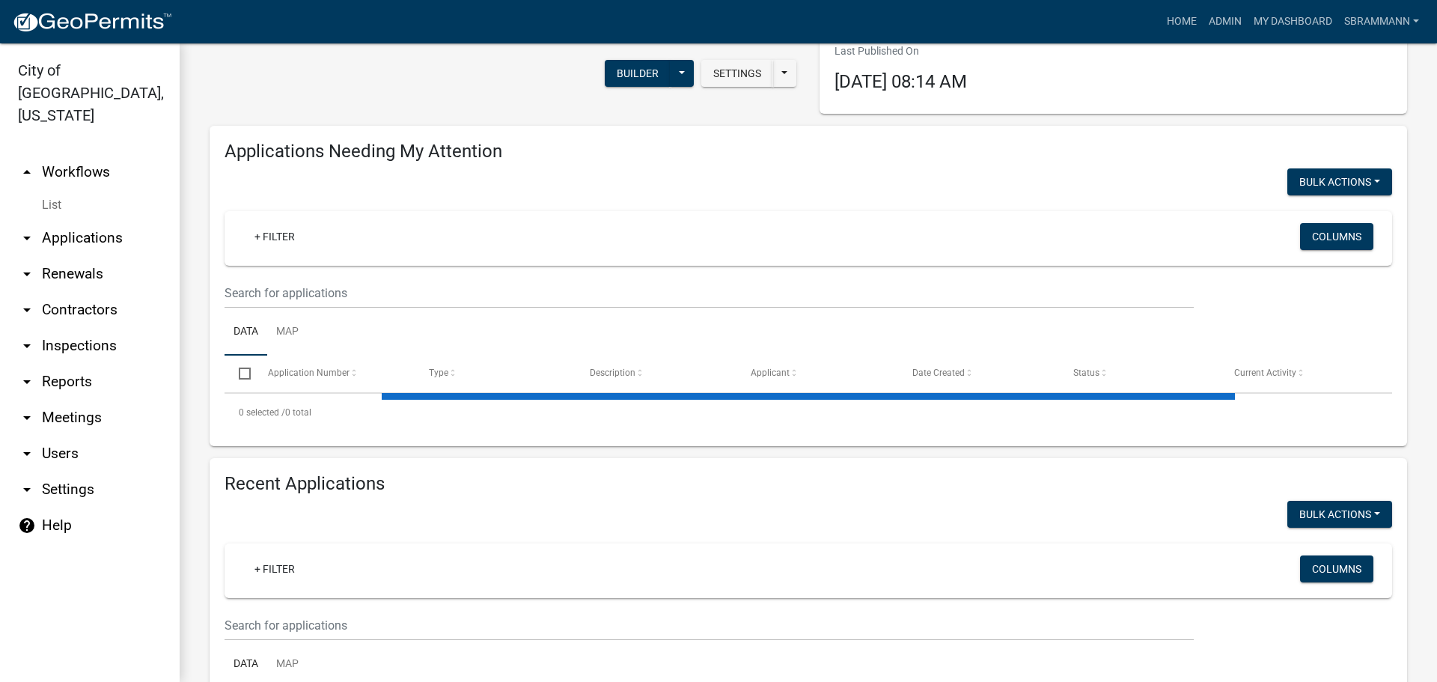
scroll to position [226, 0]
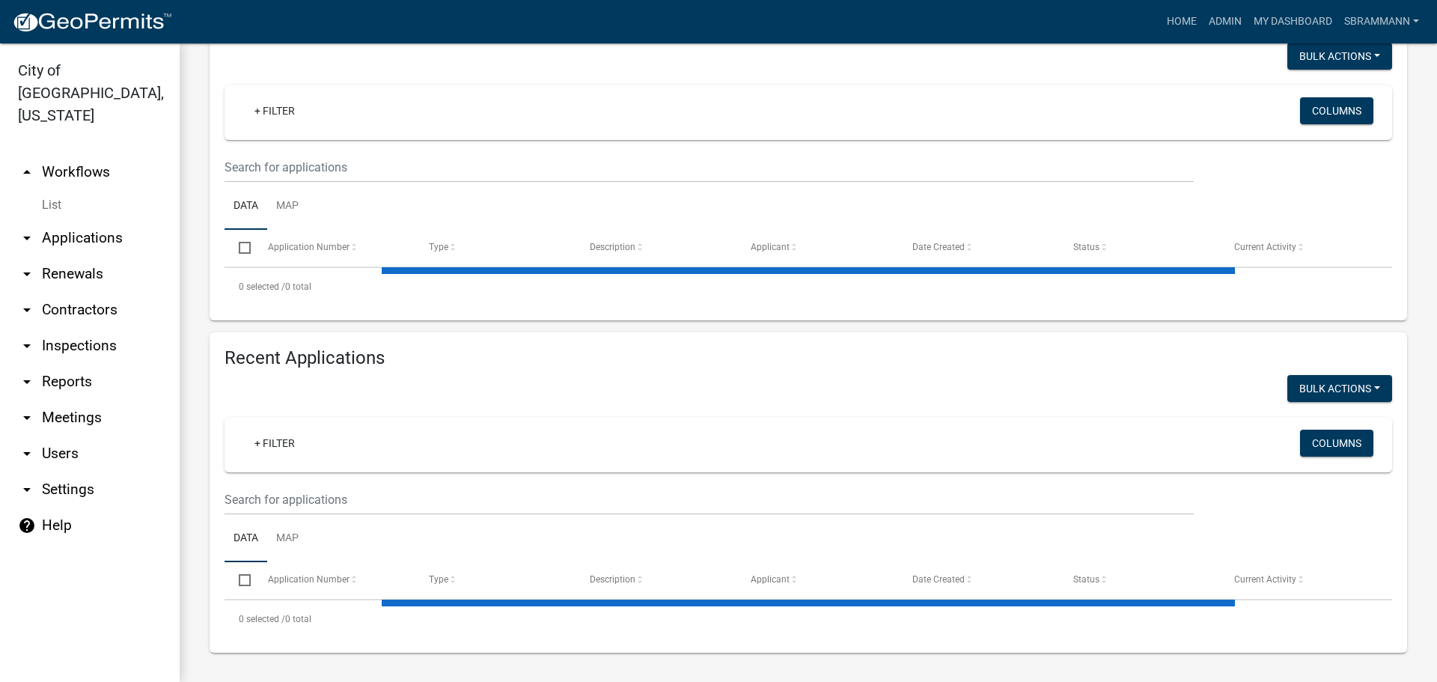
select select "3: 100"
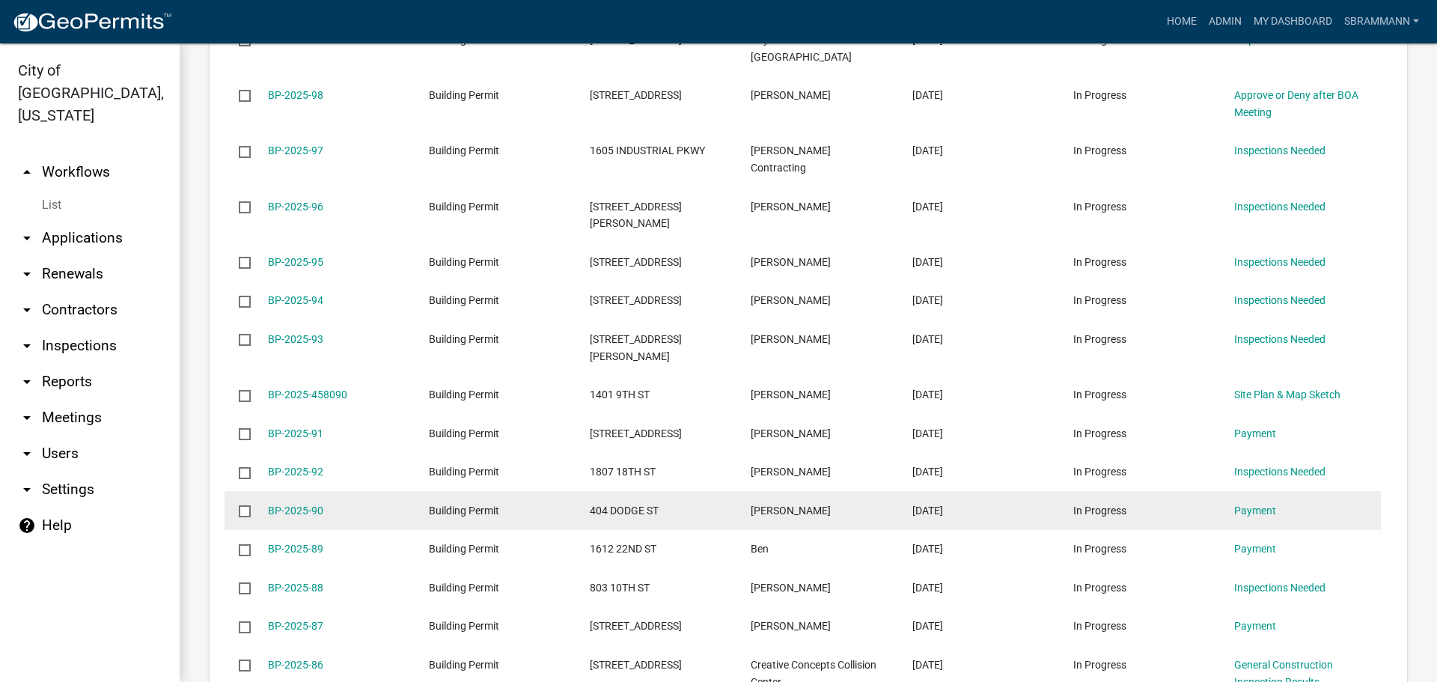
scroll to position [998, 0]
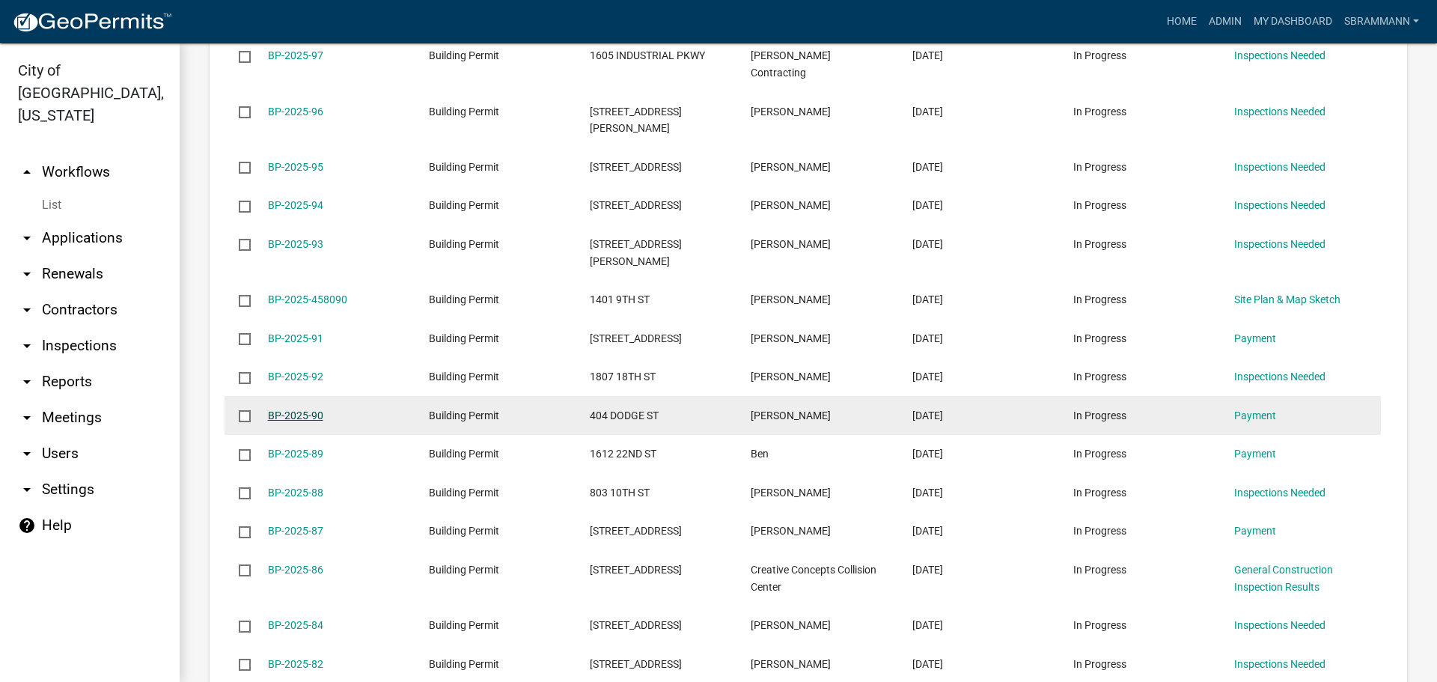
click at [303, 409] on link "BP-2025-90" at bounding box center [295, 415] width 55 height 12
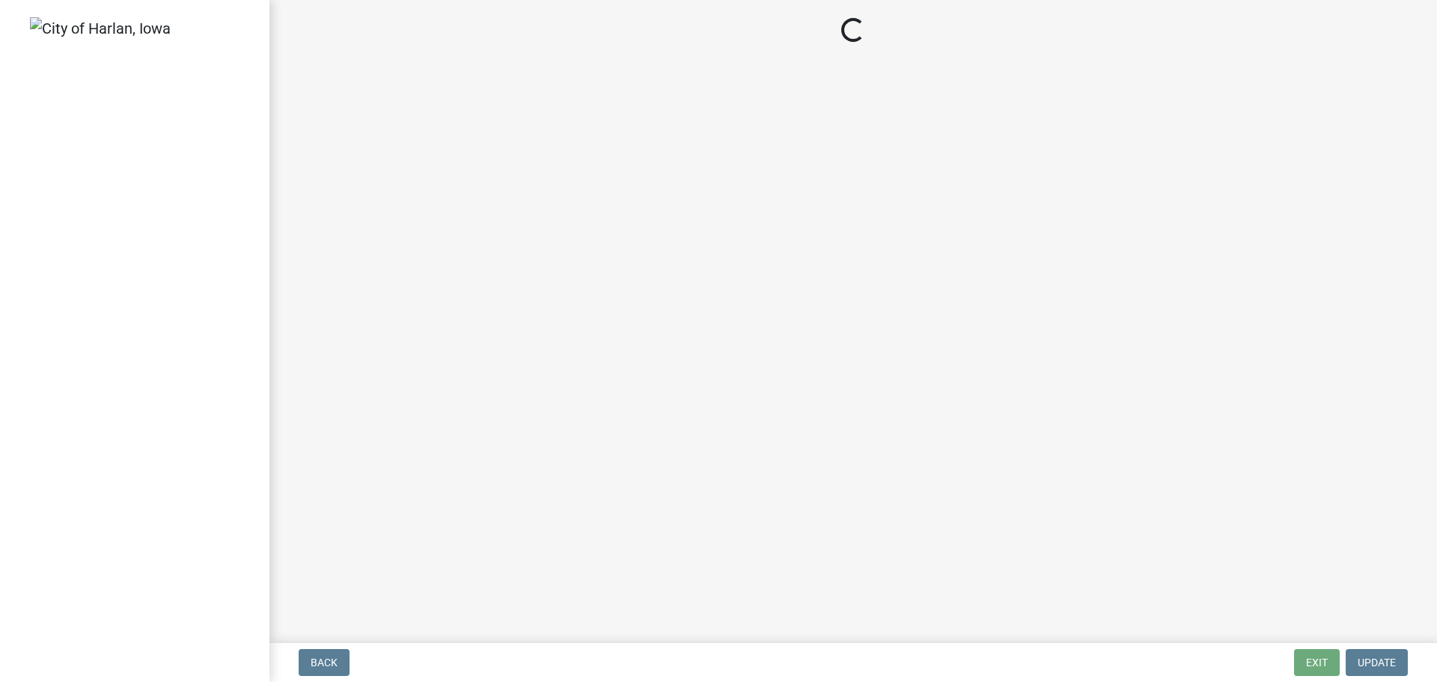
select select "3: 3"
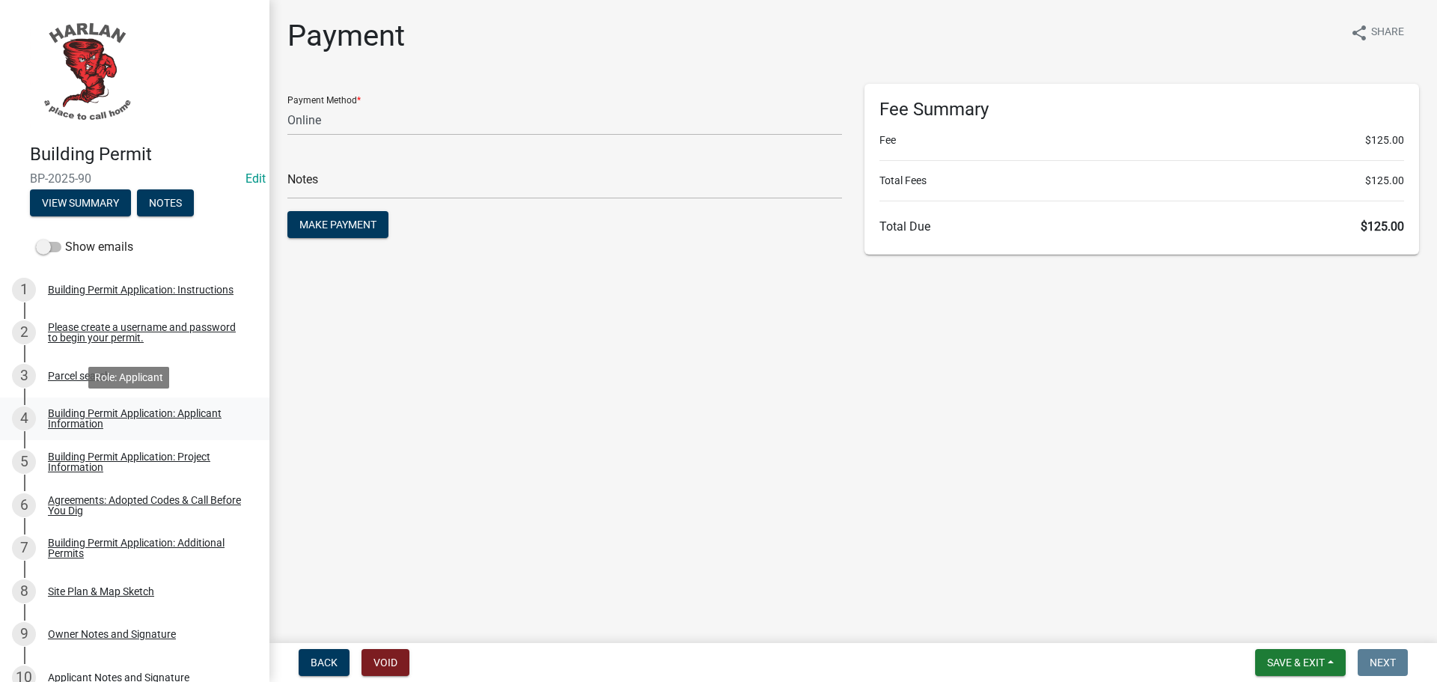
click at [87, 418] on div "Building Permit Application: Applicant Information" at bounding box center [147, 418] width 198 height 21
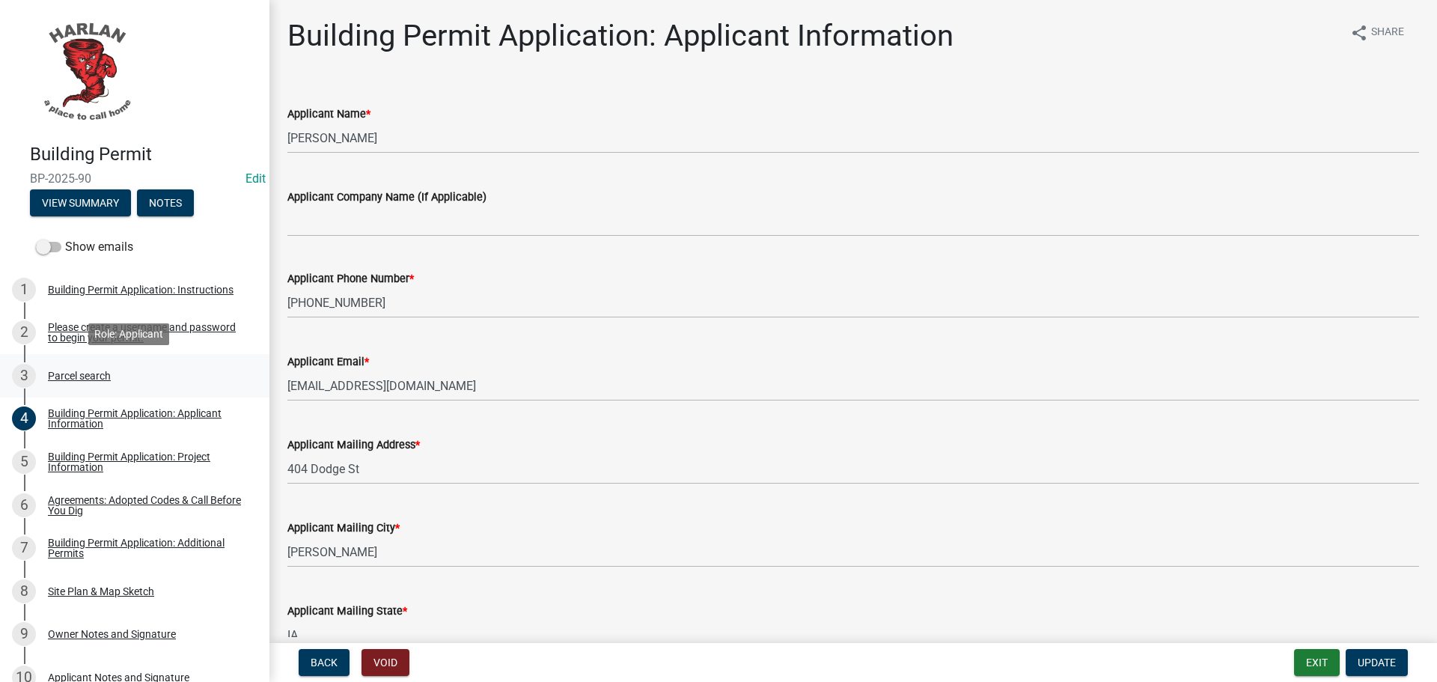
click at [69, 373] on div "Parcel search" at bounding box center [79, 375] width 63 height 10
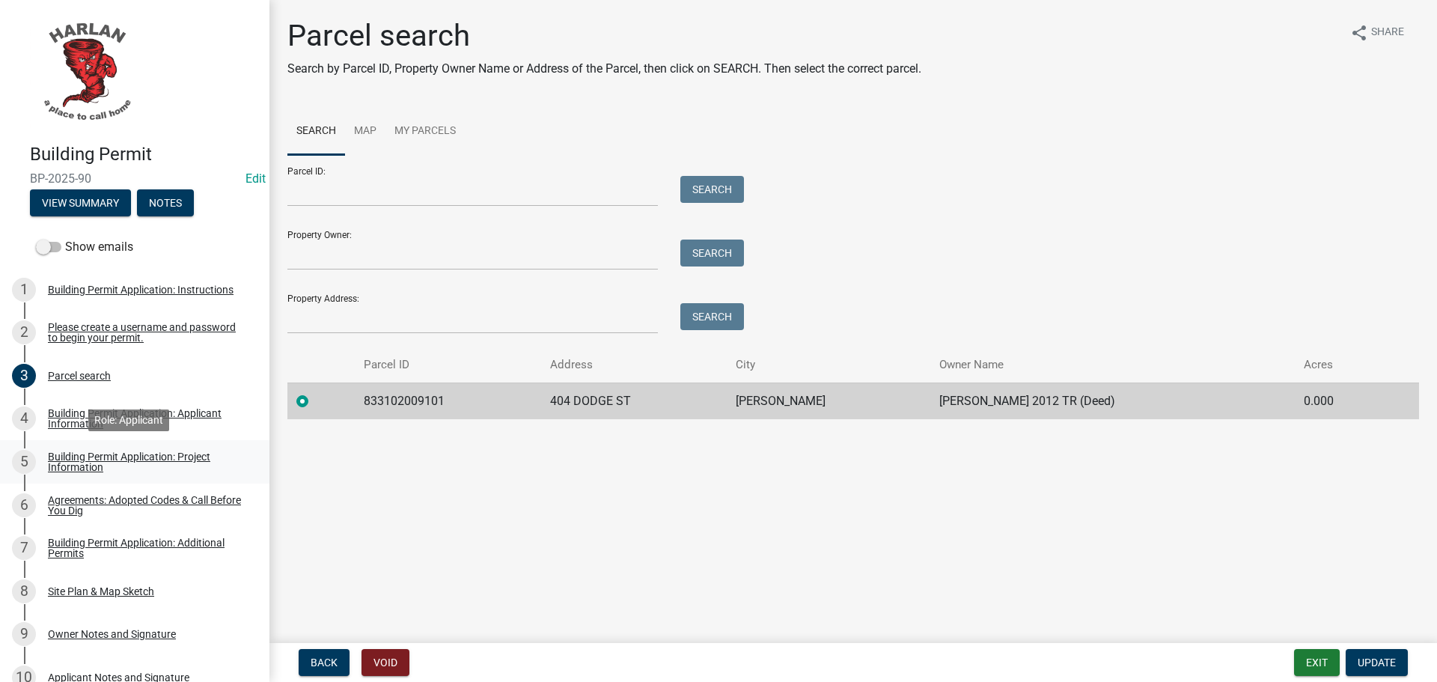
click at [76, 458] on div "Building Permit Application: Project Information" at bounding box center [147, 461] width 198 height 21
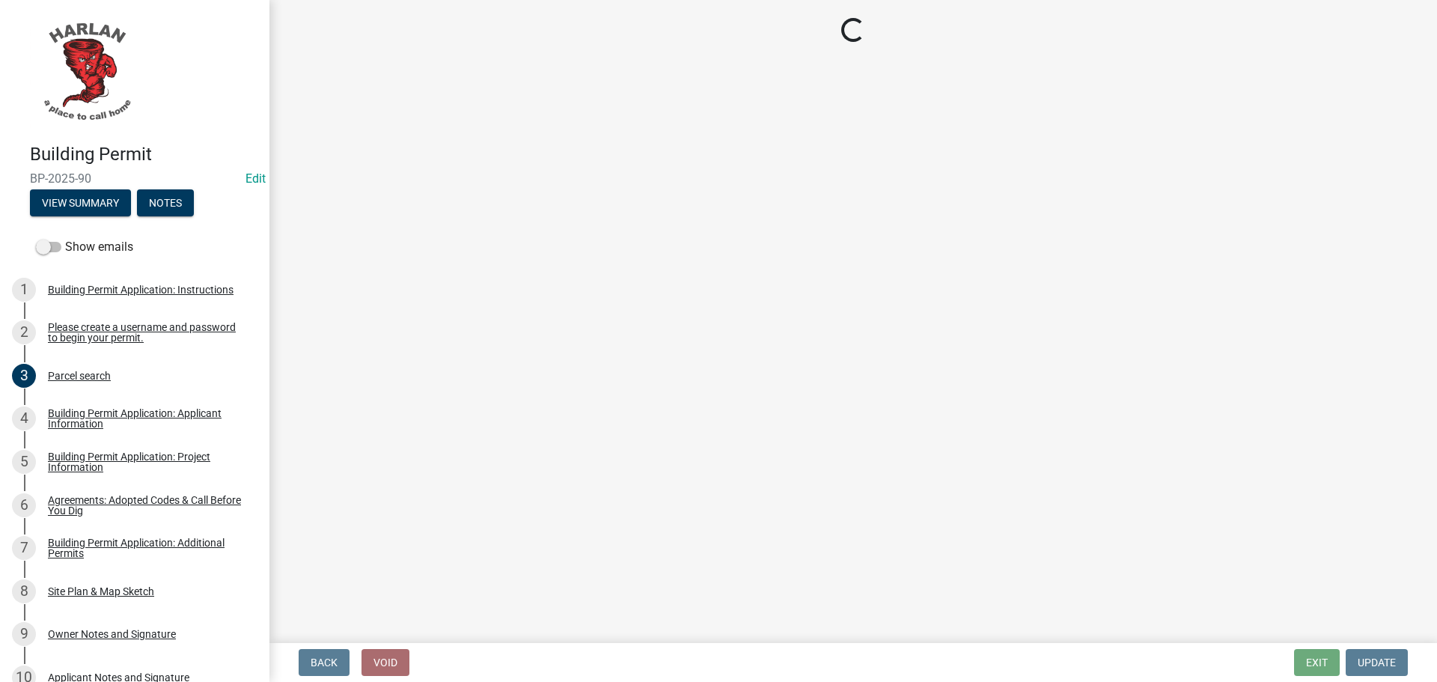
select select "57c12fbf-2104-401b-a871-4062d0a56bab"
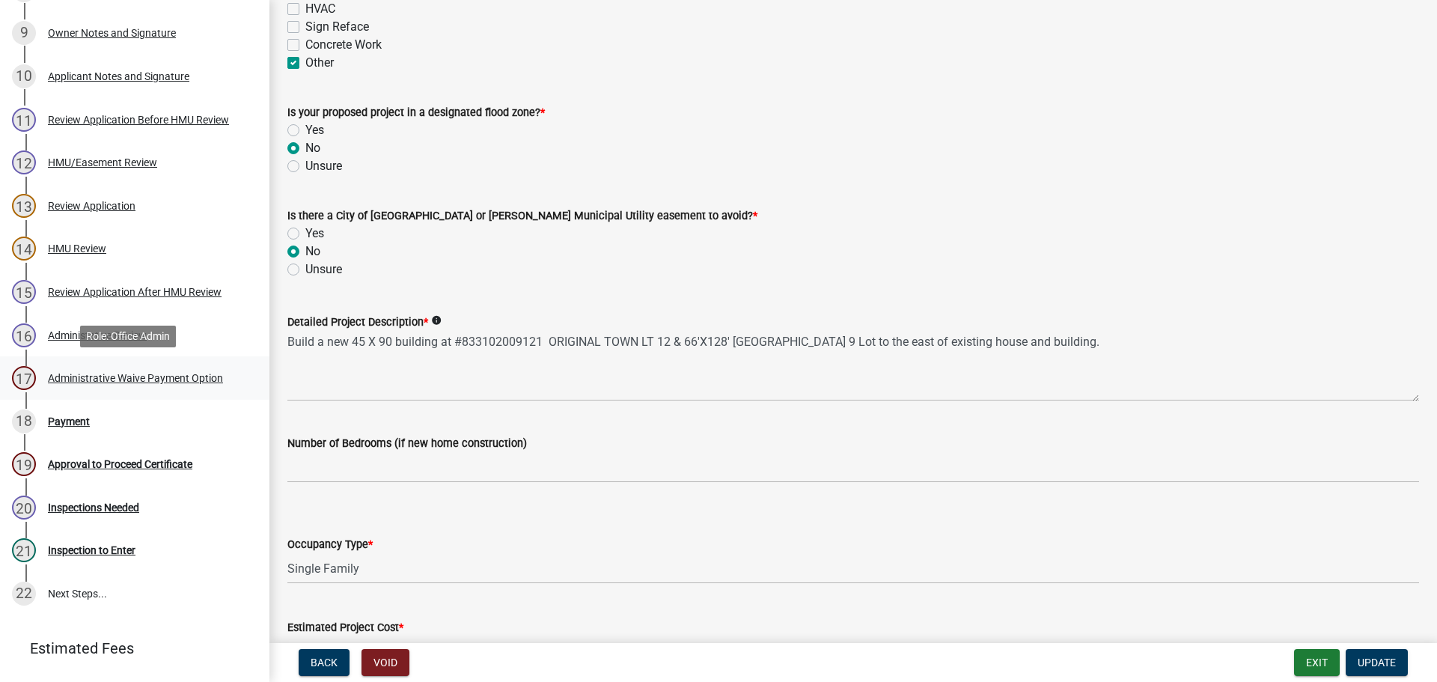
scroll to position [674, 0]
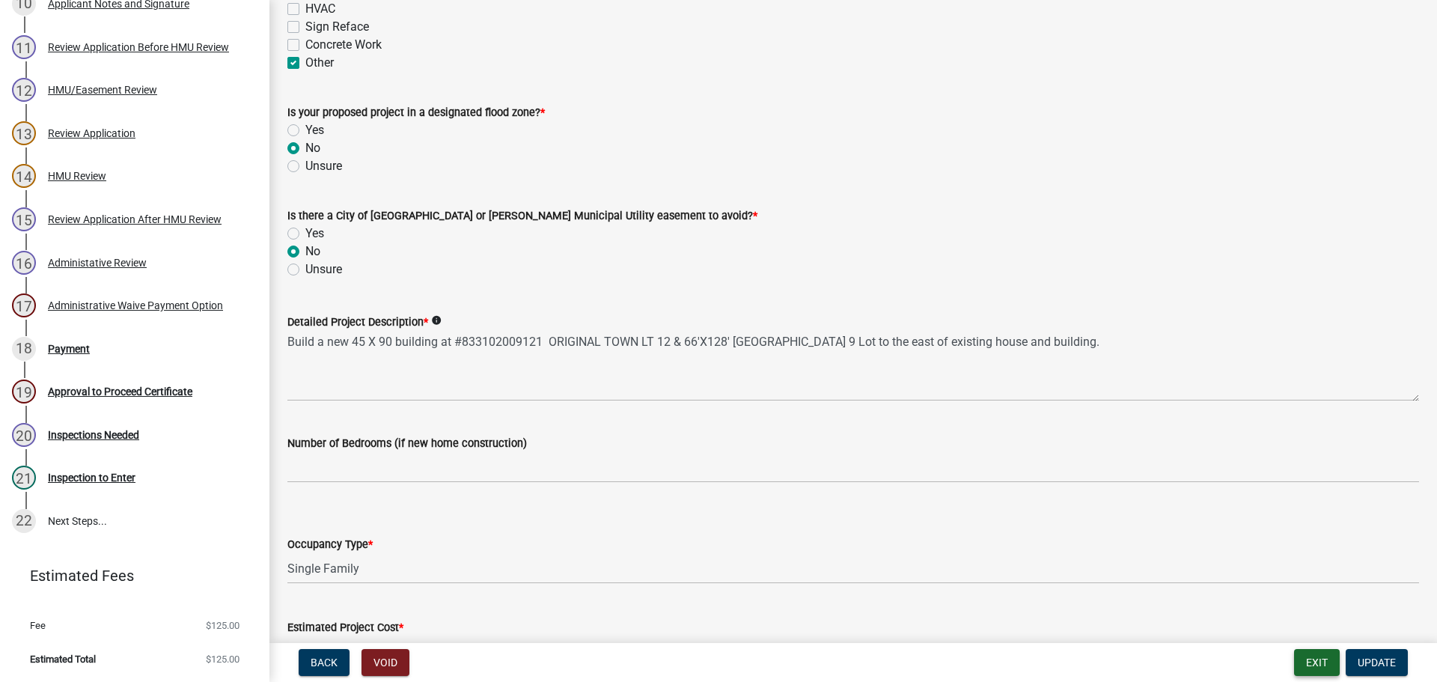
click at [1312, 662] on button "Exit" at bounding box center [1317, 662] width 46 height 27
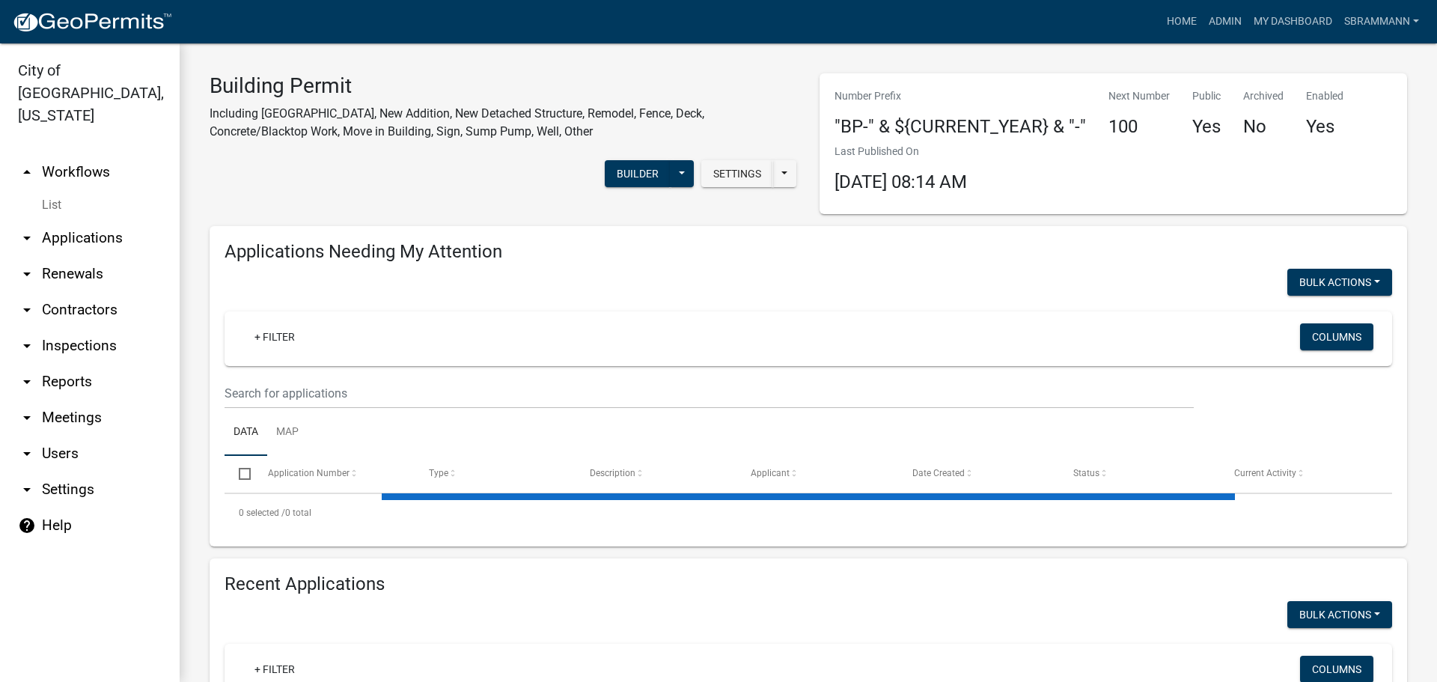
select select "3: 100"
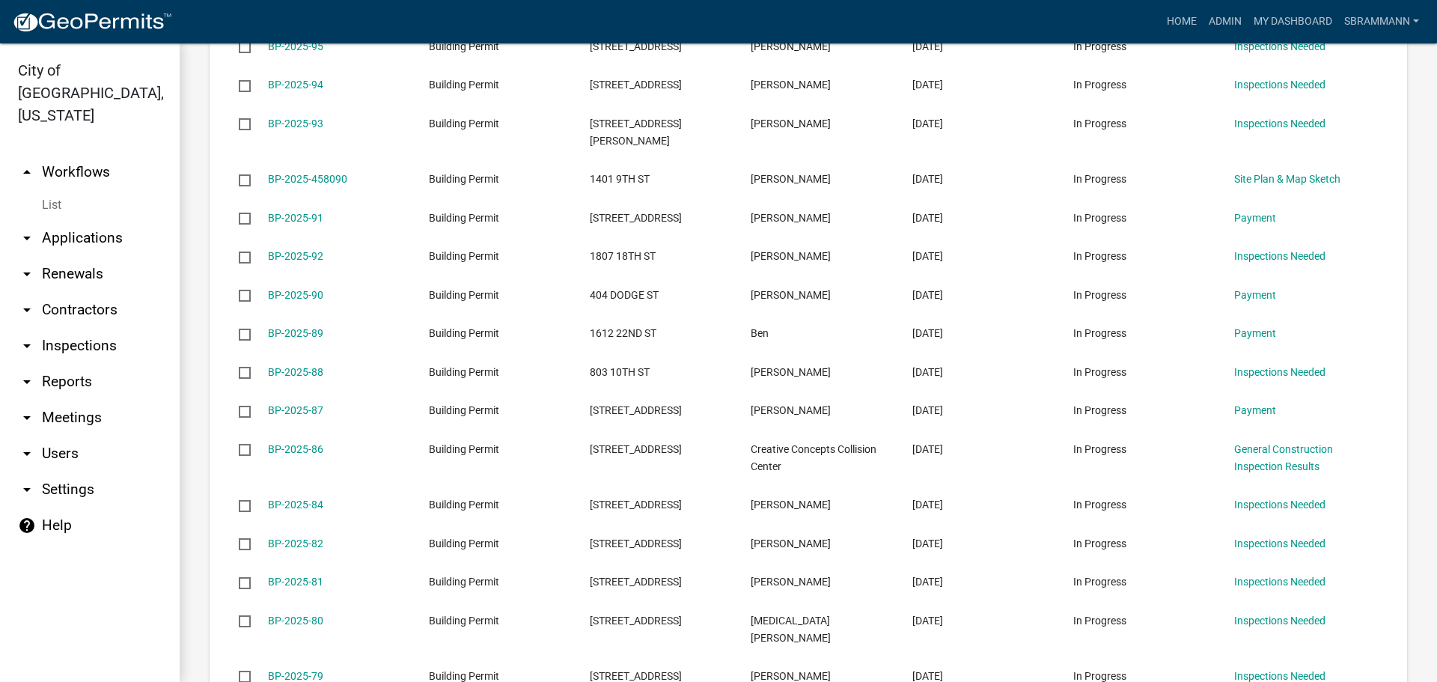
scroll to position [1123, 0]
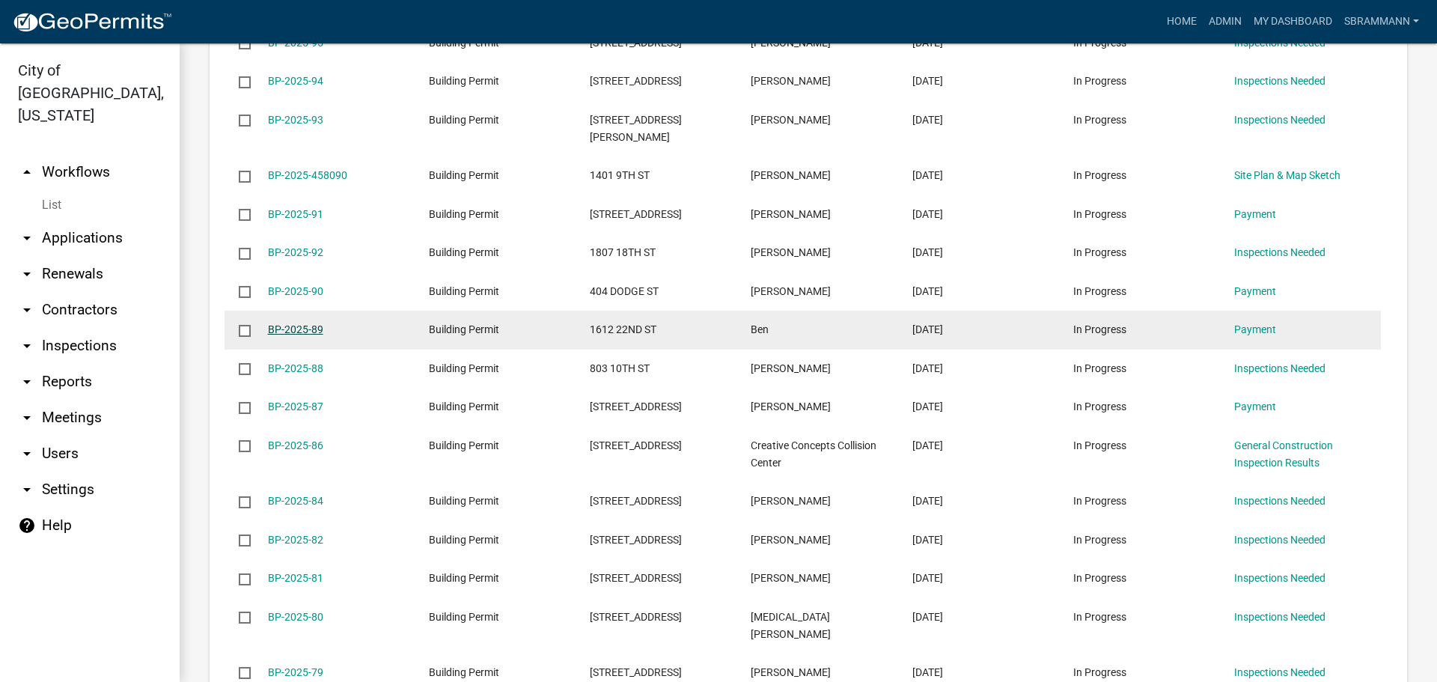
click at [296, 323] on link "BP-2025-89" at bounding box center [295, 329] width 55 height 12
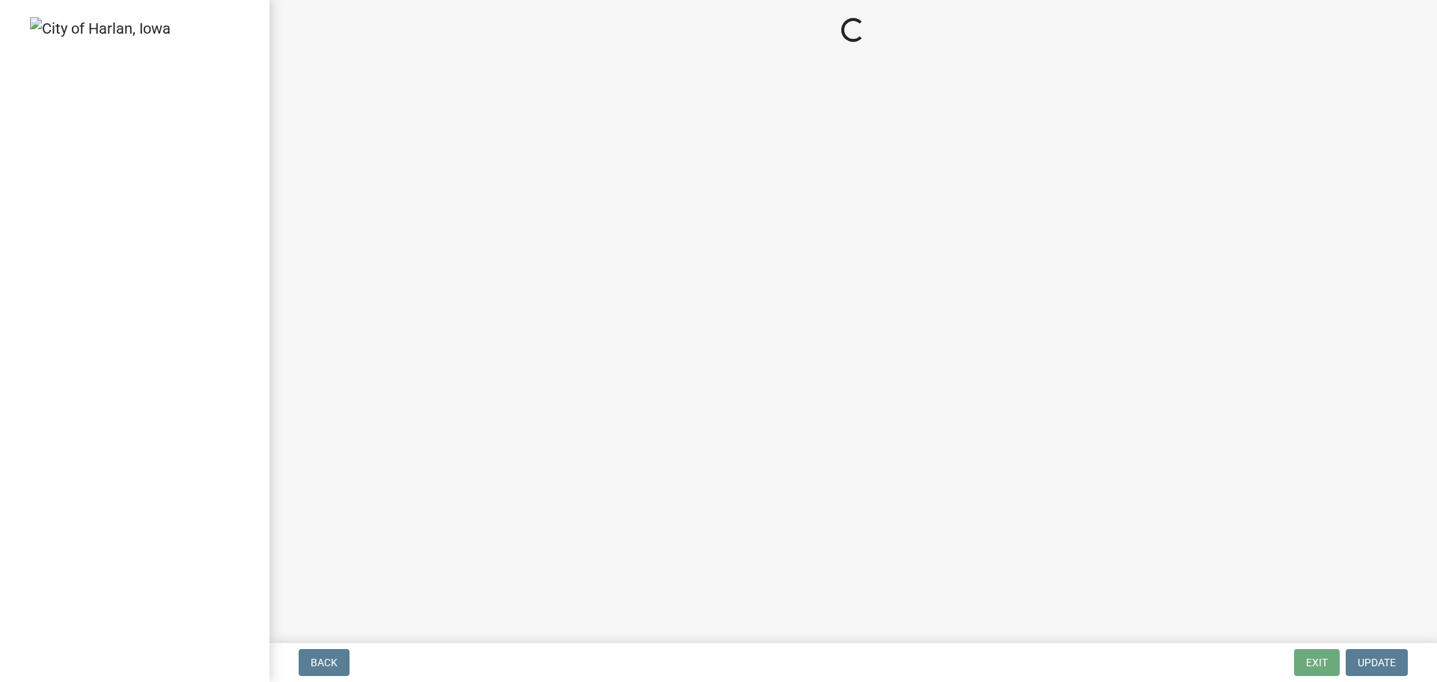
select select "3: 3"
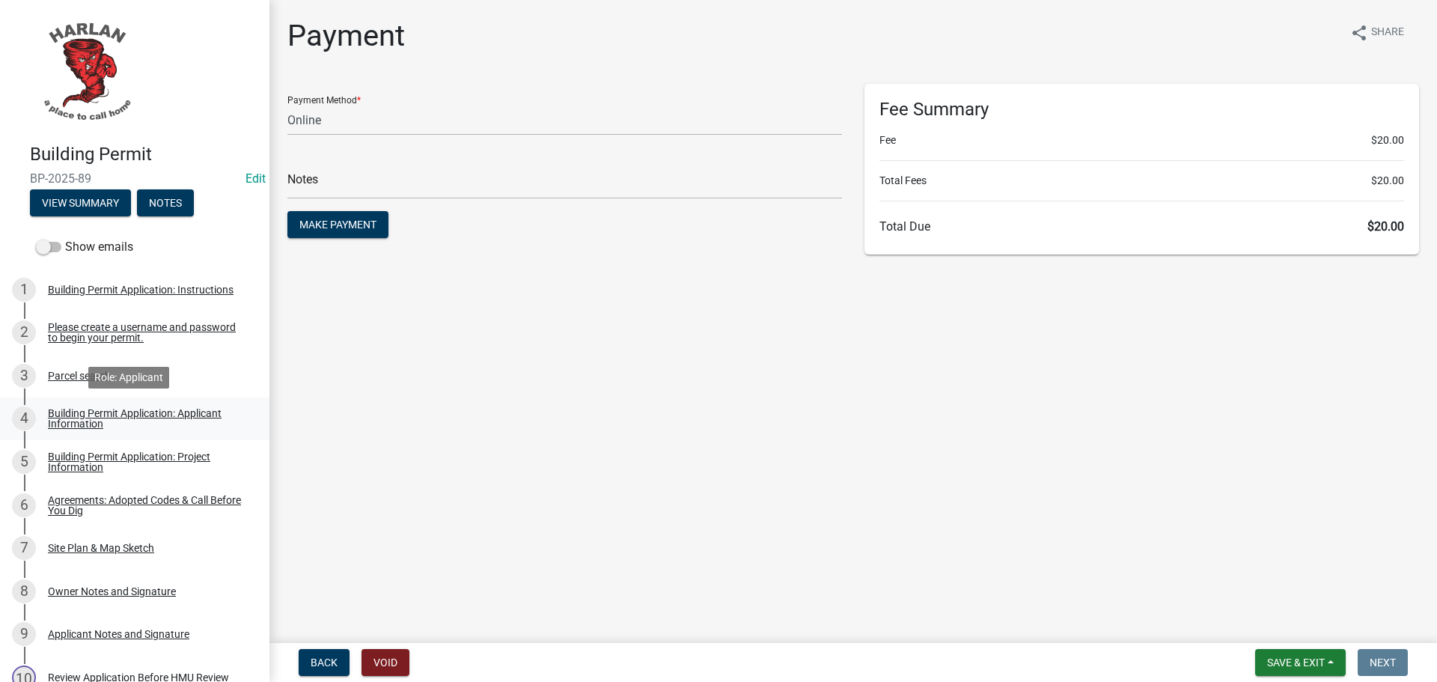
click at [64, 422] on div "Building Permit Application: Applicant Information" at bounding box center [147, 418] width 198 height 21
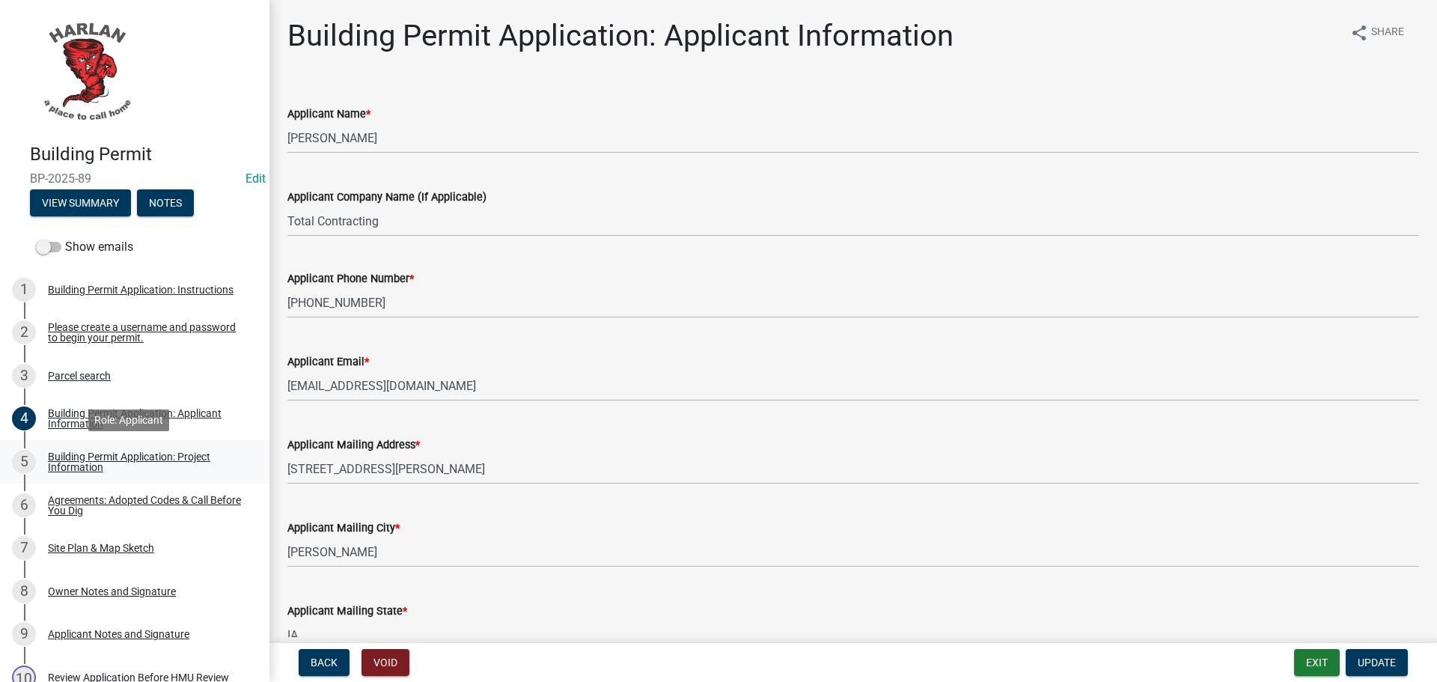
click at [98, 454] on div "Building Permit Application: Project Information" at bounding box center [147, 461] width 198 height 21
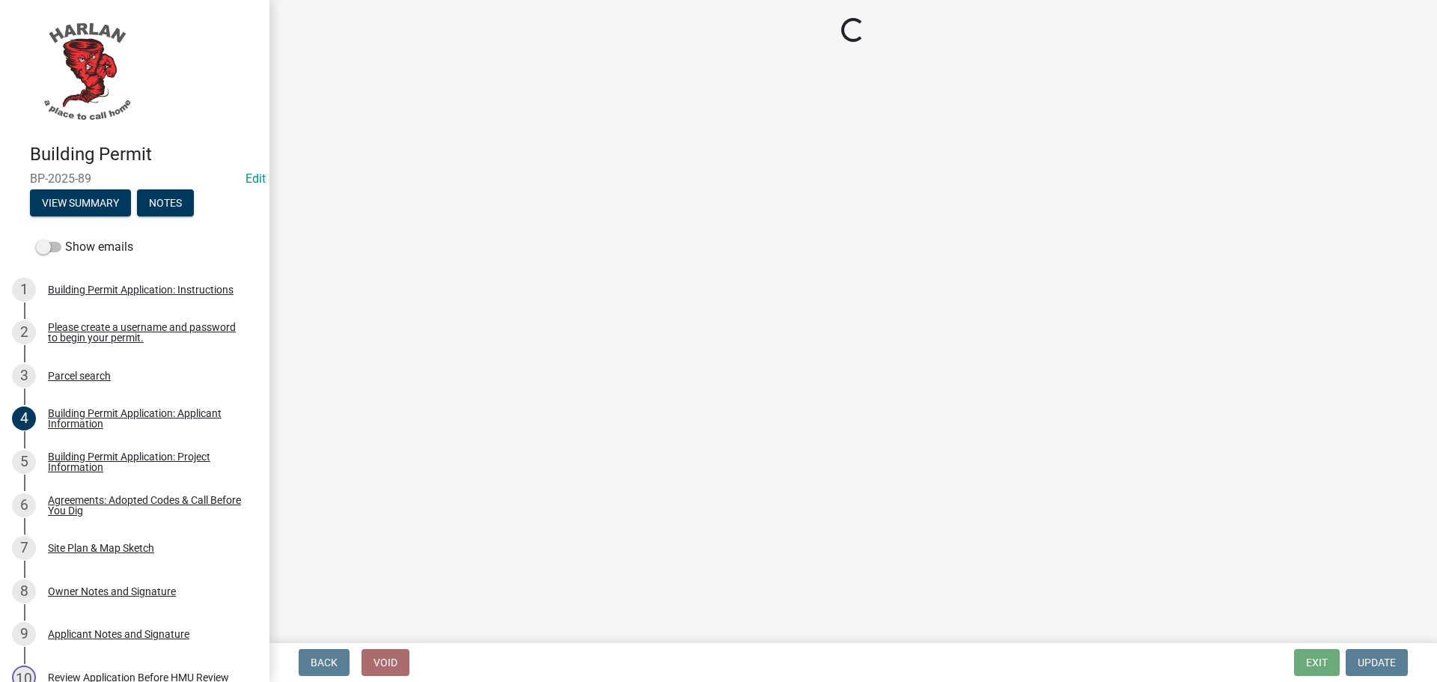
select select "57c12fbf-2104-401b-a871-4062d0a56bab"
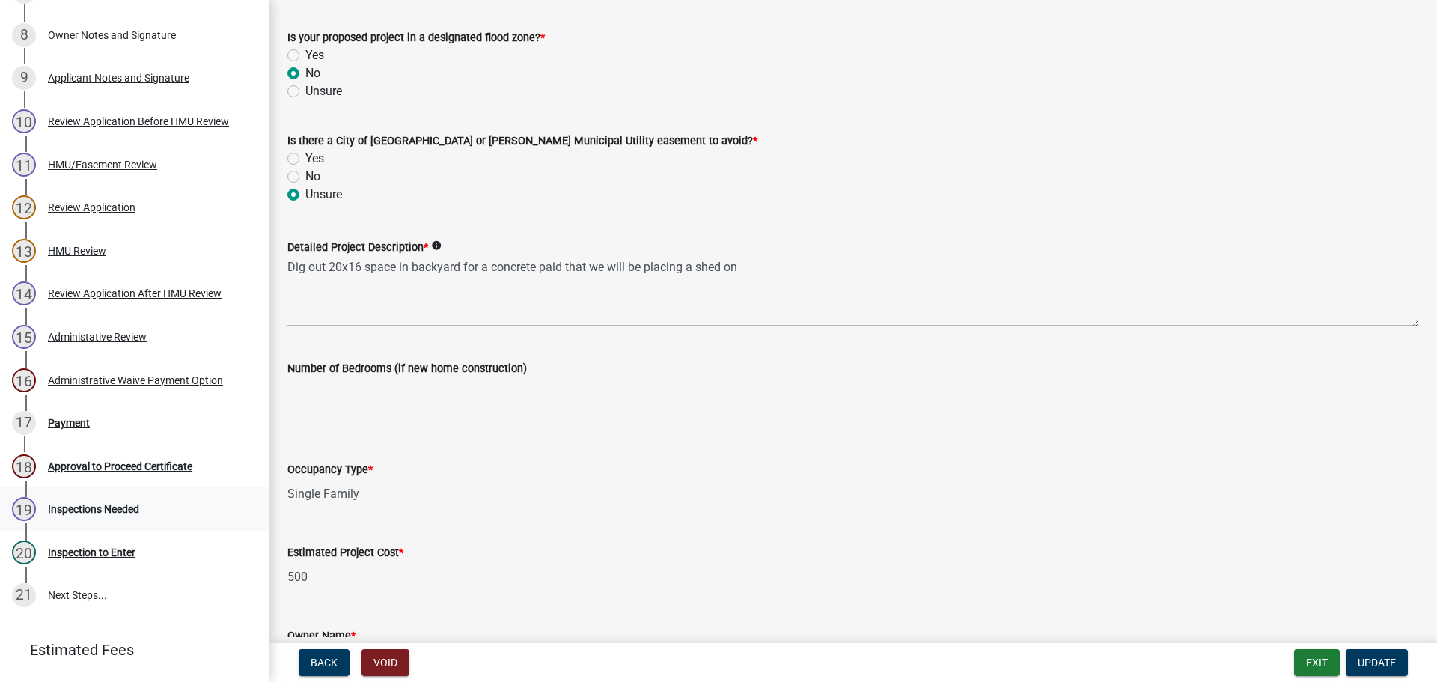
scroll to position [630, 0]
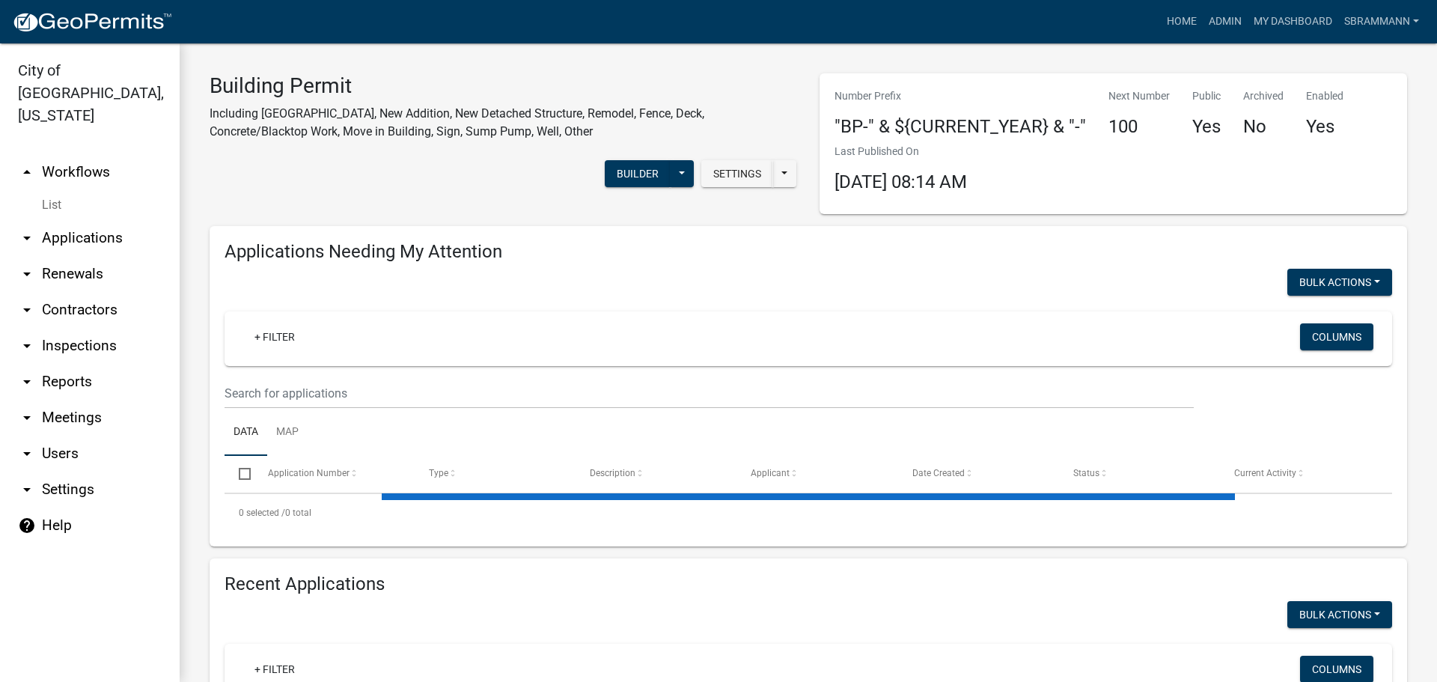
select select "3: 100"
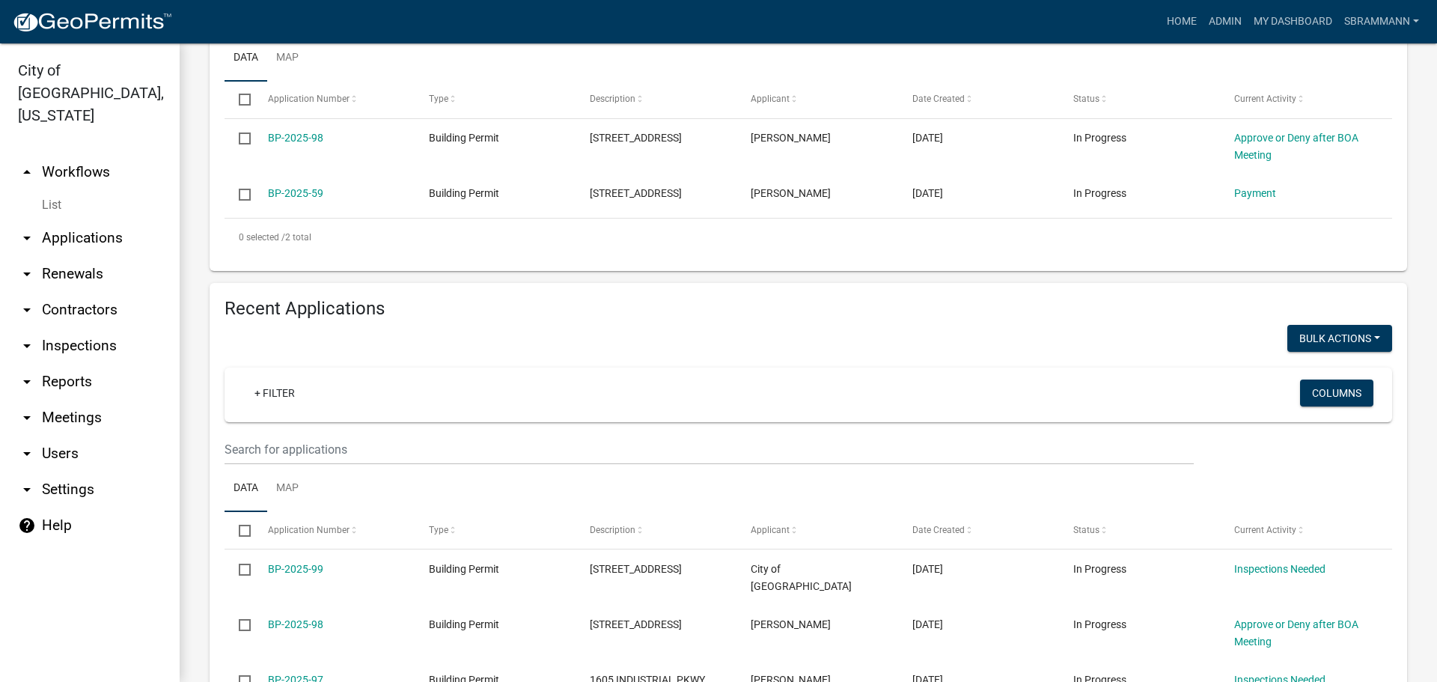
scroll to position [898, 0]
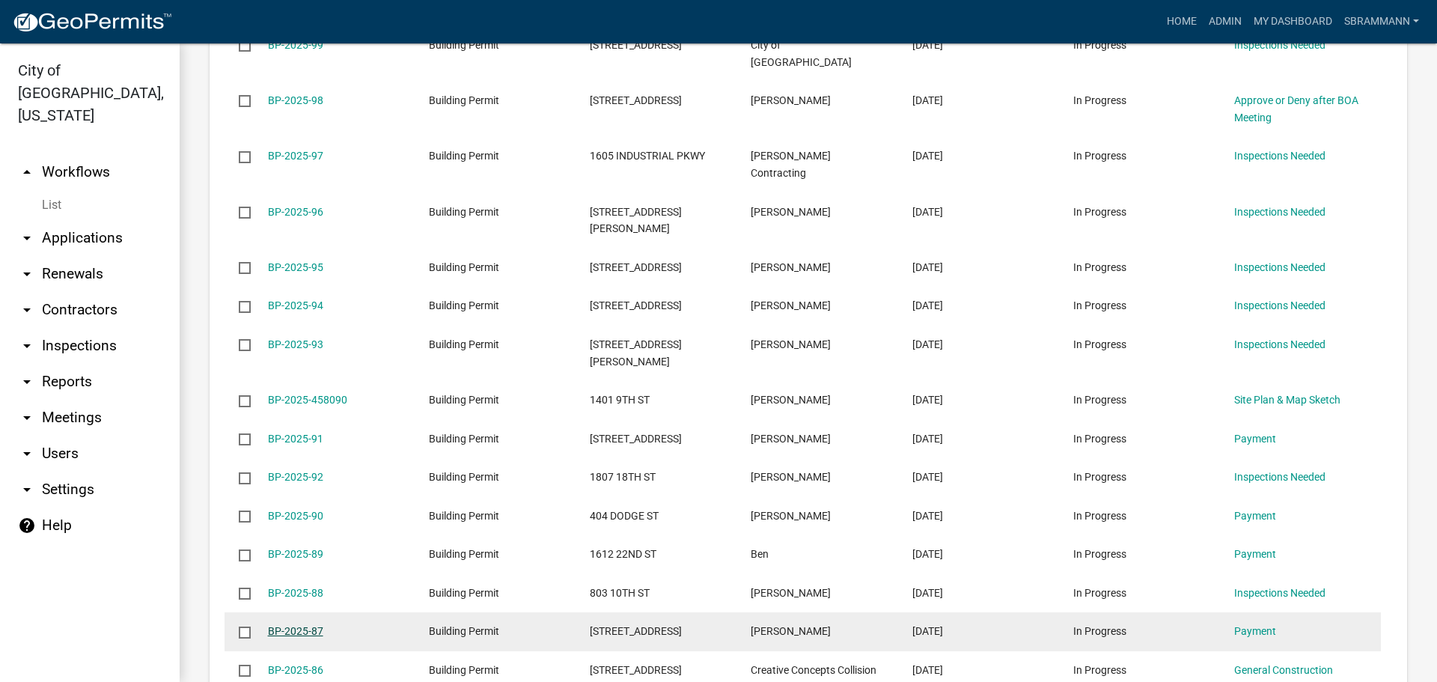
click at [290, 625] on link "BP-2025-87" at bounding box center [295, 631] width 55 height 12
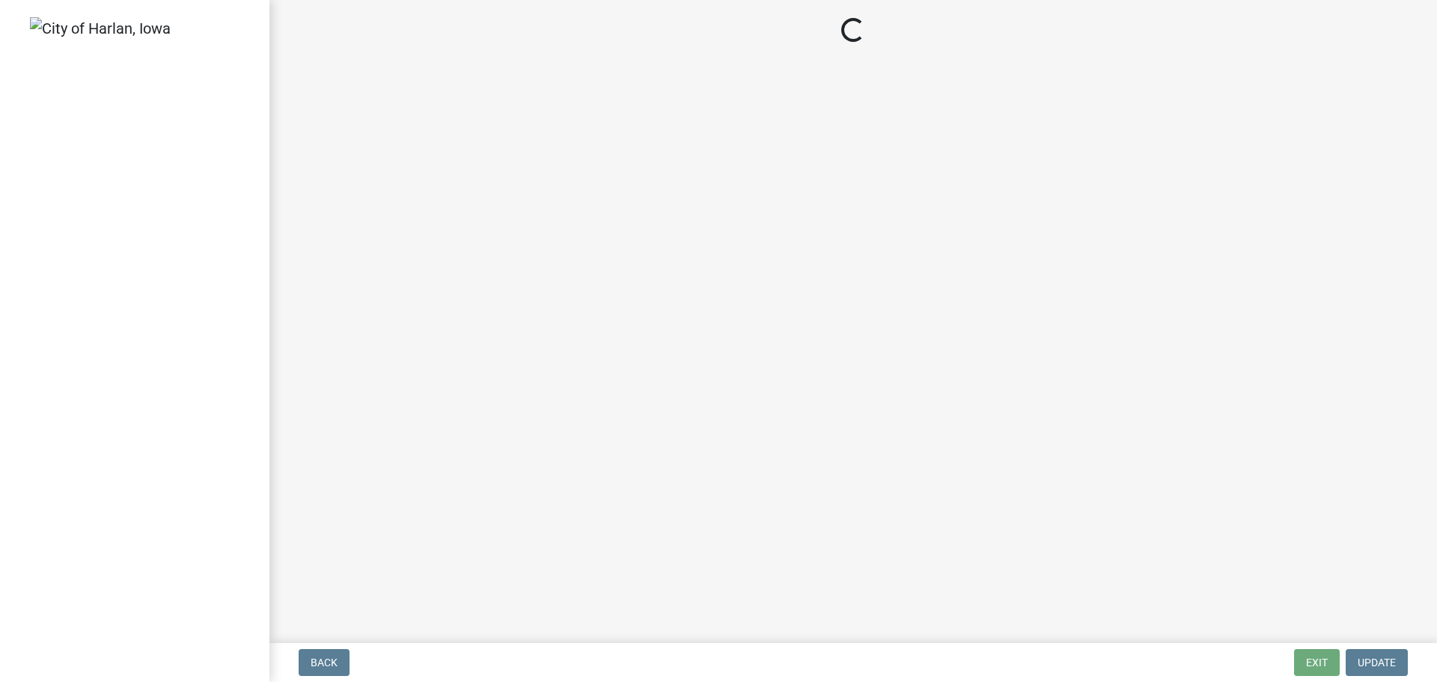
select select "3: 3"
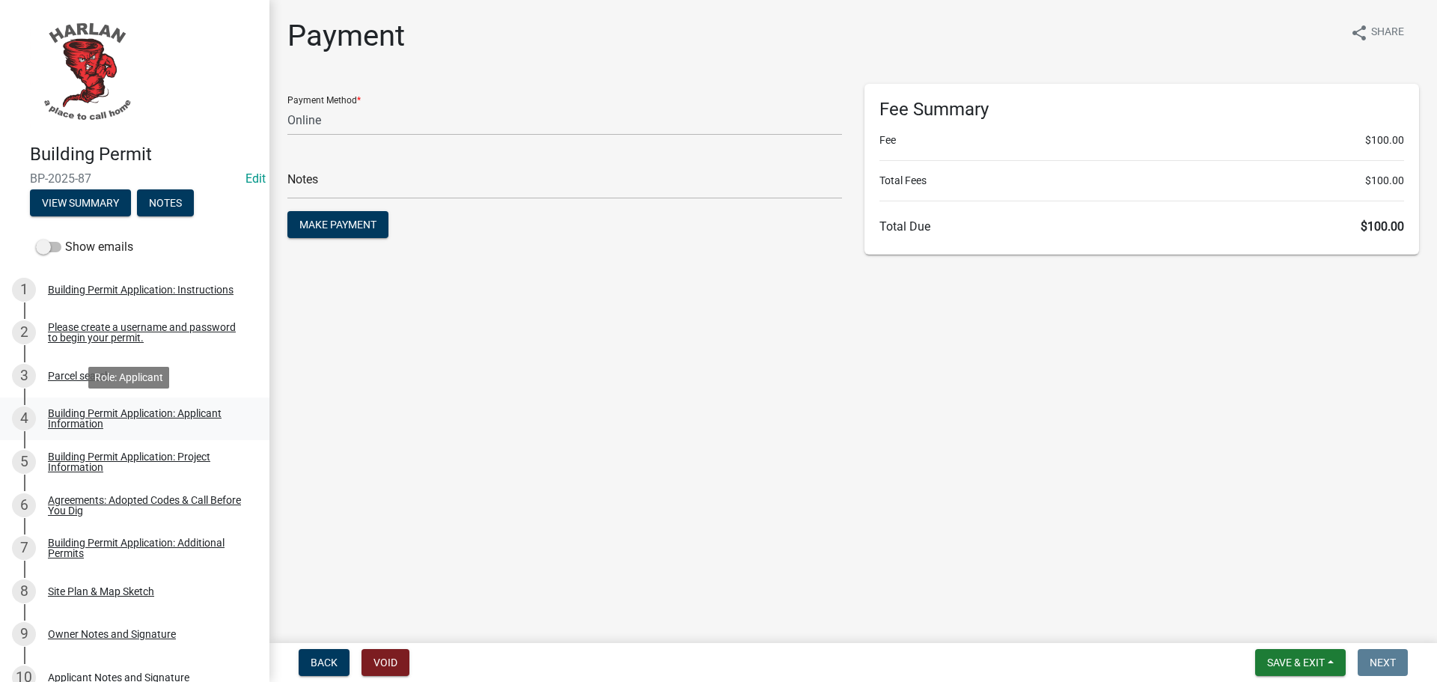
click at [108, 413] on div "Building Permit Application: Applicant Information" at bounding box center [147, 418] width 198 height 21
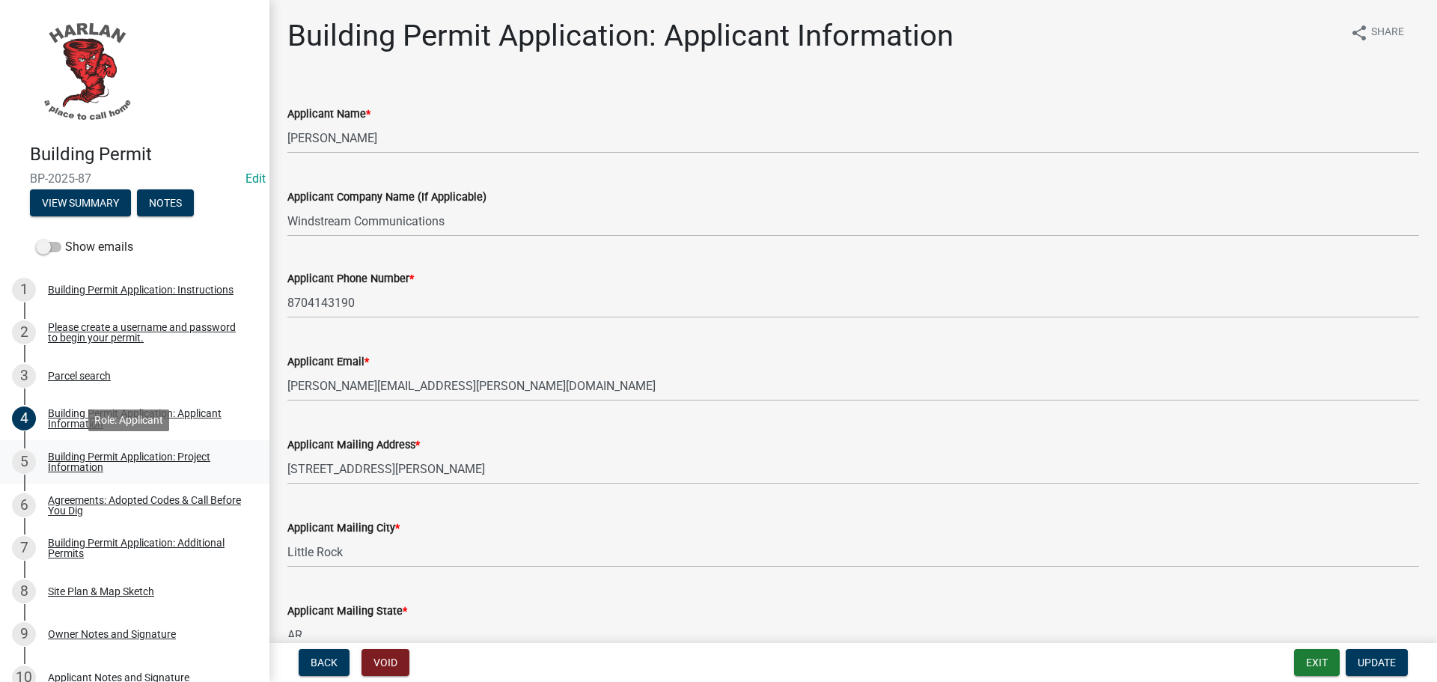
click at [98, 451] on div "Building Permit Application: Project Information" at bounding box center [147, 461] width 198 height 21
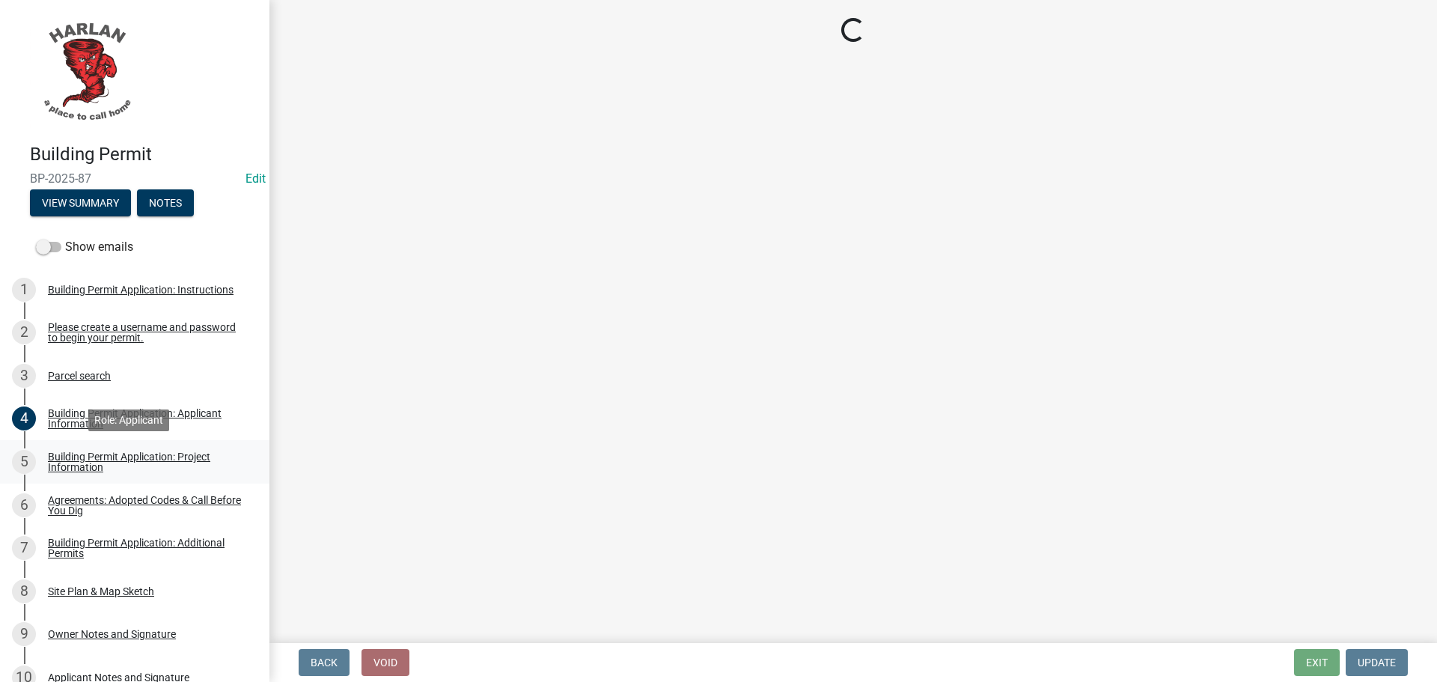
select select "44c2b514-5af7-47f9-a52a-46f06f30c7c0"
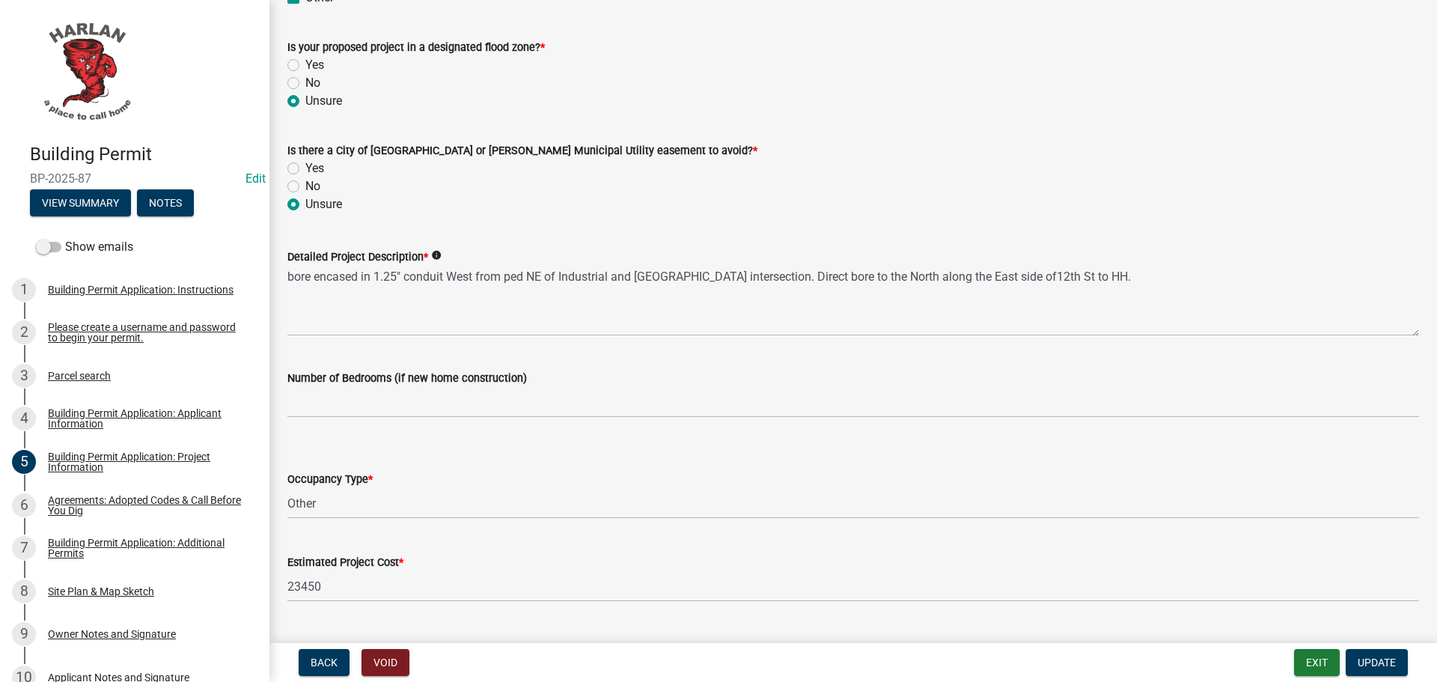
scroll to position [748, 0]
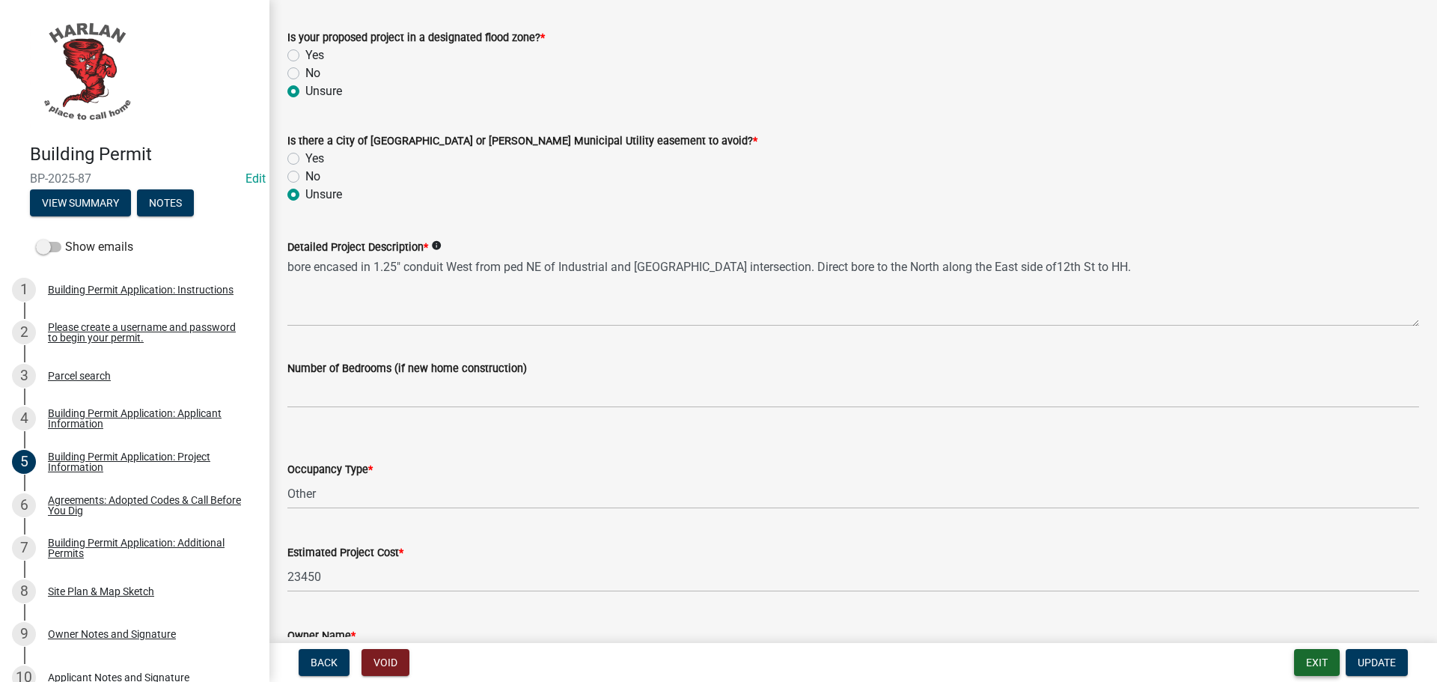
click at [1324, 659] on button "Exit" at bounding box center [1317, 662] width 46 height 27
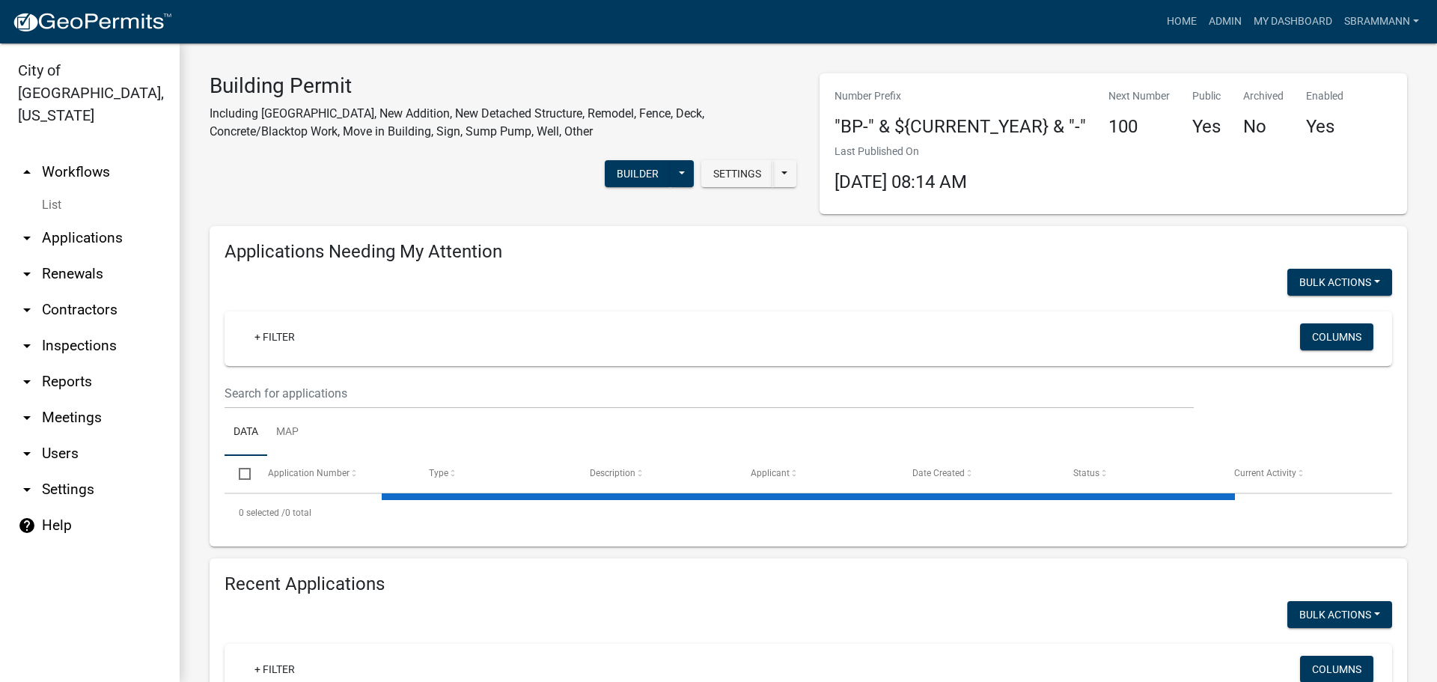
select select "3: 100"
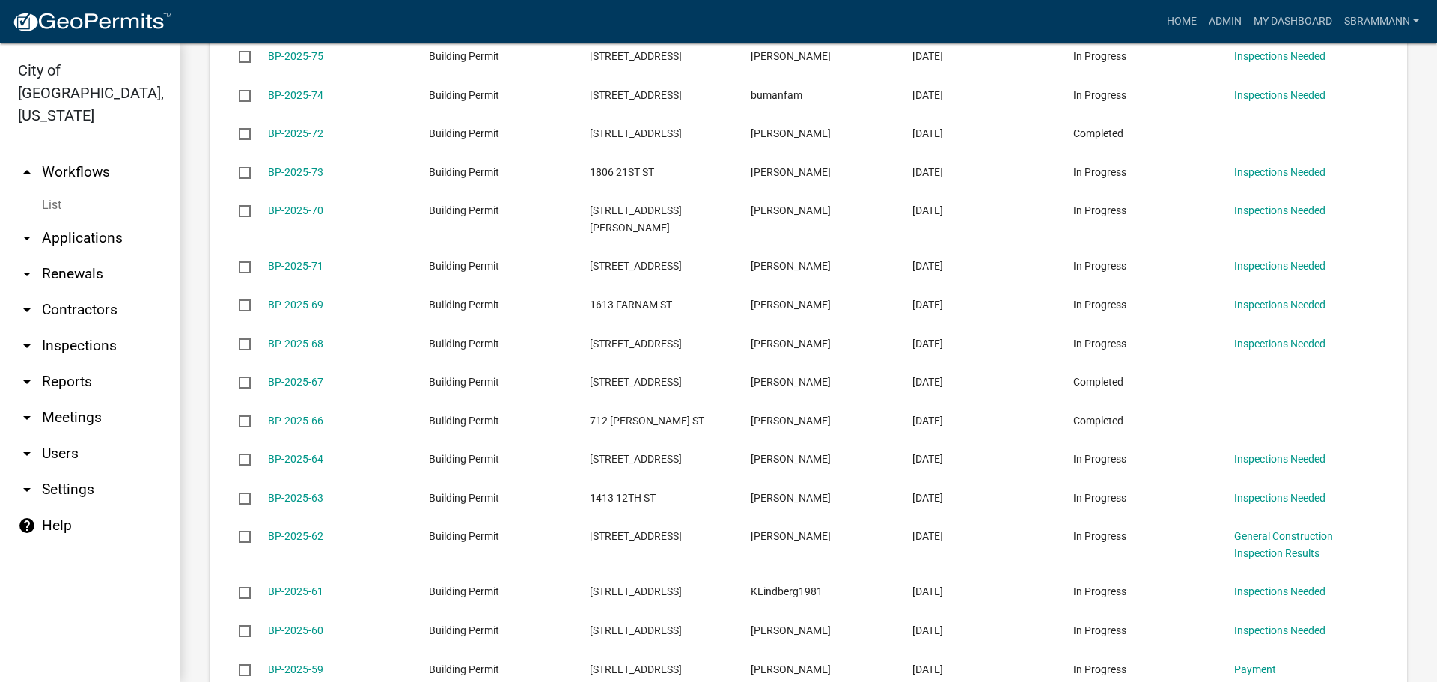
scroll to position [2021, 0]
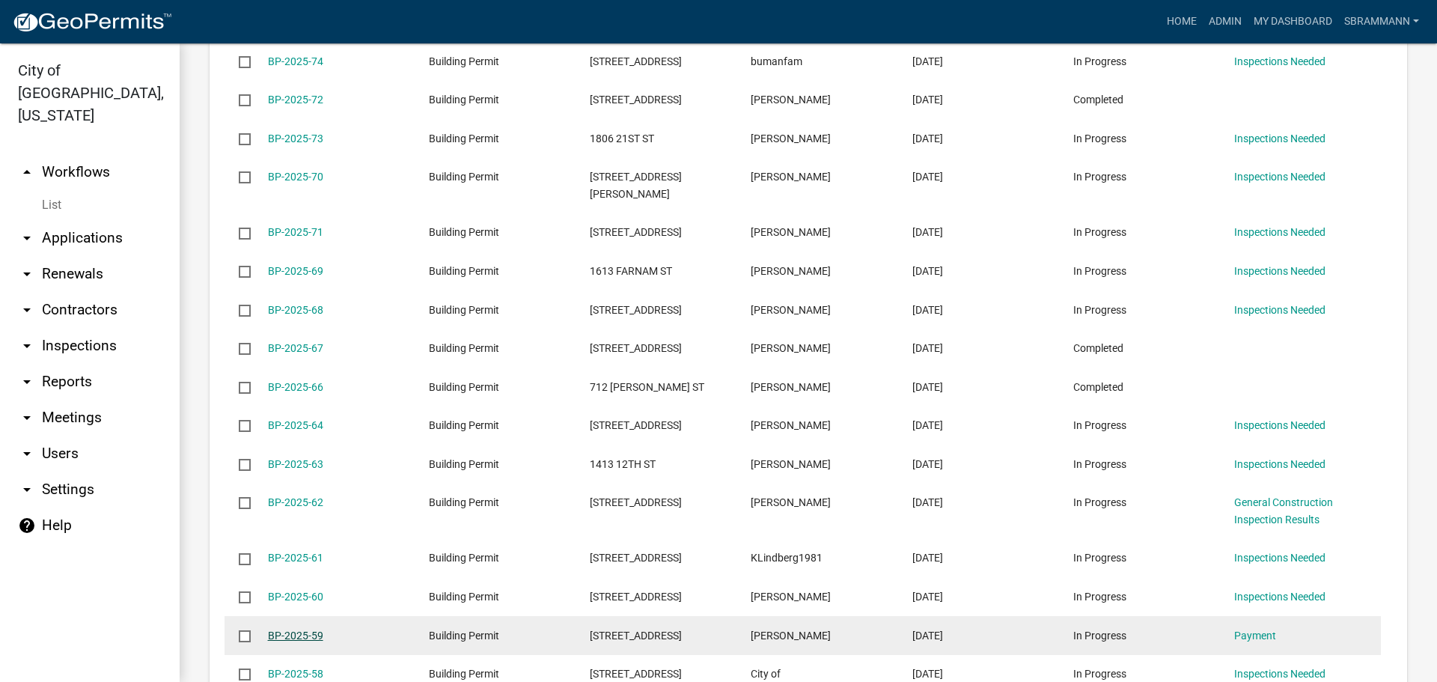
click at [299, 629] on link "BP-2025-59" at bounding box center [295, 635] width 55 height 12
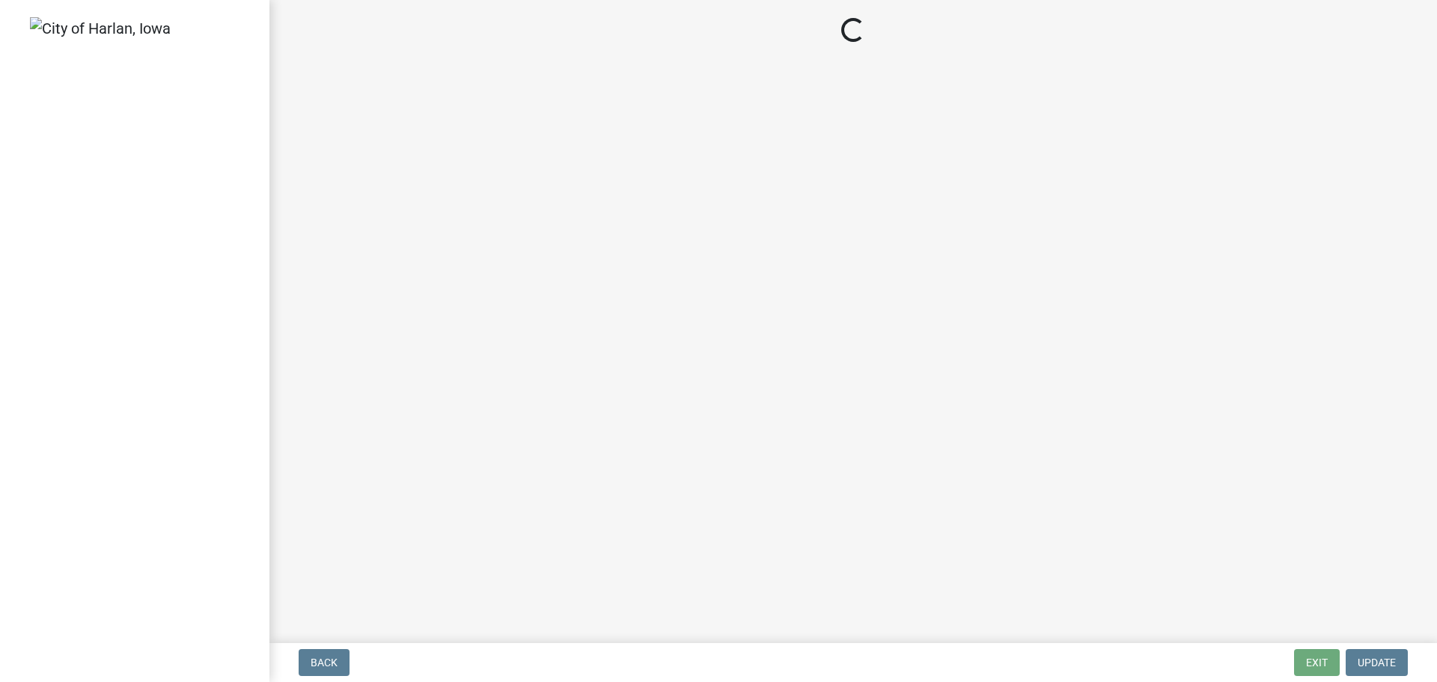
select select "3: 3"
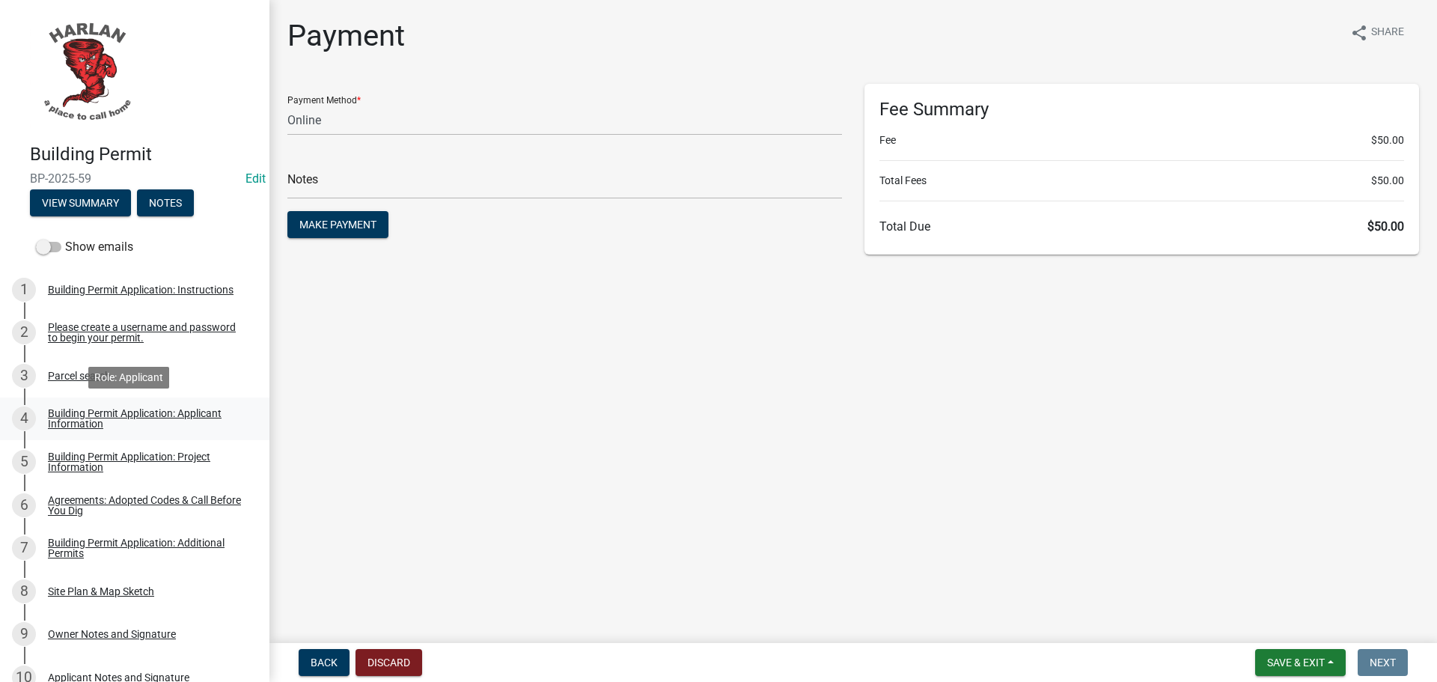
click at [81, 422] on div "Building Permit Application: Applicant Information" at bounding box center [147, 418] width 198 height 21
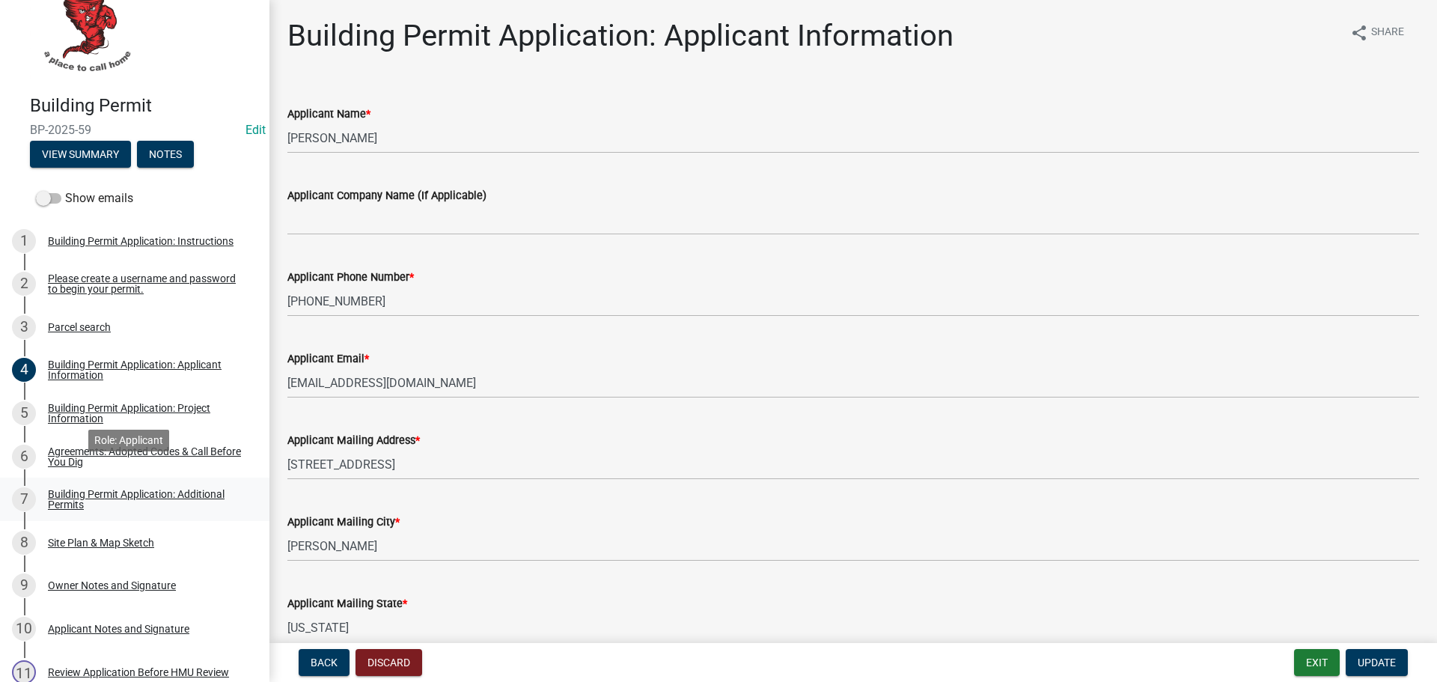
scroll to position [75, 0]
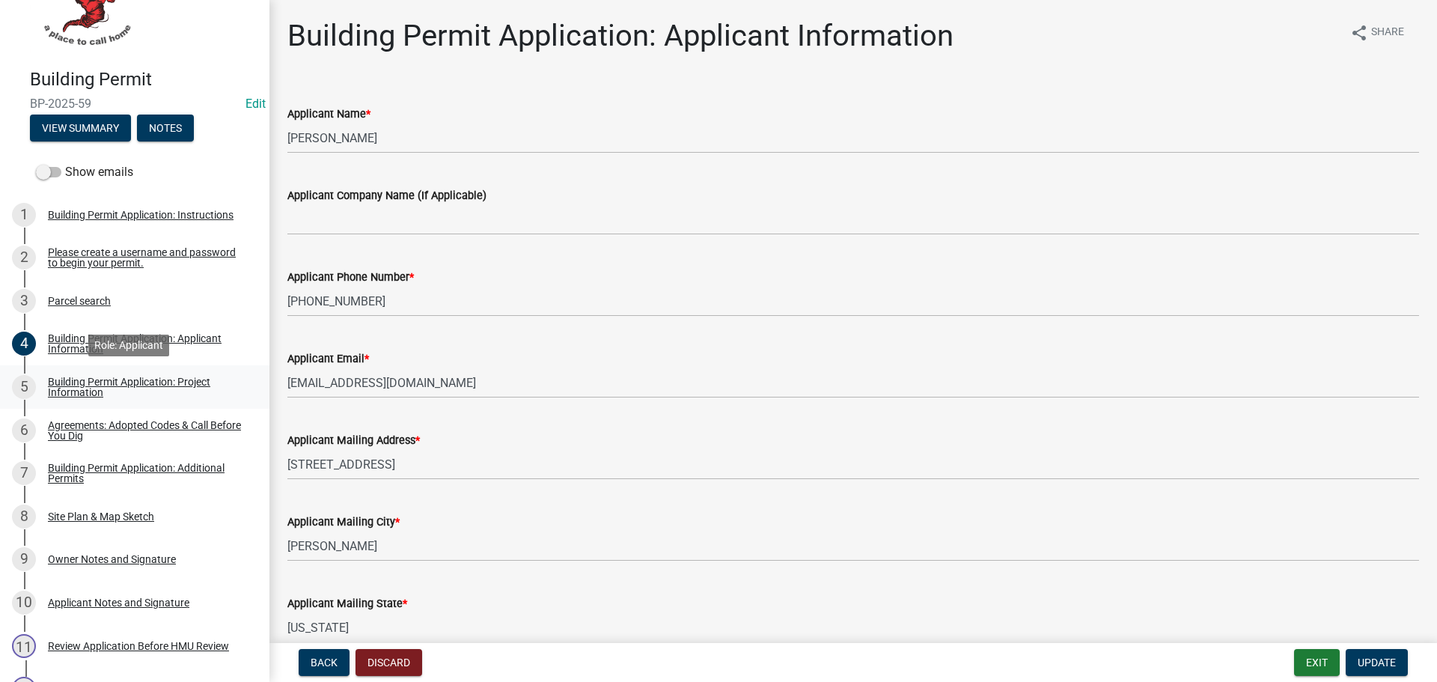
click at [79, 387] on div "Building Permit Application: Project Information" at bounding box center [147, 386] width 198 height 21
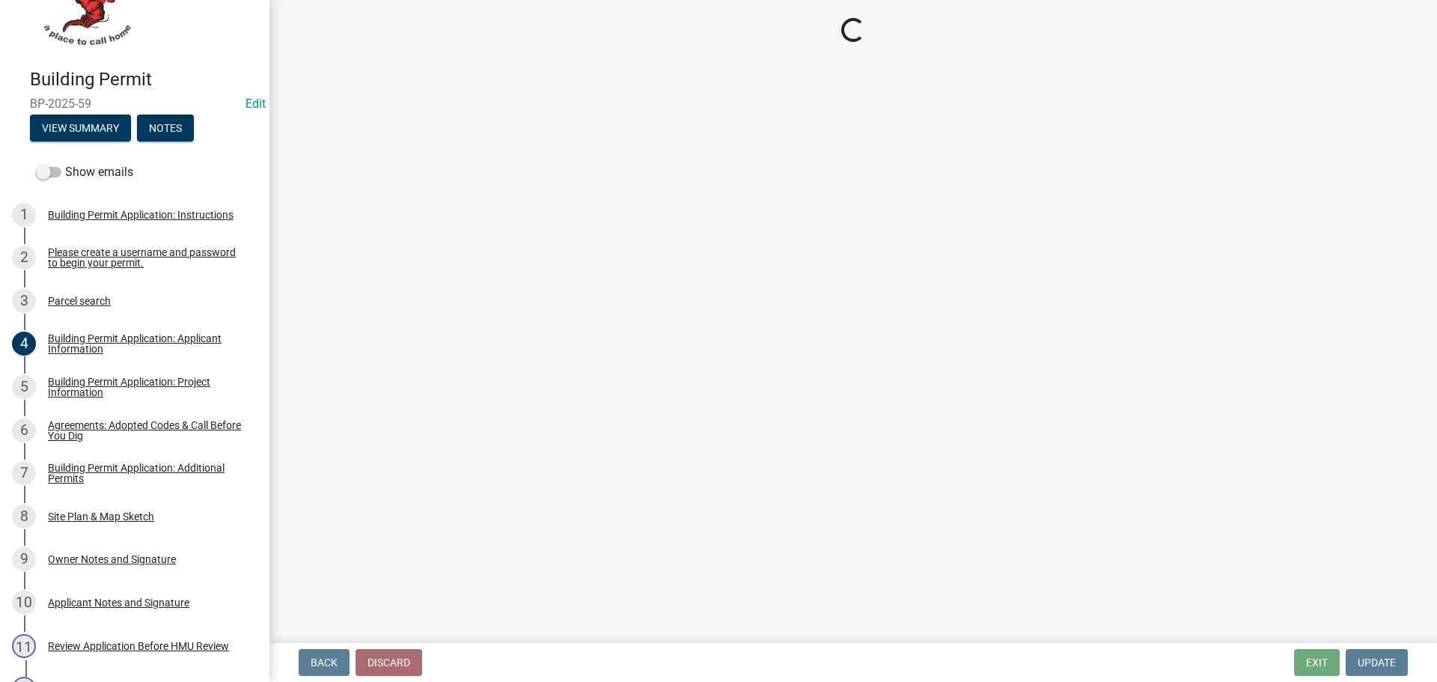
select select "57c12fbf-2104-401b-a871-4062d0a56bab"
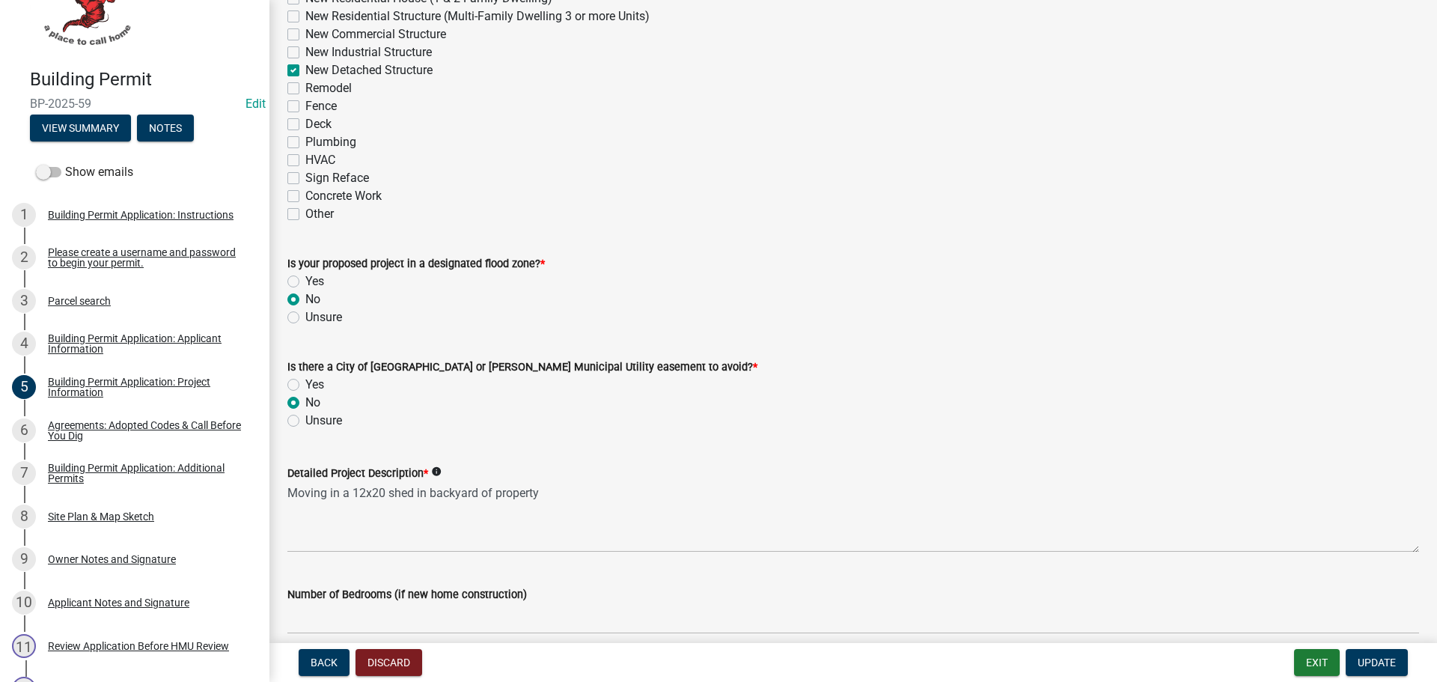
scroll to position [524, 0]
click at [1326, 662] on button "Exit" at bounding box center [1317, 662] width 46 height 27
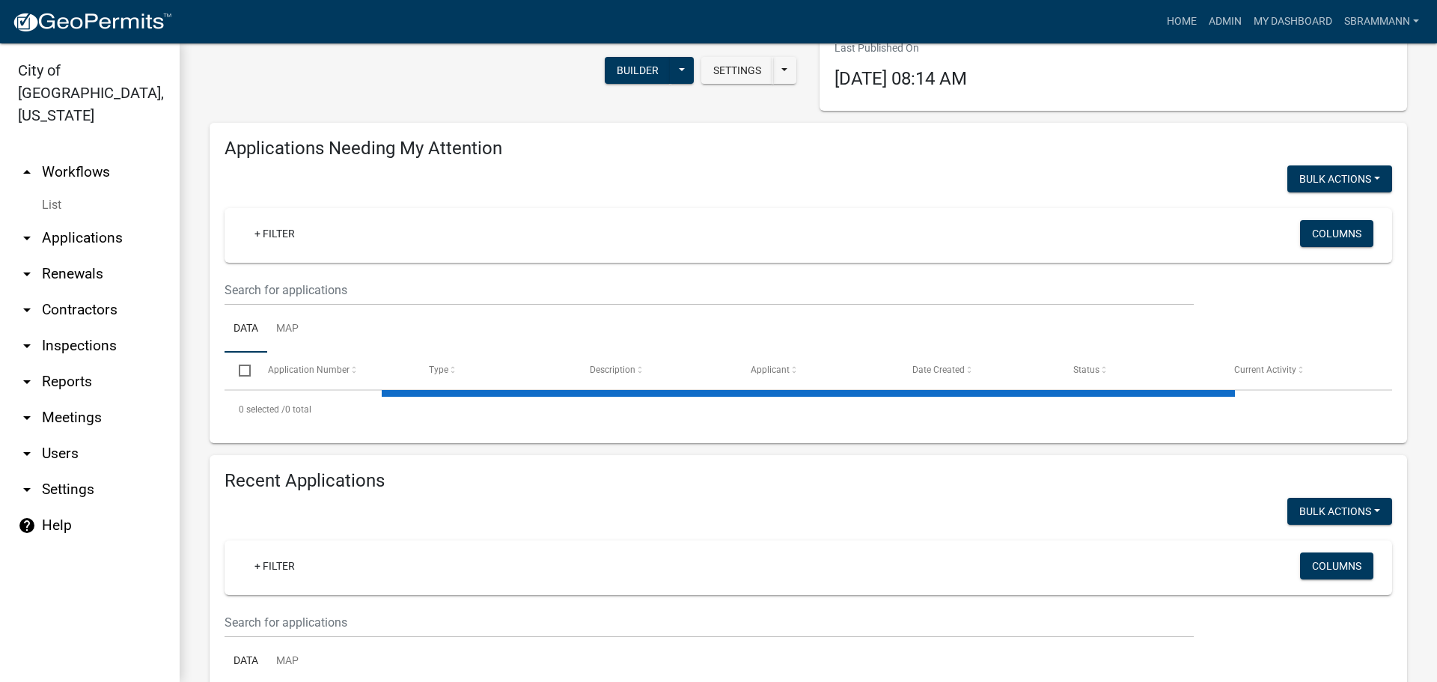
select select "3: 100"
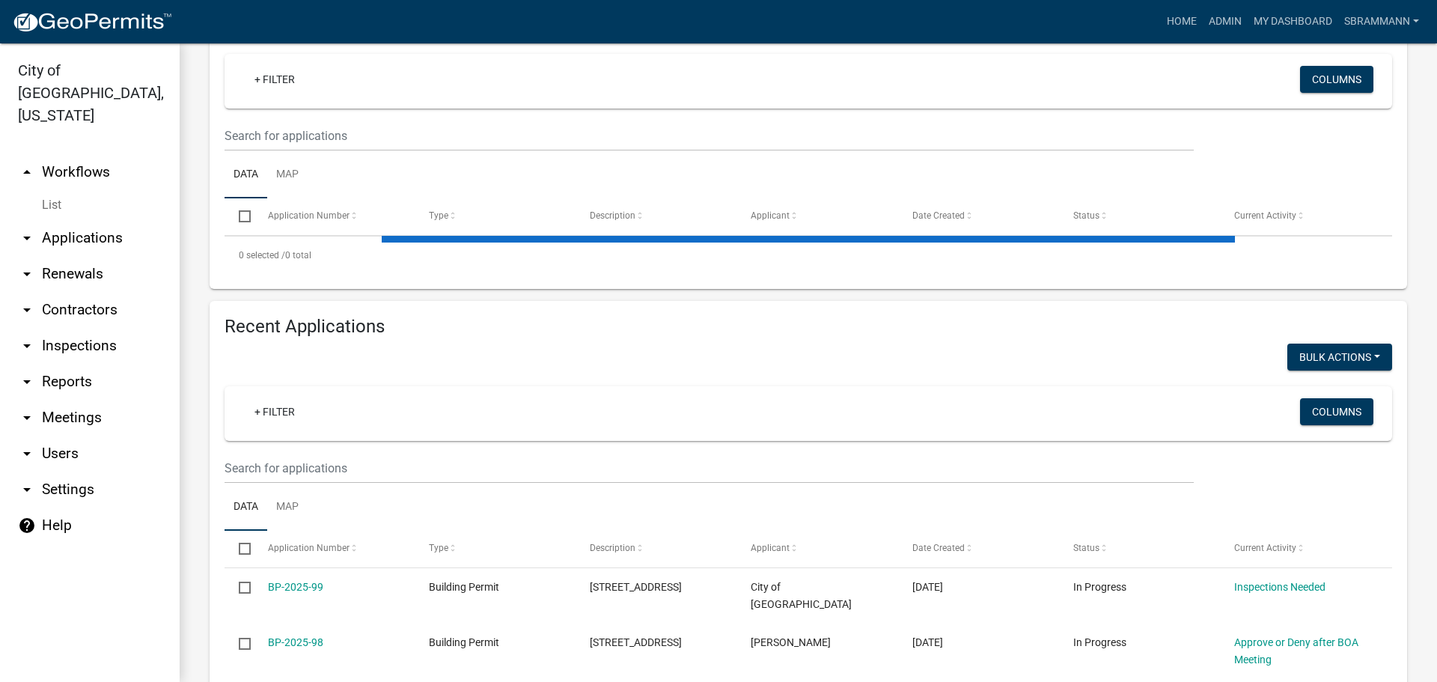
scroll to position [227, 0]
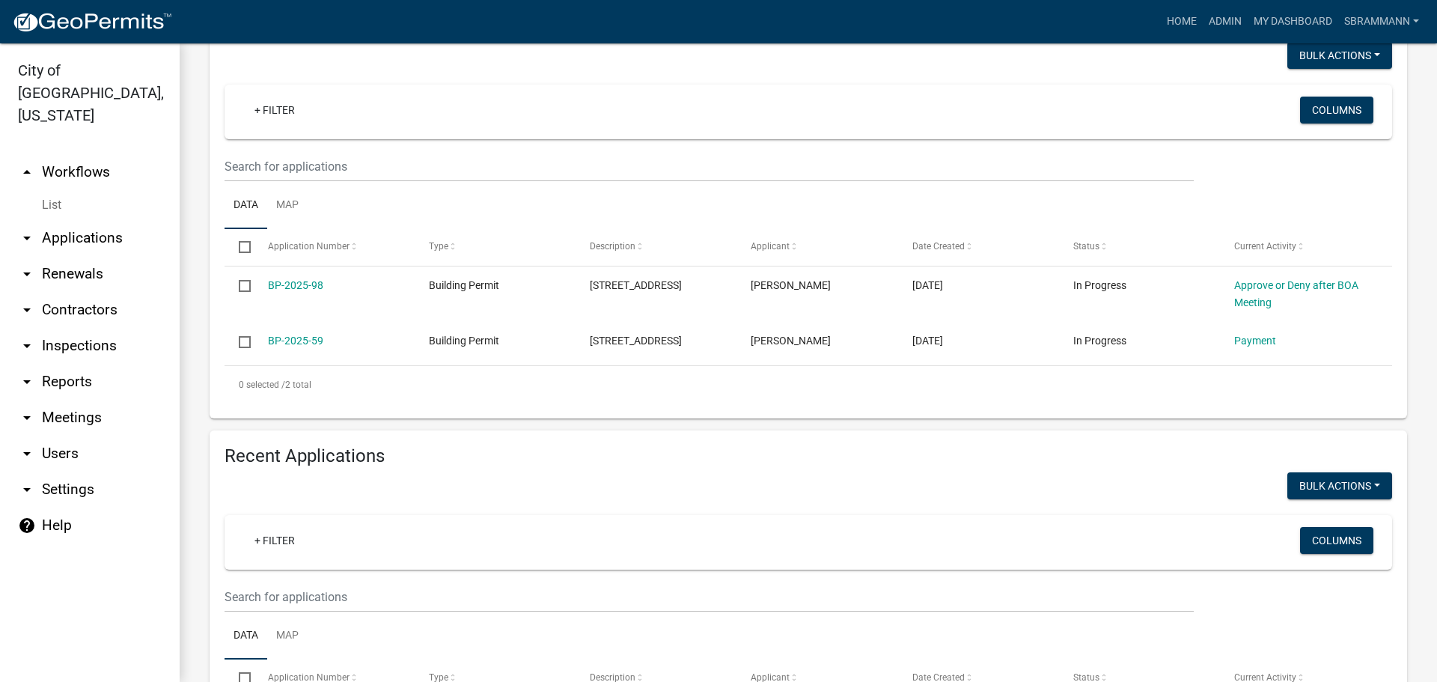
click at [285, 492] on div at bounding box center [510, 487] width 595 height 31
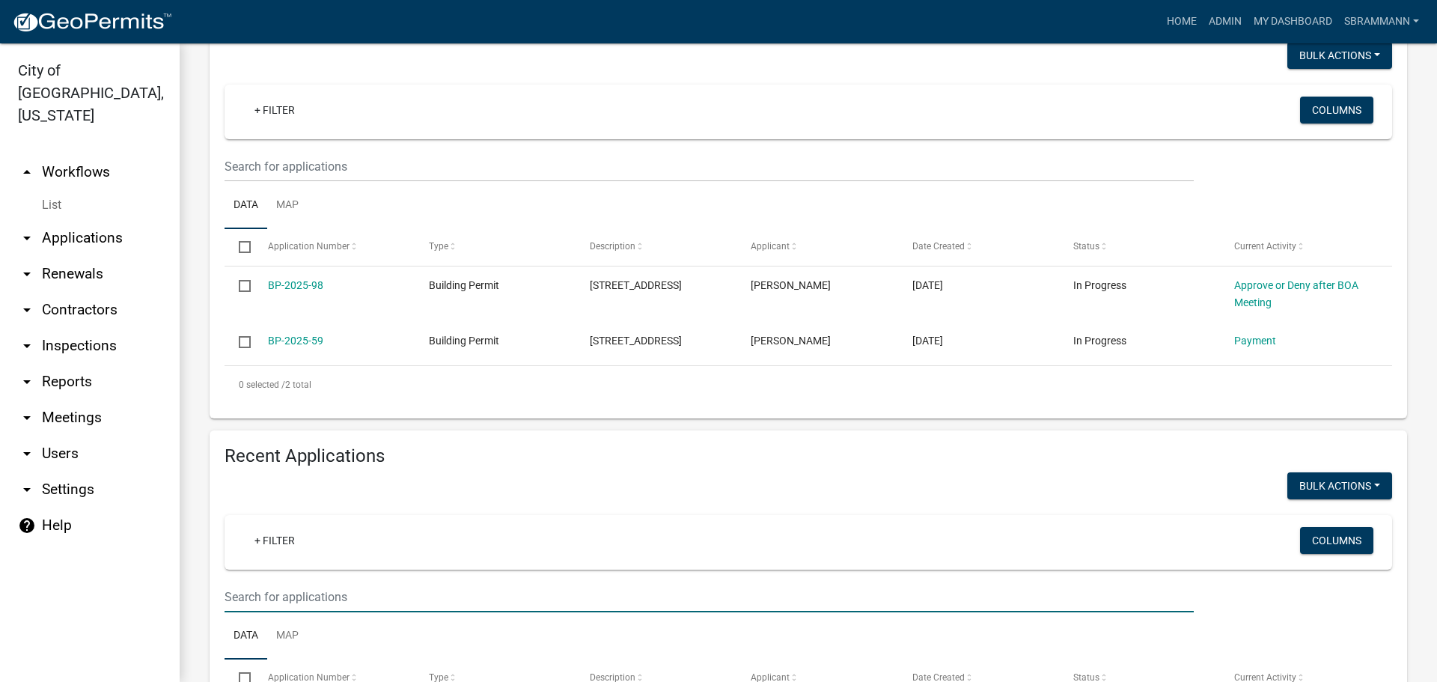
click at [282, 587] on input "text" at bounding box center [709, 597] width 969 height 31
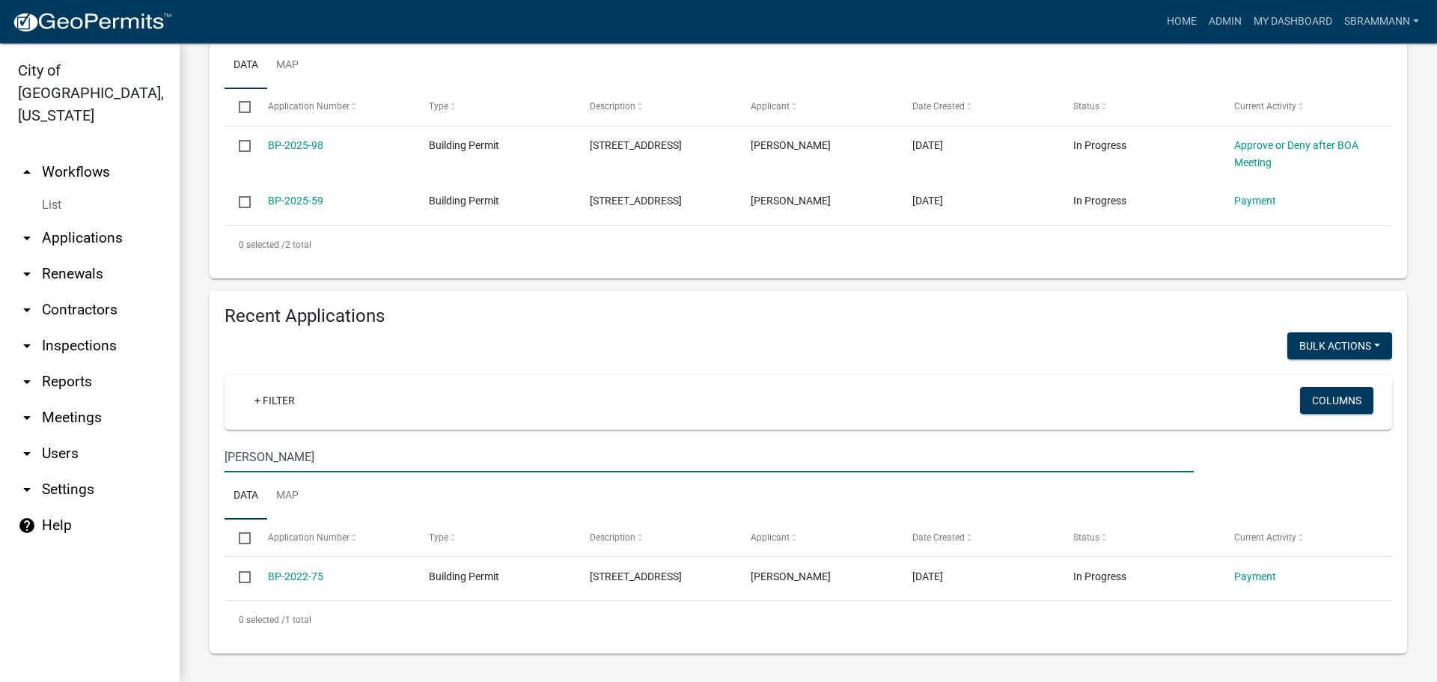
scroll to position [368, 0]
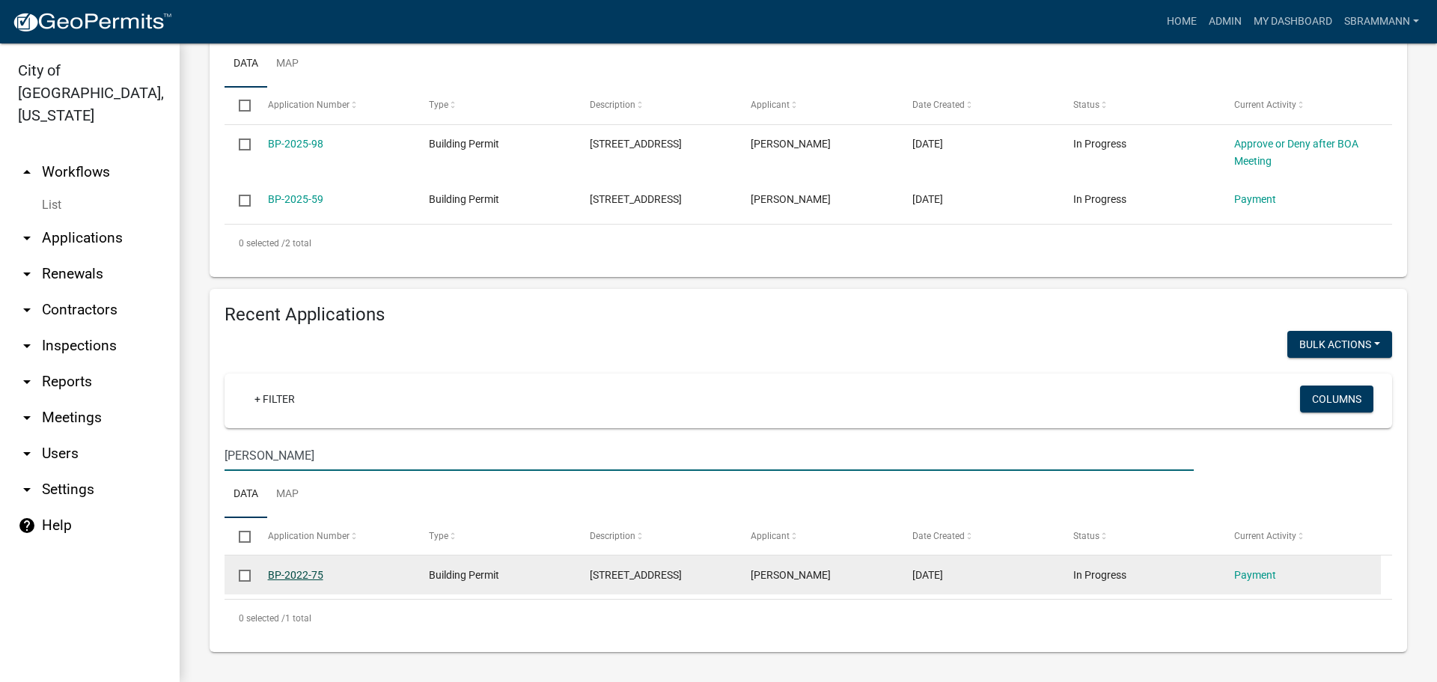
type input "[PERSON_NAME]"
click at [297, 573] on link "BP-2022-75" at bounding box center [295, 575] width 55 height 12
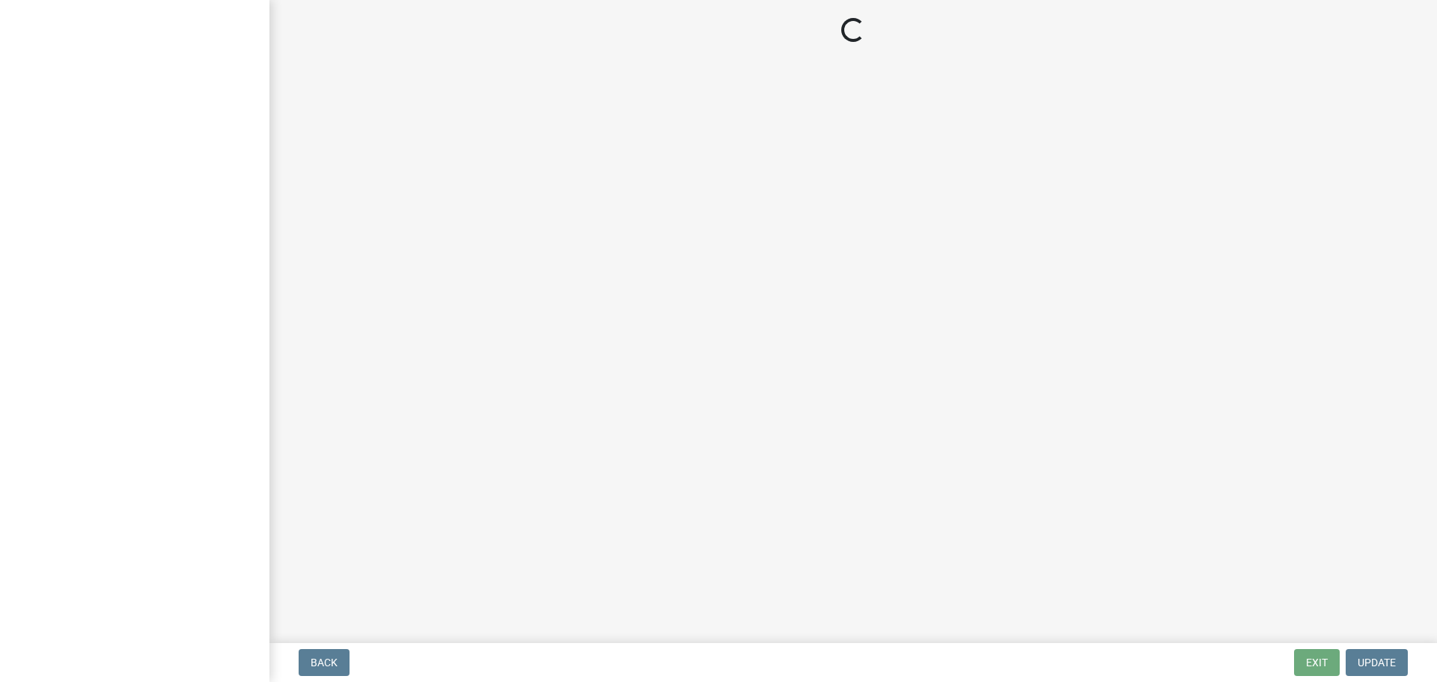
select select "3: 3"
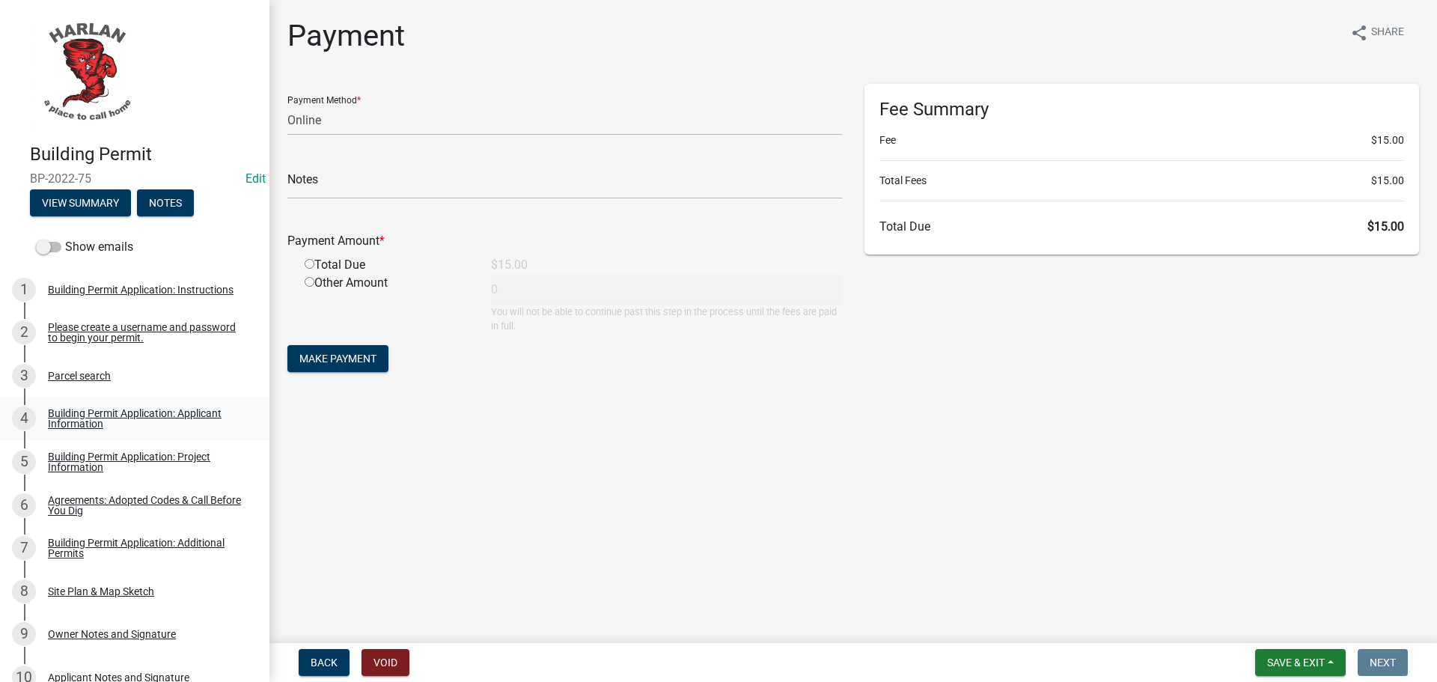
click at [94, 416] on div "Building Permit Application: Applicant Information" at bounding box center [147, 418] width 198 height 21
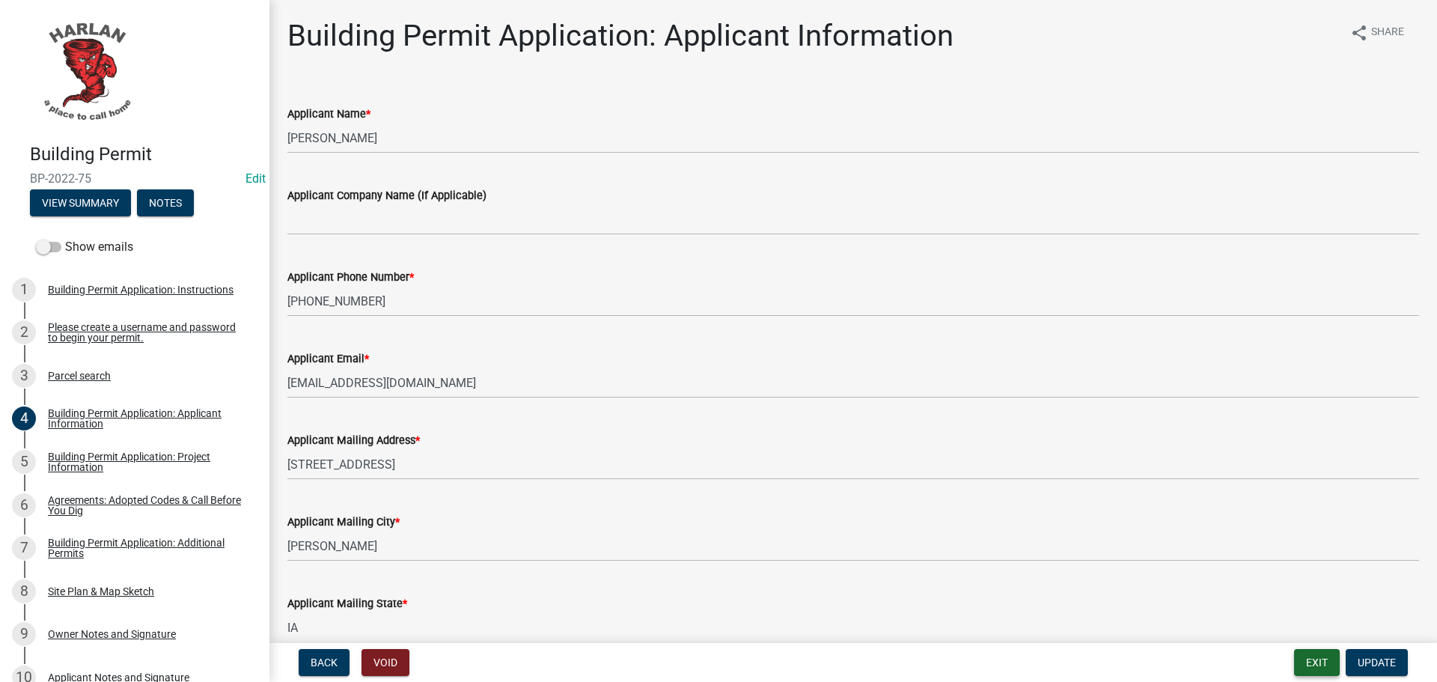
click at [1309, 666] on button "Exit" at bounding box center [1317, 662] width 46 height 27
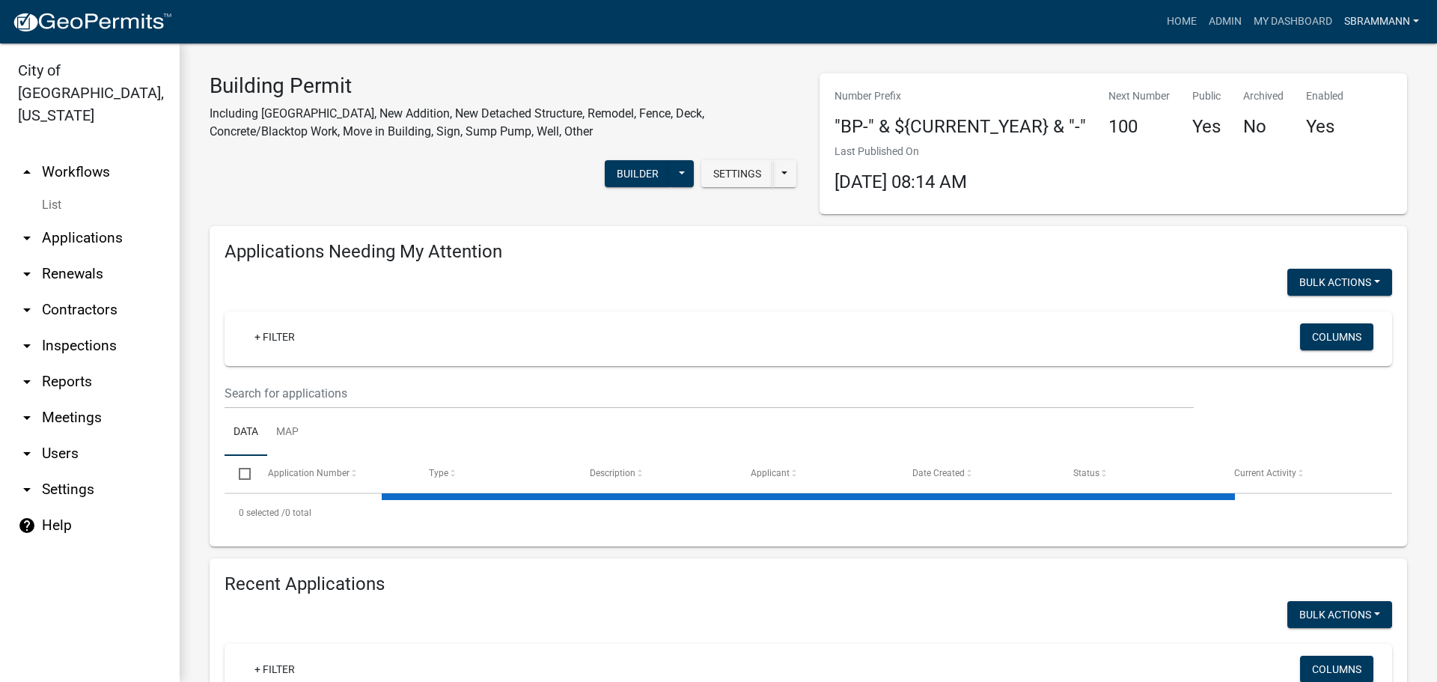
select select "3: 100"
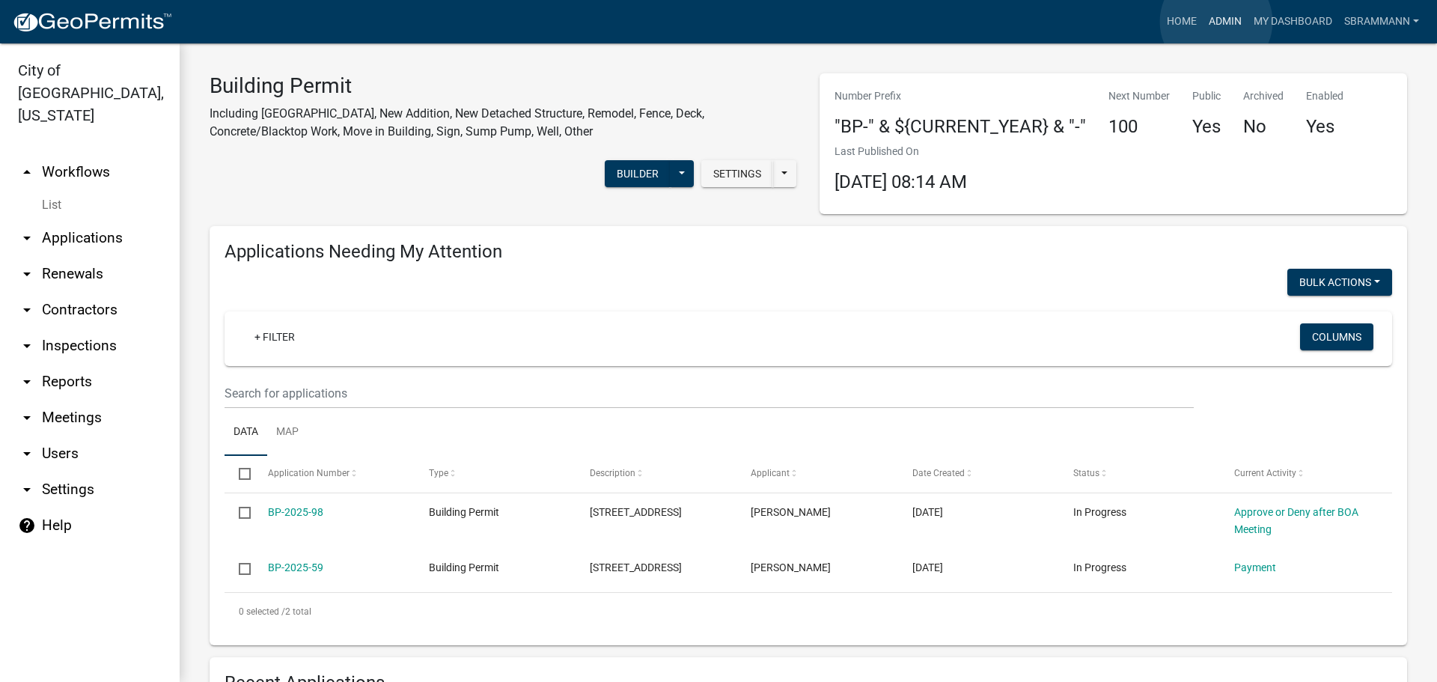
click at [1216, 22] on link "Admin" at bounding box center [1225, 21] width 45 height 28
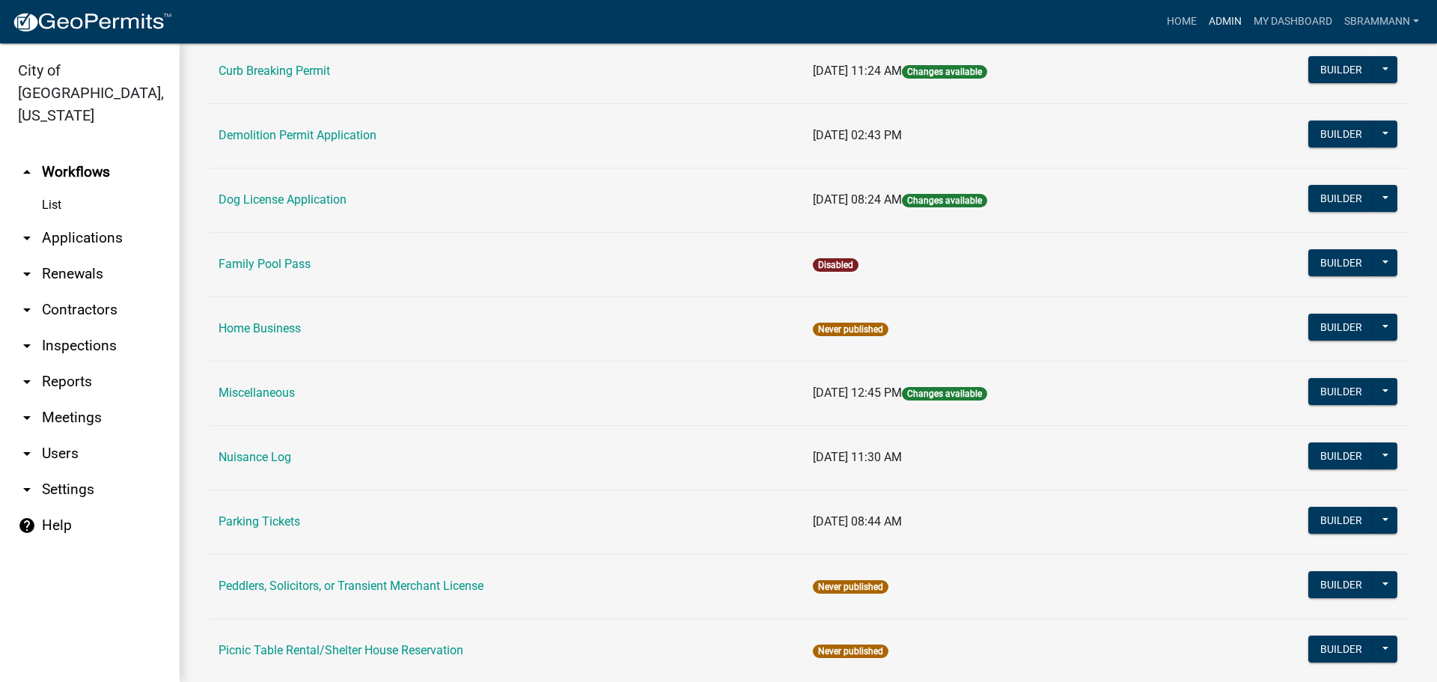
scroll to position [823, 0]
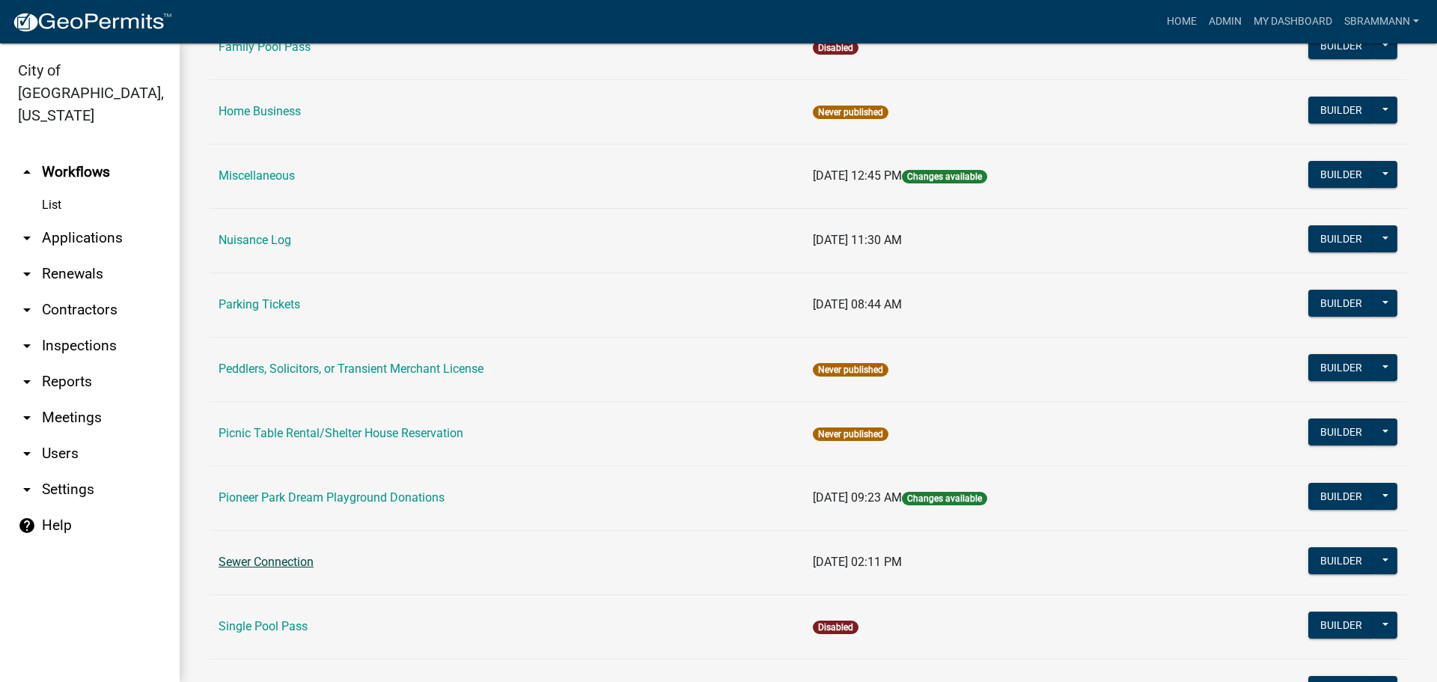
click at [257, 561] on link "Sewer Connection" at bounding box center [266, 562] width 95 height 14
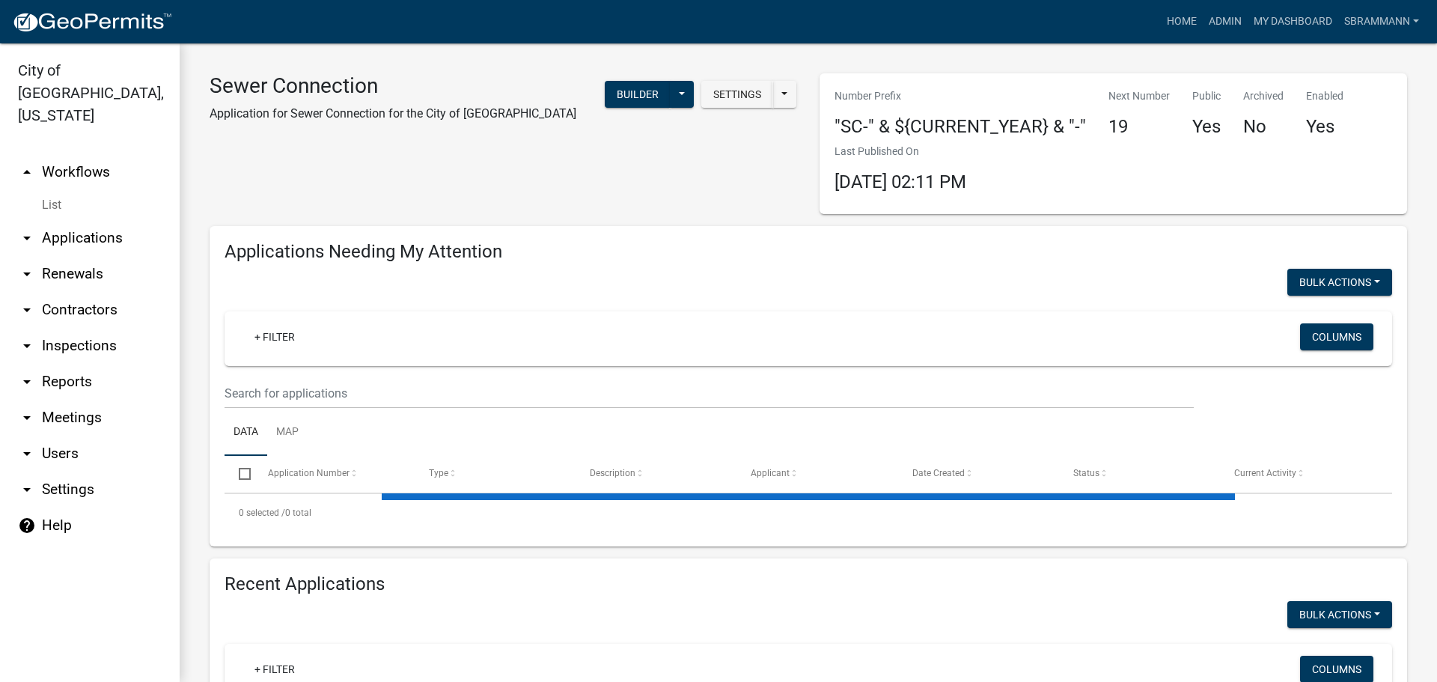
select select "3: 100"
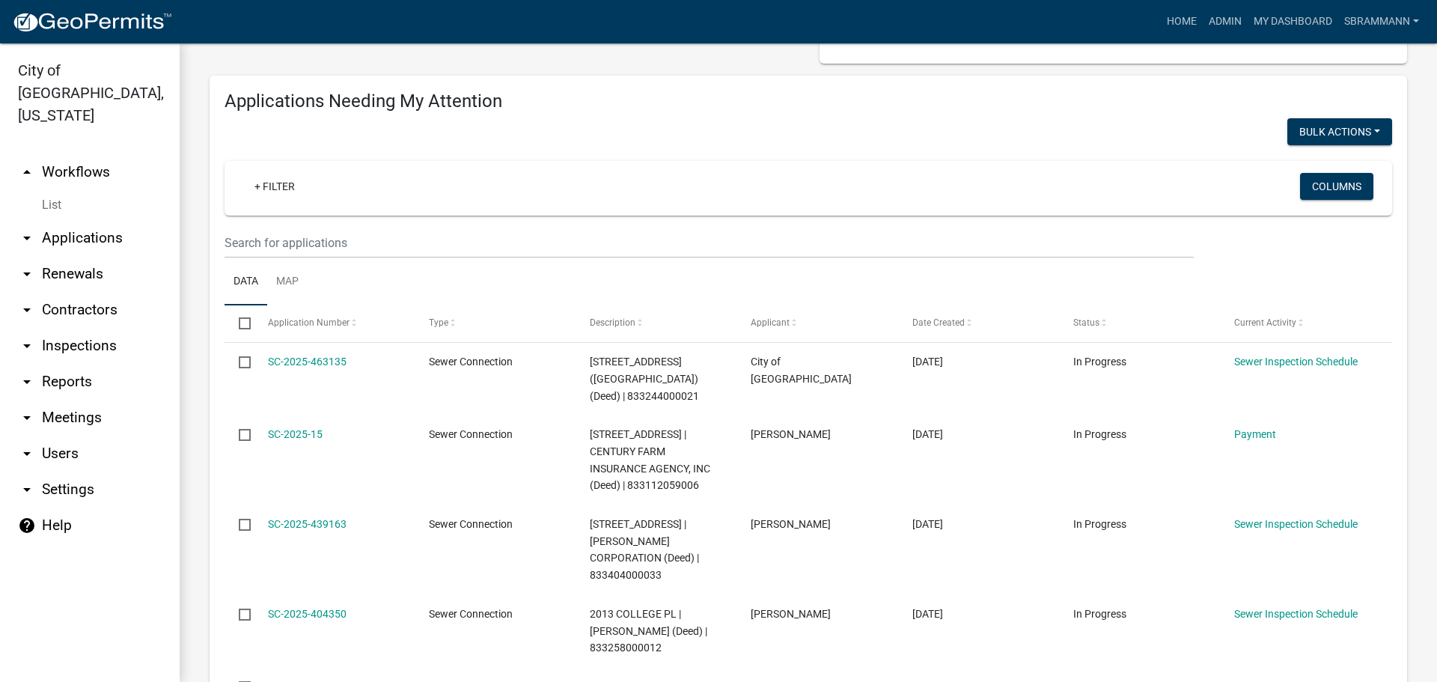
scroll to position [150, 0]
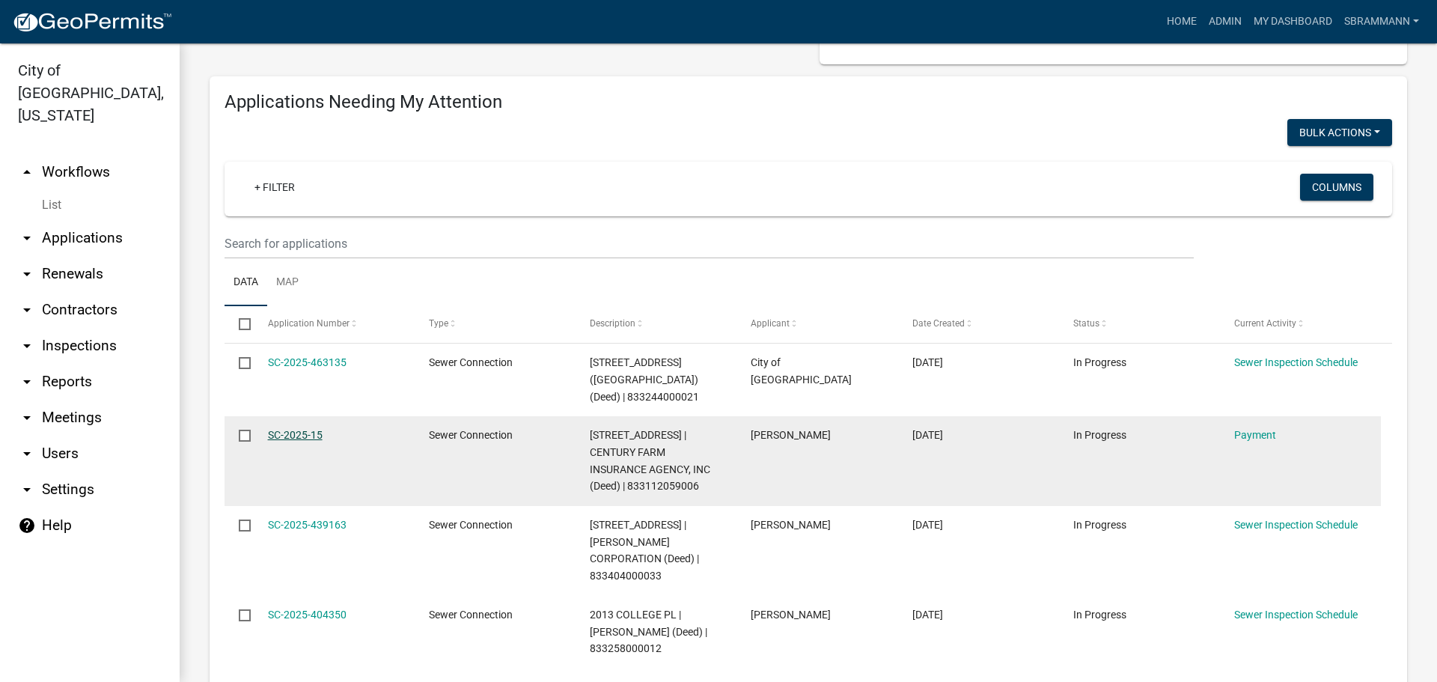
click at [295, 436] on link "SC-2025-15" at bounding box center [295, 435] width 55 height 12
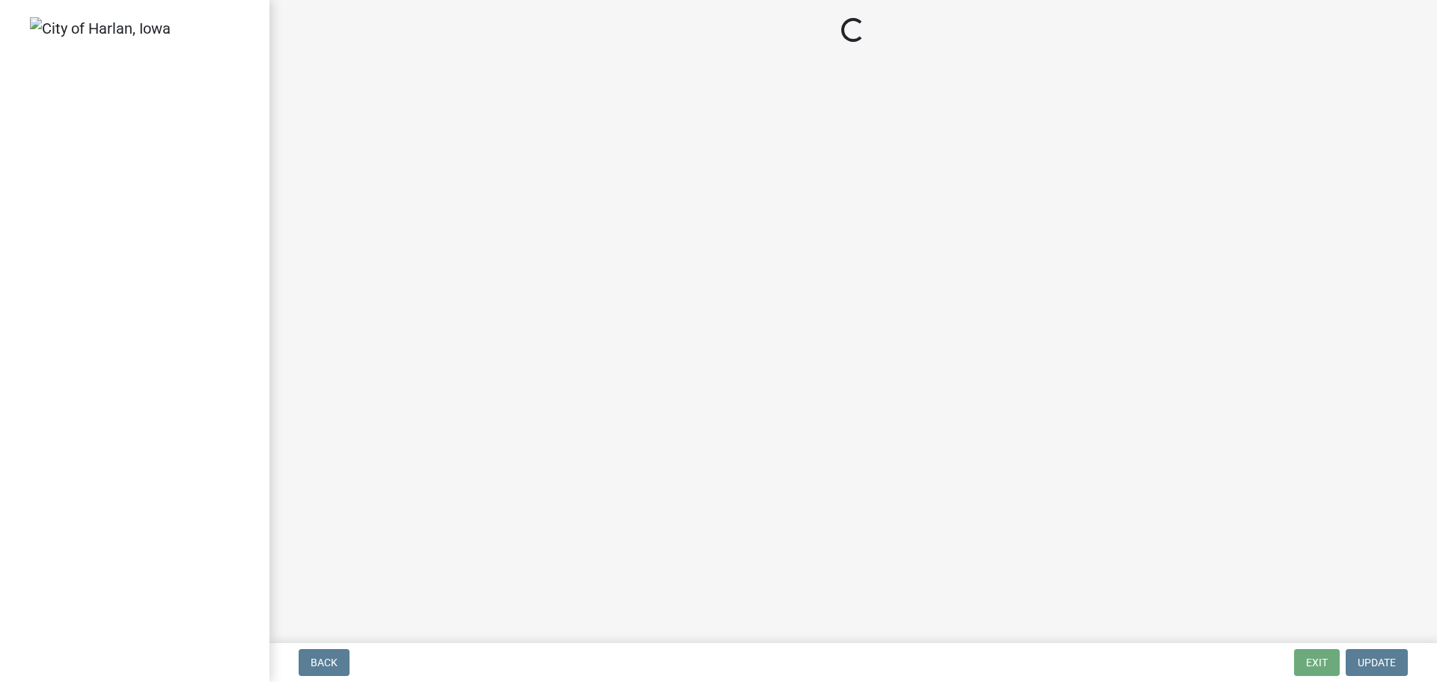
select select "3: 3"
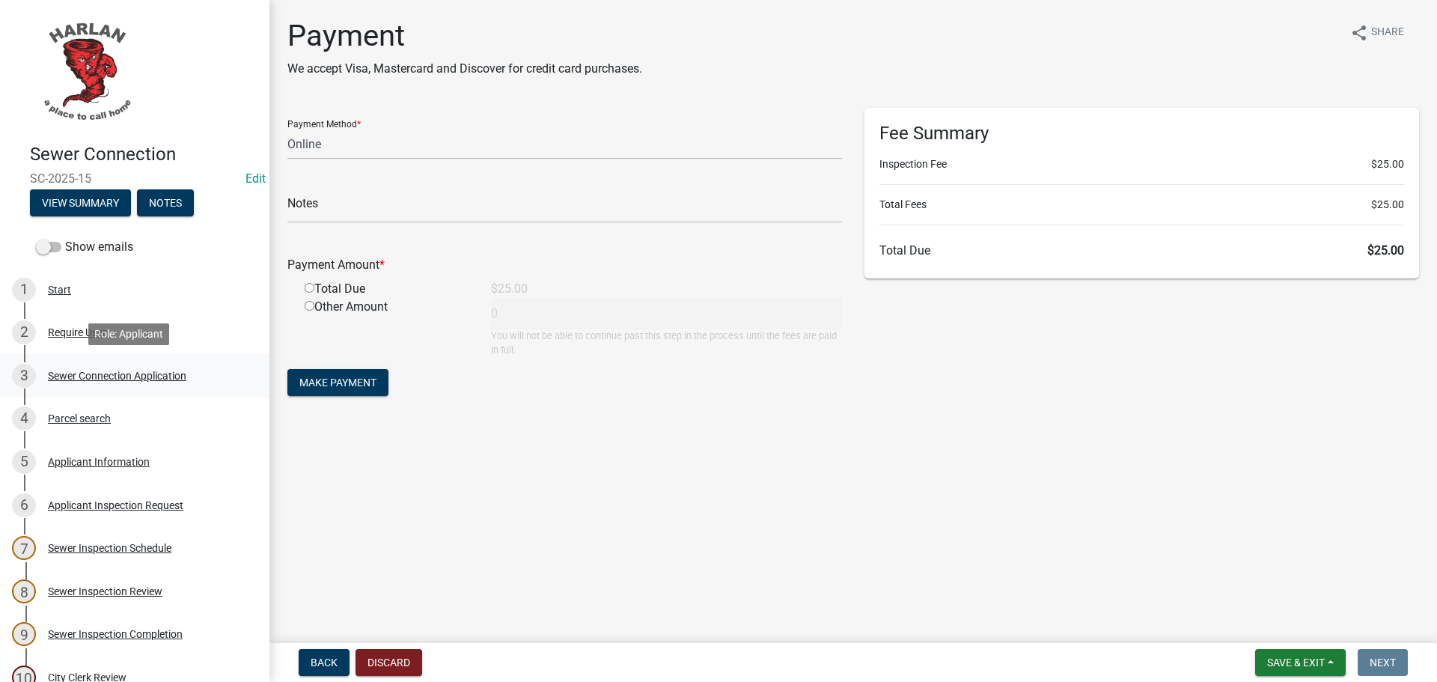
click at [70, 376] on div "Sewer Connection Application" at bounding box center [117, 375] width 138 height 10
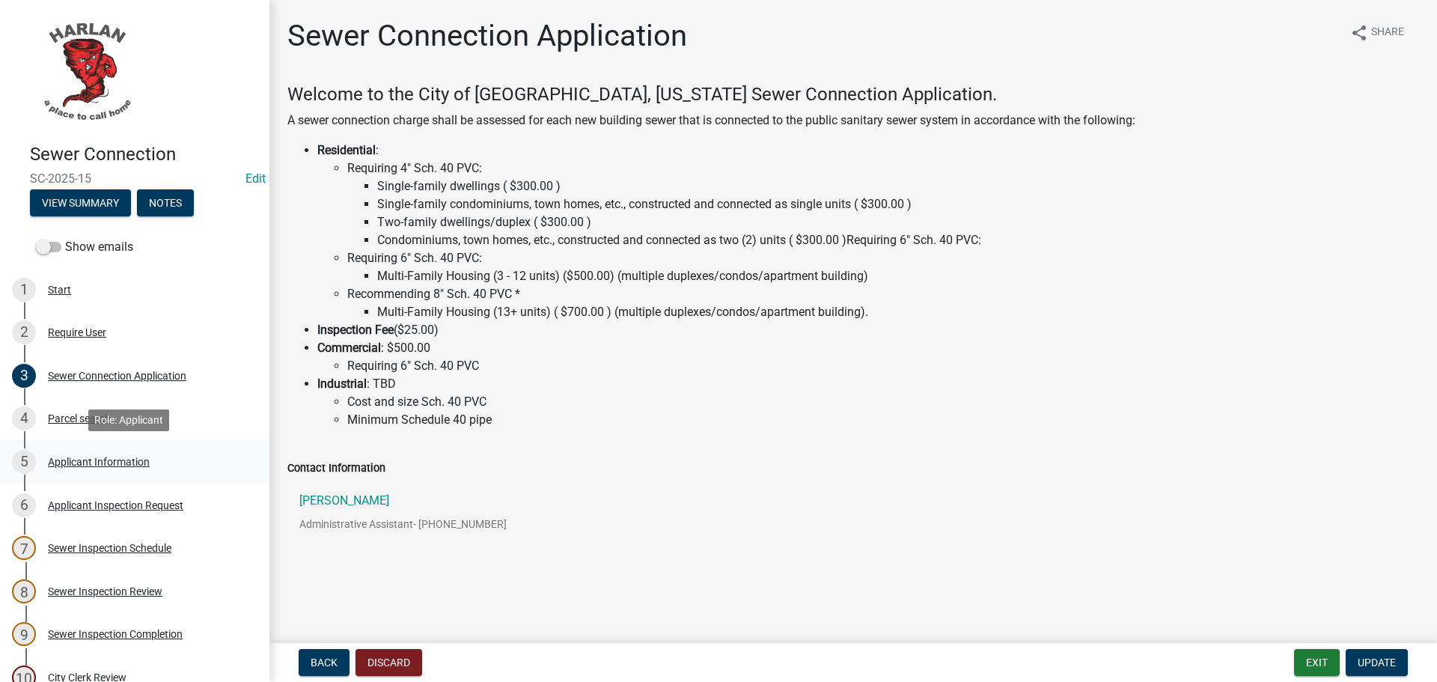
click at [75, 457] on div "Applicant Information" at bounding box center [99, 462] width 102 height 10
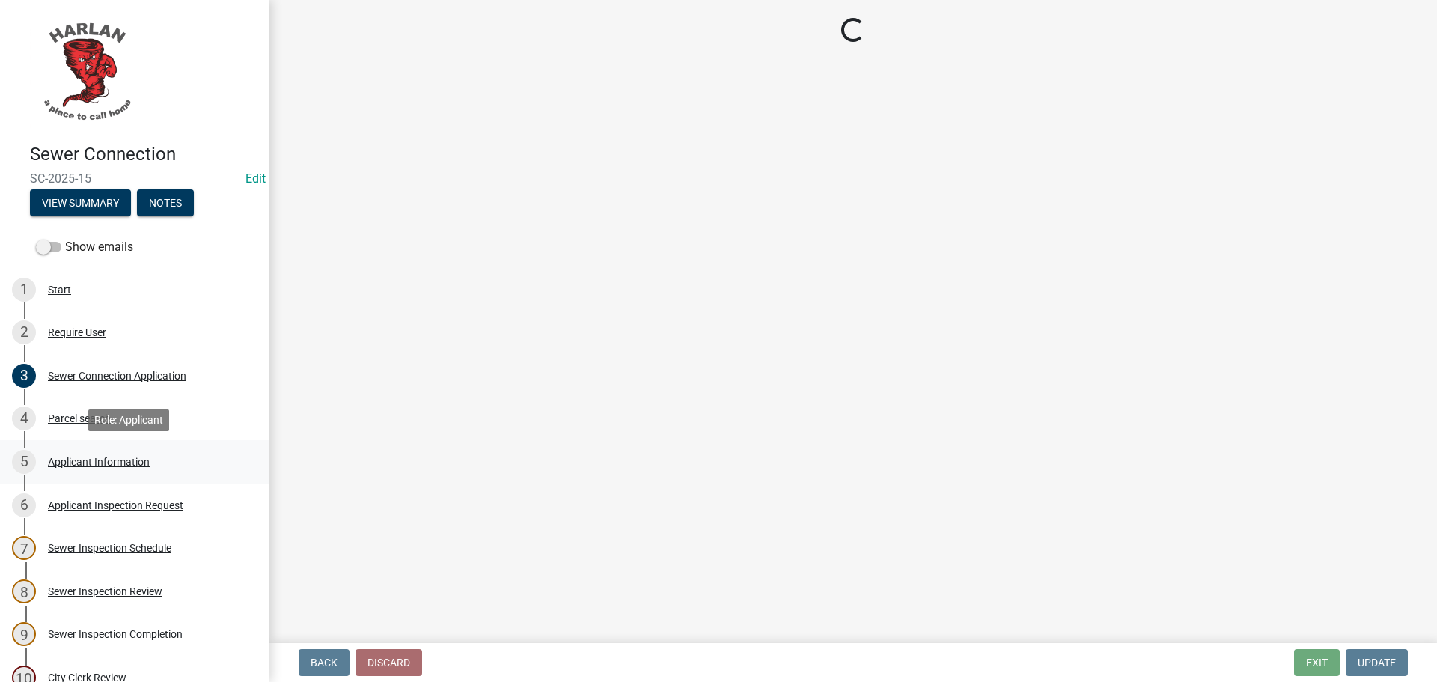
select select "cac2e277-a905-4fab-b911-88aa33db3d95"
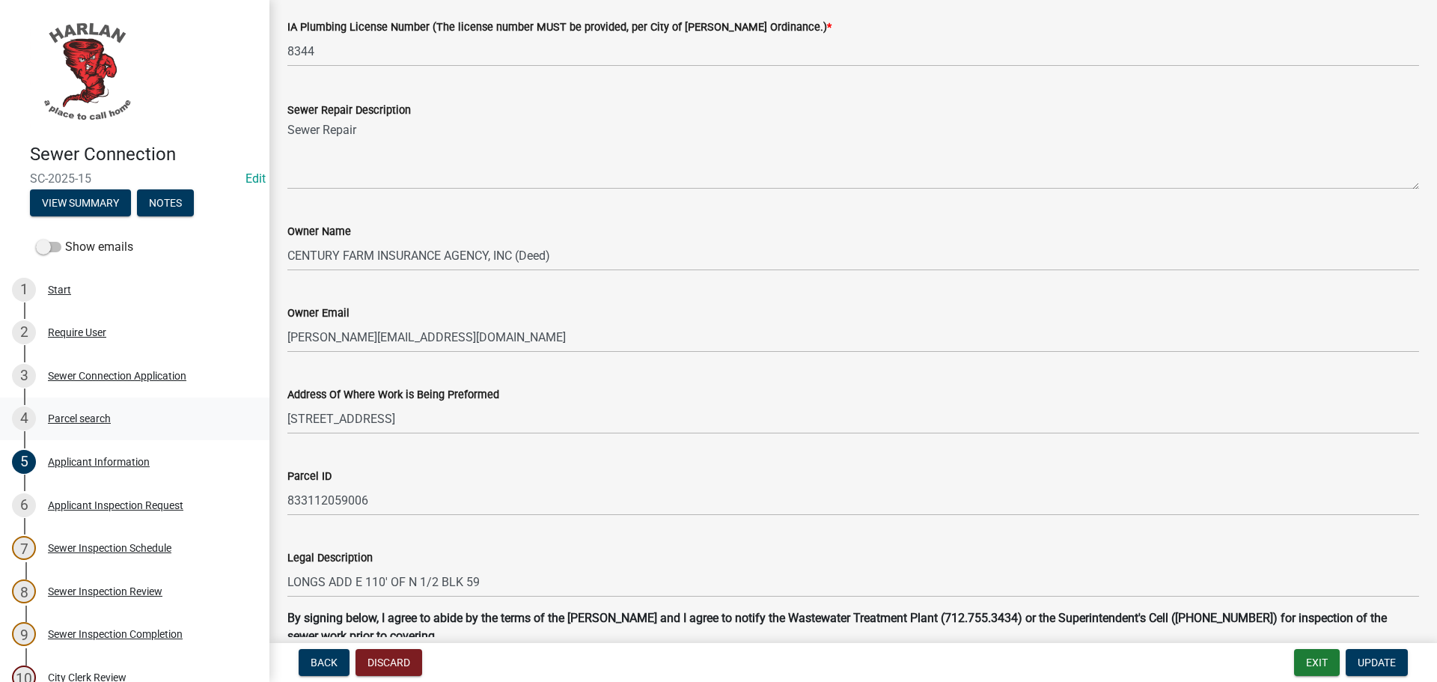
scroll to position [674, 0]
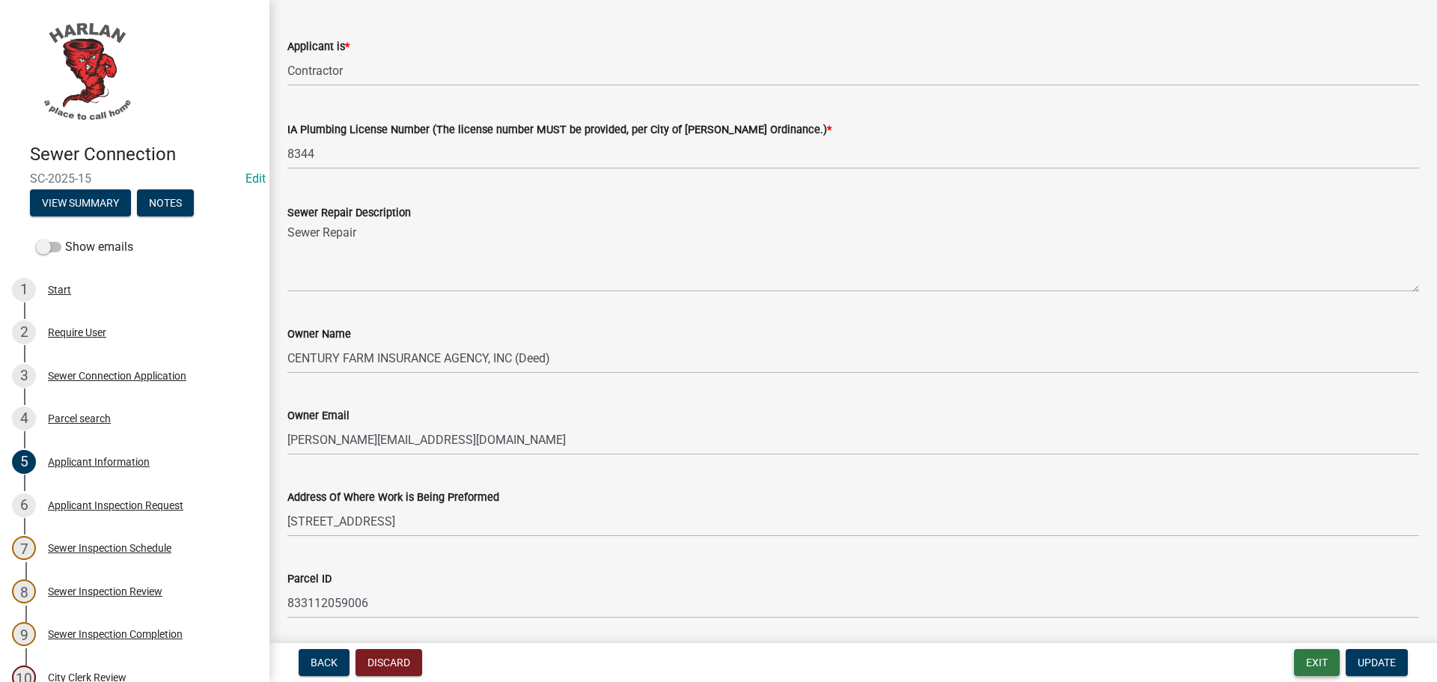
click at [1323, 665] on button "Exit" at bounding box center [1317, 662] width 46 height 27
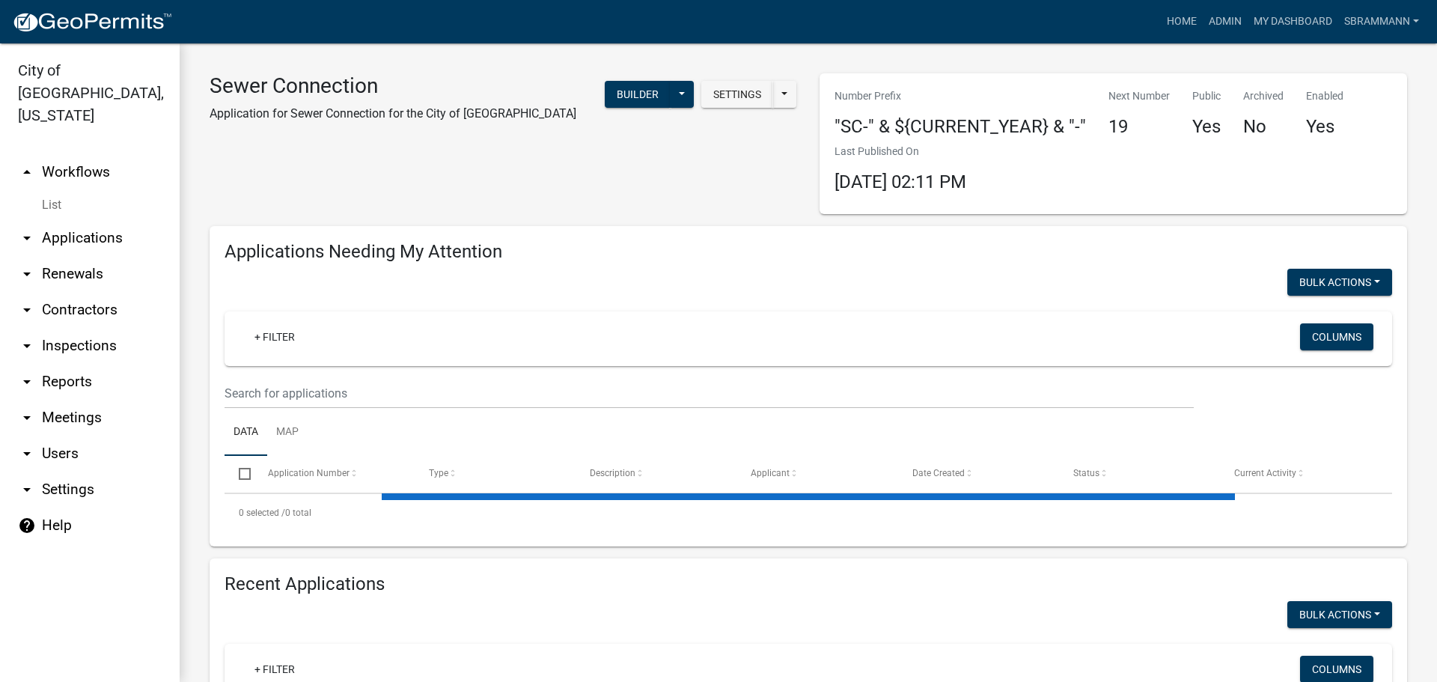
select select "3: 100"
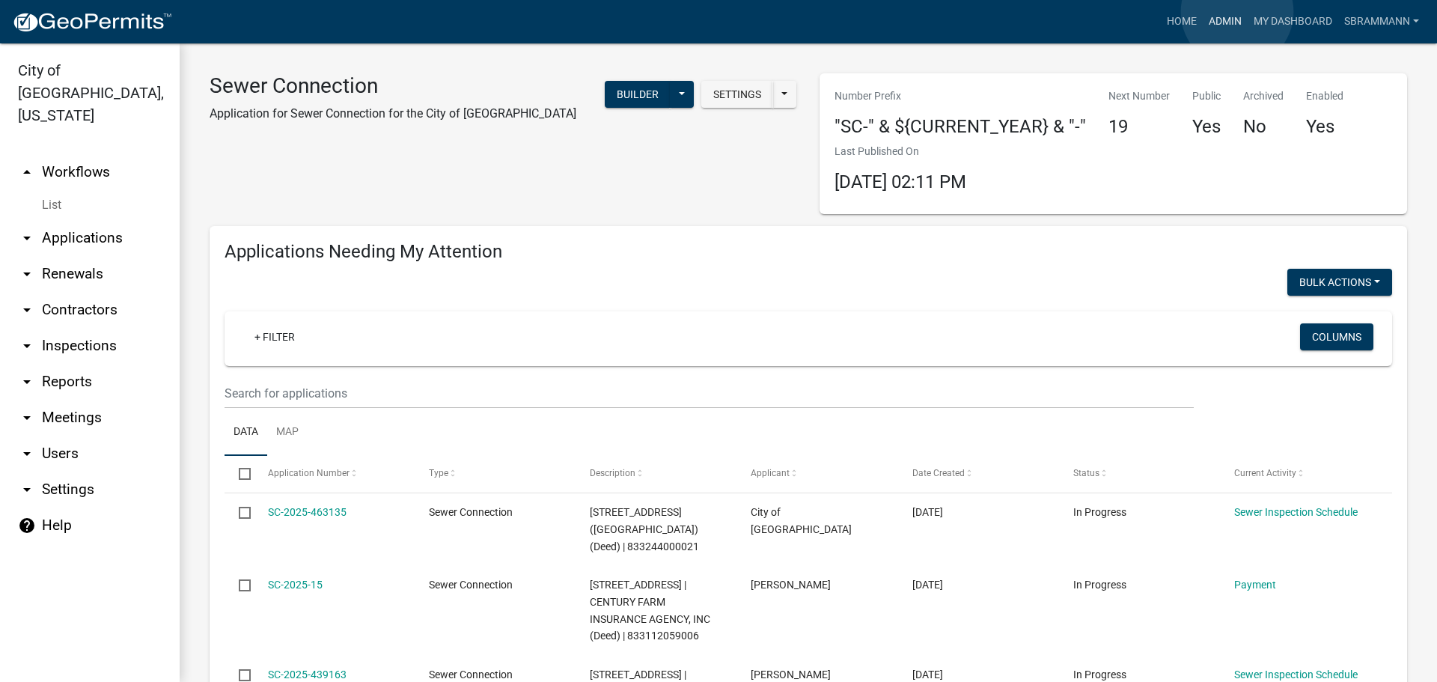
click at [1218, 17] on link "Admin" at bounding box center [1225, 21] width 45 height 28
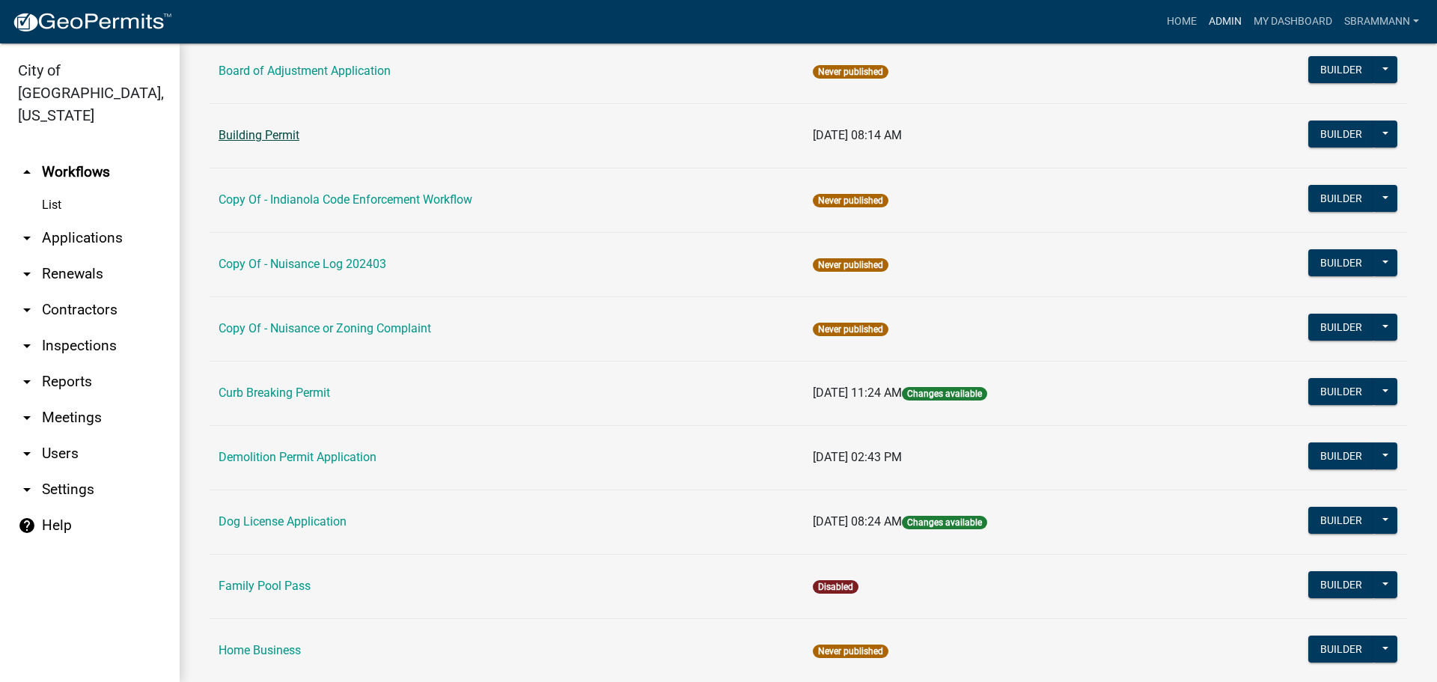
scroll to position [299, 0]
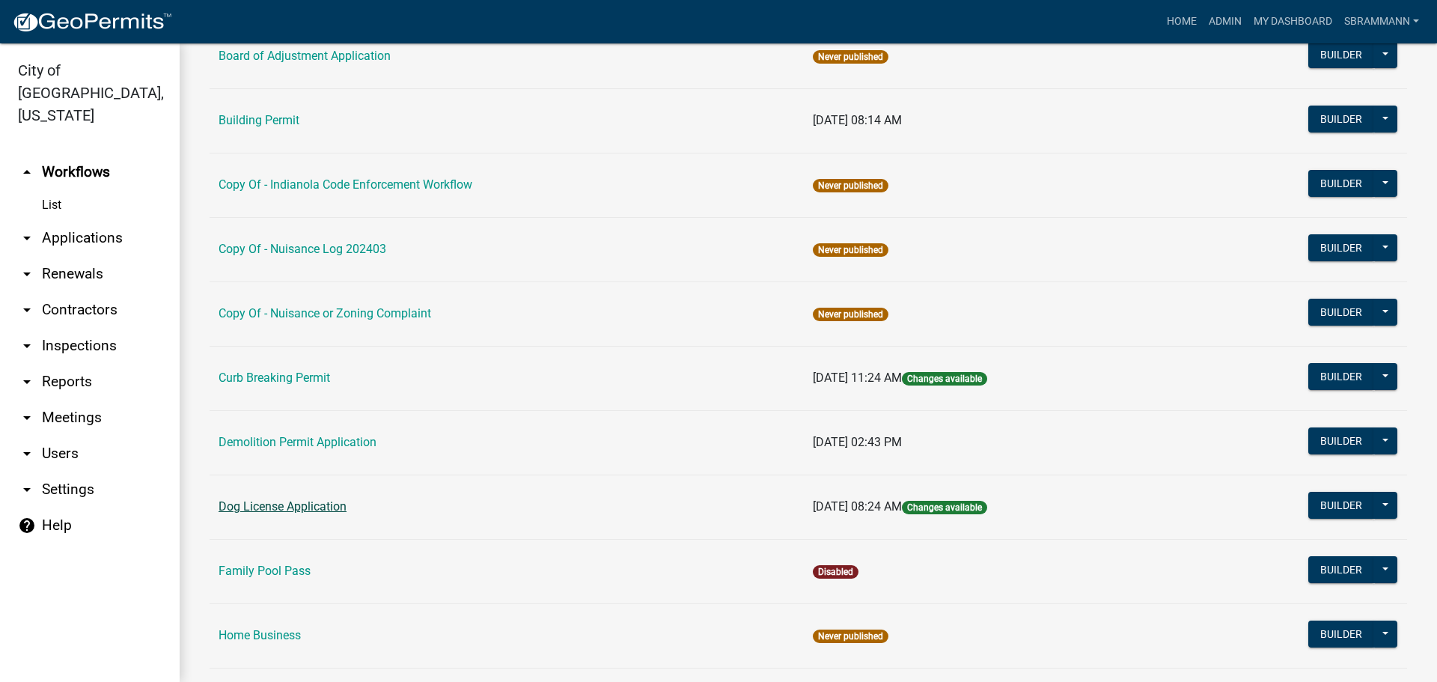
click at [268, 507] on link "Dog License Application" at bounding box center [283, 506] width 128 height 14
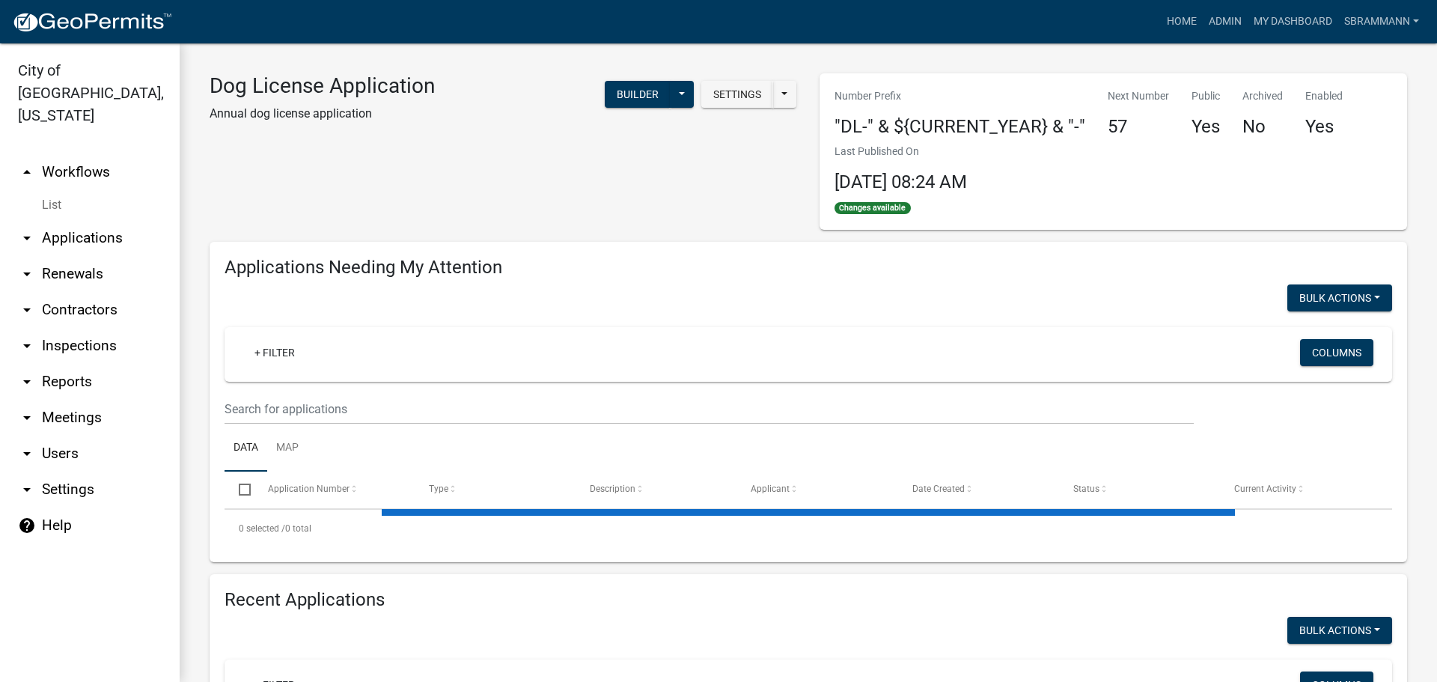
select select "3: 100"
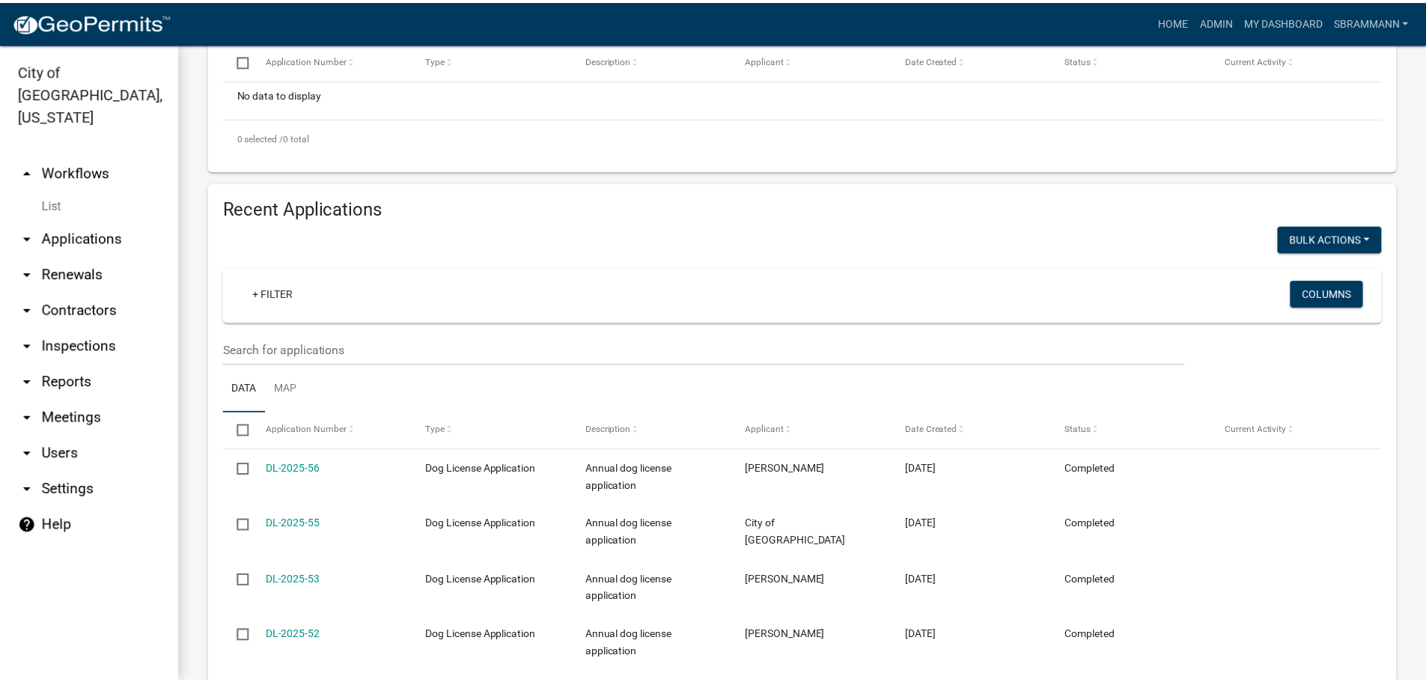
scroll to position [430, 0]
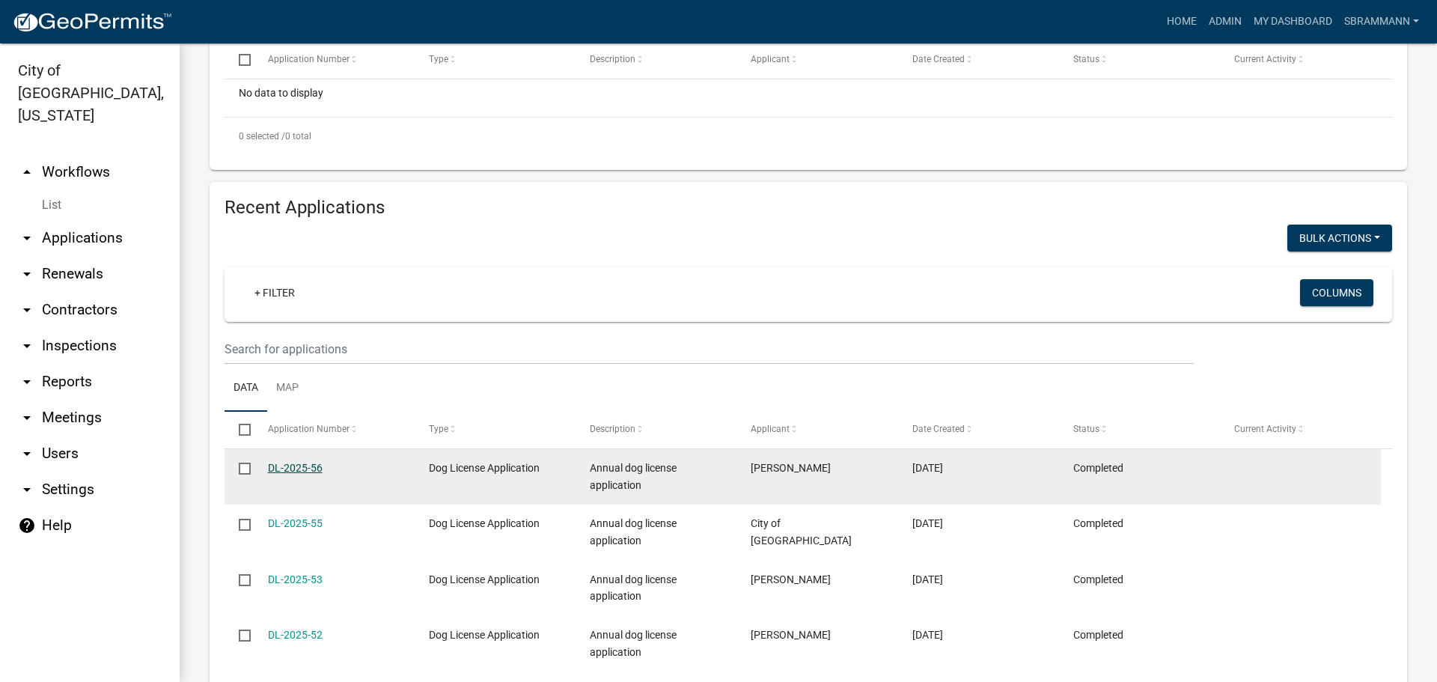
click at [296, 463] on link "DL-2025-56" at bounding box center [295, 468] width 55 height 12
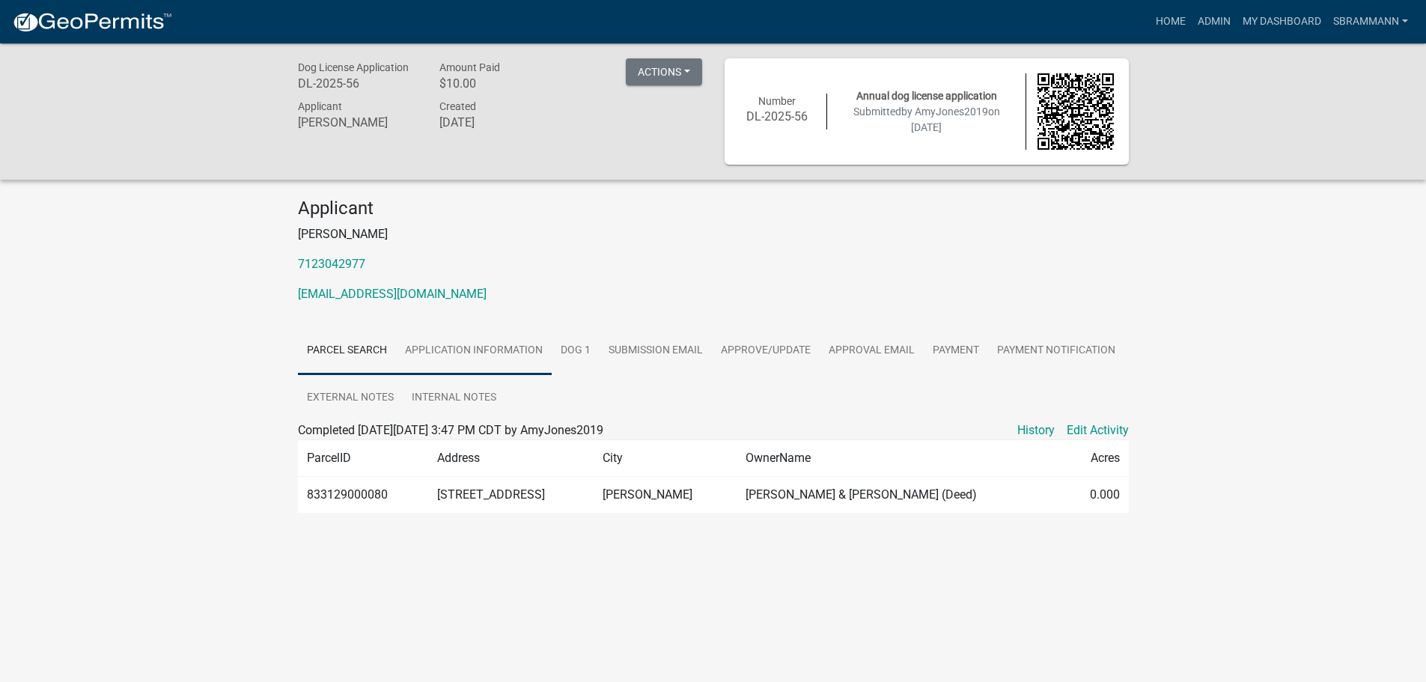
click at [492, 351] on link "Application Information" at bounding box center [474, 351] width 156 height 48
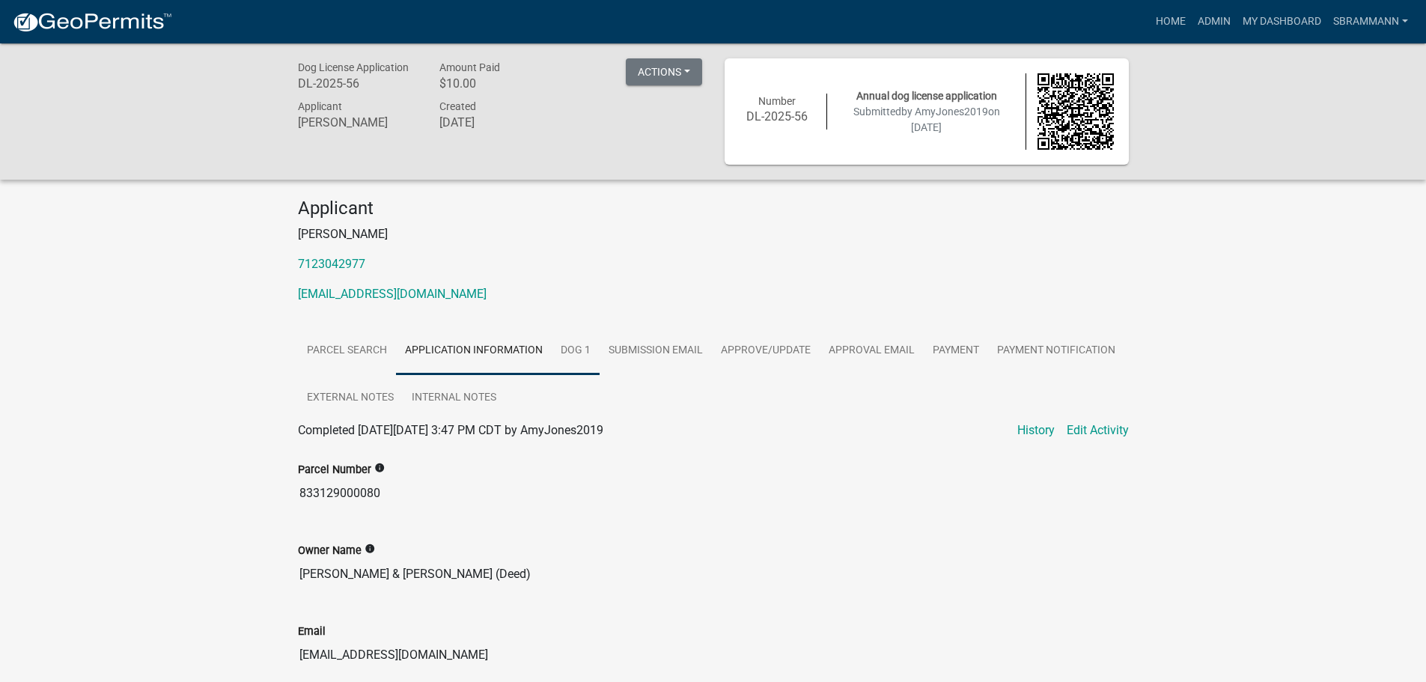
click at [573, 350] on link "Dog 1" at bounding box center [576, 351] width 48 height 48
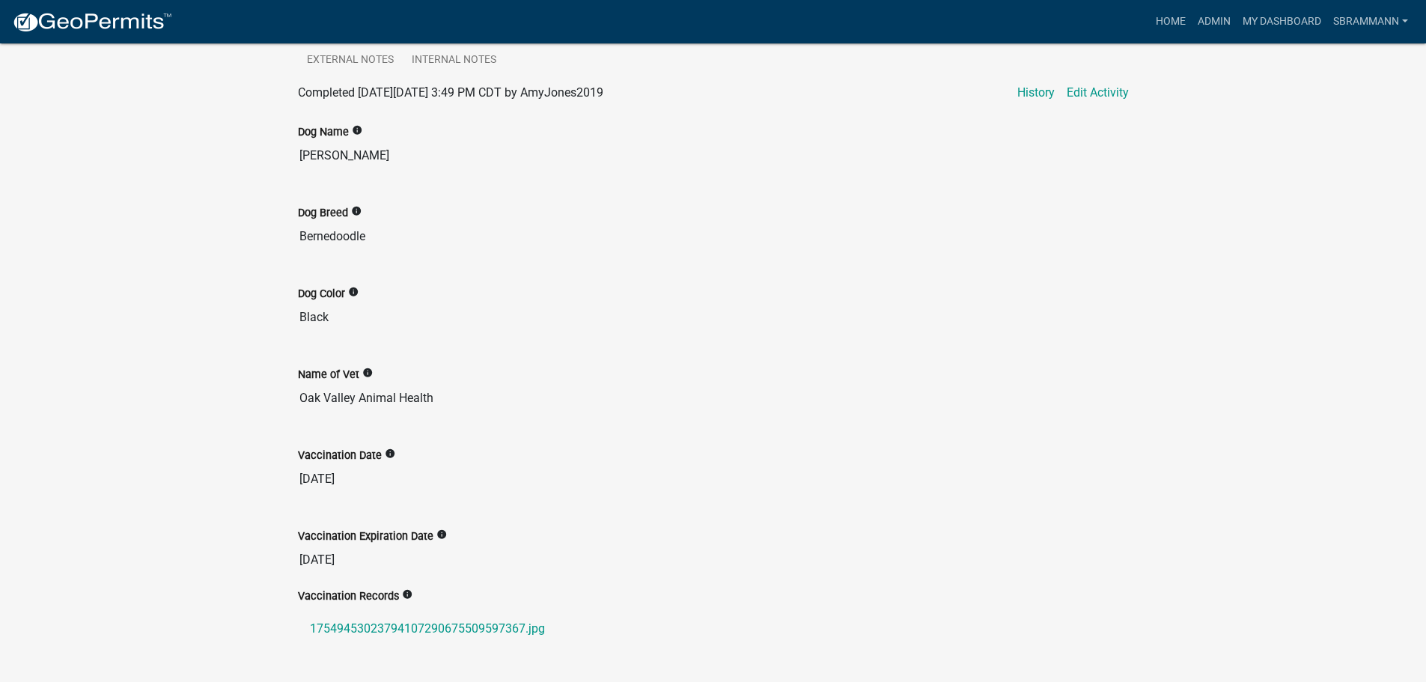
scroll to position [449, 0]
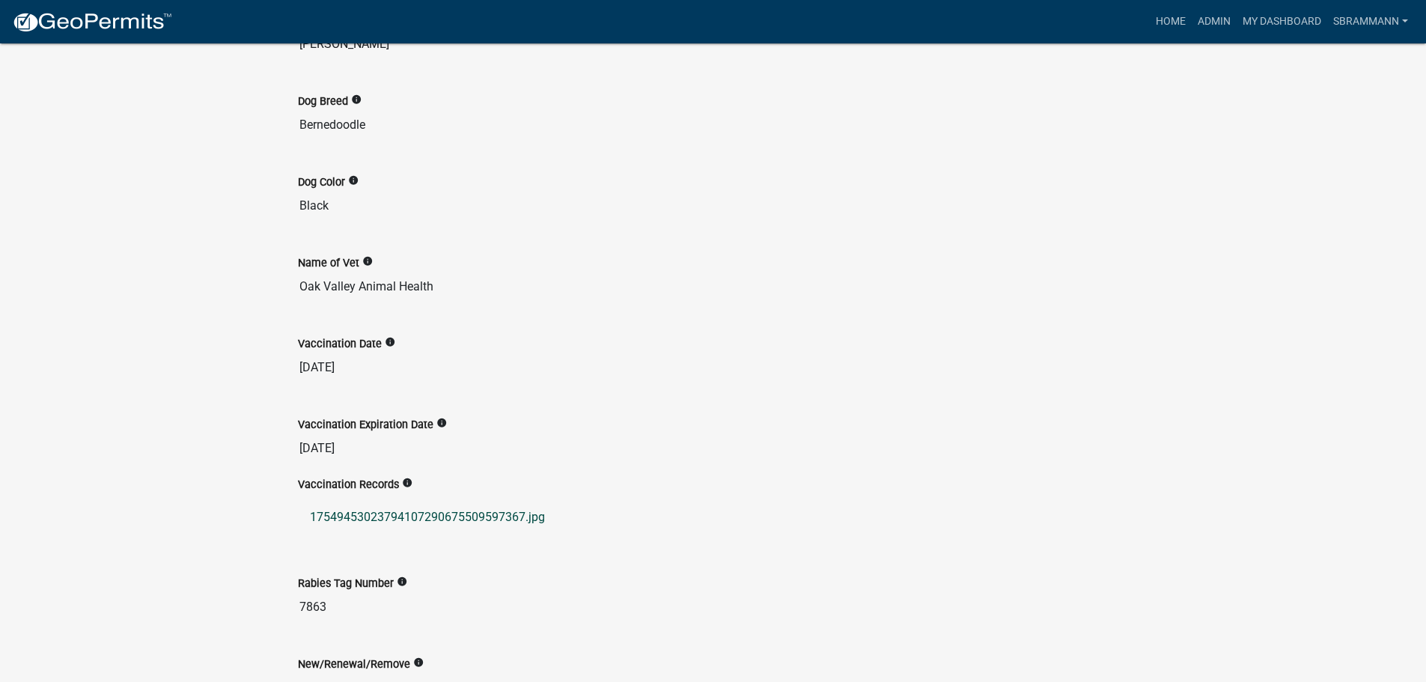
click at [421, 519] on link "17549453023794107290675509597367.jpg" at bounding box center [713, 517] width 831 height 36
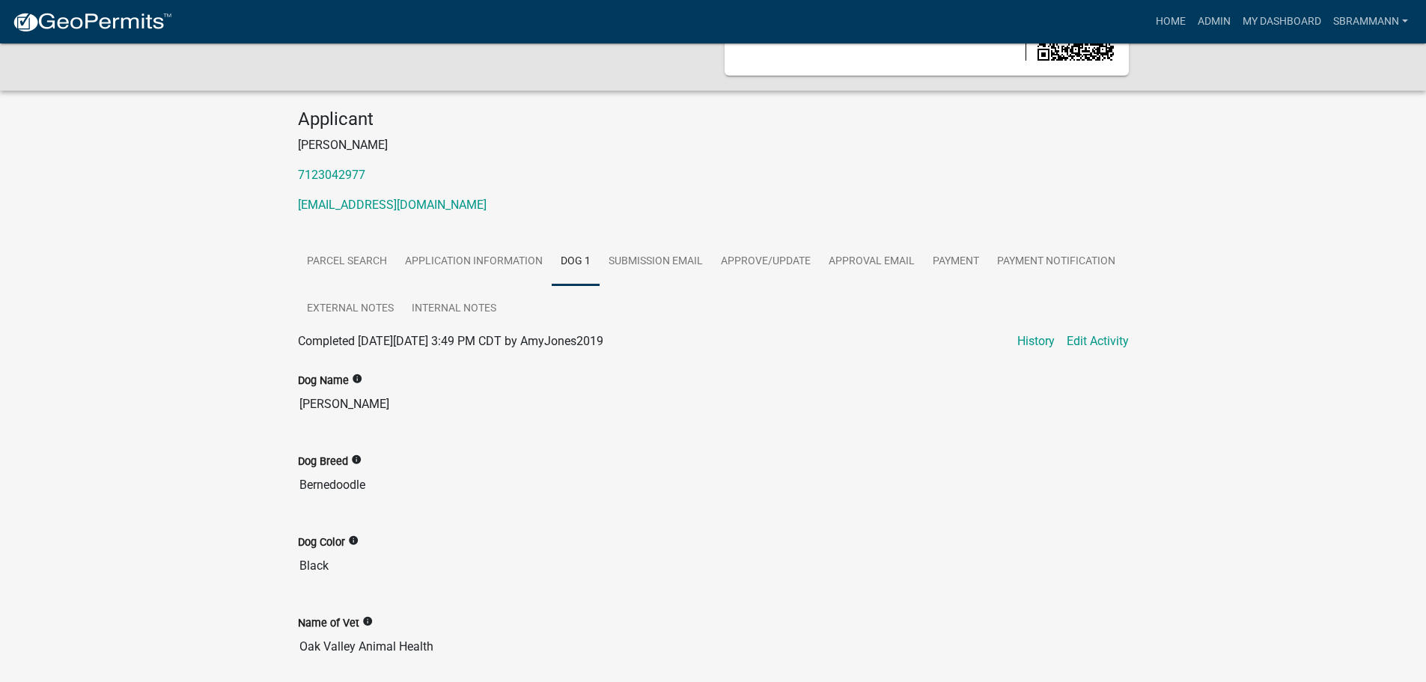
scroll to position [0, 0]
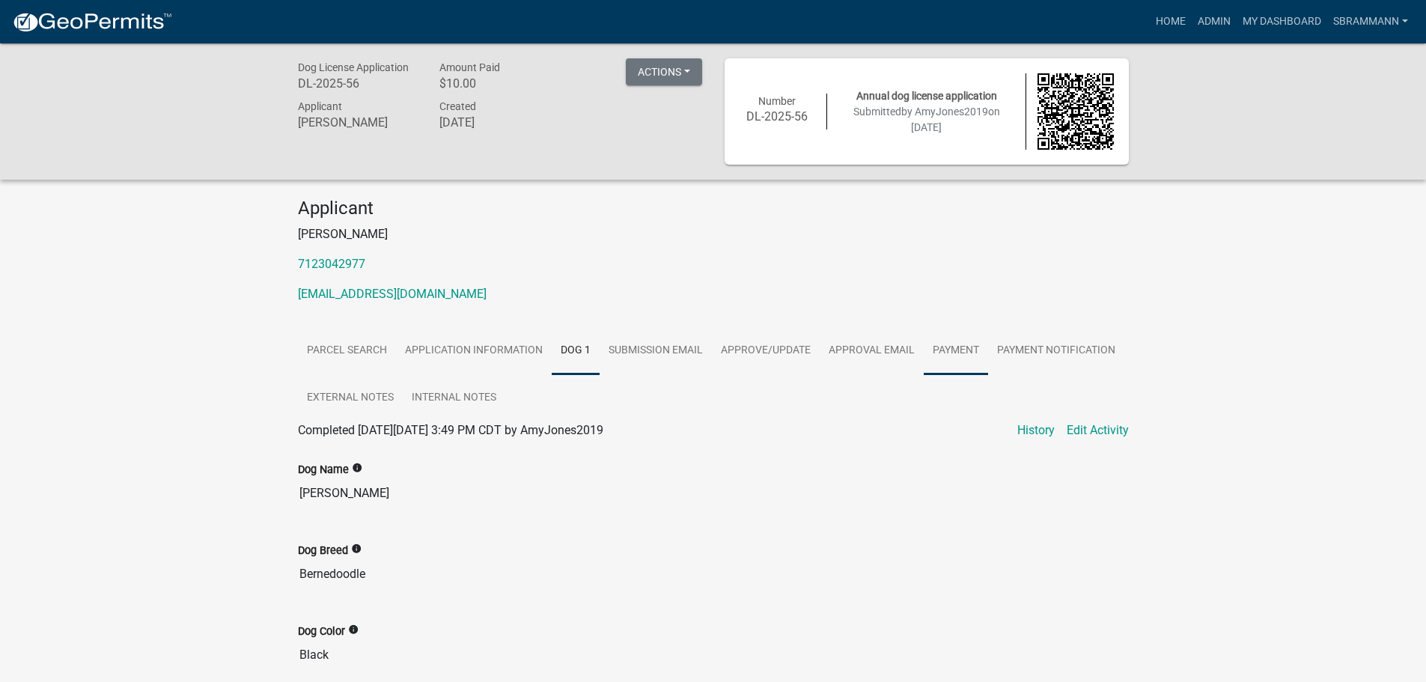
click at [955, 354] on link "Payment" at bounding box center [956, 351] width 64 height 48
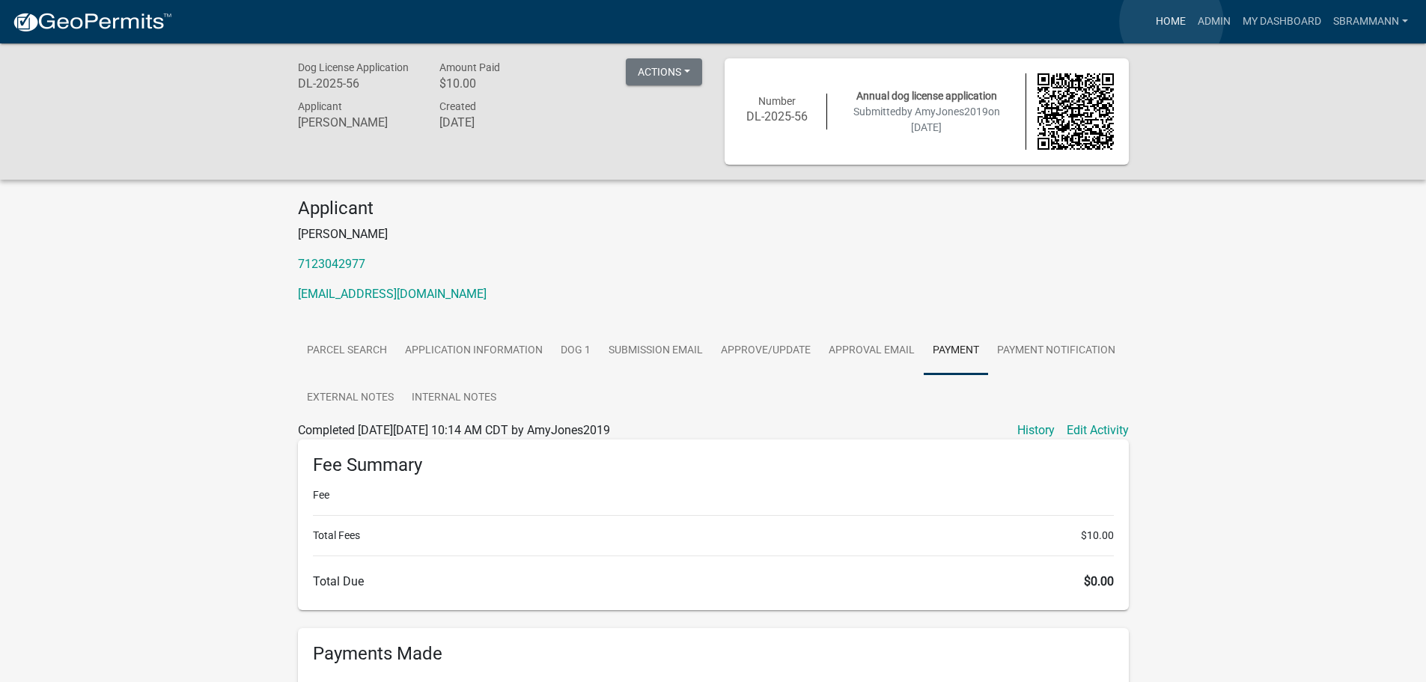
click at [1171, 22] on link "Home" at bounding box center [1171, 21] width 42 height 28
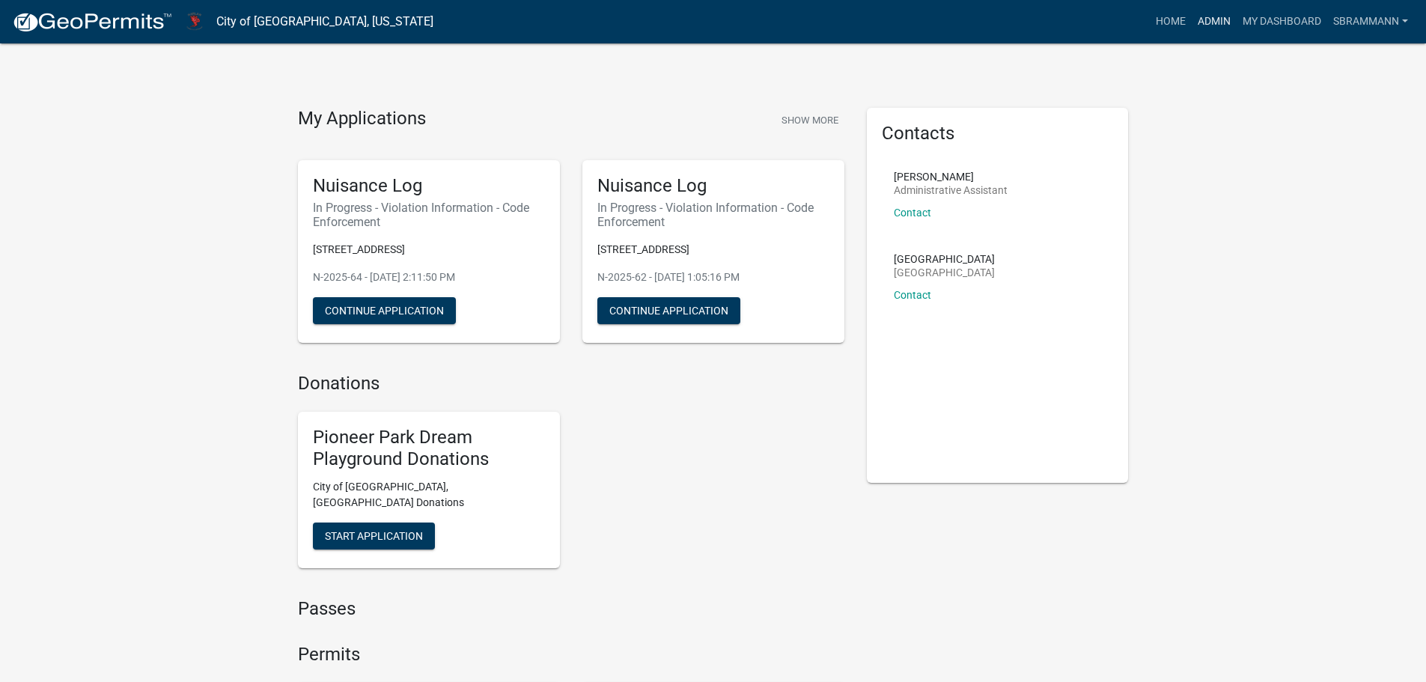
click at [1213, 25] on link "Admin" at bounding box center [1214, 21] width 45 height 28
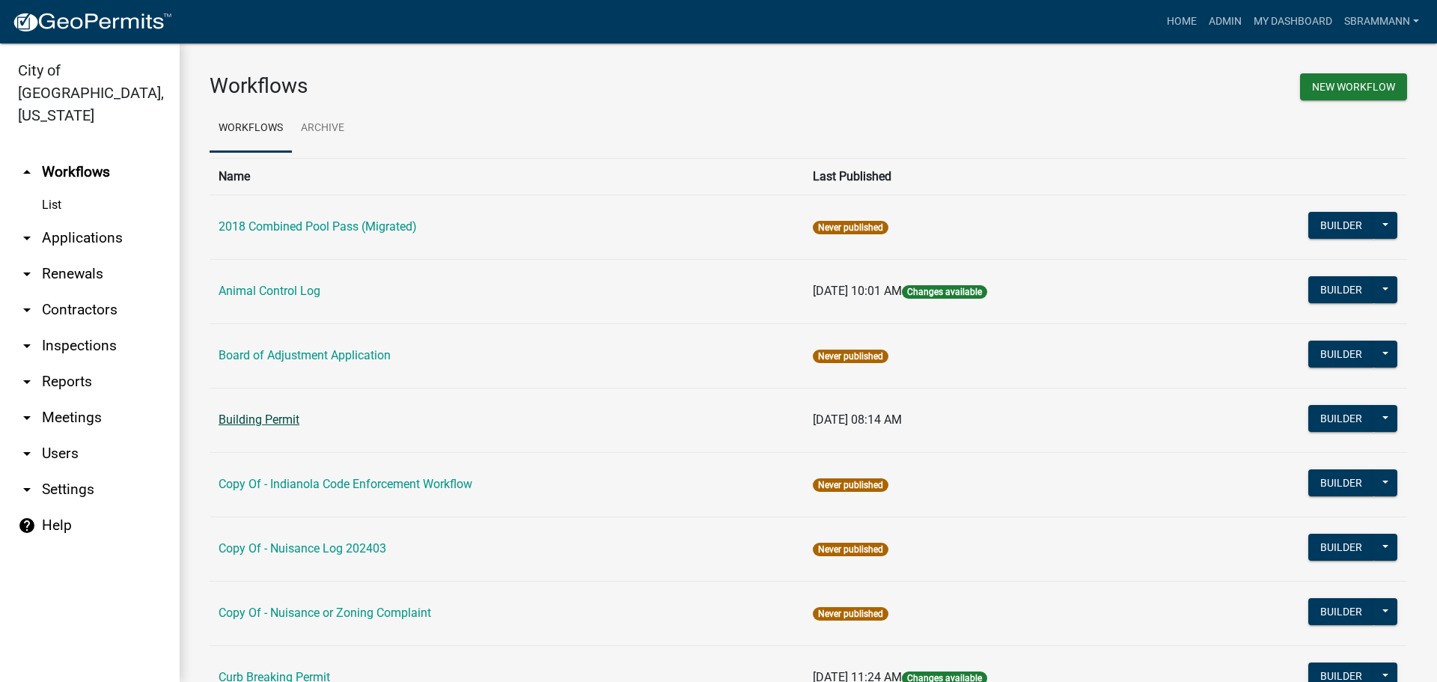
click at [281, 419] on link "Building Permit" at bounding box center [259, 419] width 81 height 14
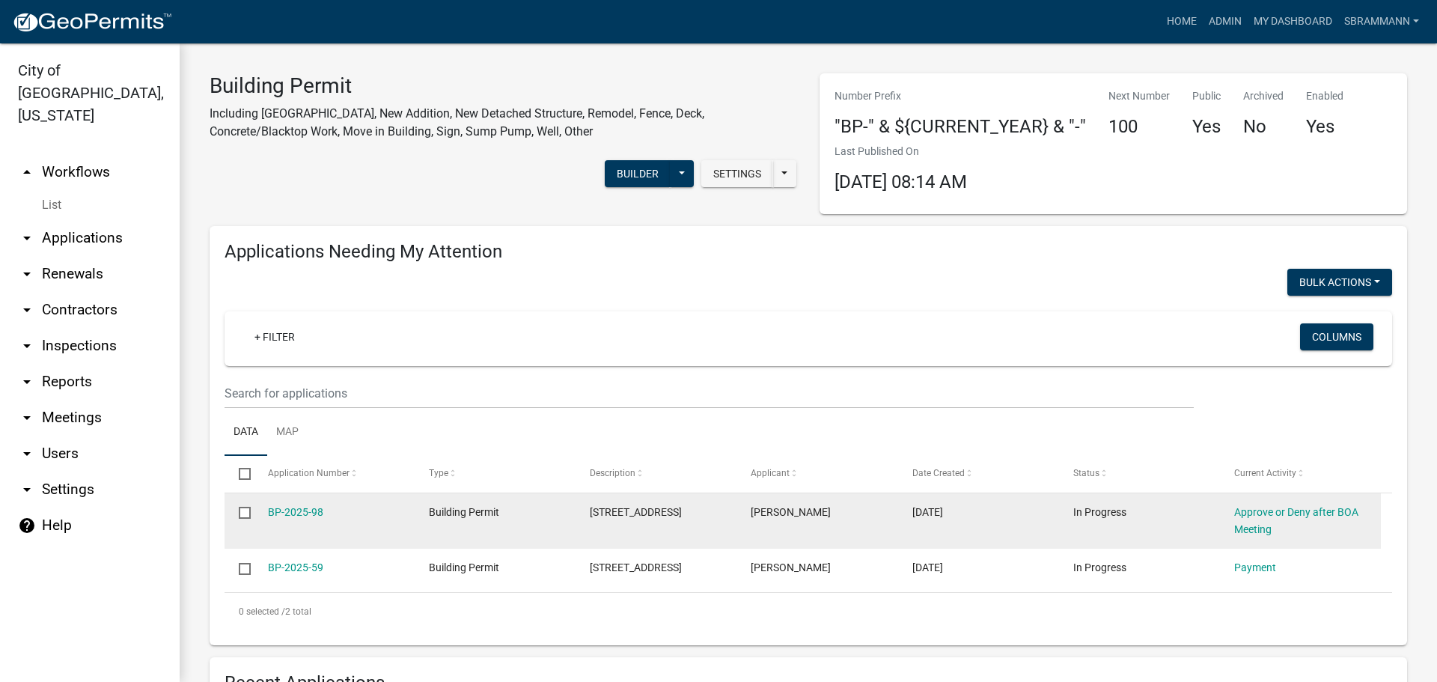
select select "3: 100"
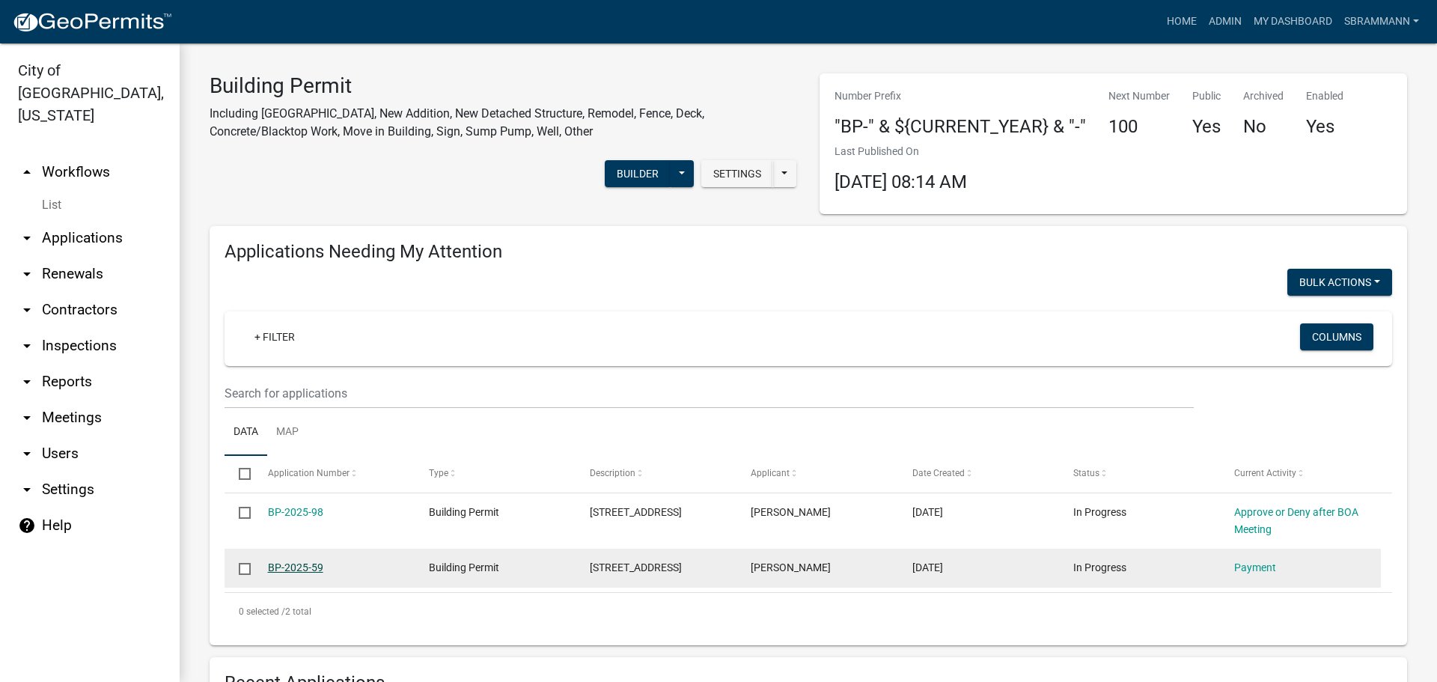
click at [299, 564] on link "BP-2025-59" at bounding box center [295, 567] width 55 height 12
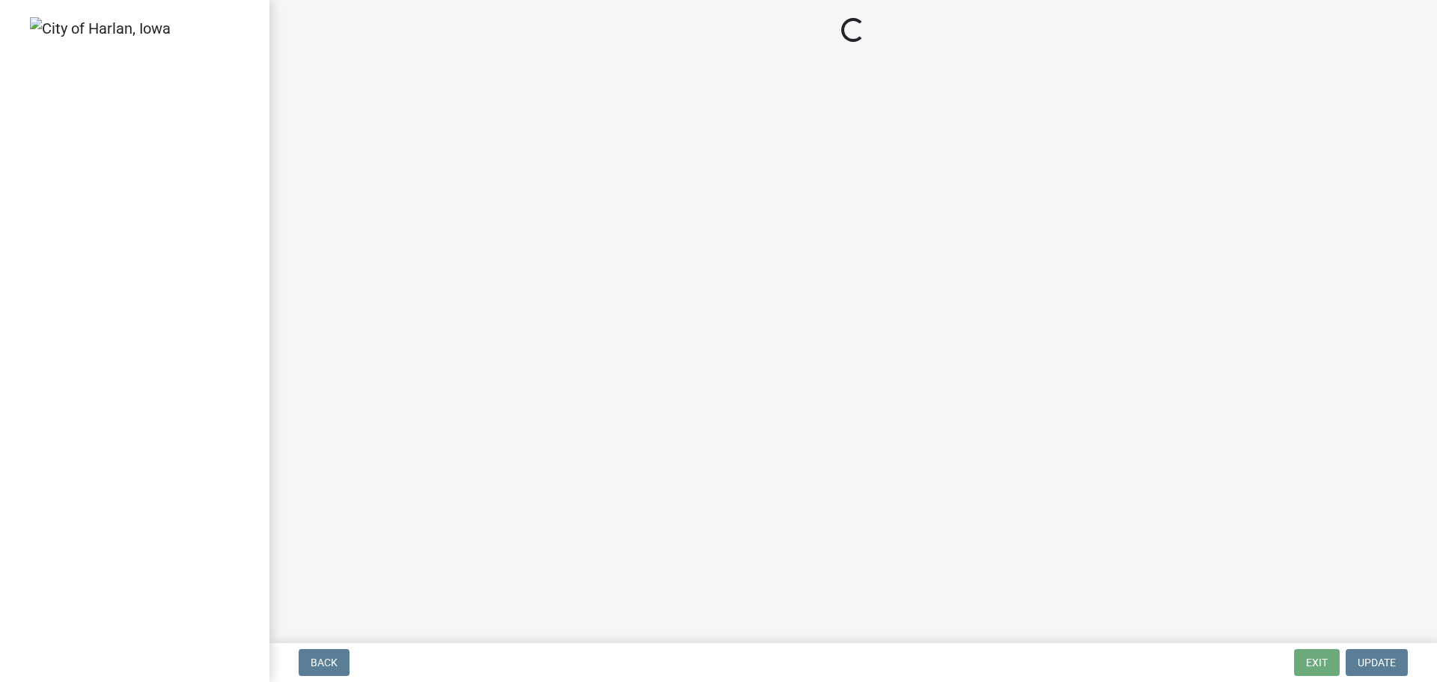
select select "3: 3"
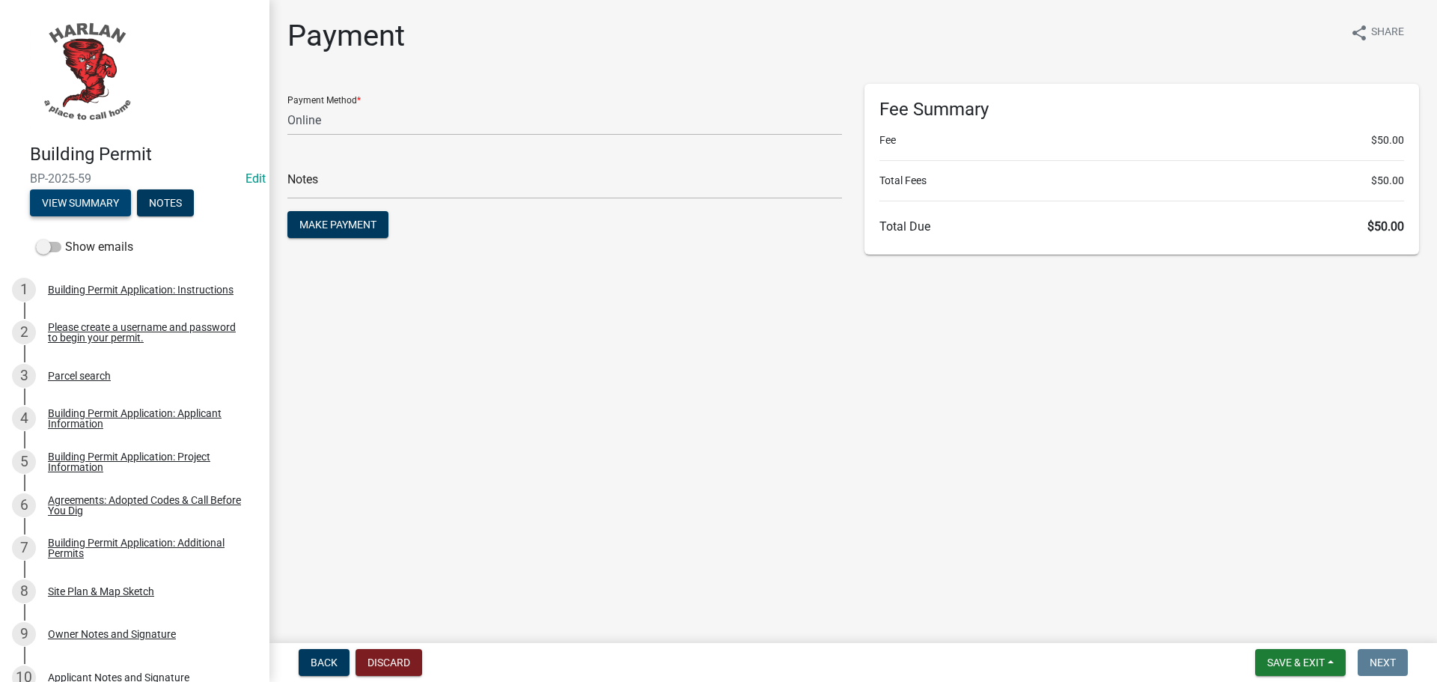
click at [82, 204] on button "View Summary" at bounding box center [80, 202] width 101 height 27
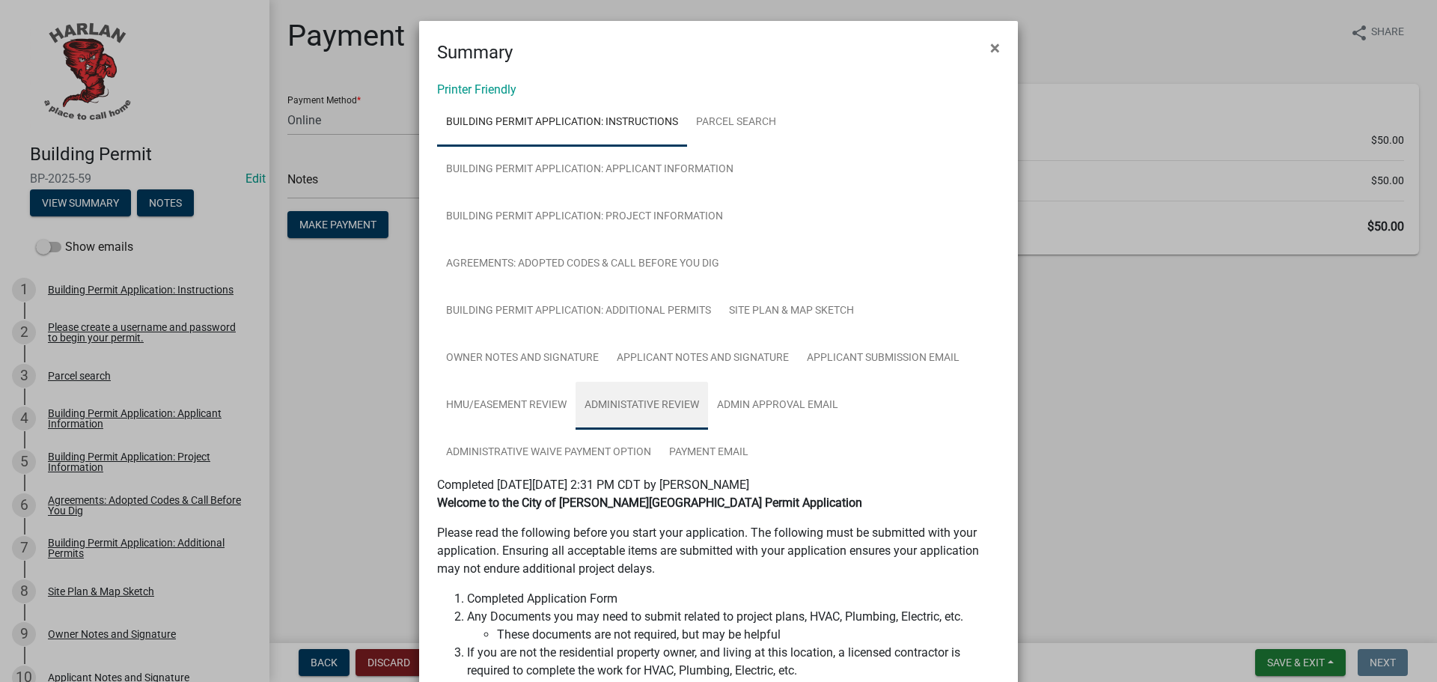
click at [617, 402] on link "Administative Review" at bounding box center [642, 406] width 132 height 48
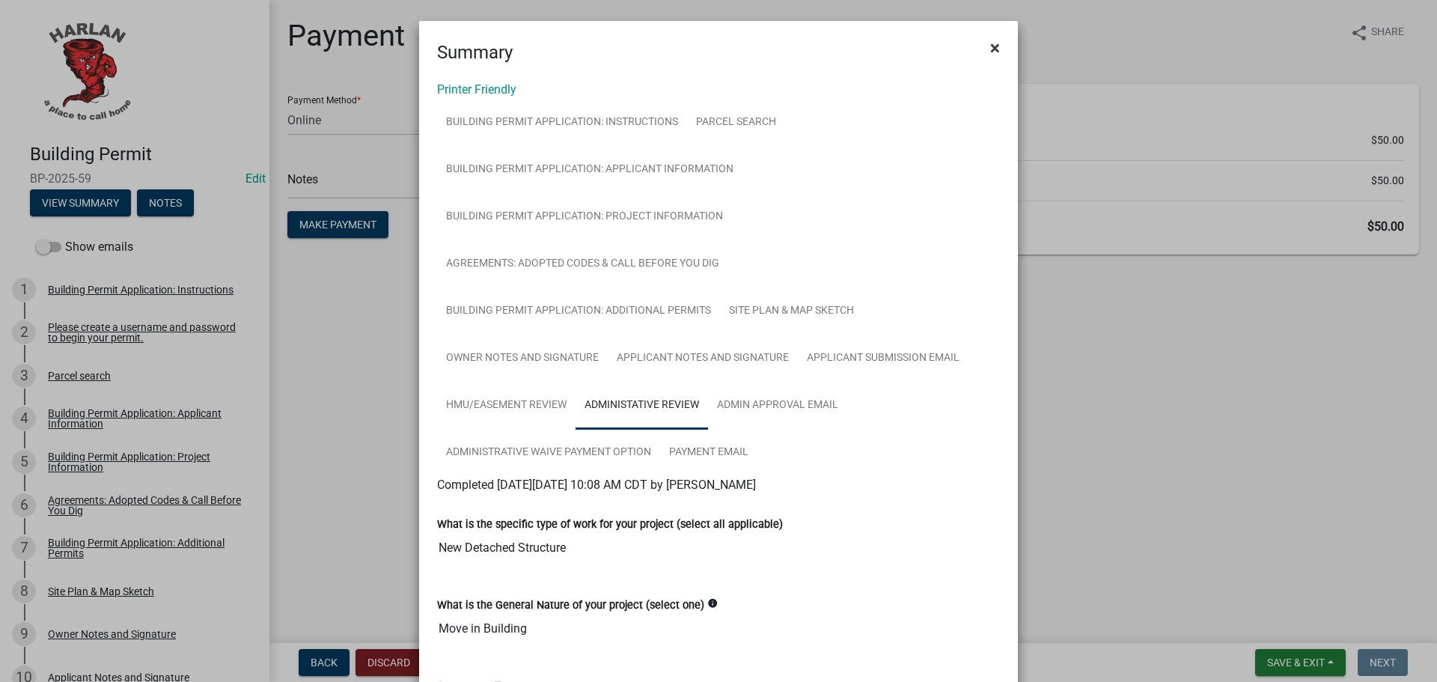
click at [990, 50] on span "×" at bounding box center [995, 47] width 10 height 21
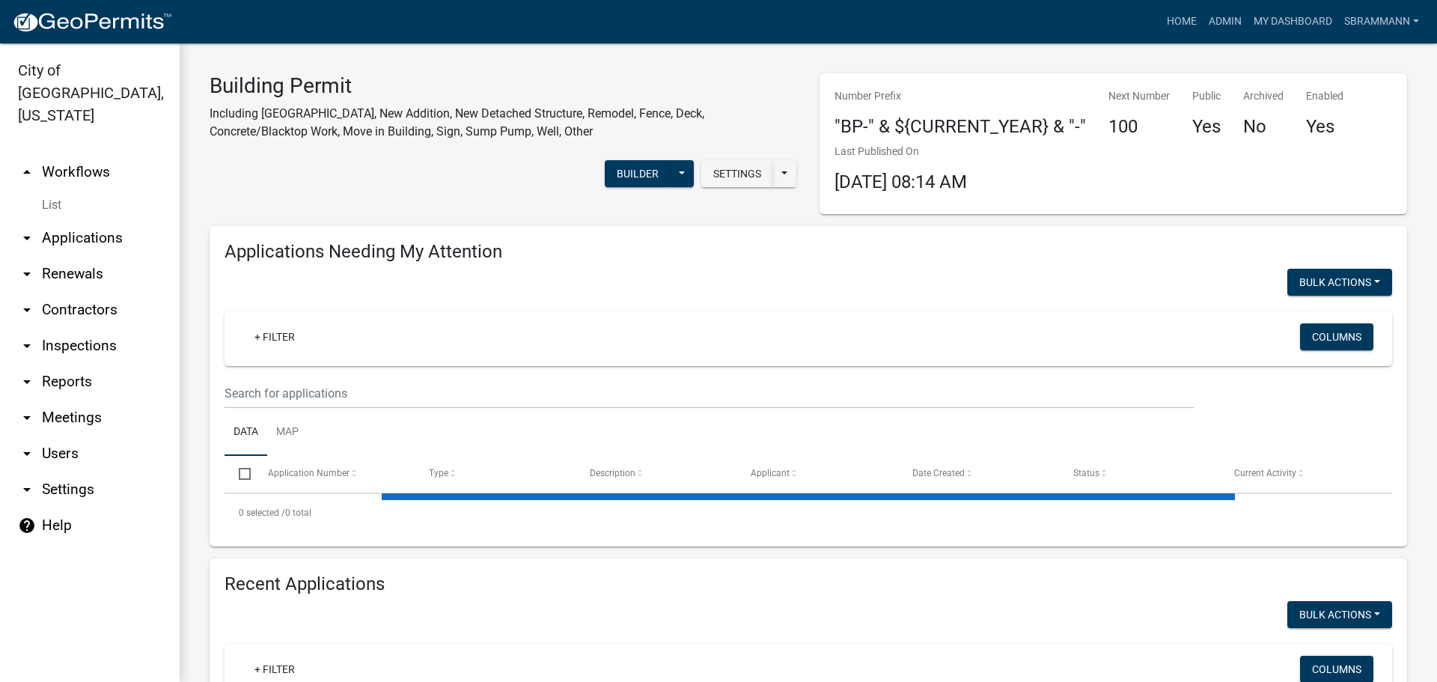
select select "3: 100"
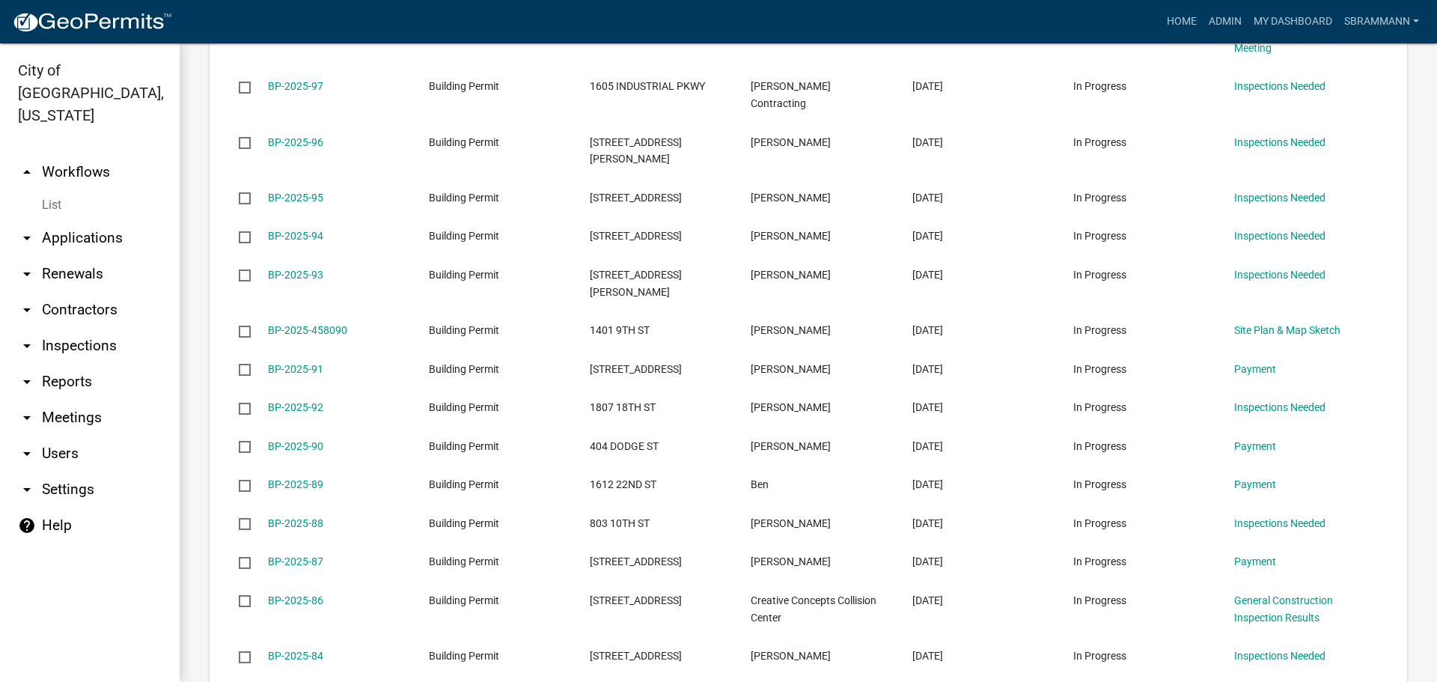
scroll to position [973, 0]
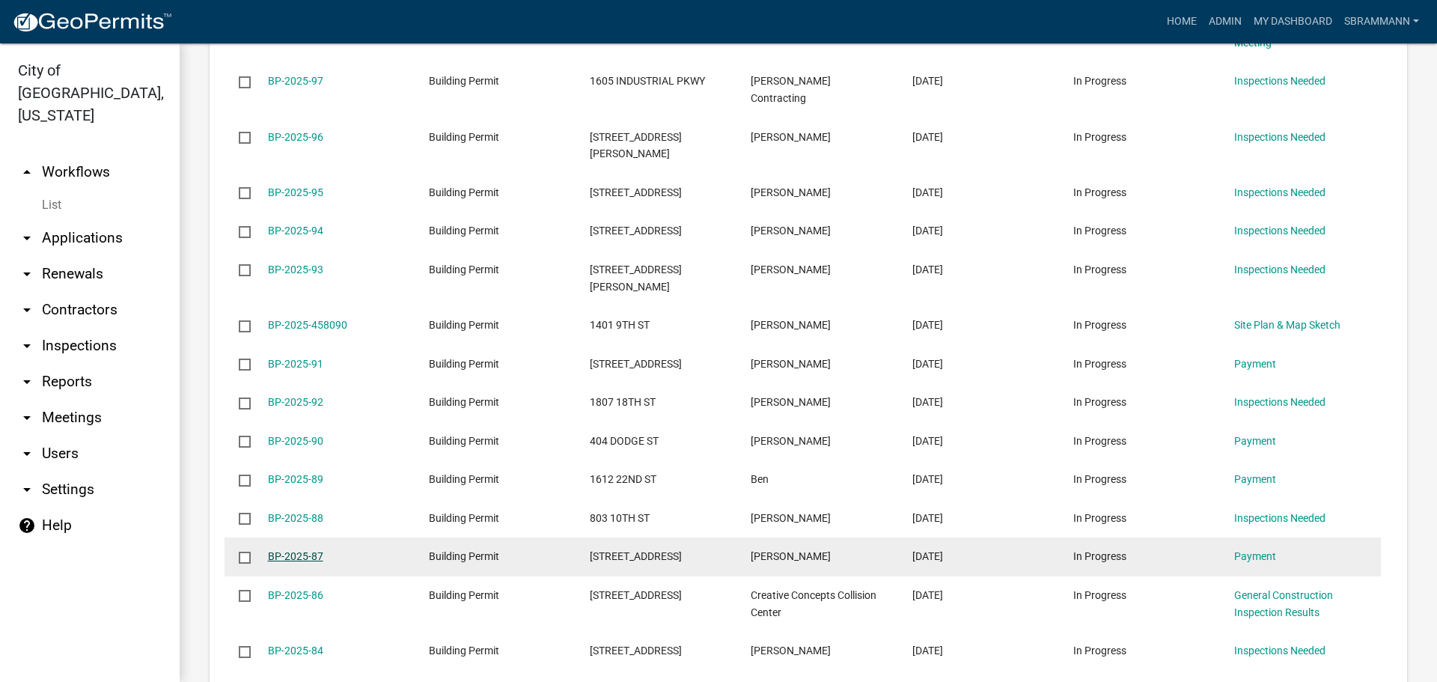
click at [300, 550] on link "BP-2025-87" at bounding box center [295, 556] width 55 height 12
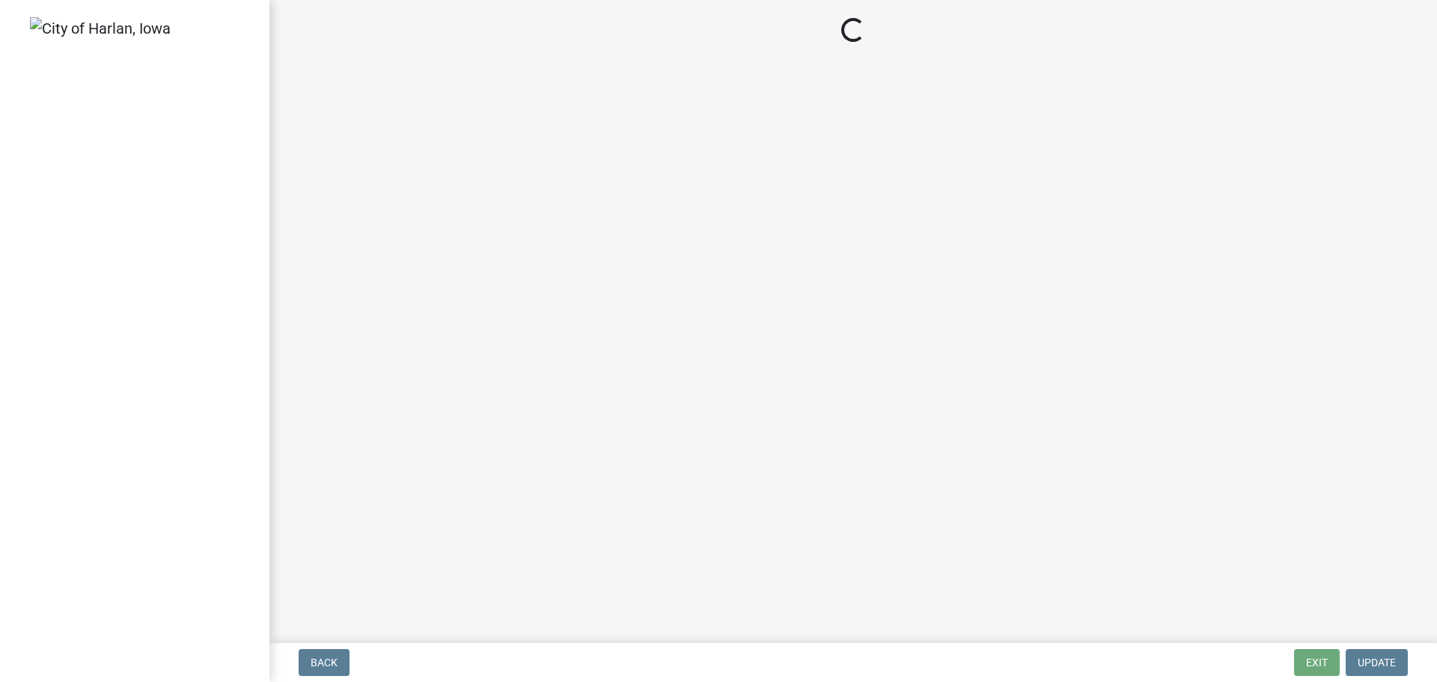
select select "3: 3"
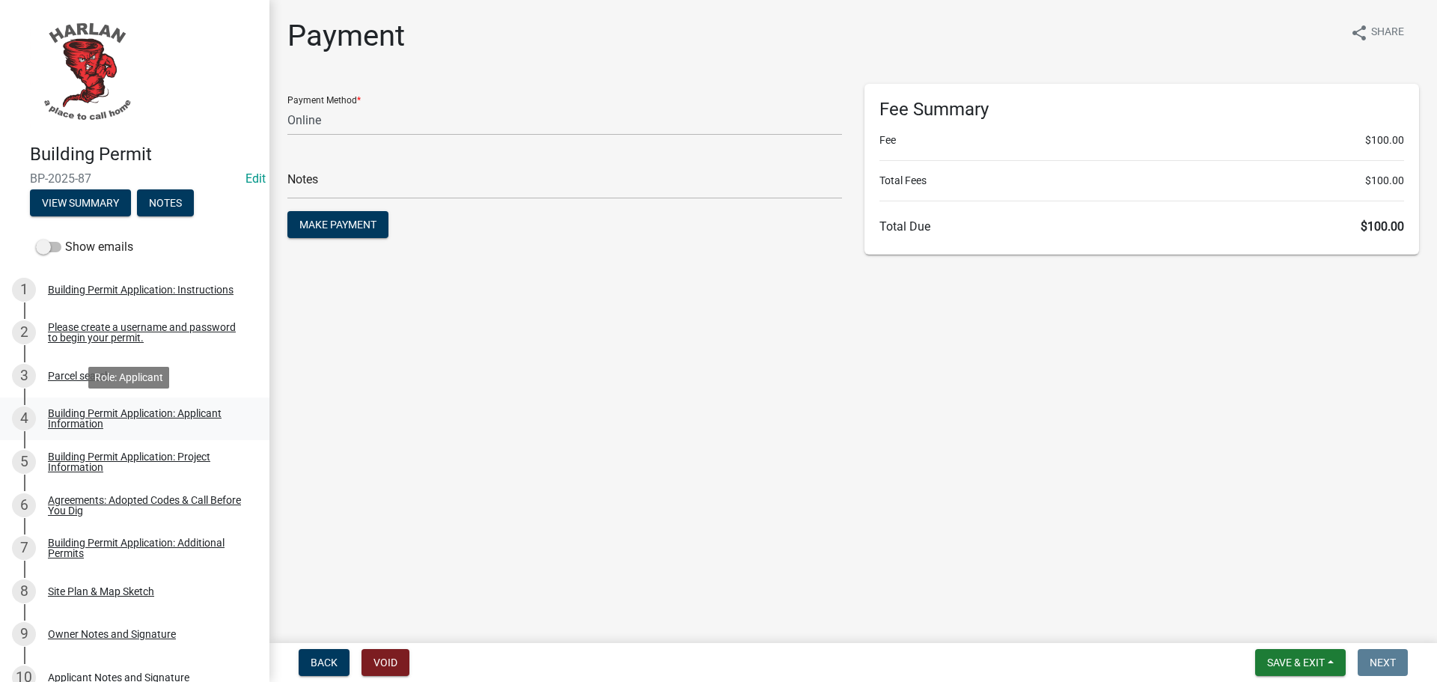
click at [79, 420] on div "Building Permit Application: Applicant Information" at bounding box center [147, 418] width 198 height 21
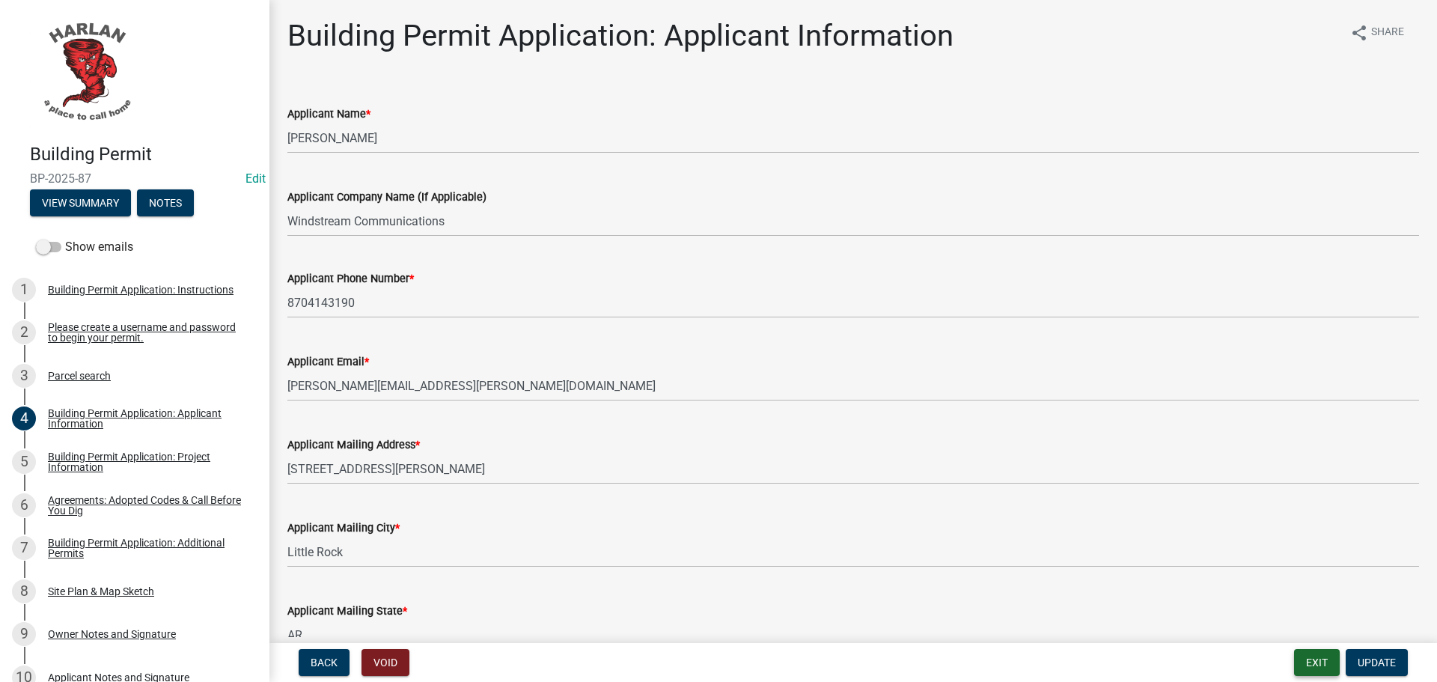
click at [1314, 662] on button "Exit" at bounding box center [1317, 662] width 46 height 27
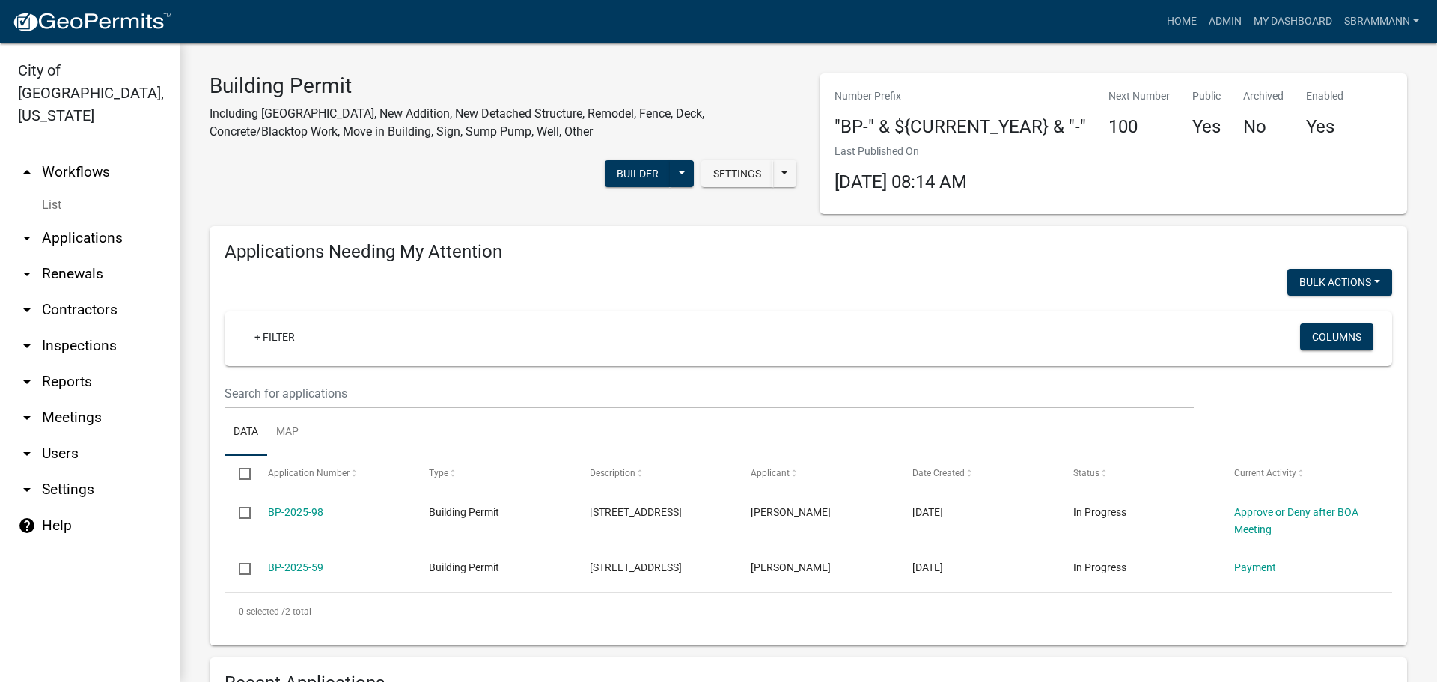
select select "3: 100"
